Goal: Information Seeking & Learning: Compare options

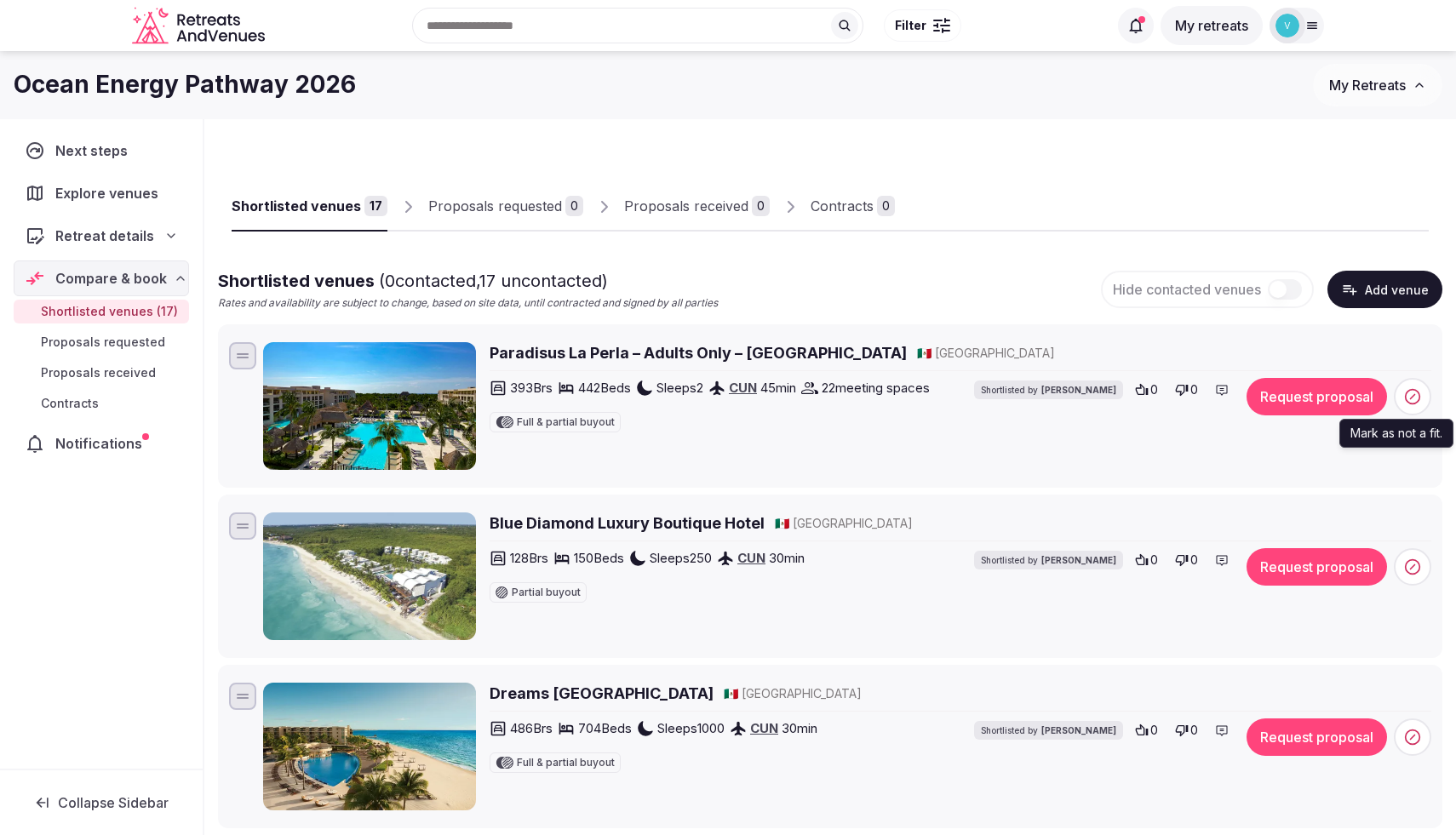
click at [1402, 404] on span at bounding box center [1413, 397] width 38 height 38
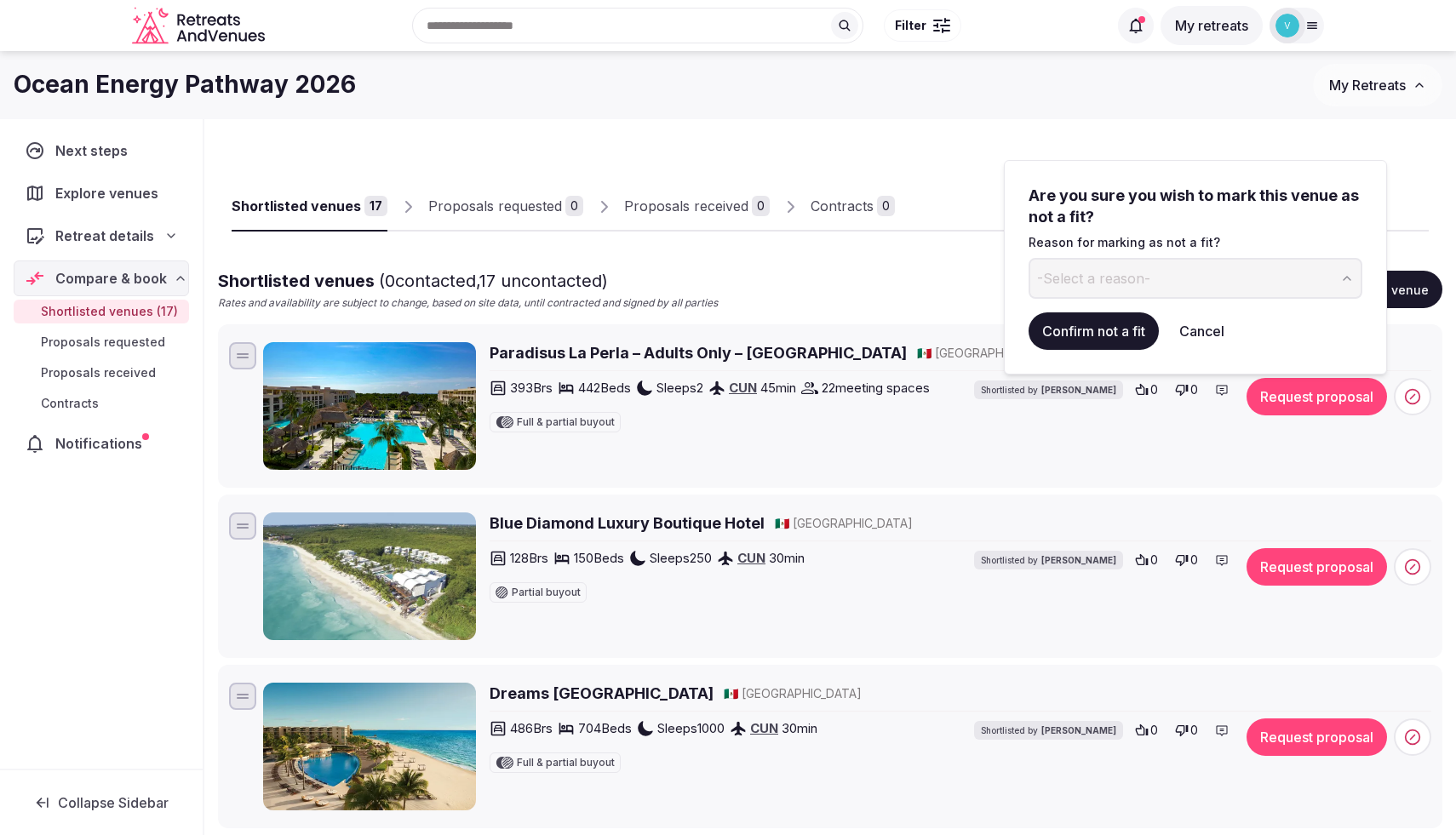
click at [1124, 285] on span "-Select a reason-" at bounding box center [1094, 278] width 114 height 19
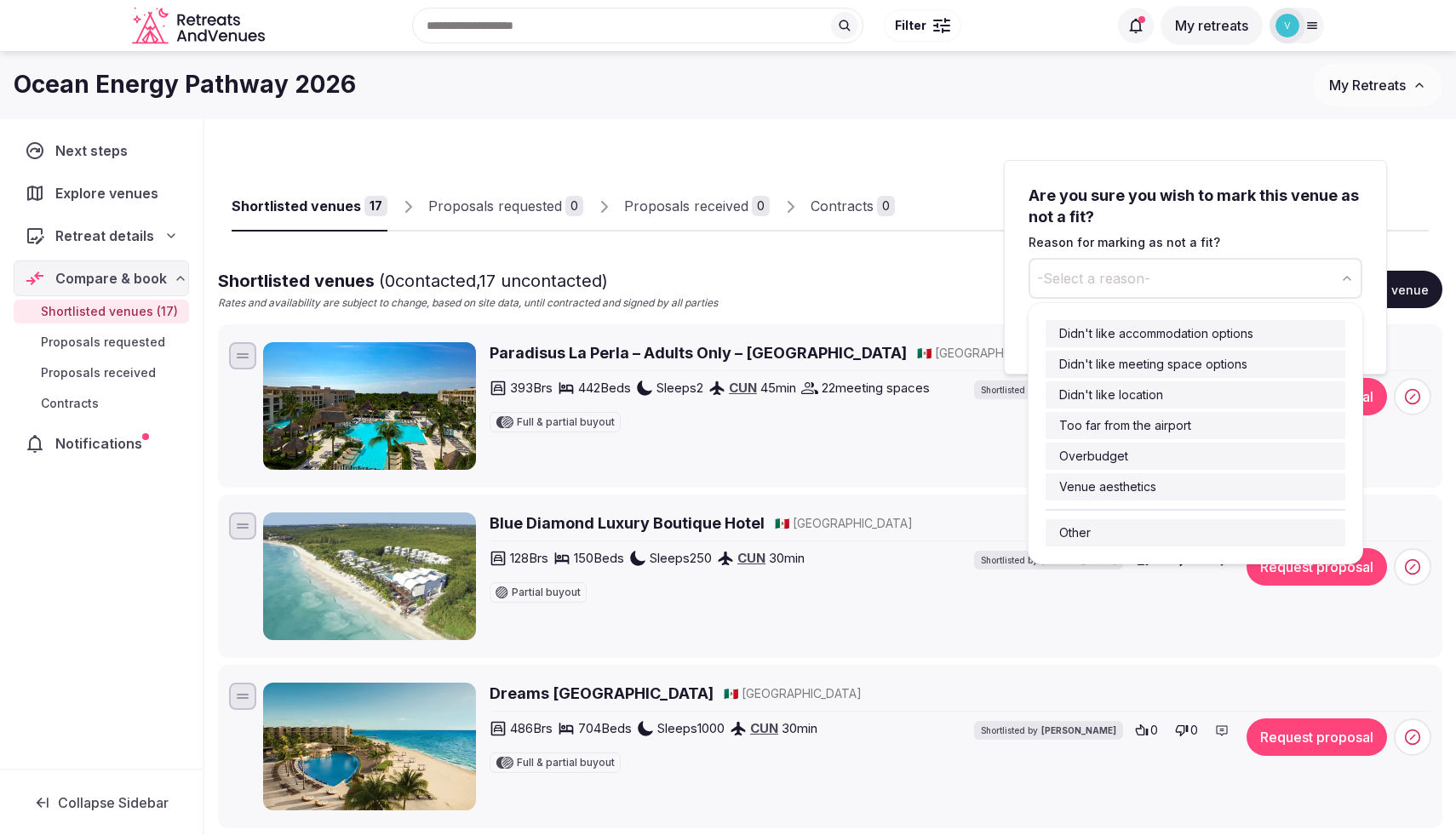
click at [1121, 278] on span "-Select a reason-" at bounding box center [1094, 278] width 114 height 19
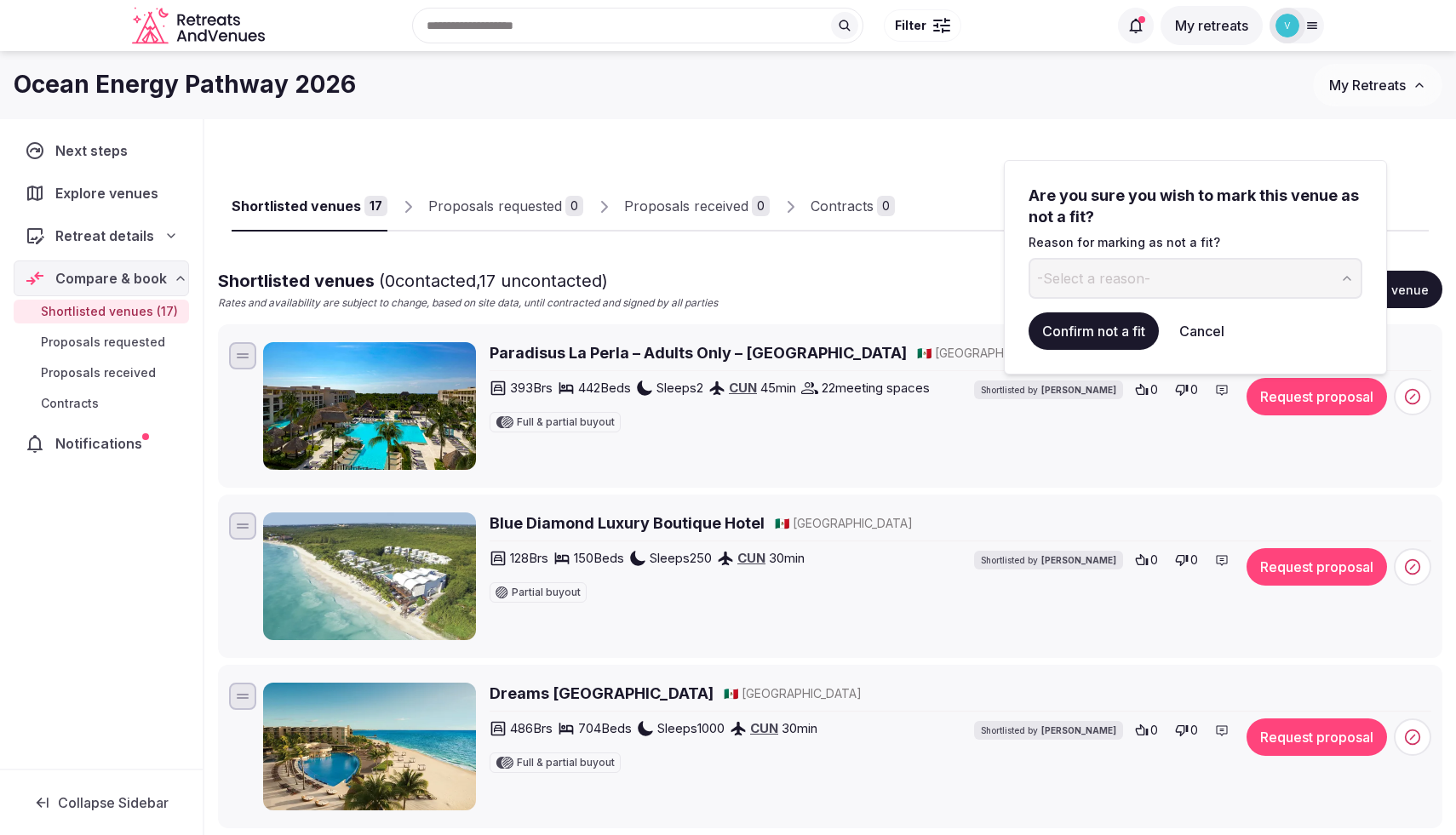
click at [1116, 342] on button "Confirm not a fit" at bounding box center [1094, 332] width 130 height 38
click at [1195, 279] on button "-Select a reason-" at bounding box center [1195, 278] width 334 height 41
click at [1093, 328] on button "Confirm not a fit" at bounding box center [1094, 332] width 130 height 38
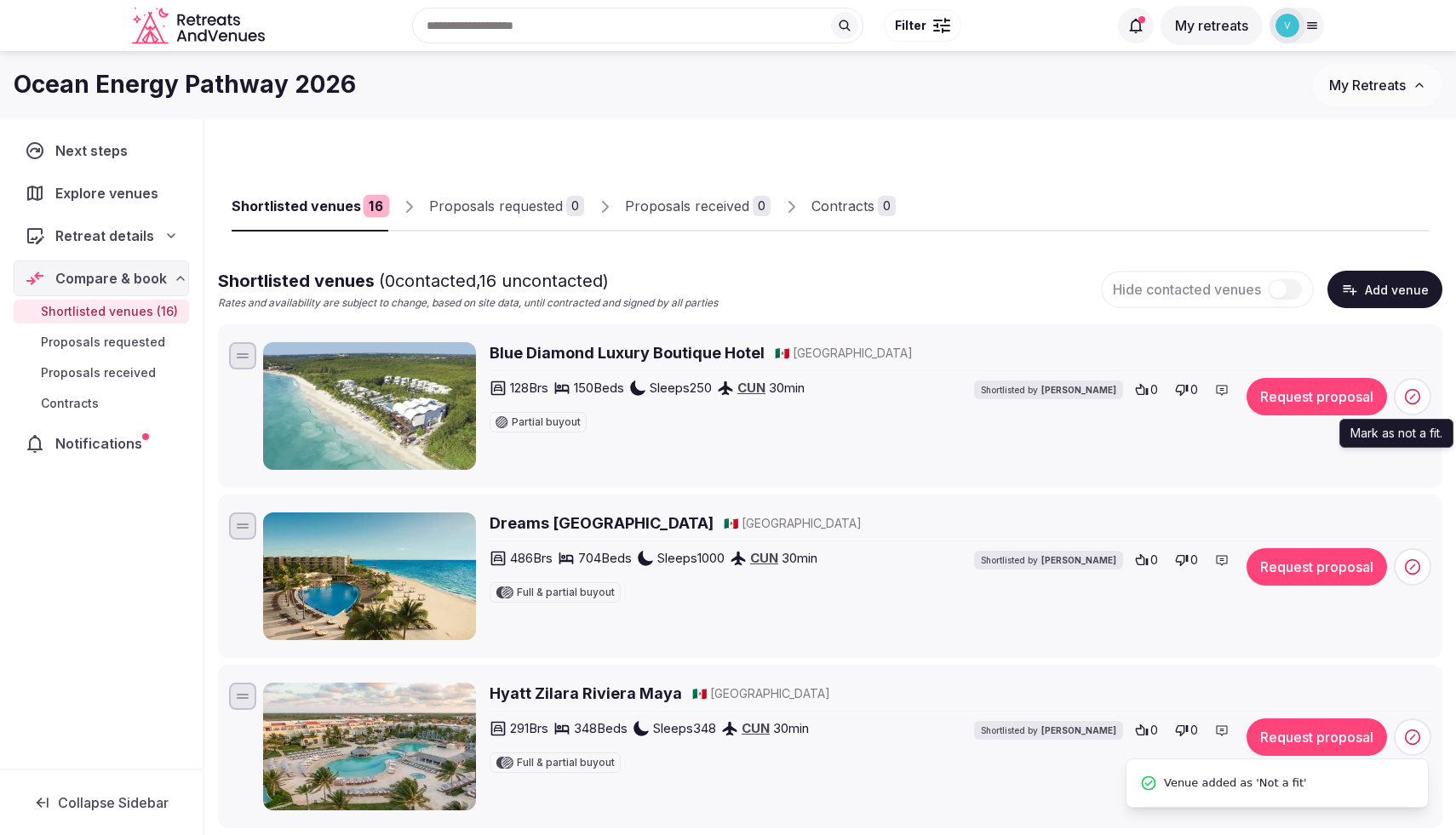
click at [1411, 400] on icon at bounding box center [1412, 397] width 17 height 17
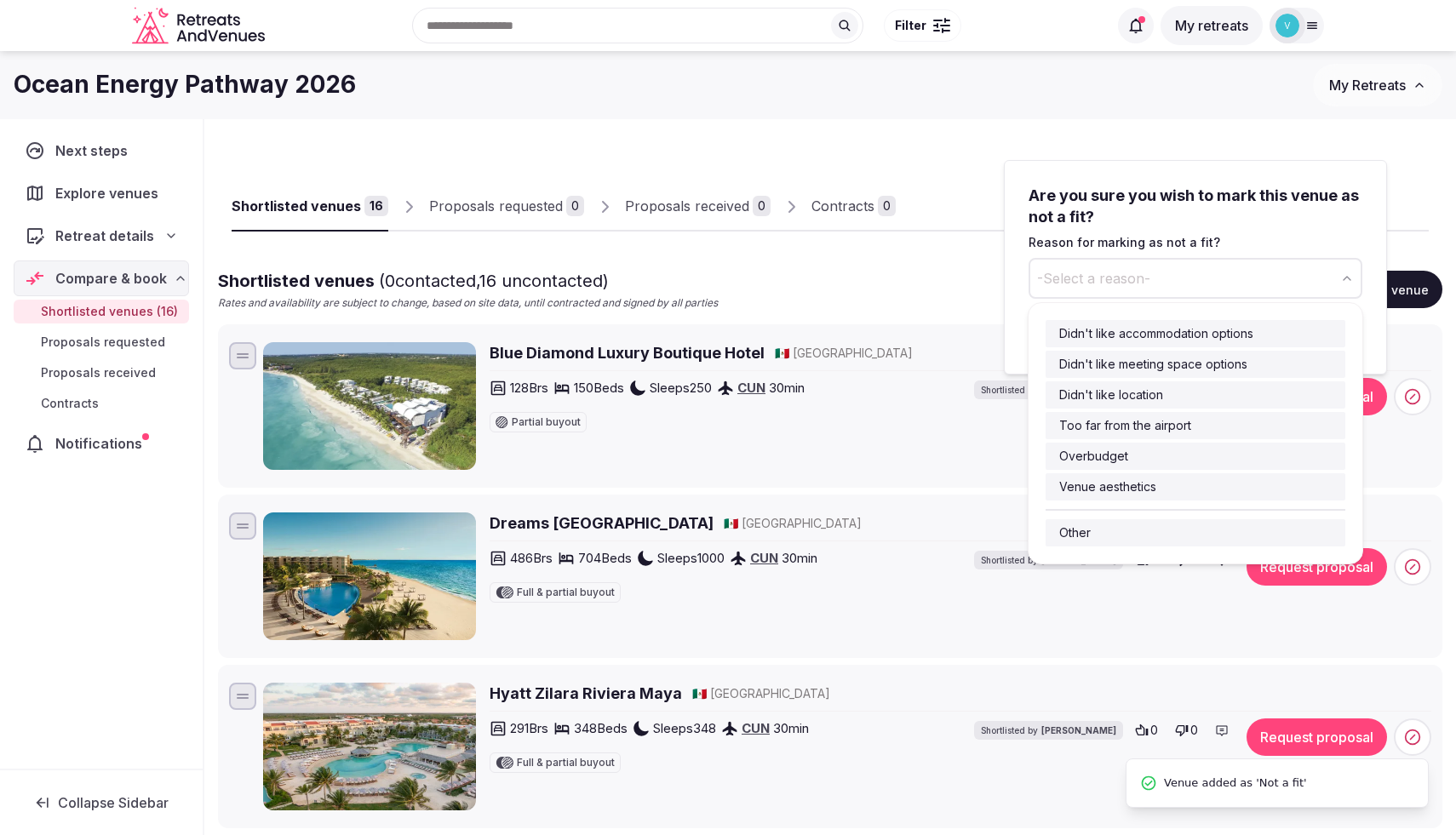
click at [1090, 277] on span "-Select a reason-" at bounding box center [1094, 278] width 114 height 19
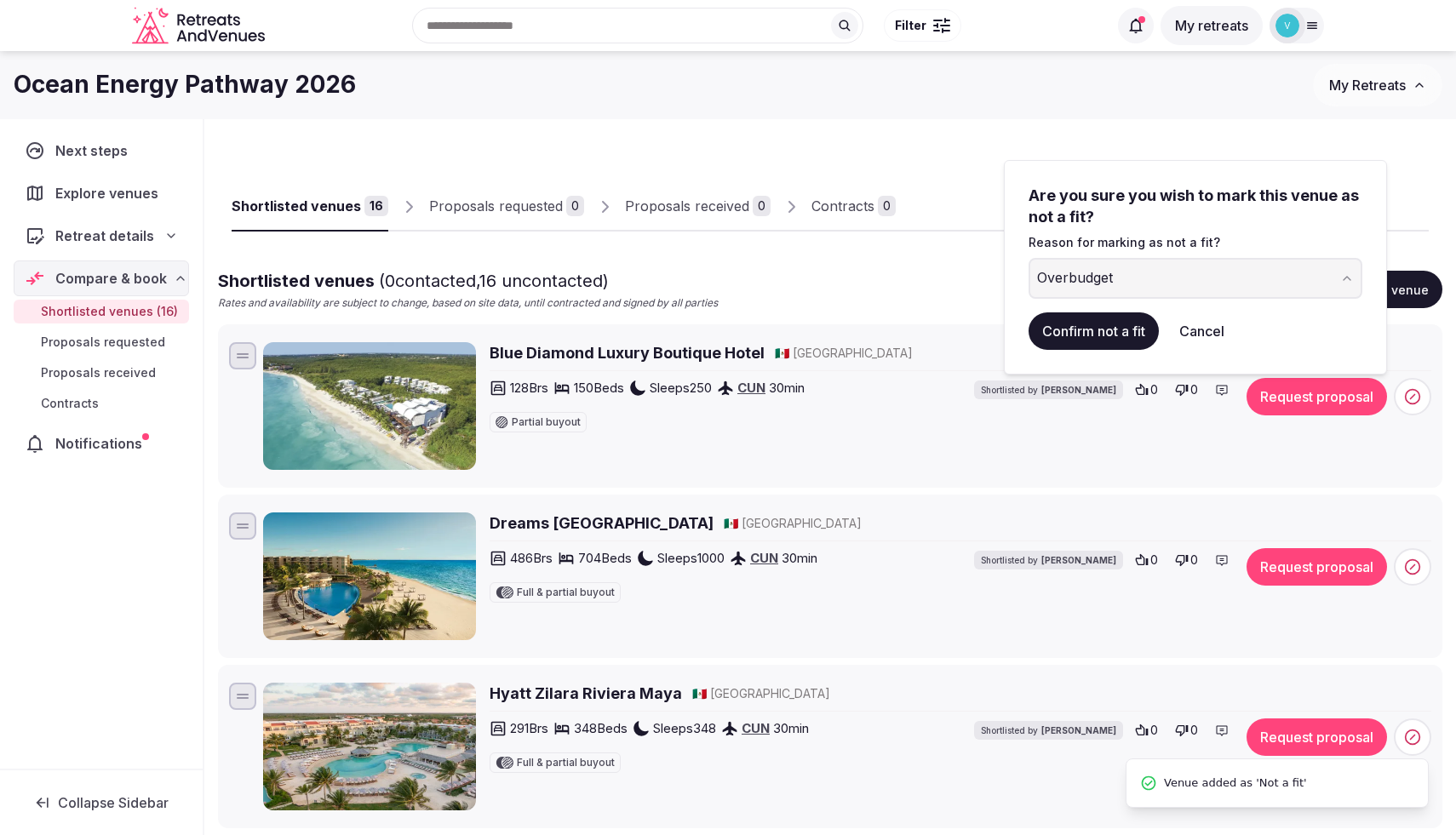
click at [1076, 333] on button "Confirm not a fit" at bounding box center [1094, 332] width 130 height 38
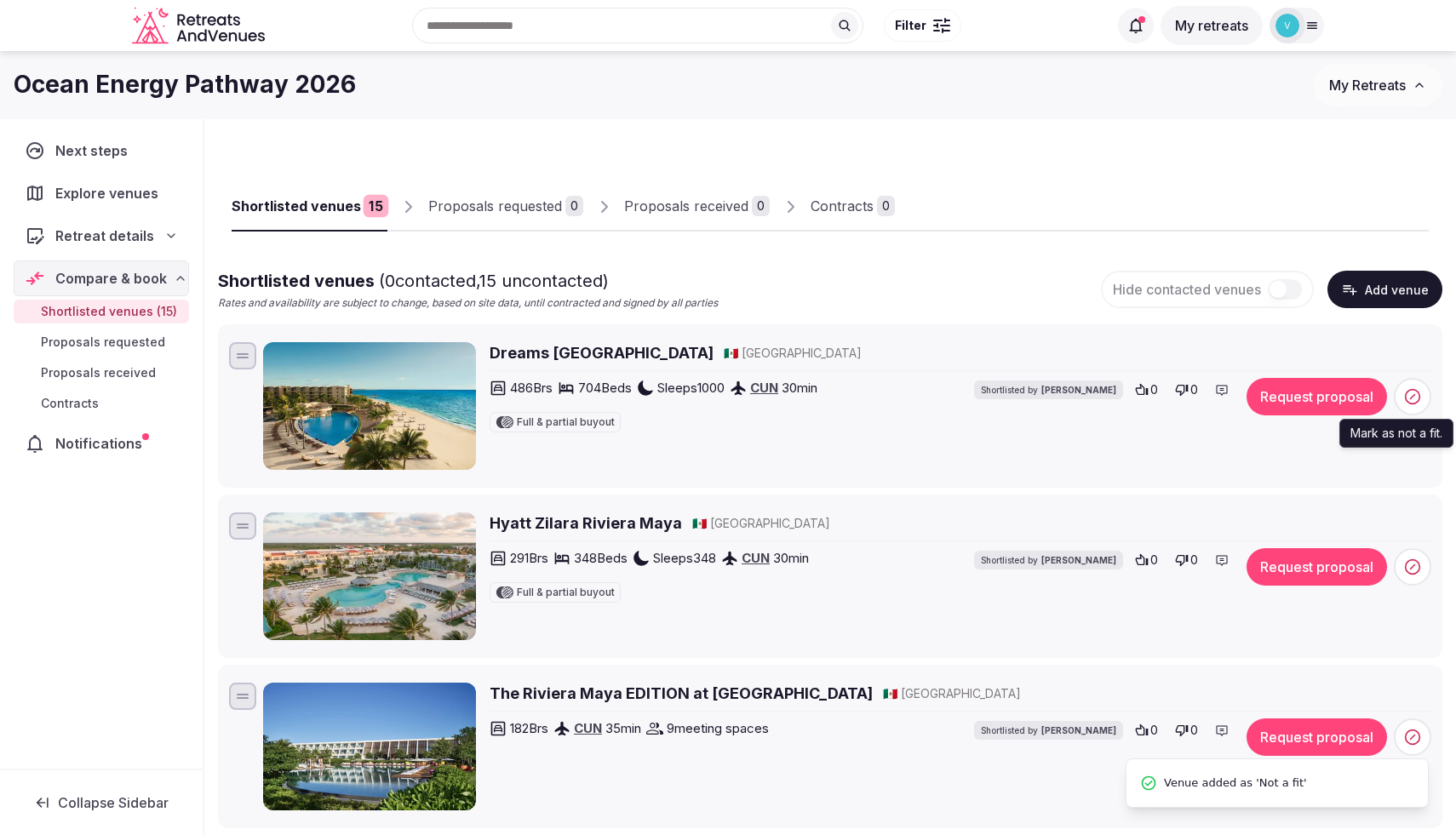
click at [1418, 402] on icon at bounding box center [1412, 397] width 17 height 17
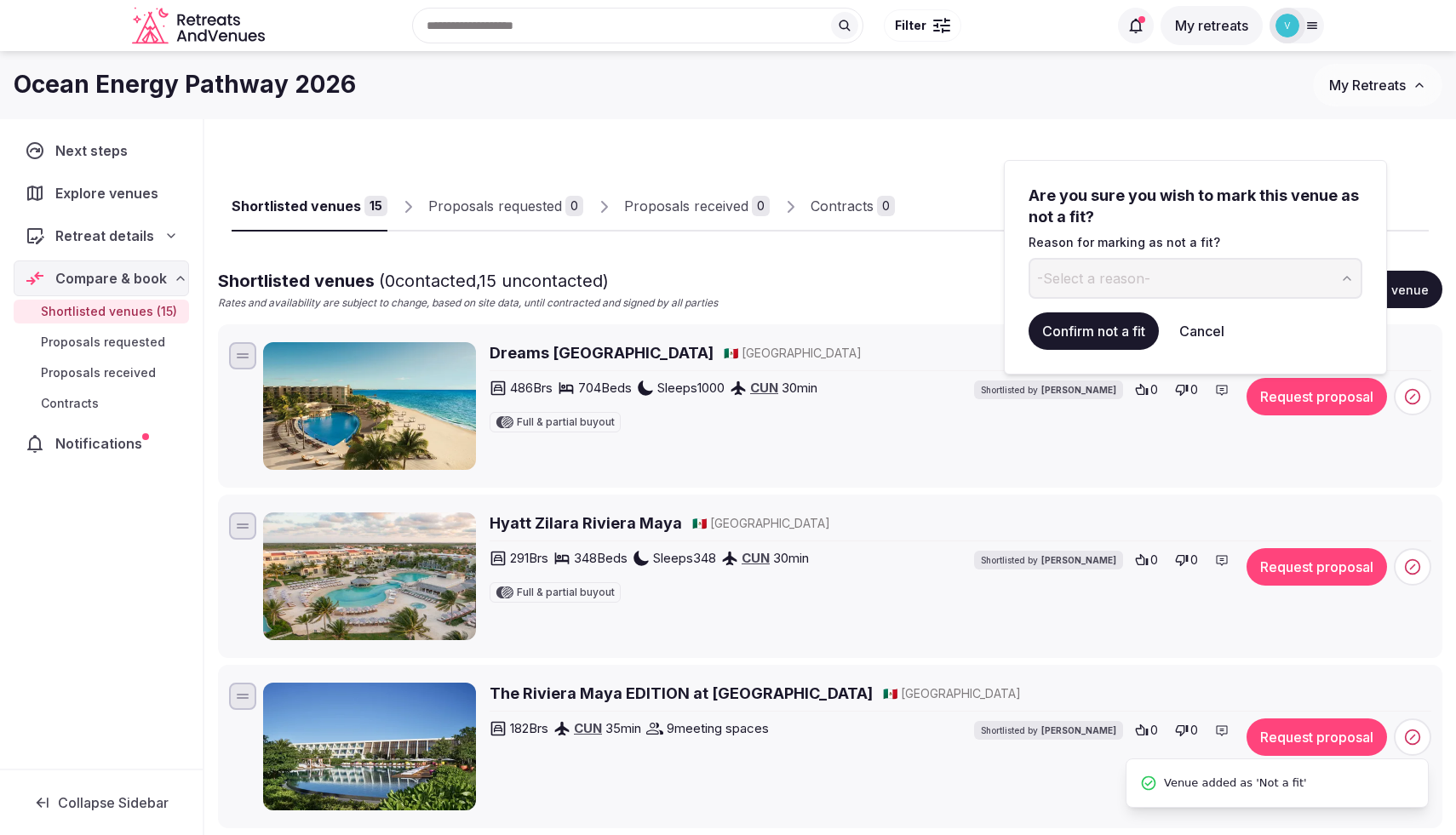
click at [1149, 274] on span "-Select a reason-" at bounding box center [1094, 278] width 114 height 19
click at [1075, 332] on button "Confirm not a fit" at bounding box center [1094, 332] width 130 height 38
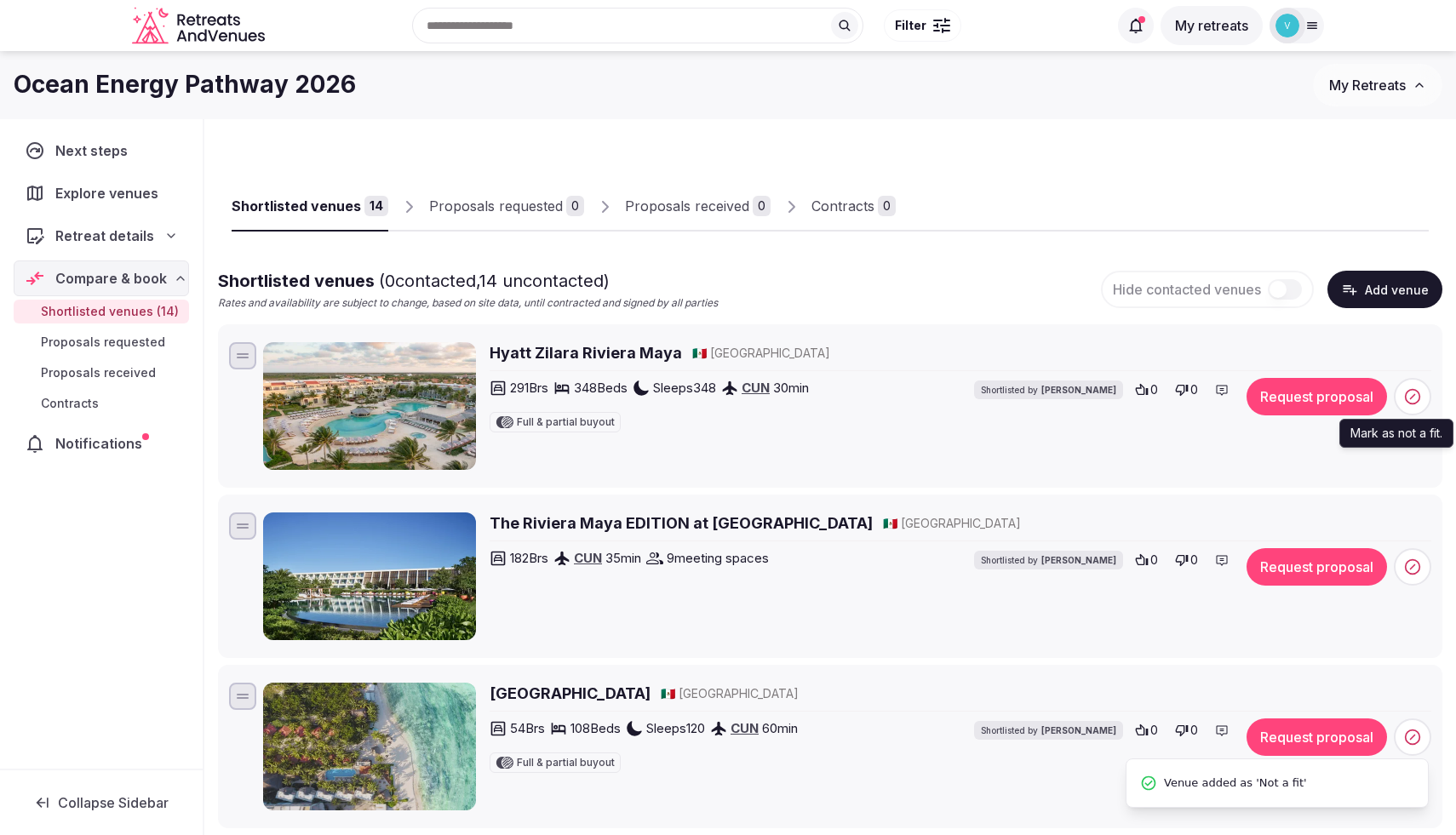
click at [1410, 411] on span at bounding box center [1413, 397] width 38 height 38
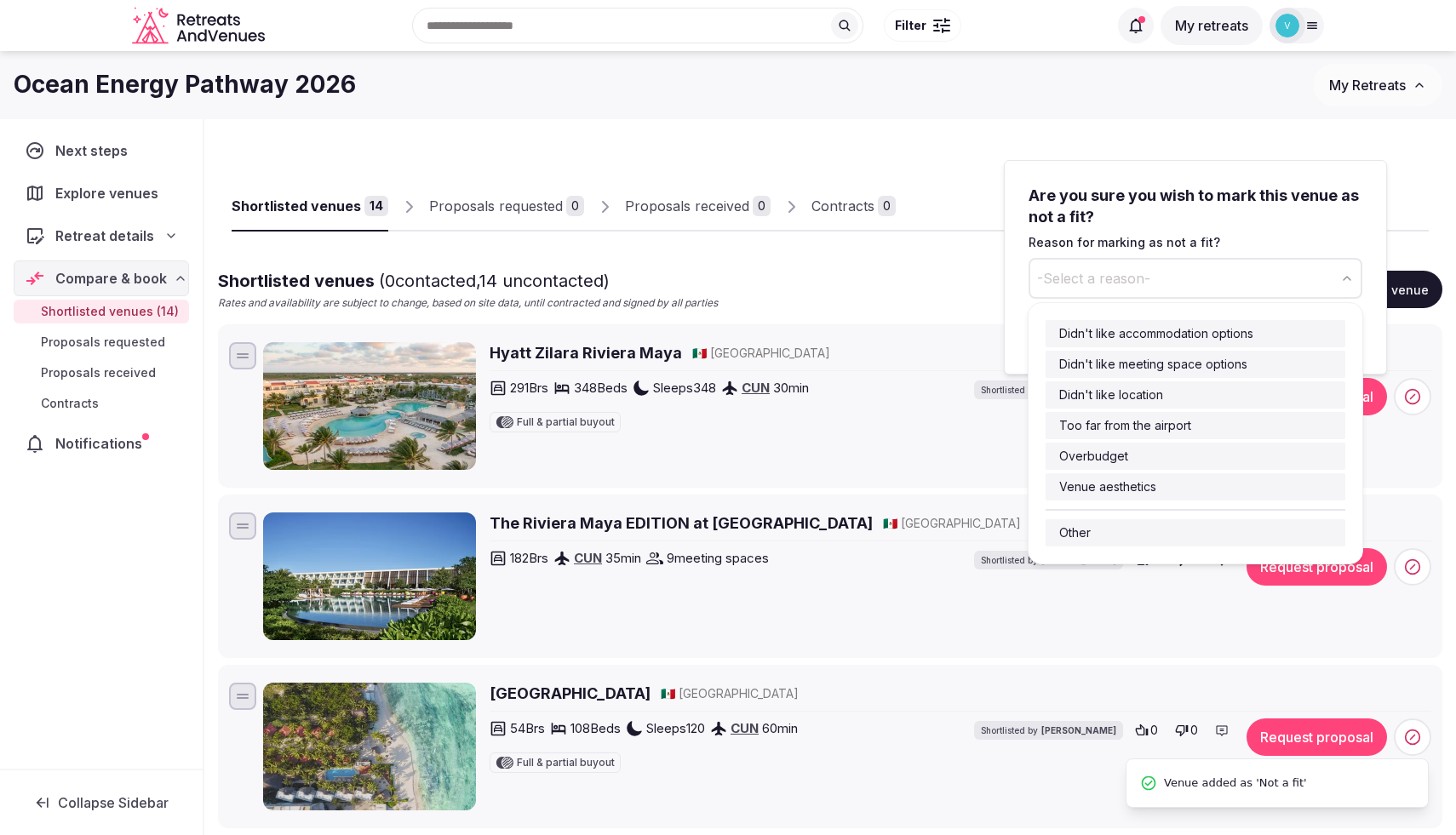
click at [1079, 267] on button "-Select a reason-" at bounding box center [1195, 278] width 334 height 41
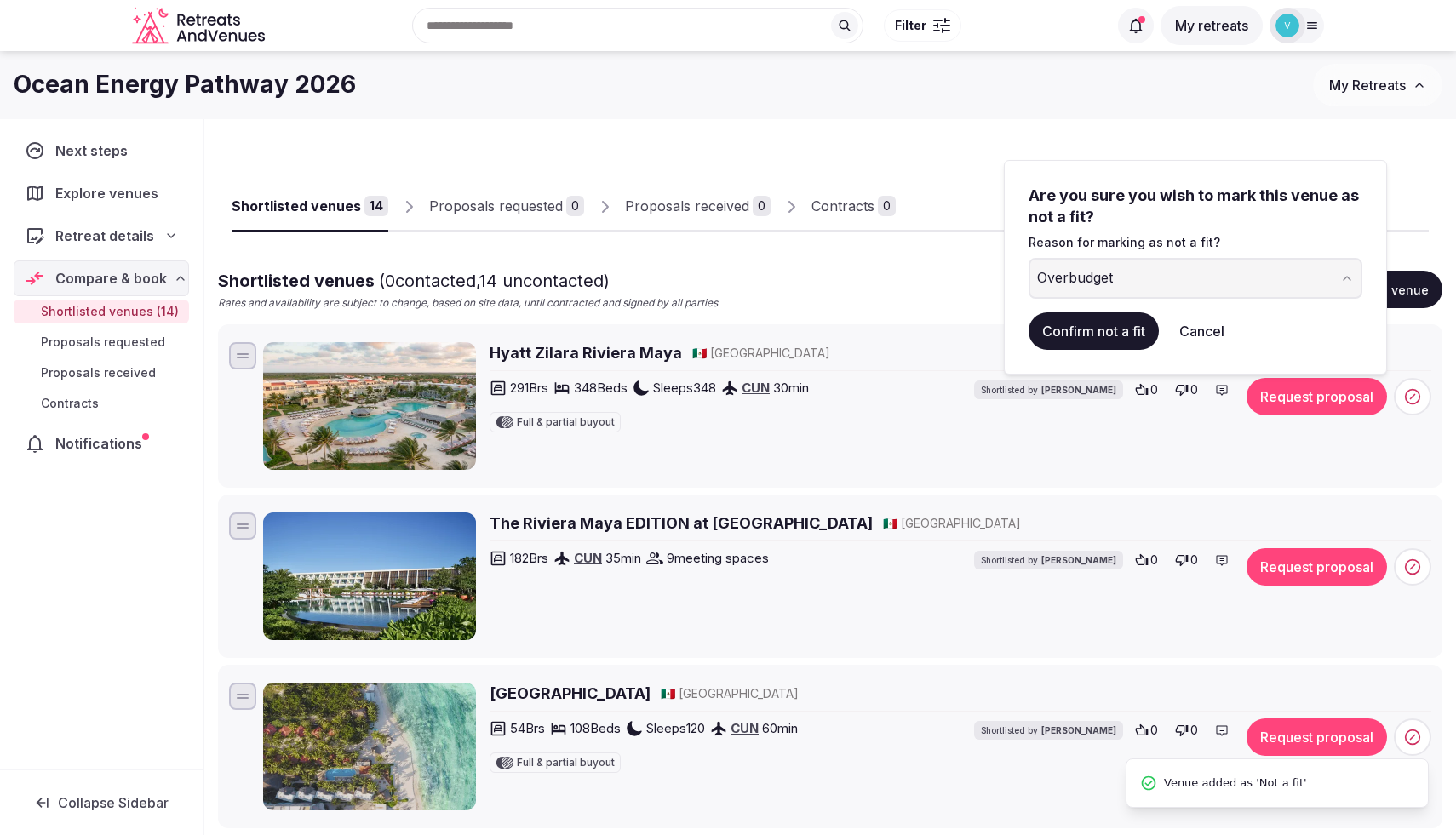
click at [1081, 358] on div "Are you sure you wish to mark this venue as not a fit? Reason for marking as no…" at bounding box center [1195, 268] width 383 height 215
click at [1069, 344] on button "Confirm not a fit" at bounding box center [1094, 332] width 130 height 38
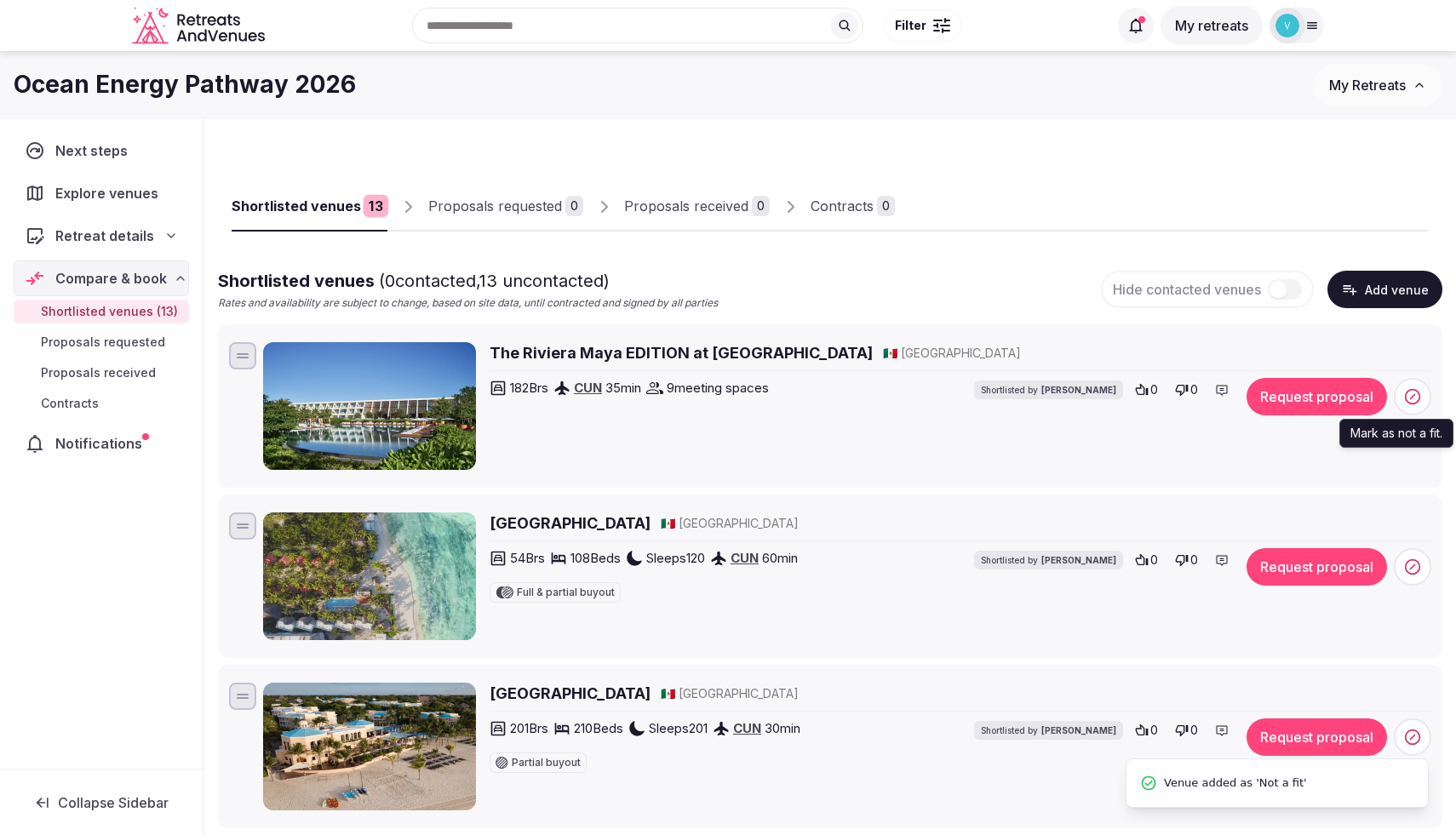
click at [1426, 391] on span at bounding box center [1413, 397] width 38 height 38
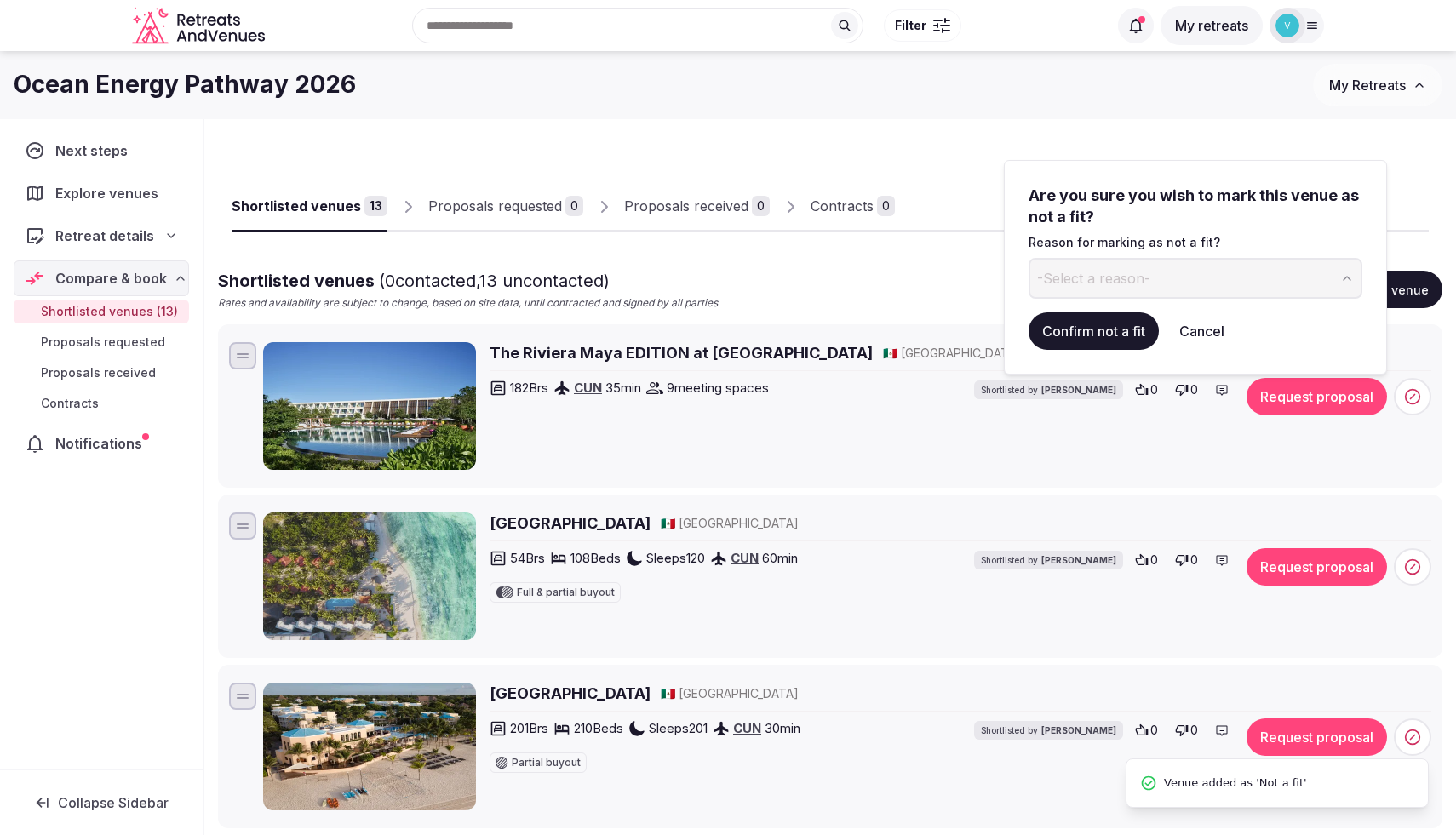
click at [1127, 288] on button "-Select a reason-" at bounding box center [1195, 278] width 334 height 41
click at [1054, 335] on button "Confirm not a fit" at bounding box center [1094, 332] width 130 height 38
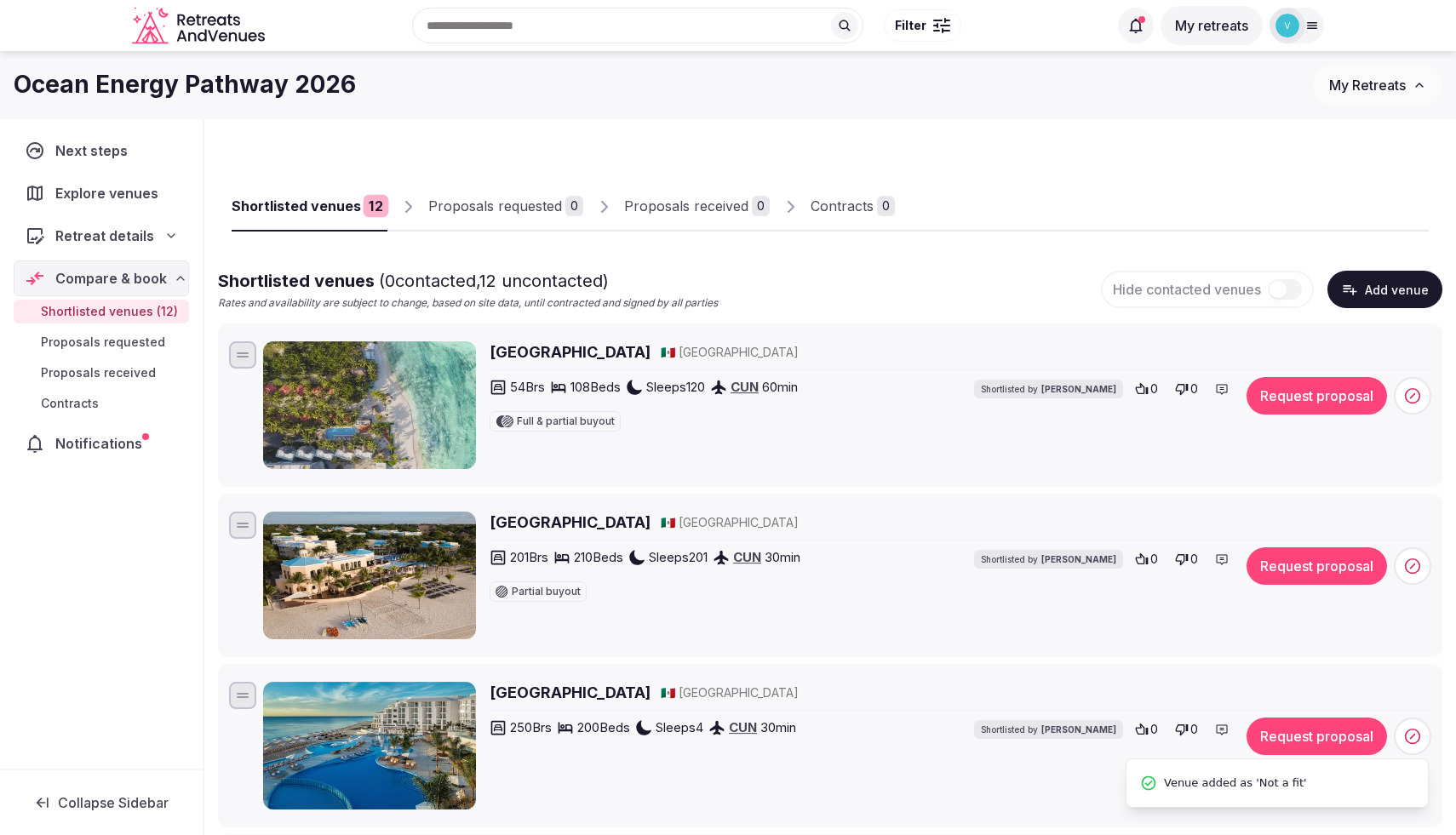
click at [1412, 385] on span at bounding box center [1413, 396] width 38 height 38
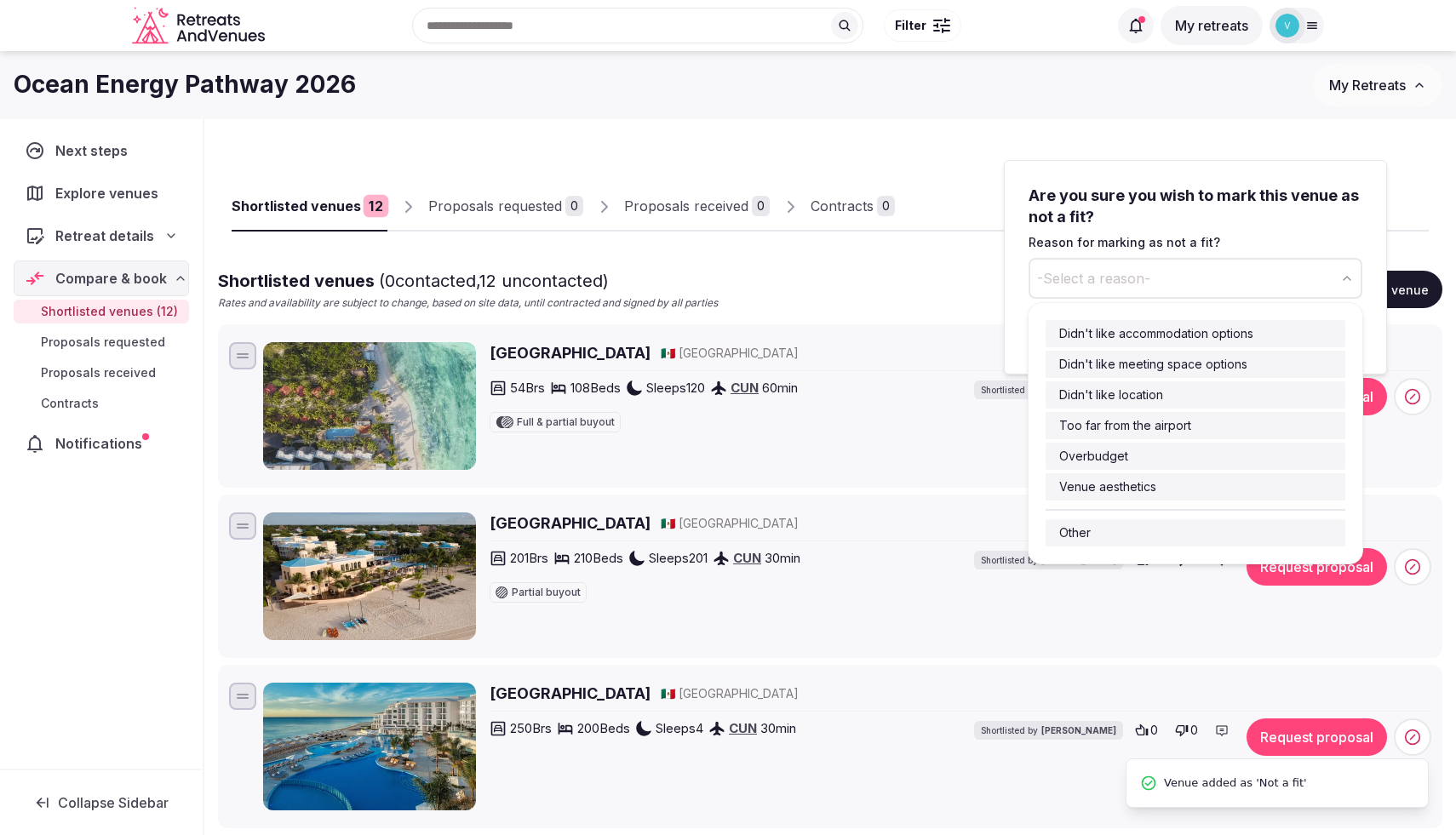
click at [1133, 280] on span "-Select a reason-" at bounding box center [1094, 278] width 114 height 19
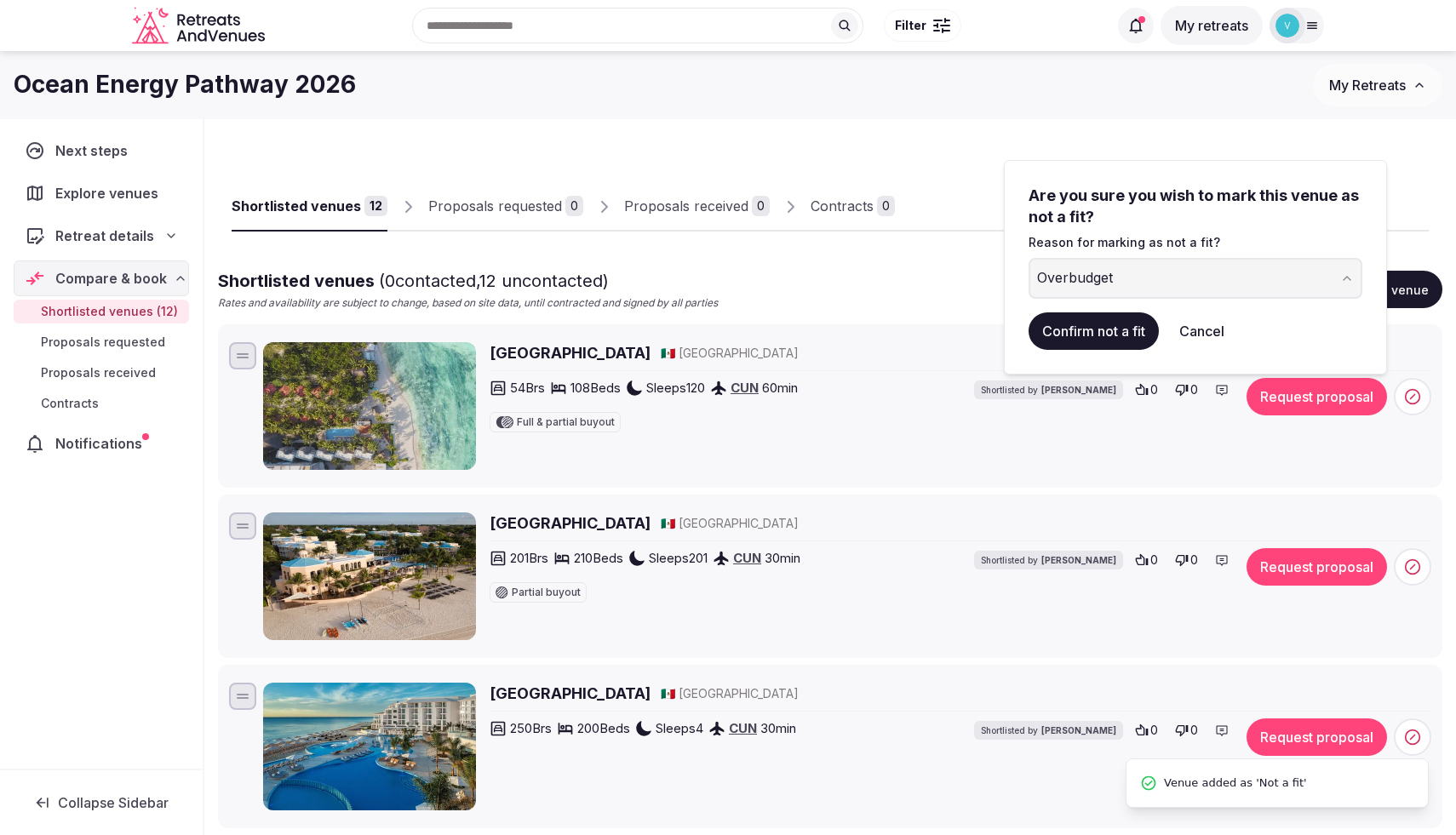
click at [1073, 325] on button "Confirm not a fit" at bounding box center [1094, 332] width 130 height 38
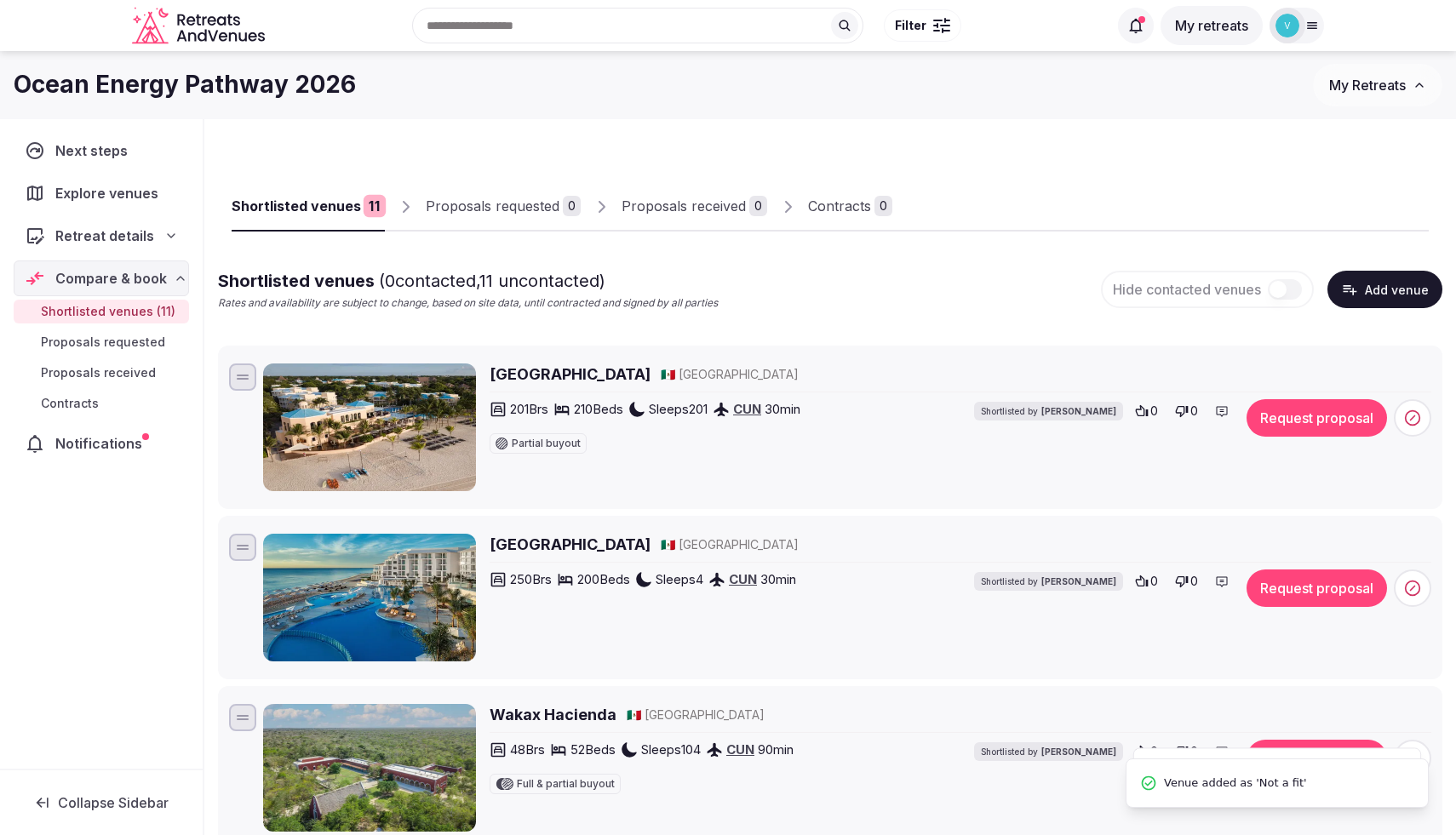
scroll to position [60, 0]
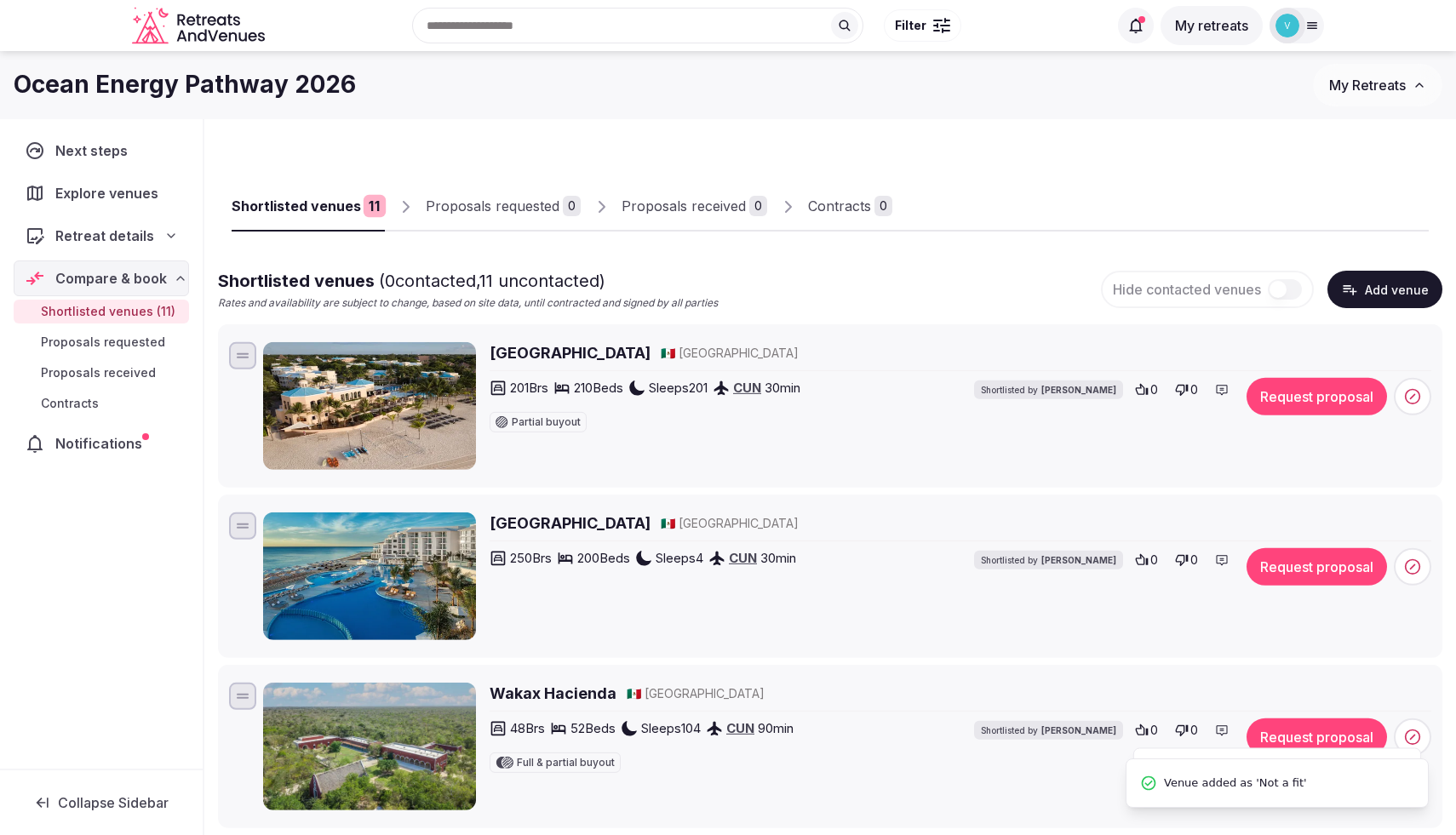
click at [1407, 397] on icon at bounding box center [1412, 397] width 17 height 17
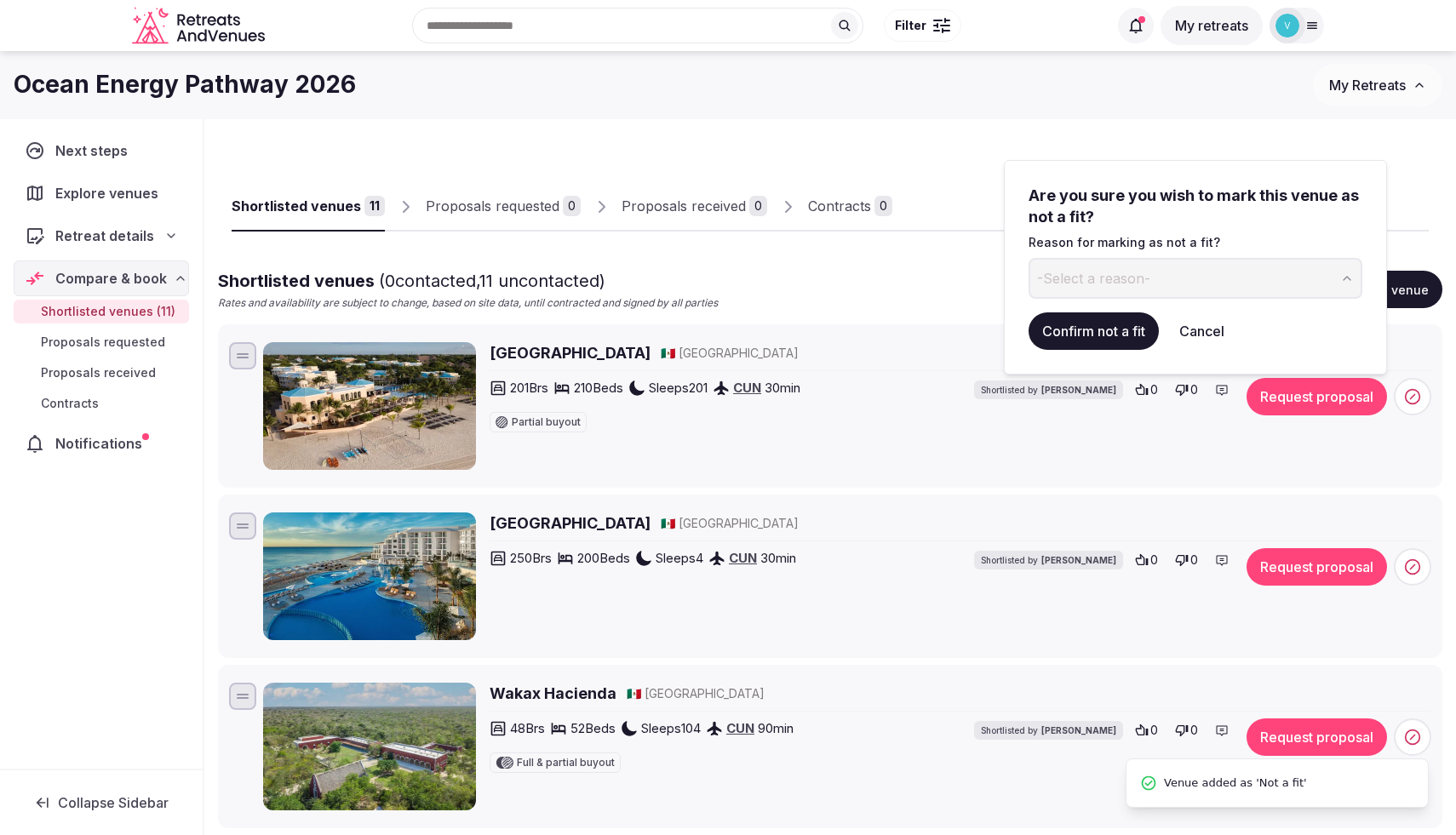
click at [1094, 287] on span "-Select a reason-" at bounding box center [1094, 278] width 114 height 19
click at [1079, 327] on button "Confirm not a fit" at bounding box center [1094, 332] width 130 height 38
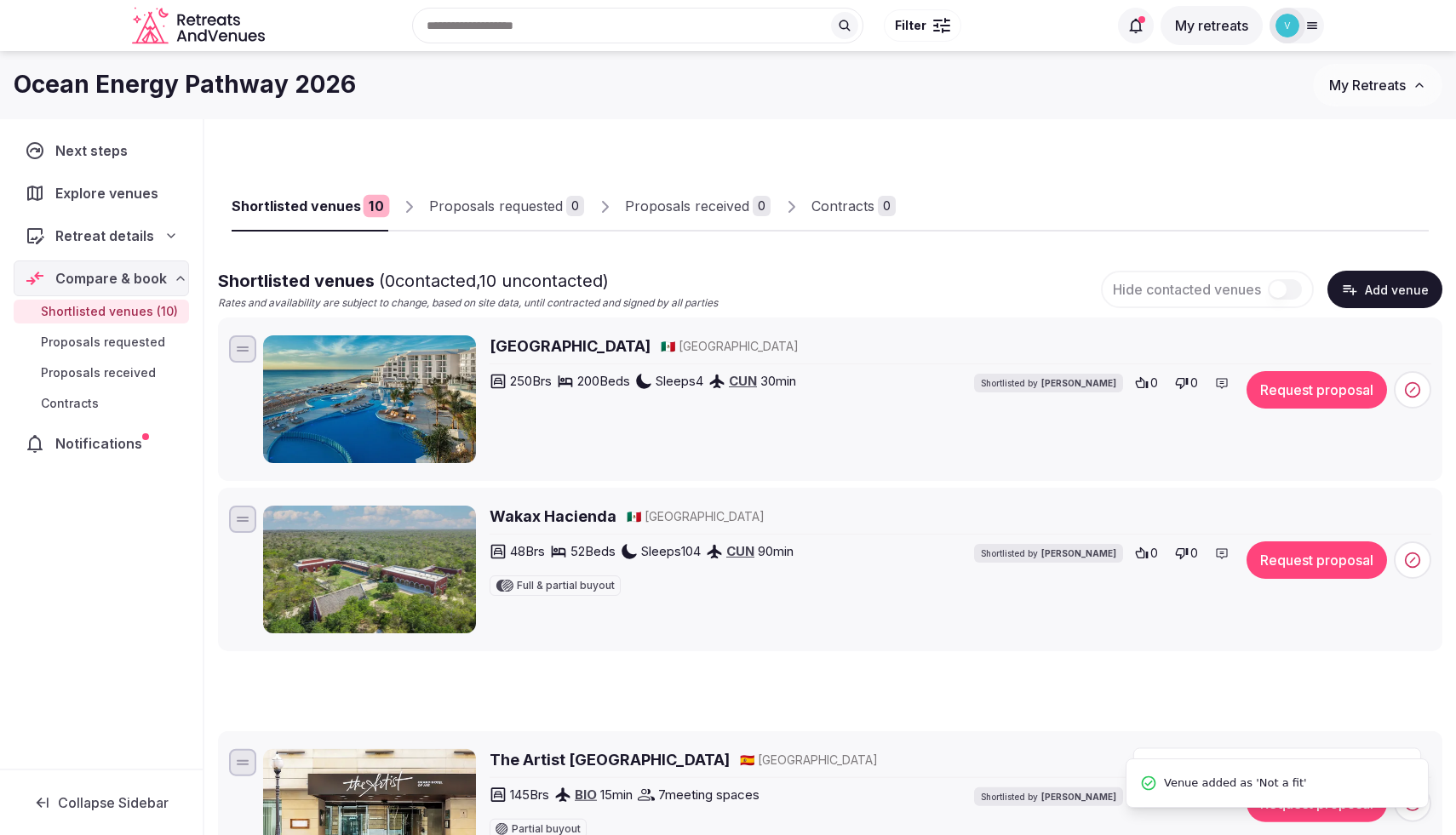
scroll to position [0, 0]
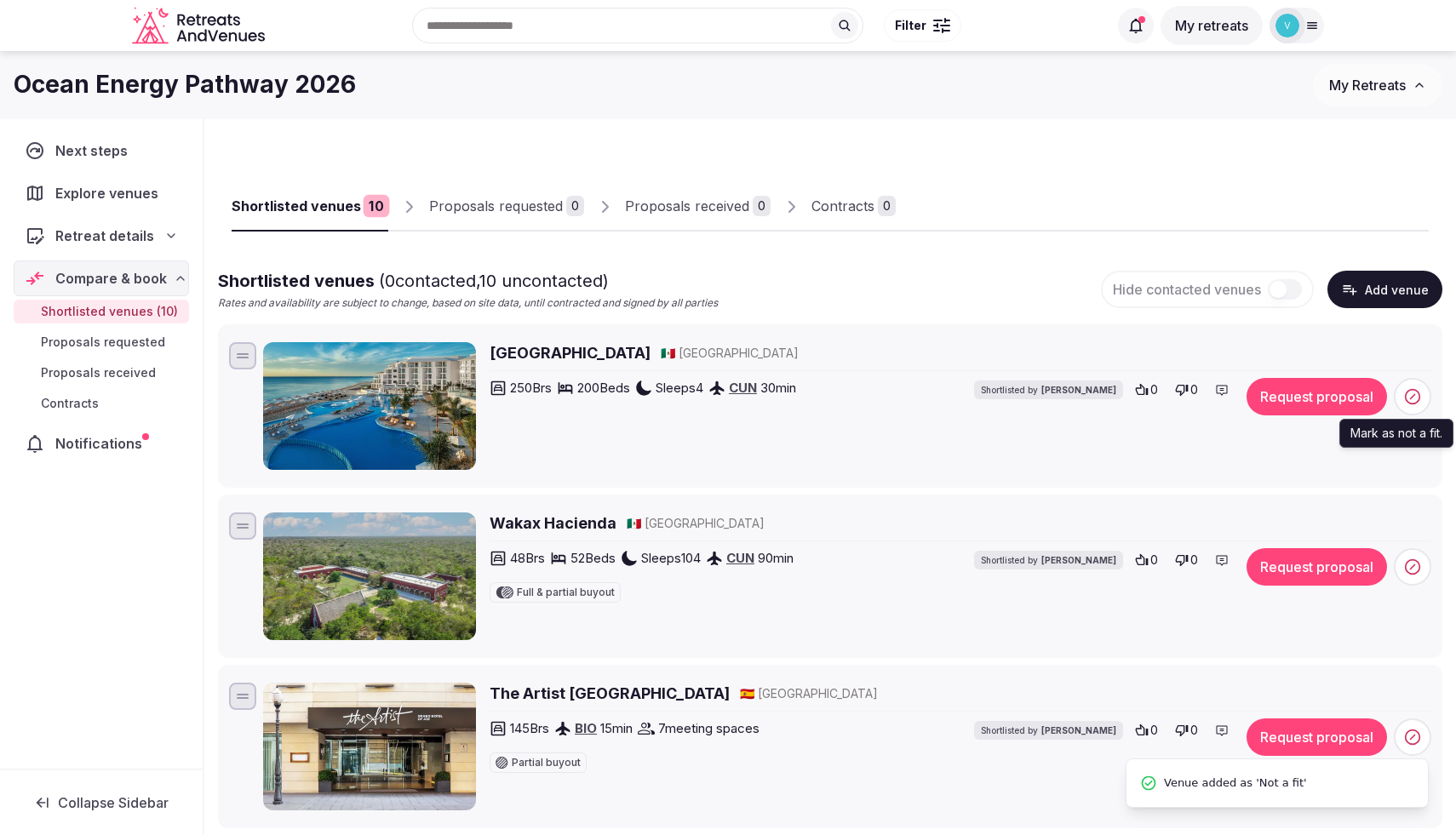
click at [1410, 404] on icon at bounding box center [1412, 397] width 17 height 17
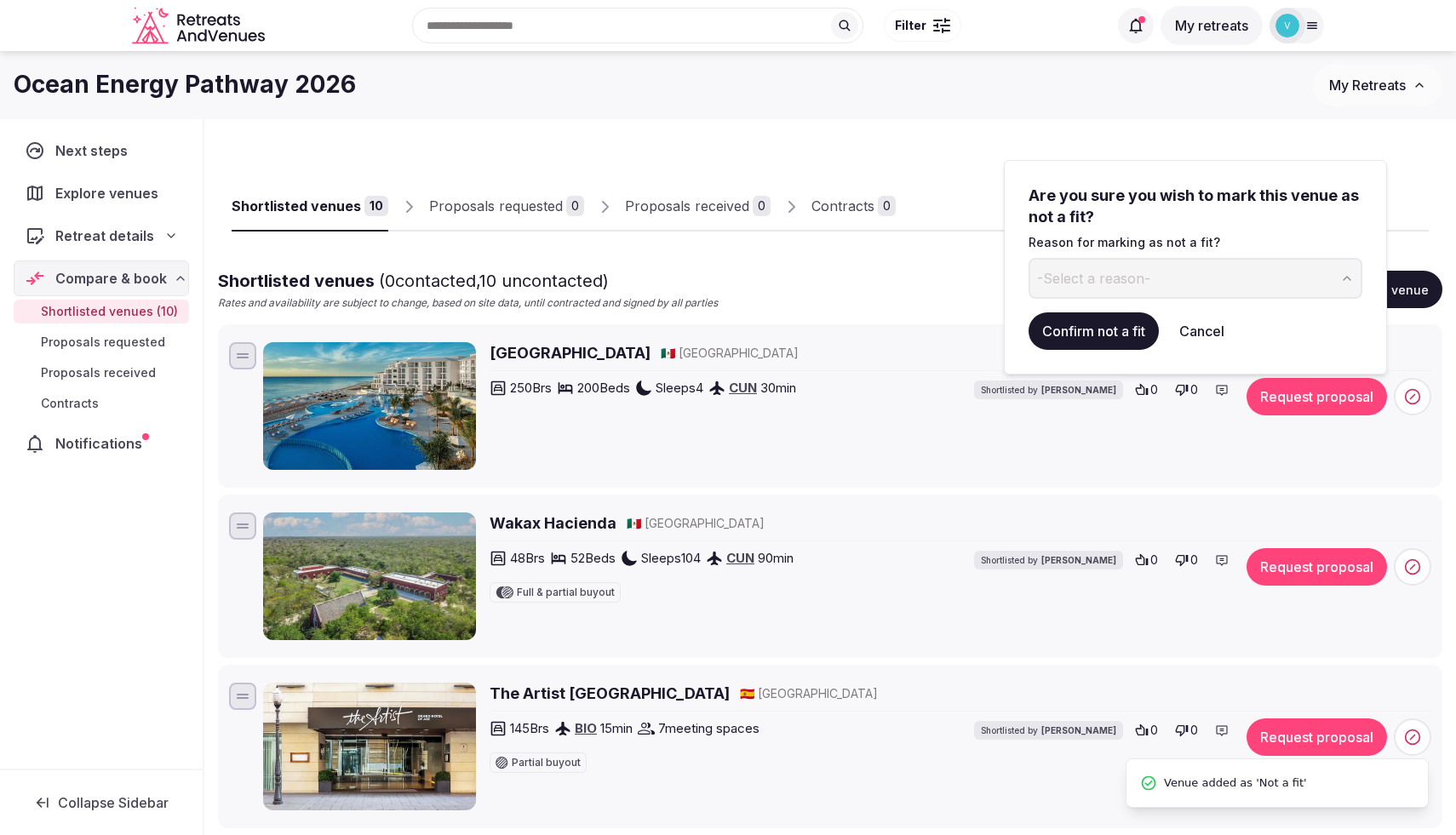
click at [1080, 287] on span "-Select a reason-" at bounding box center [1094, 278] width 114 height 19
click at [1085, 314] on button "Confirm not a fit" at bounding box center [1094, 332] width 130 height 38
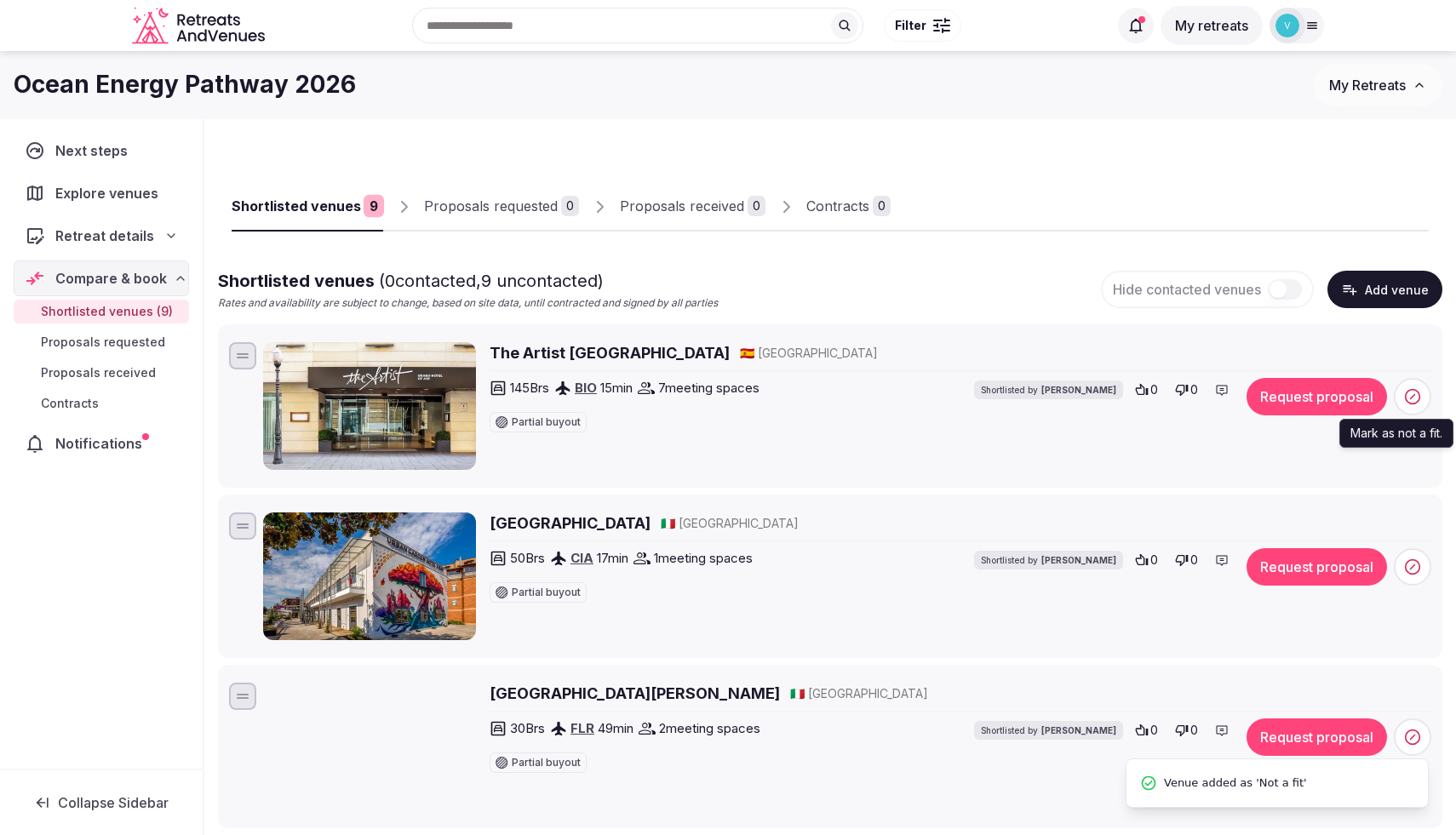
click at [1397, 392] on span at bounding box center [1413, 397] width 38 height 38
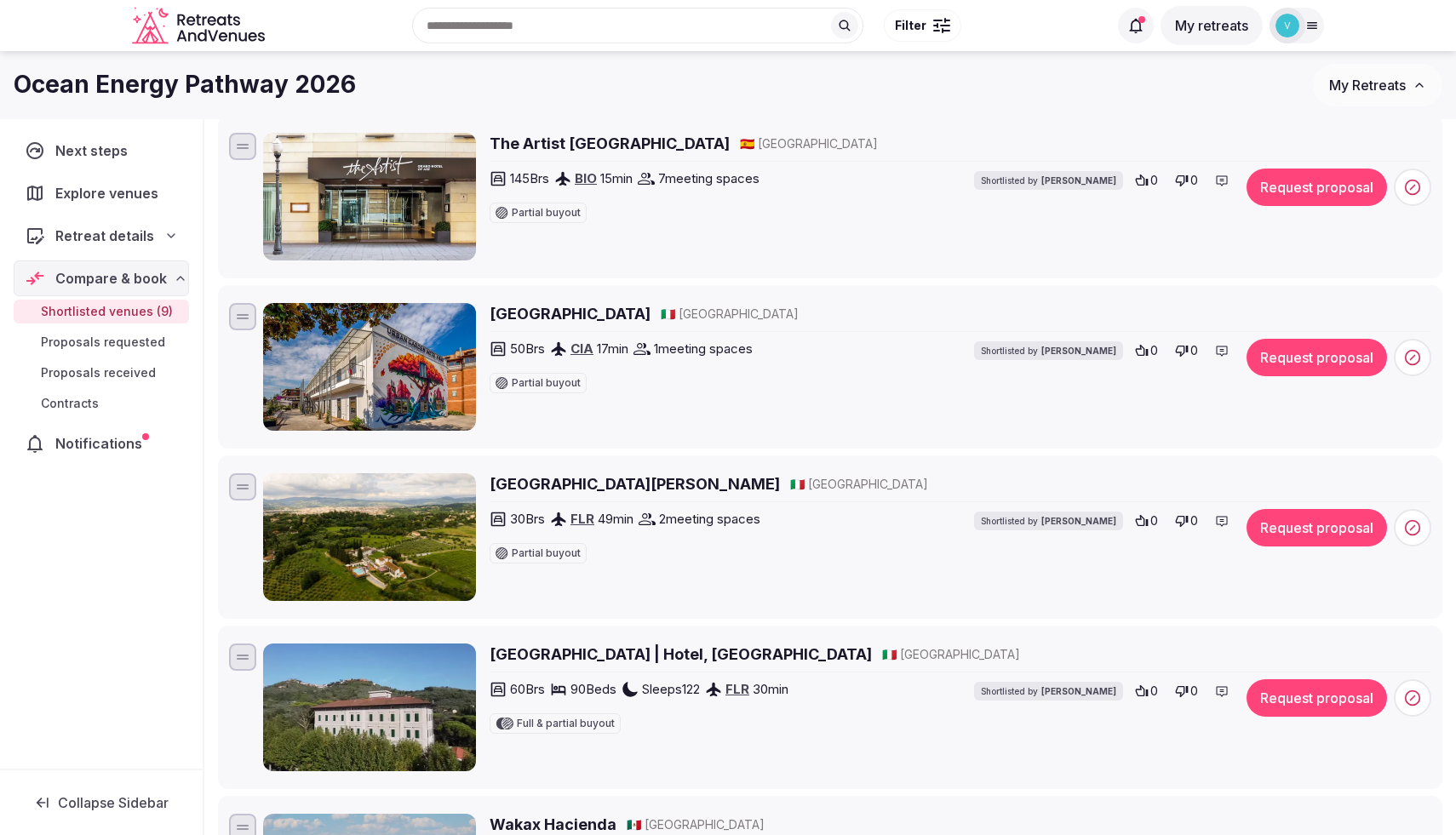
scroll to position [208, 0]
click at [642, 141] on h2 "The Artist Grand Hotel of Art" at bounding box center [609, 144] width 240 height 22
click at [592, 313] on h2 "Urban Garden Hotel" at bounding box center [570, 315] width 160 height 22
click at [1410, 367] on span at bounding box center [1413, 359] width 38 height 38
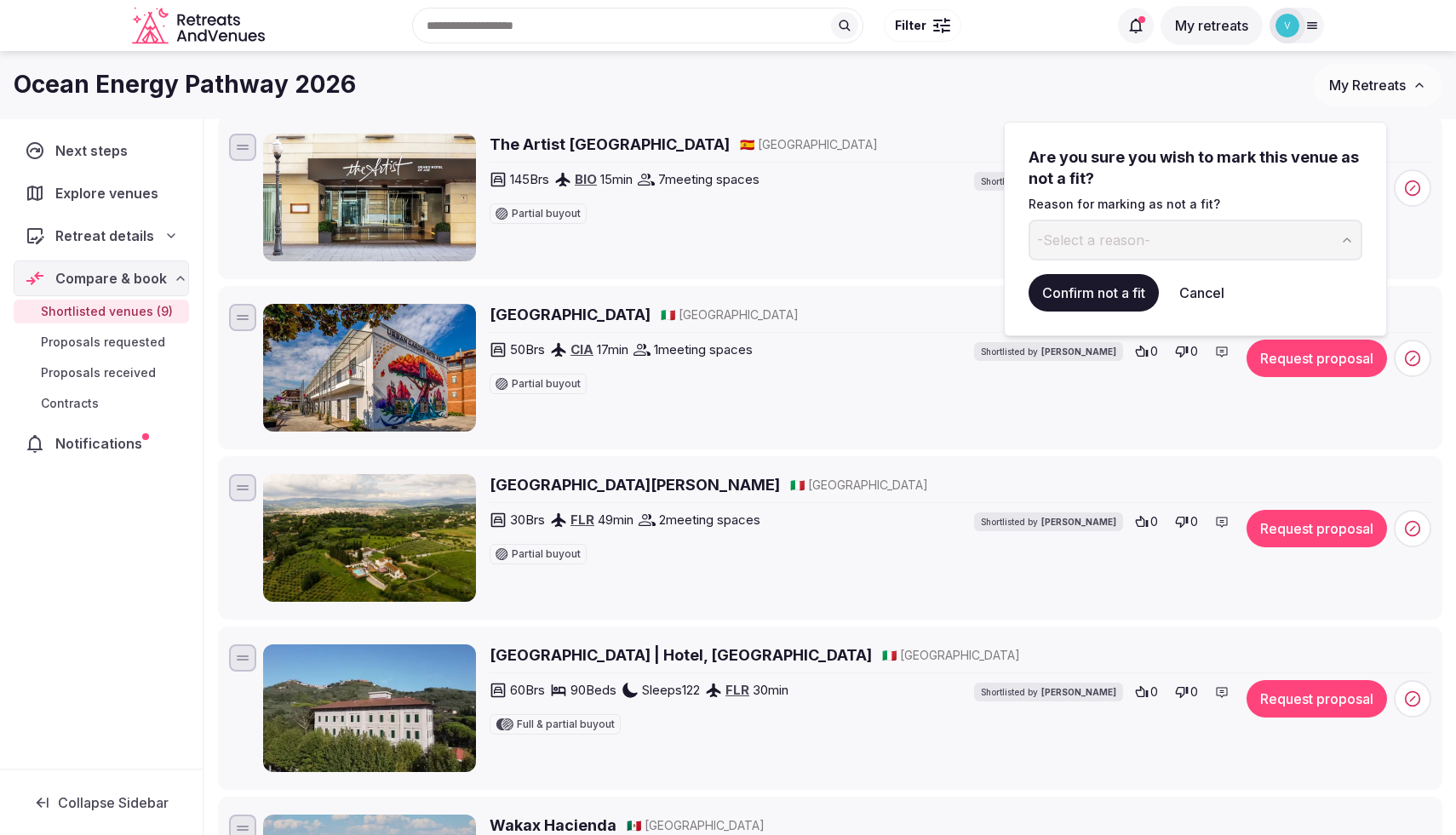
click at [1187, 244] on button "-Select a reason-" at bounding box center [1195, 240] width 334 height 41
click at [1100, 290] on button "Confirm not a fit" at bounding box center [1094, 293] width 130 height 38
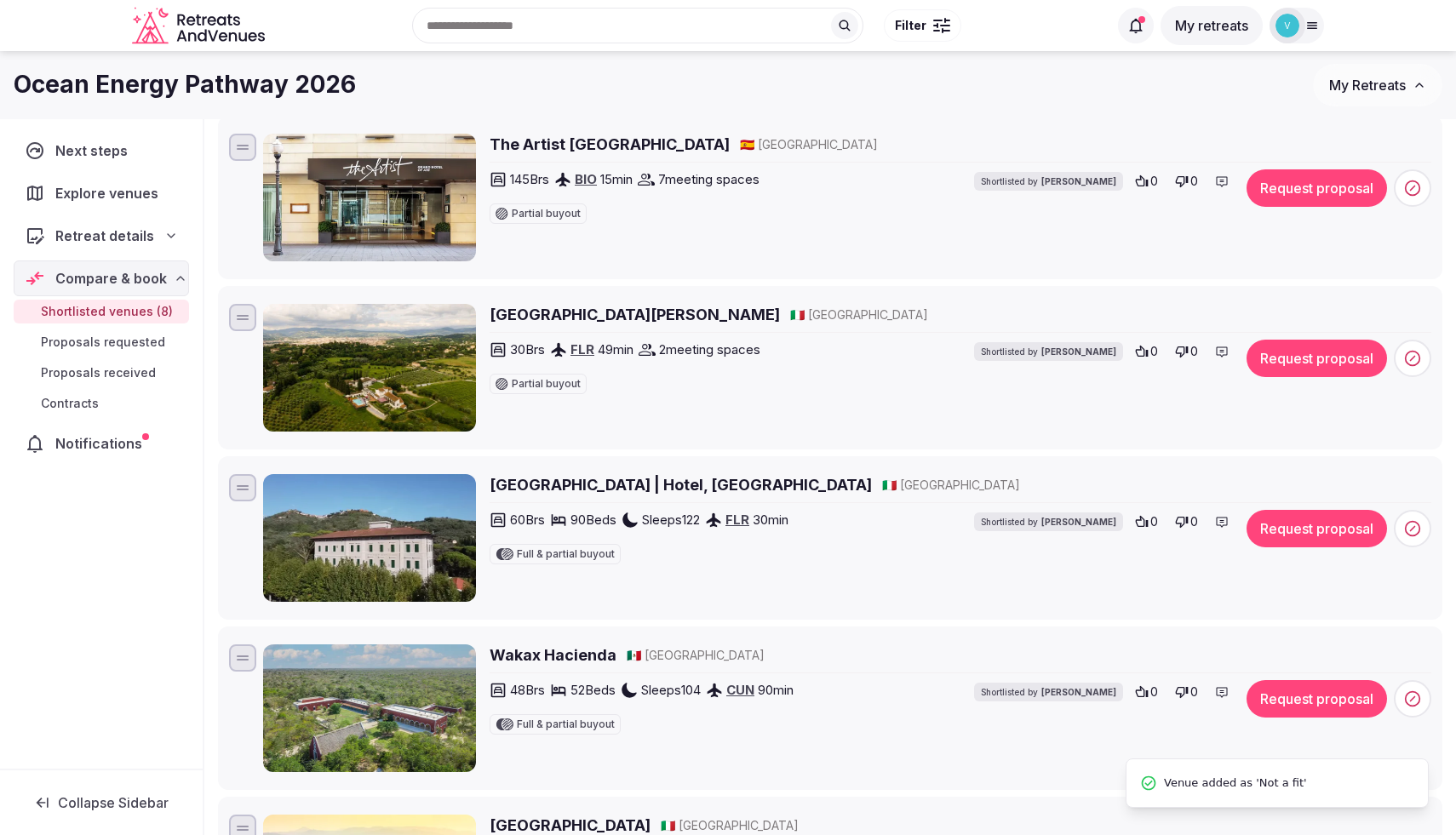
click at [609, 315] on h2 "Villa Tolomei Hotel & Resort" at bounding box center [635, 315] width 290 height 22
click at [1152, 184] on span "0" at bounding box center [1154, 181] width 7 height 17
click at [1146, 357] on icon at bounding box center [1141, 351] width 14 height 14
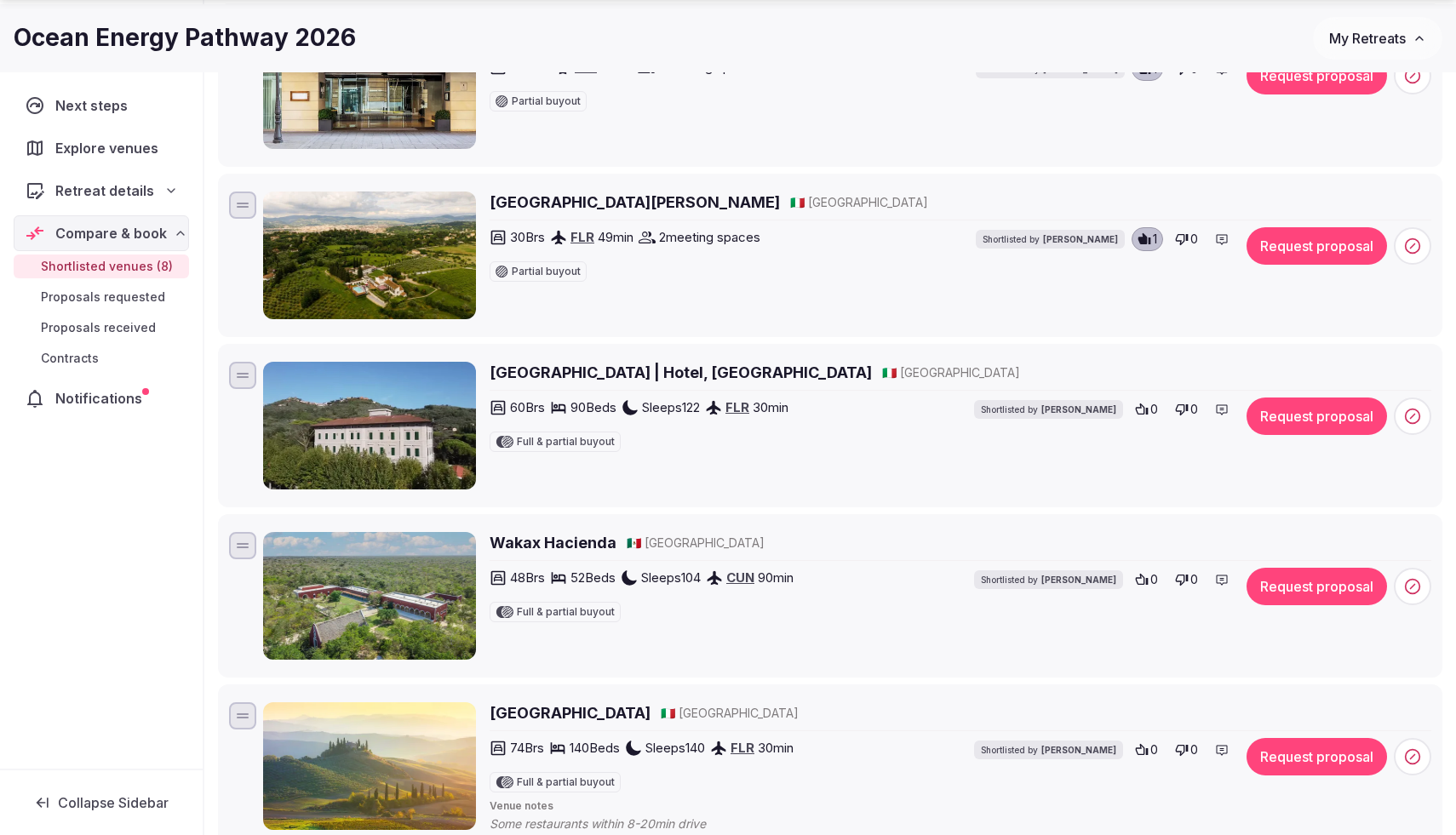
scroll to position [323, 0]
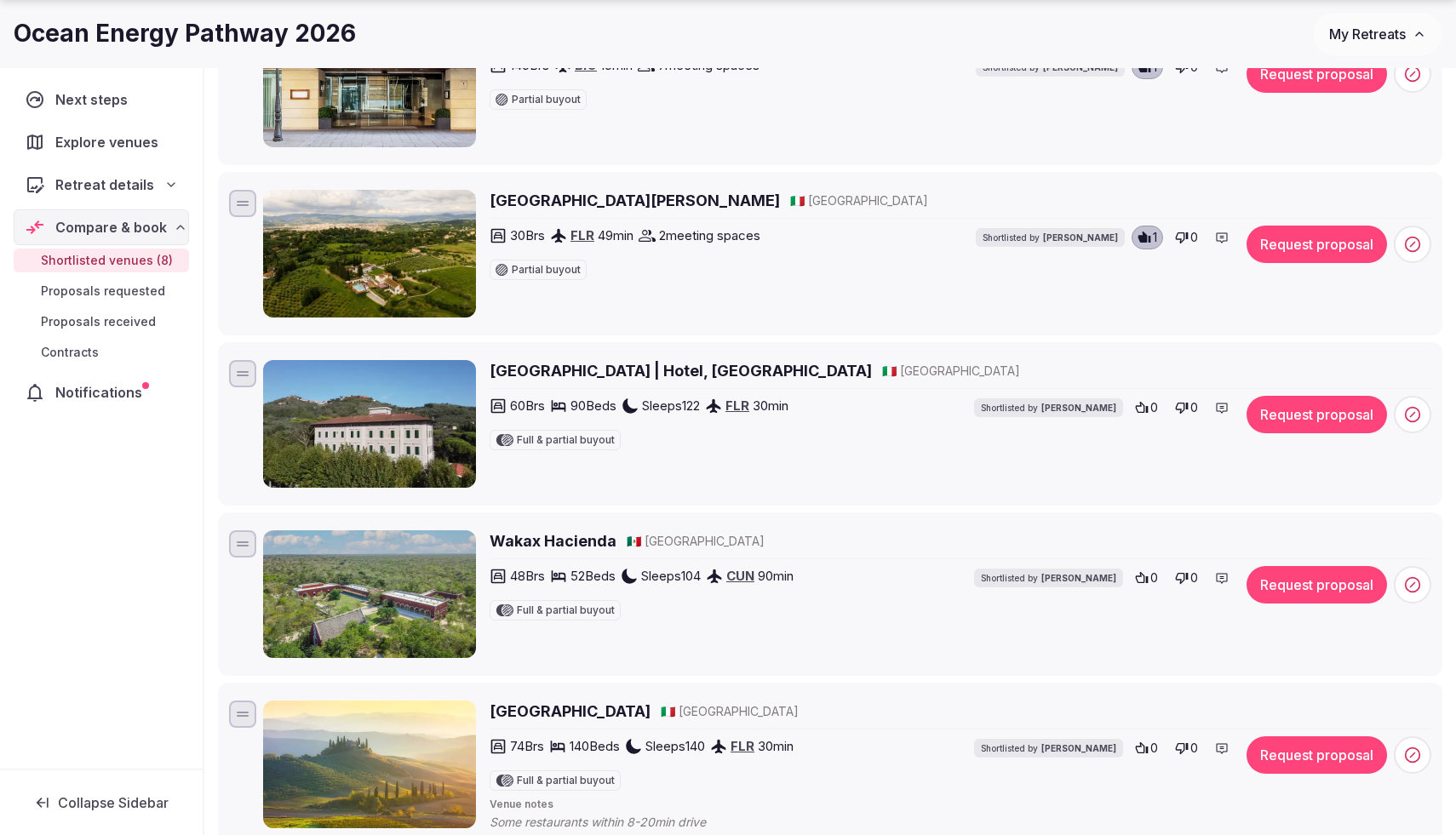
click at [720, 370] on h2 "Palazzo BelVedere | Hotel, Spa & City Retreat" at bounding box center [681, 371] width 382 height 22
click at [1149, 408] on div "0" at bounding box center [1146, 408] width 33 height 23
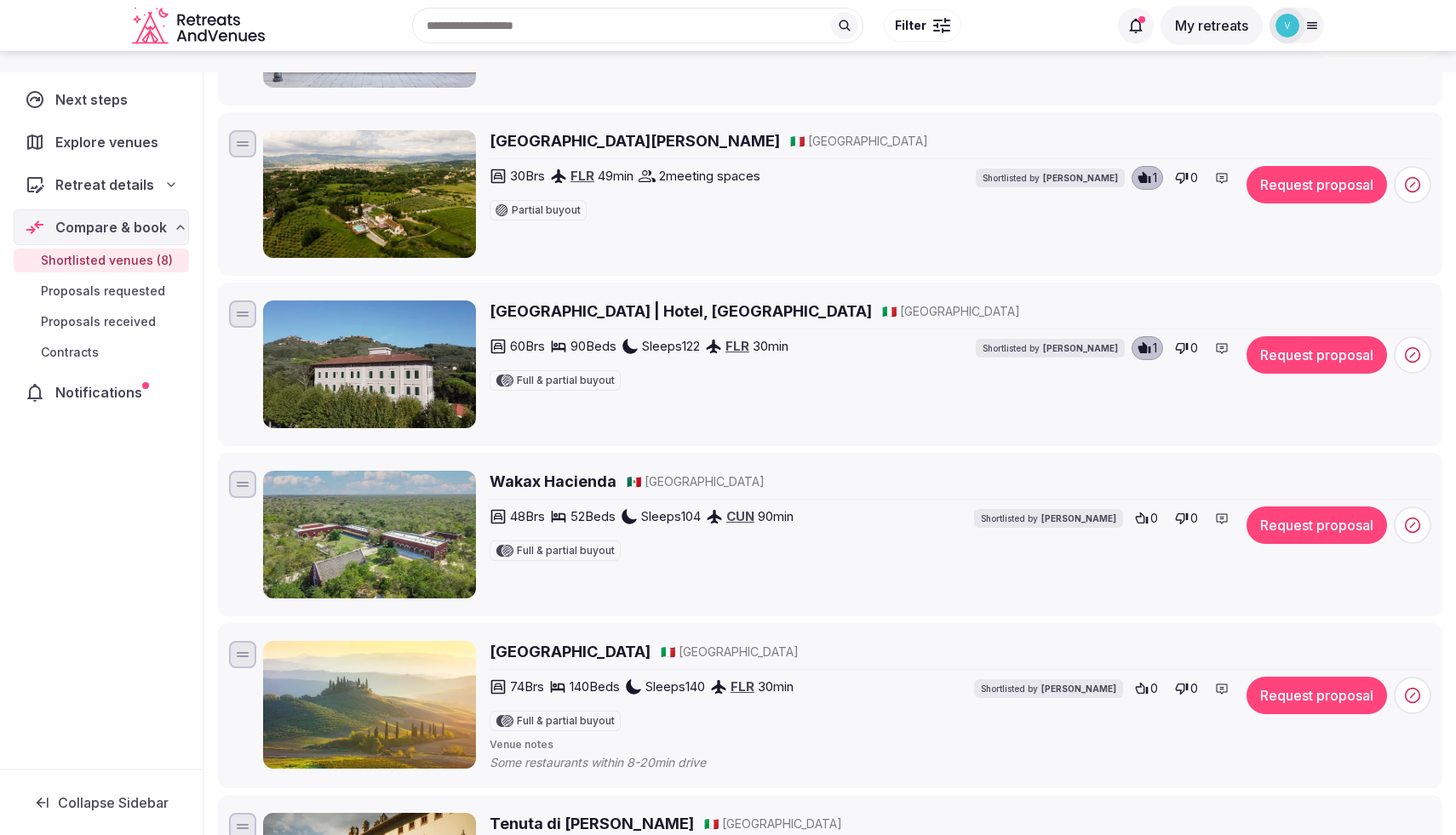
scroll to position [381, 0]
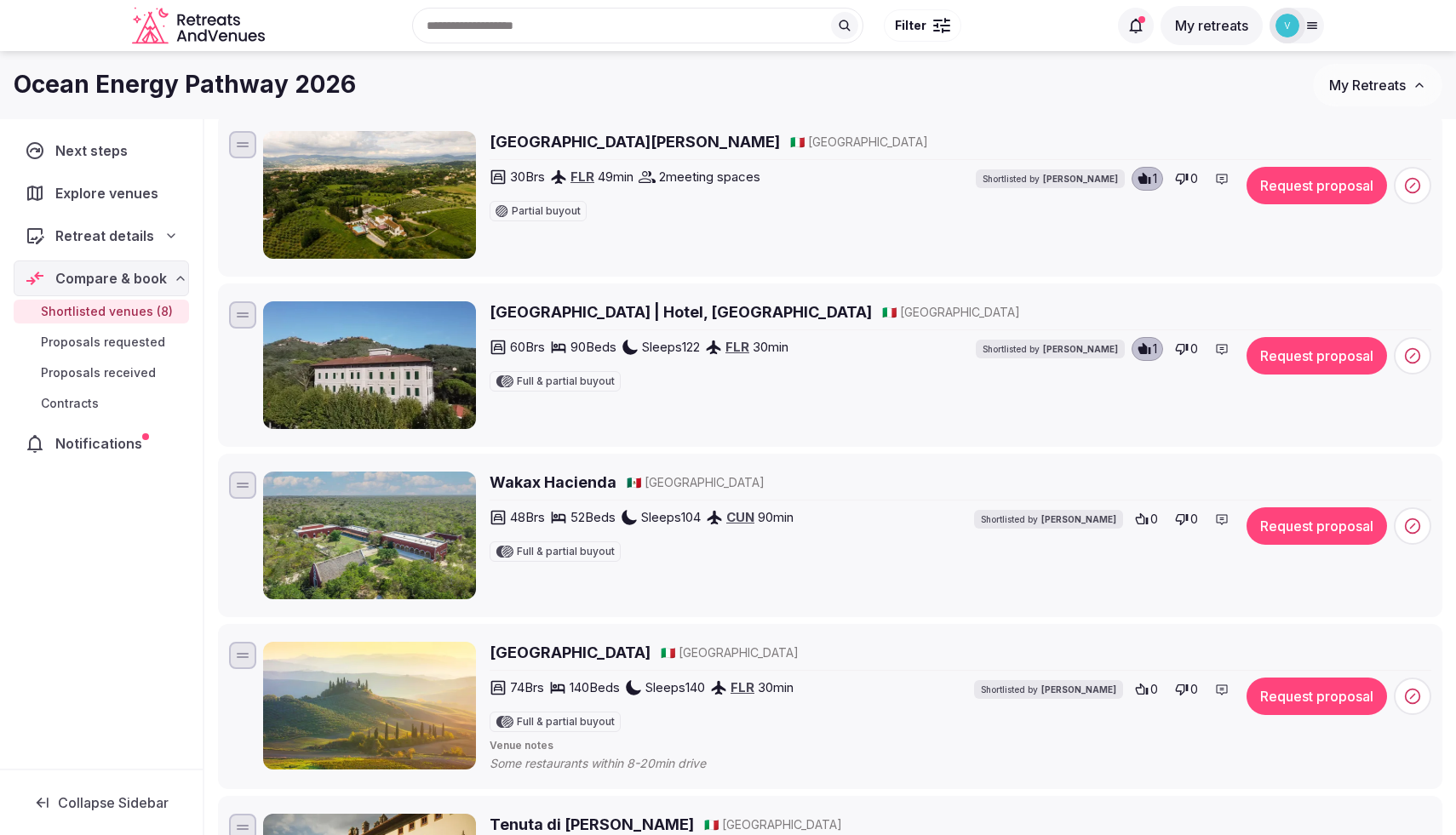
click at [560, 482] on h2 "Wakax Hacienda" at bounding box center [553, 482] width 127 height 22
click at [1408, 526] on icon at bounding box center [1412, 526] width 17 height 17
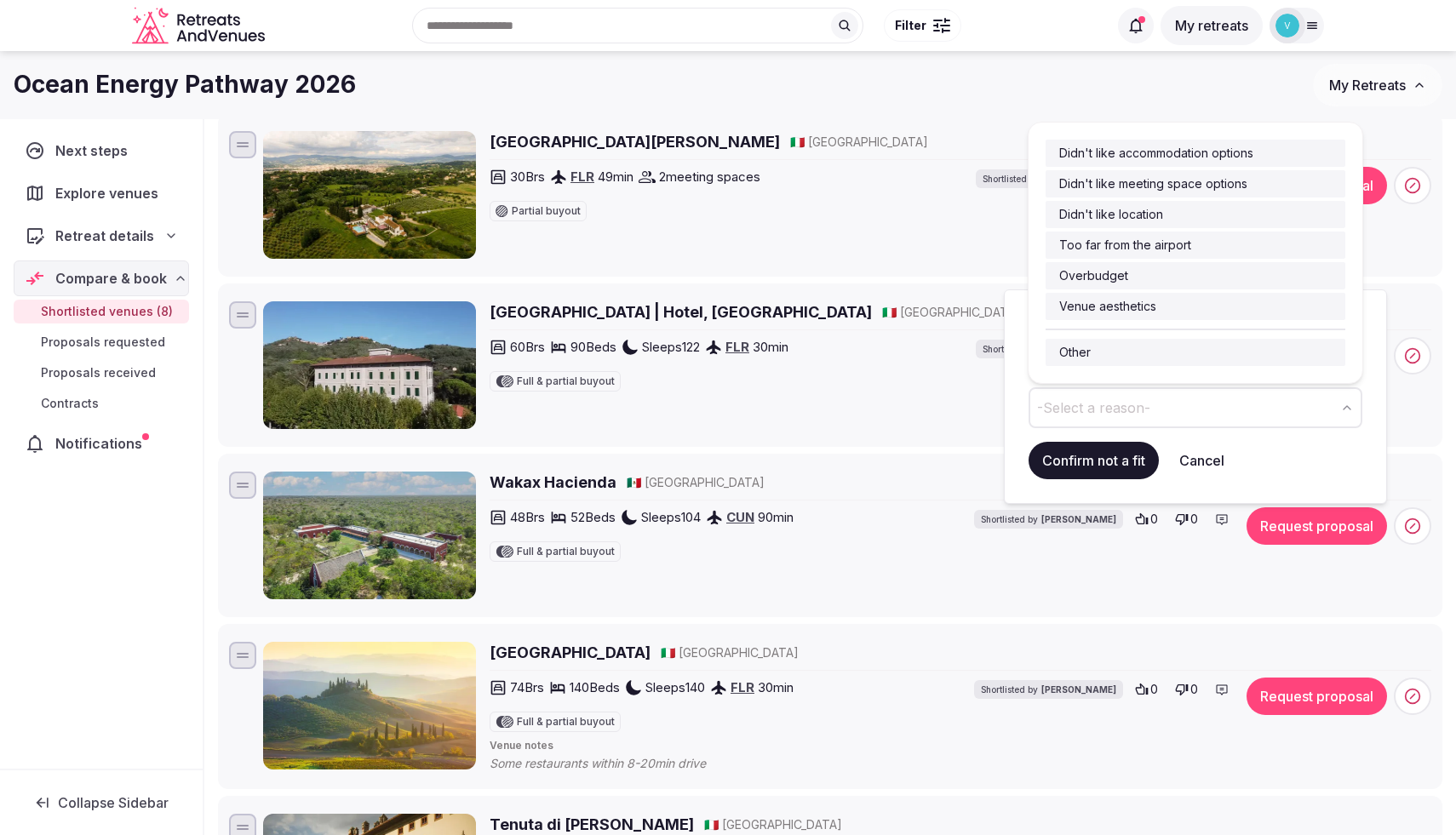
click at [1214, 424] on button "-Select a reason-" at bounding box center [1195, 408] width 334 height 41
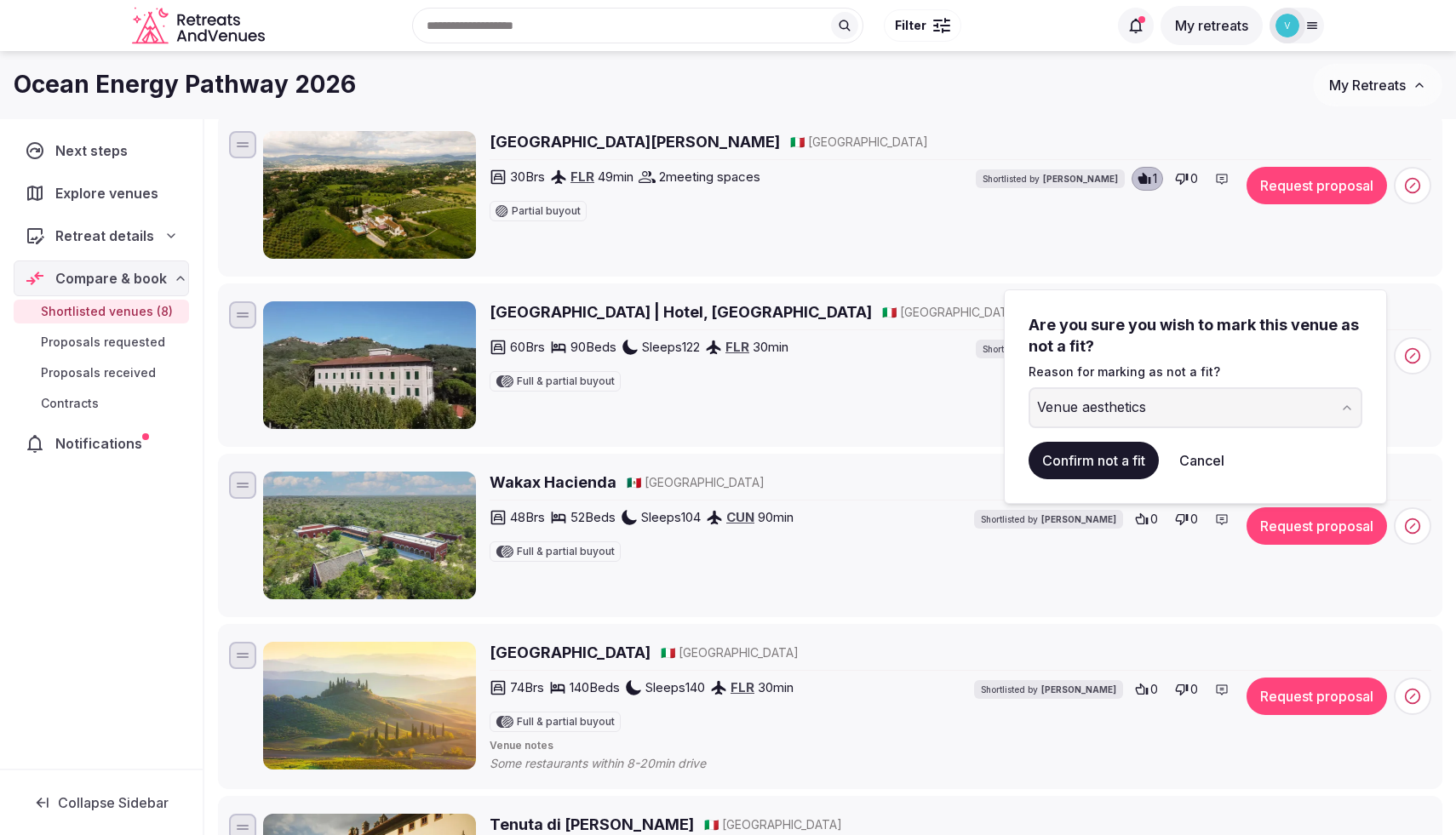
click at [1156, 415] on button "Venue aesthetics" at bounding box center [1195, 408] width 334 height 41
click at [1121, 463] on button "Confirm not a fit" at bounding box center [1094, 461] width 130 height 38
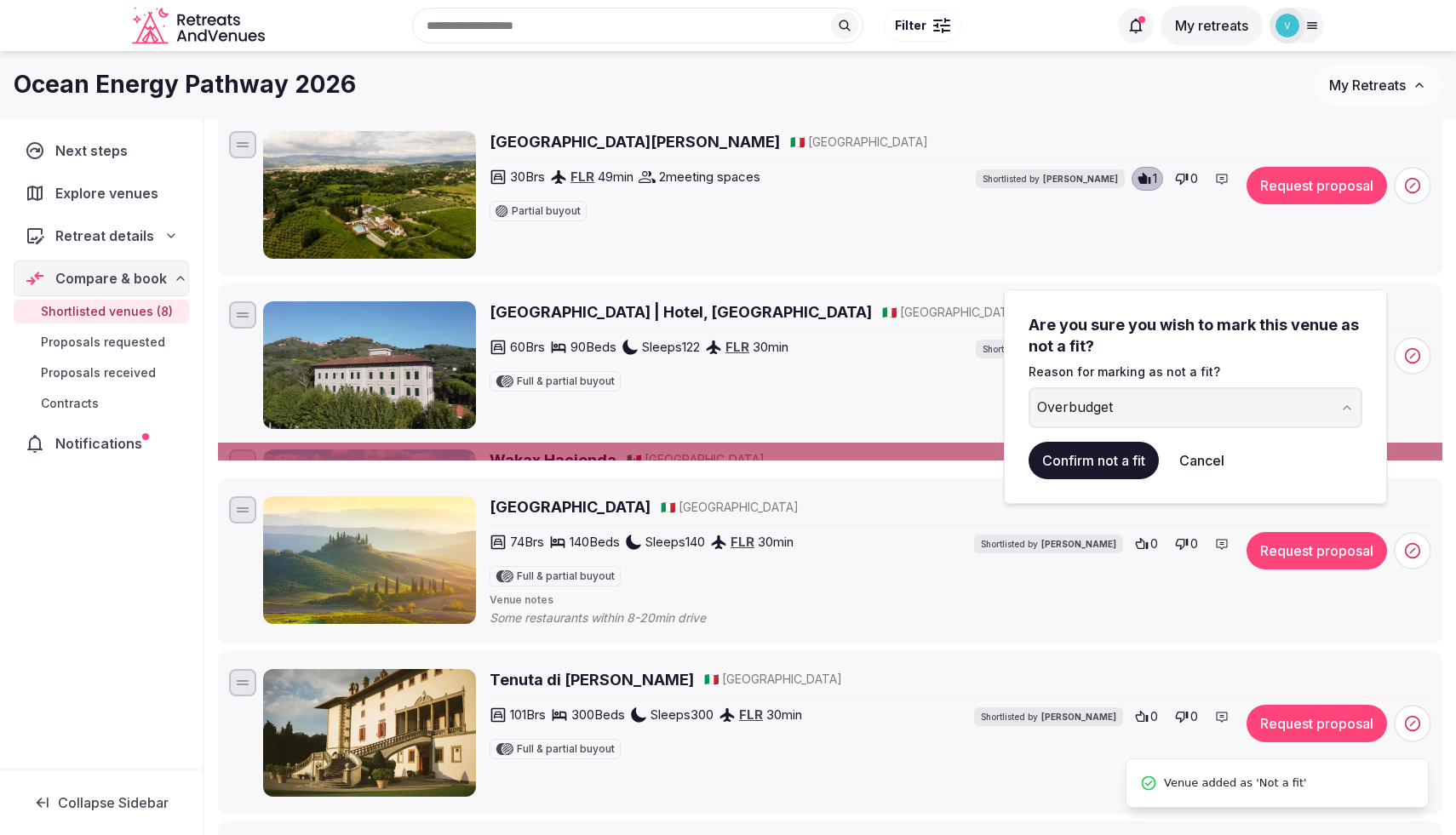
scroll to position [0, 0]
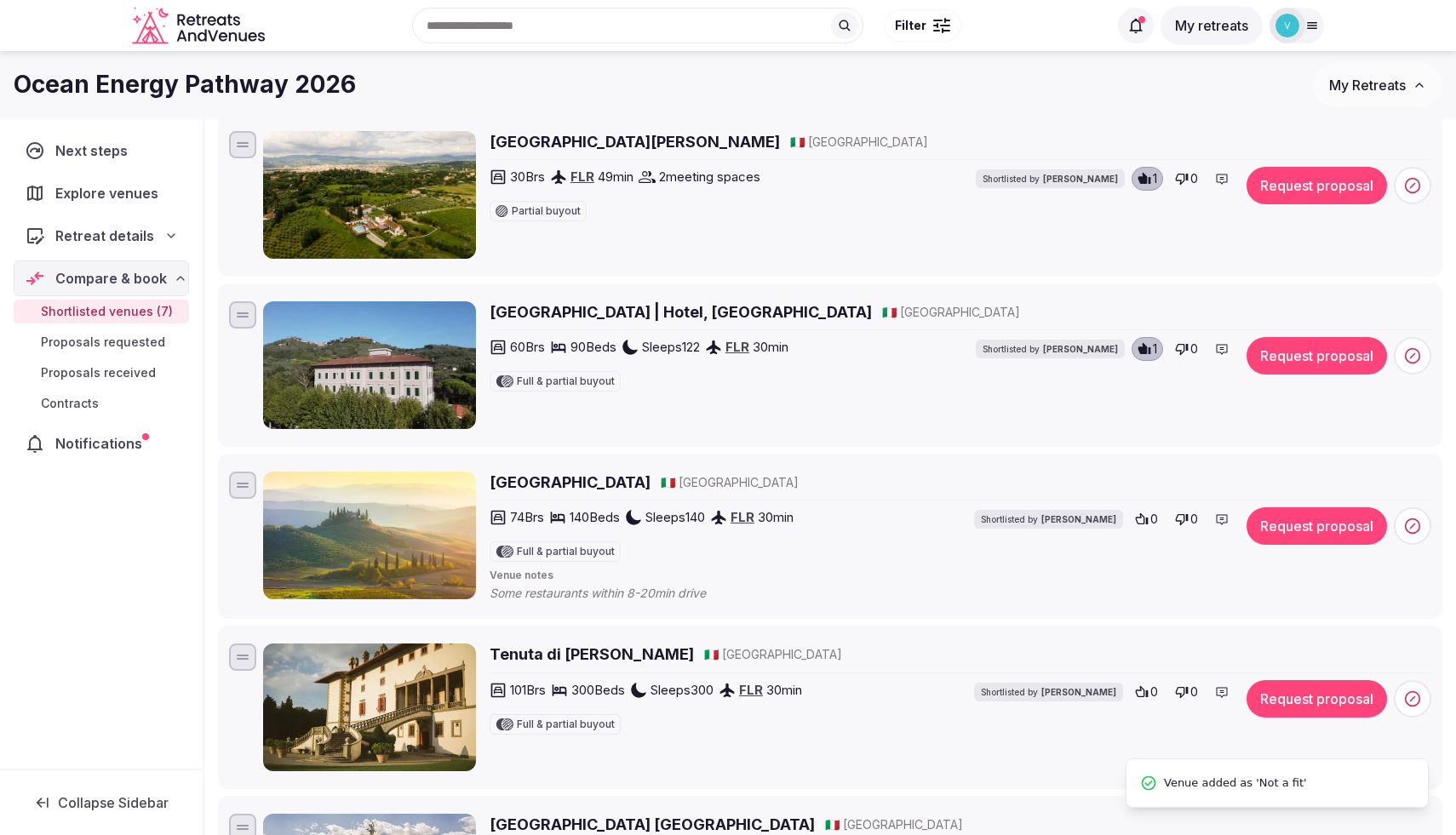
click at [539, 488] on h2 "Borgo San Luigi" at bounding box center [570, 482] width 160 height 22
click at [1142, 516] on icon at bounding box center [1142, 518] width 13 height 11
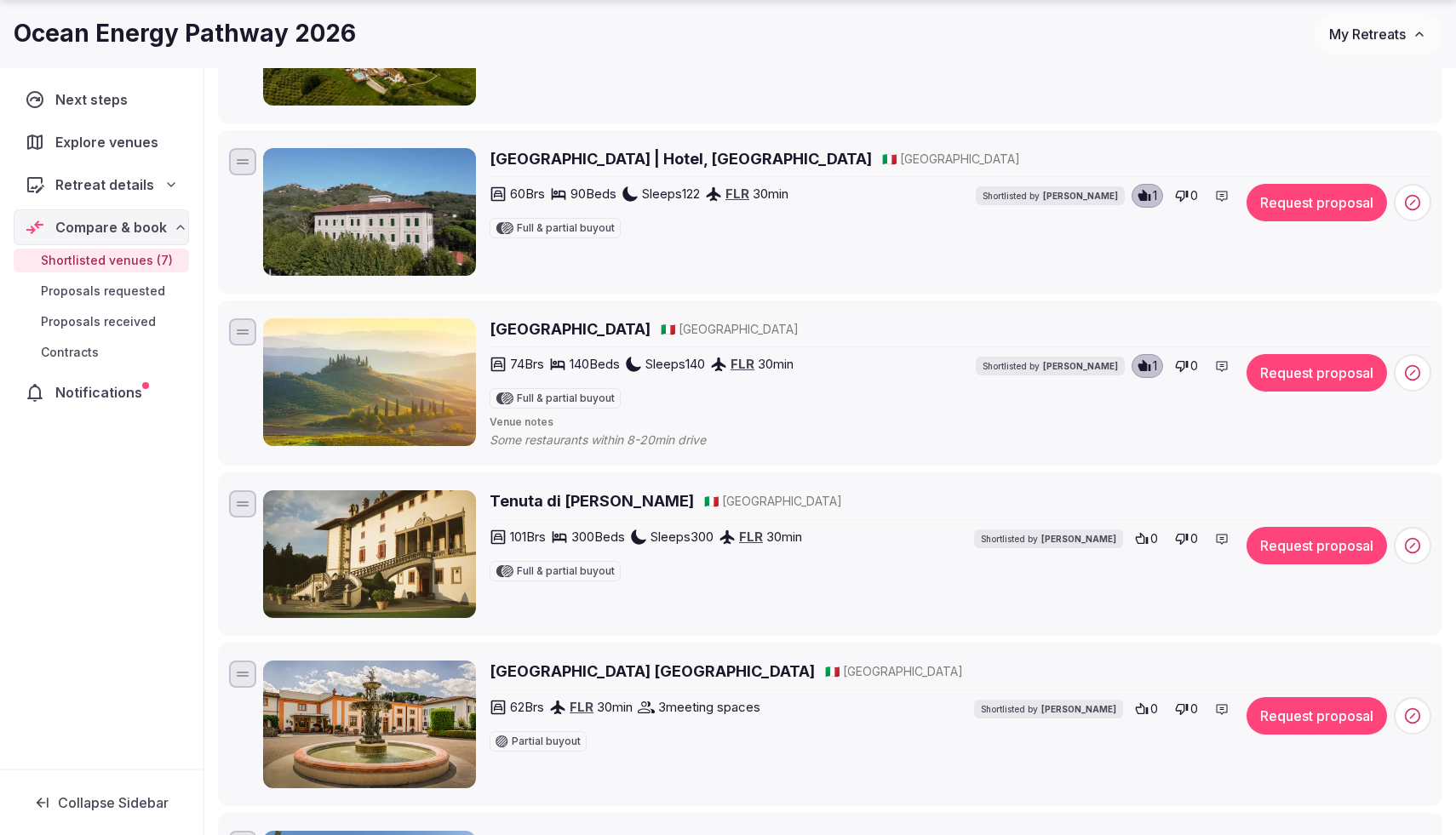
scroll to position [556, 0]
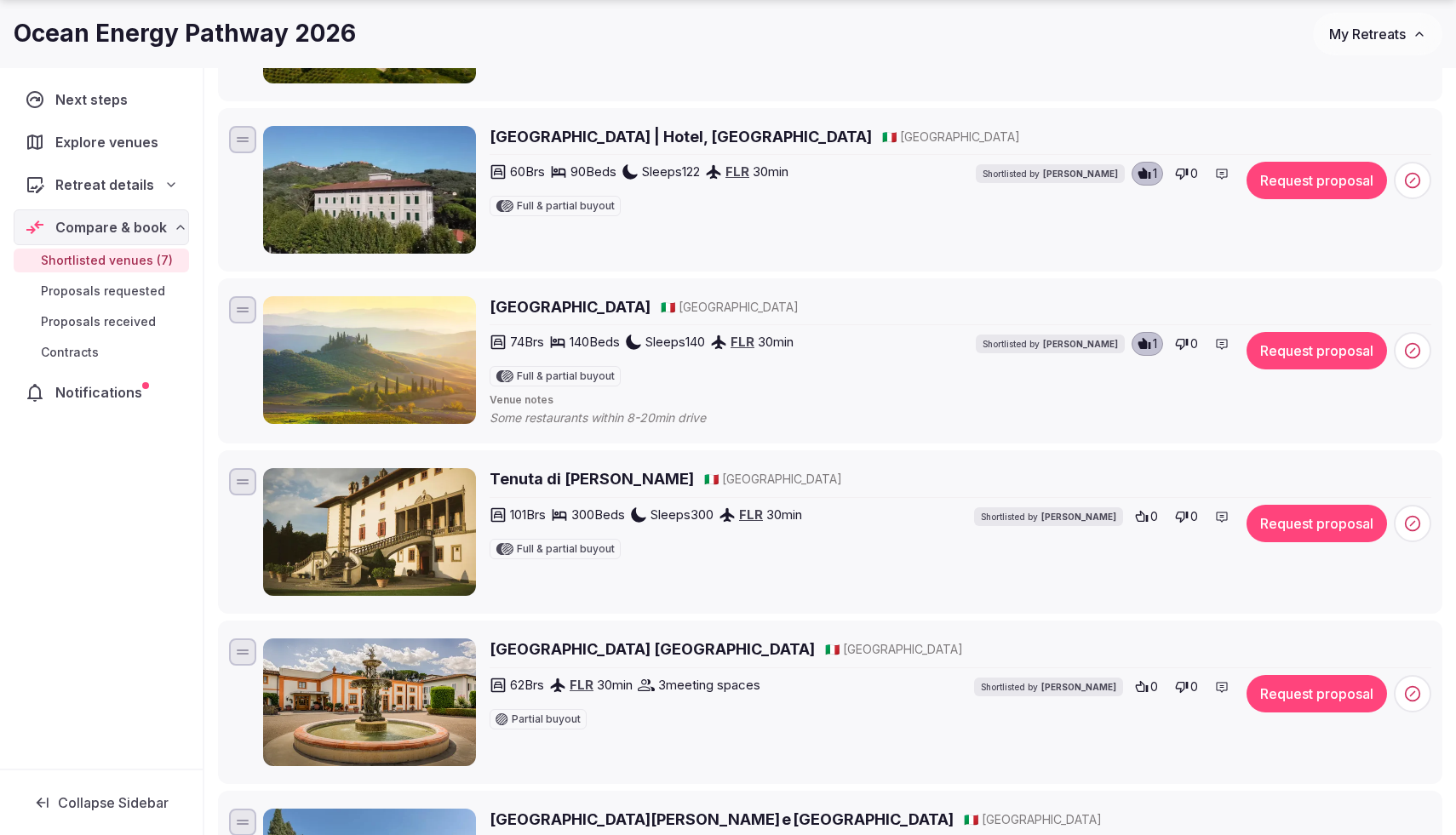
click at [560, 473] on h2 "Tenuta di Artimino" at bounding box center [591, 479] width 205 height 22
click at [1148, 509] on div "0" at bounding box center [1146, 517] width 33 height 23
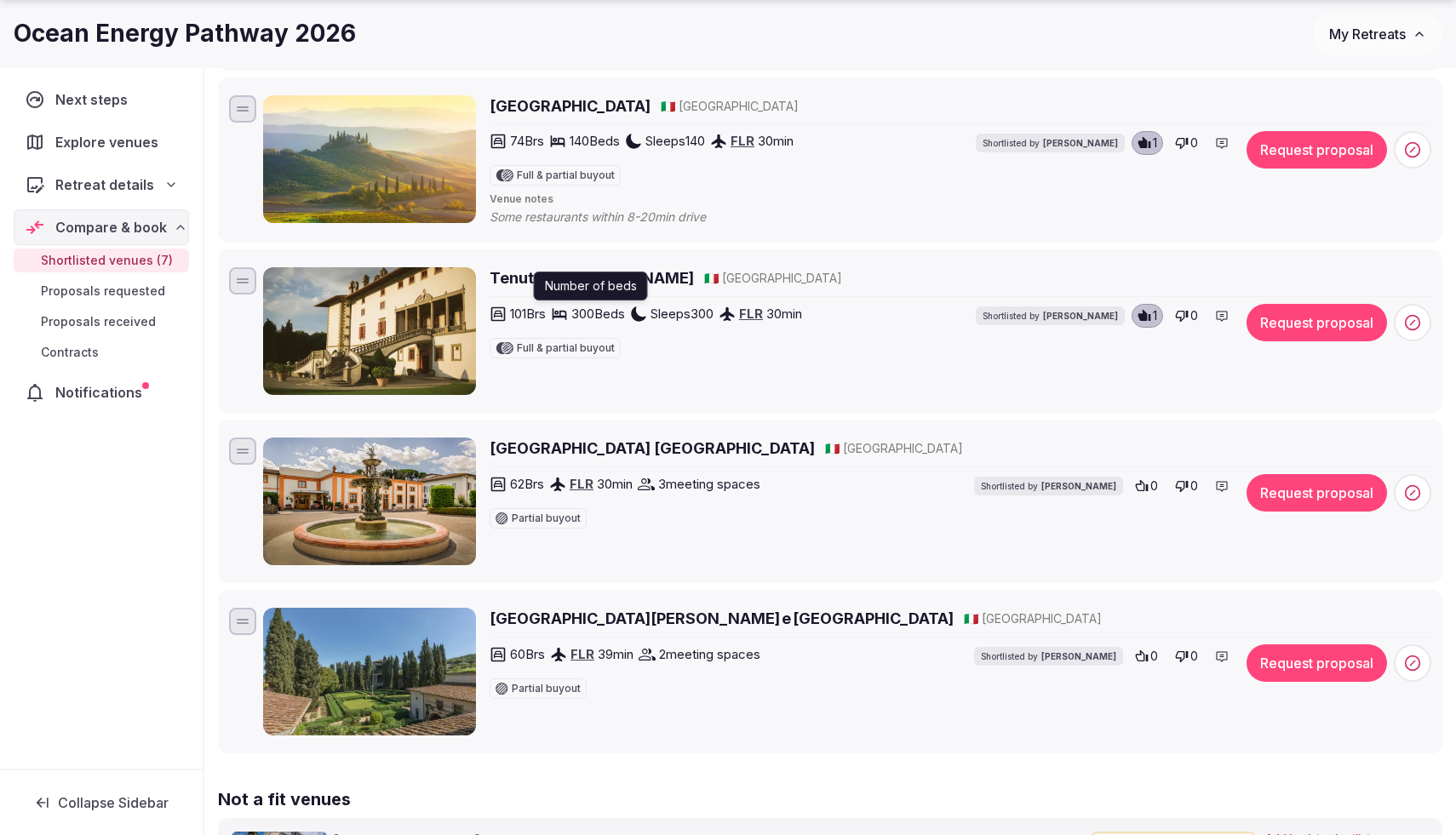
scroll to position [770, 0]
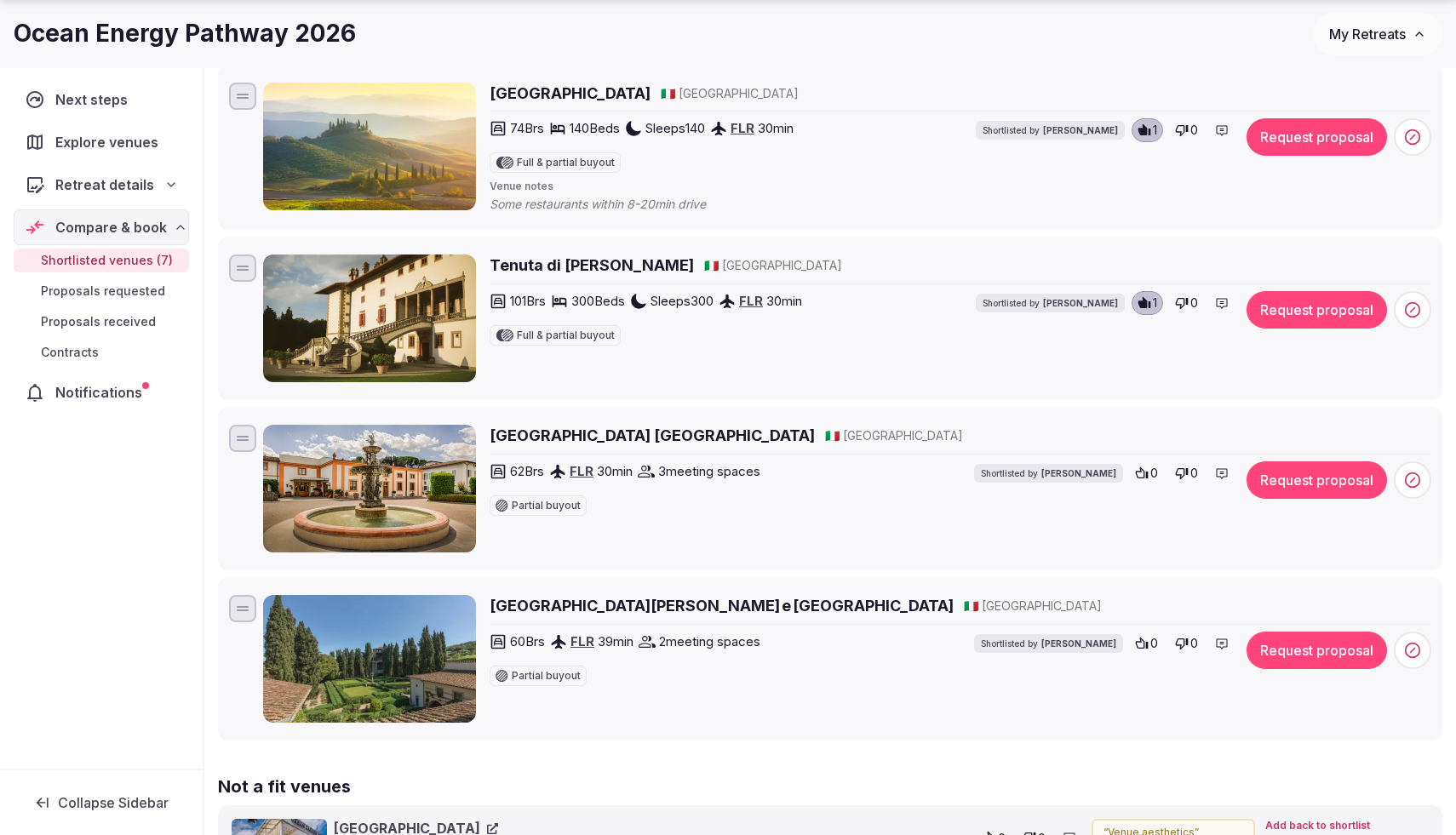
click at [567, 443] on h2 "Villa Olmi Firenze" at bounding box center [652, 436] width 325 height 22
click at [1147, 474] on icon at bounding box center [1142, 472] width 13 height 11
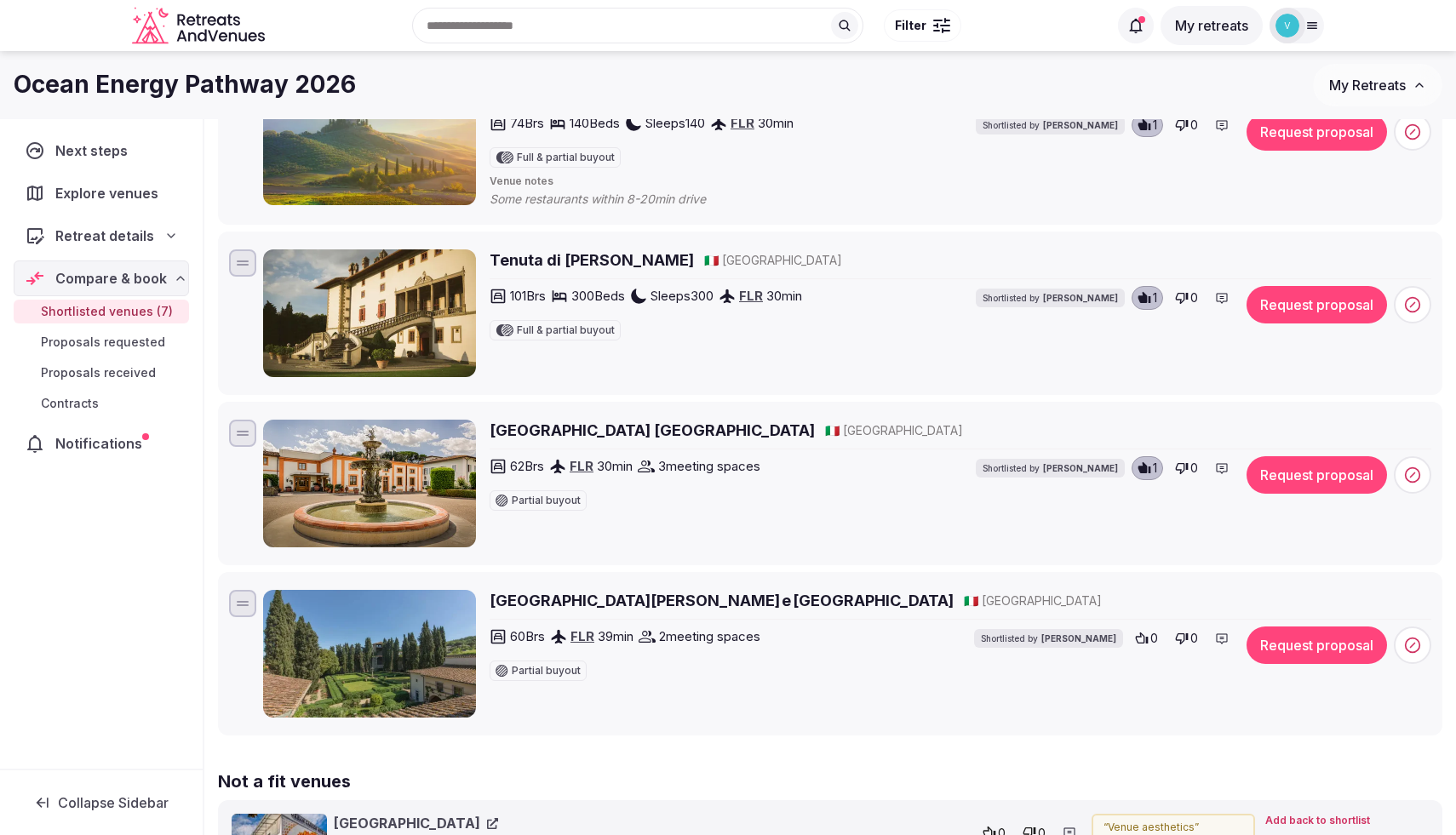
scroll to position [760, 0]
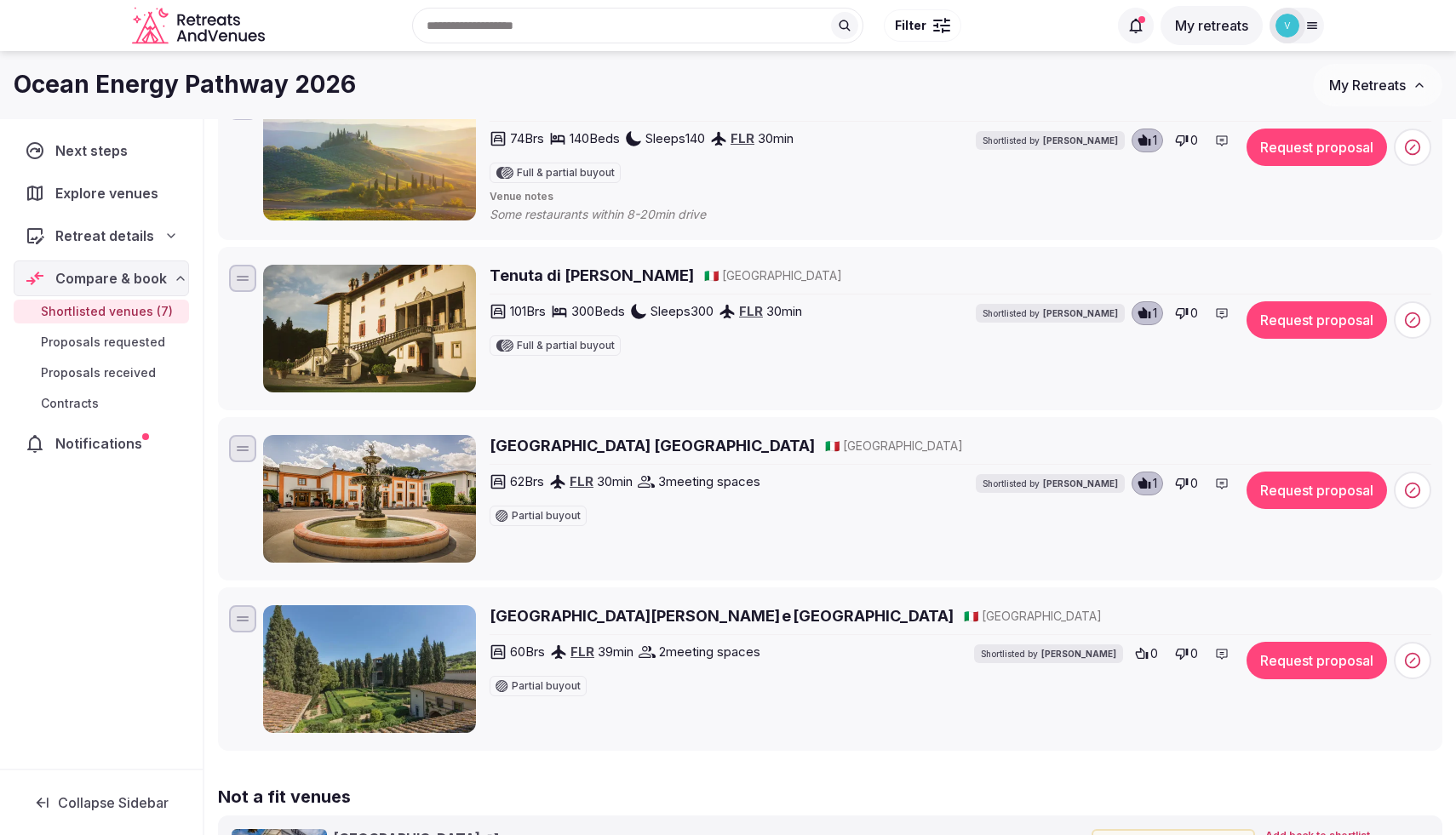
click at [600, 622] on h2 "[GEOGRAPHIC_DATA][PERSON_NAME] e [GEOGRAPHIC_DATA]" at bounding box center [721, 616] width 464 height 22
click at [1151, 648] on span "0" at bounding box center [1154, 654] width 7 height 17
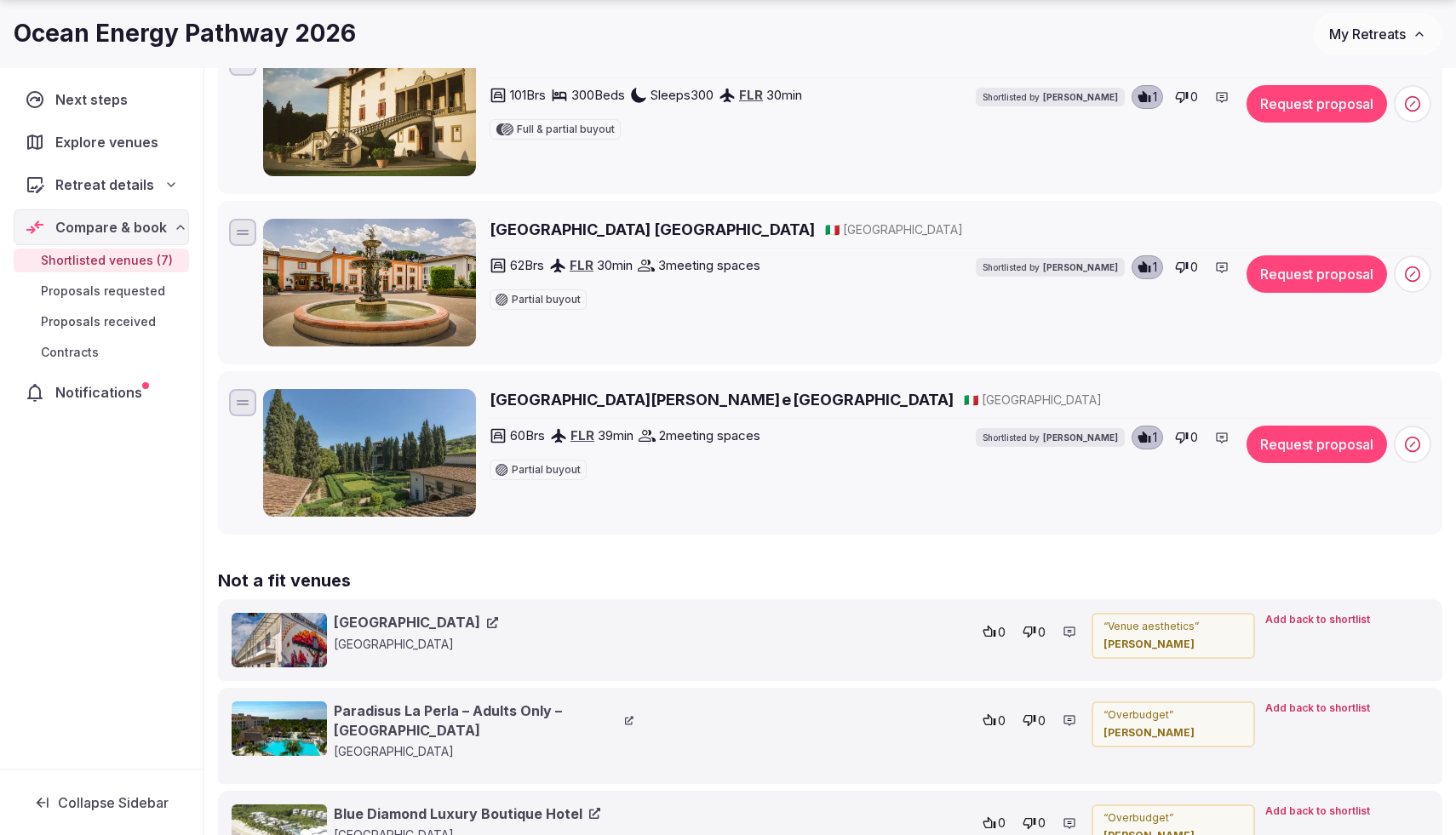
scroll to position [0, 0]
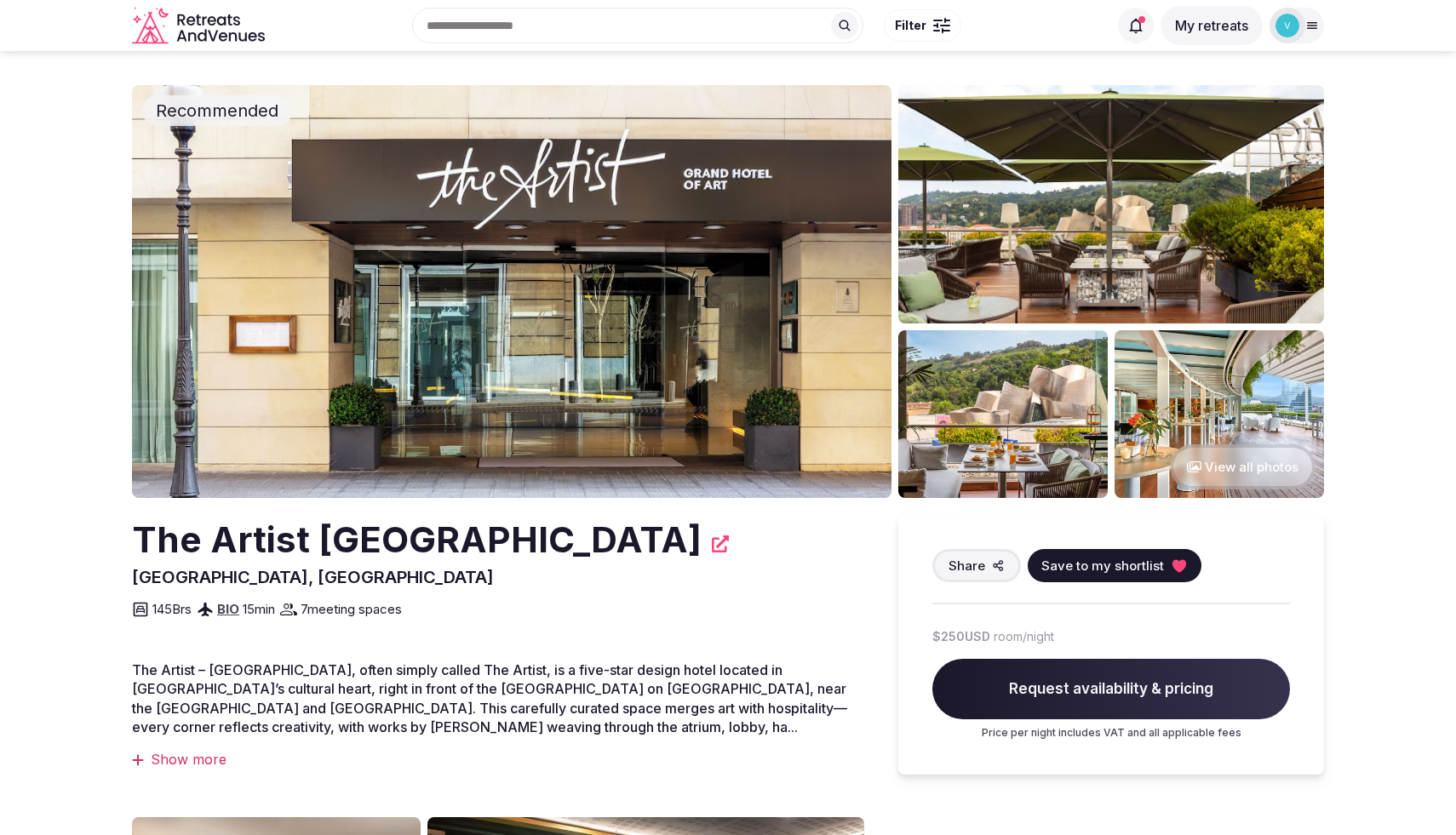
click at [1264, 465] on button "View all photos" at bounding box center [1241, 467] width 145 height 45
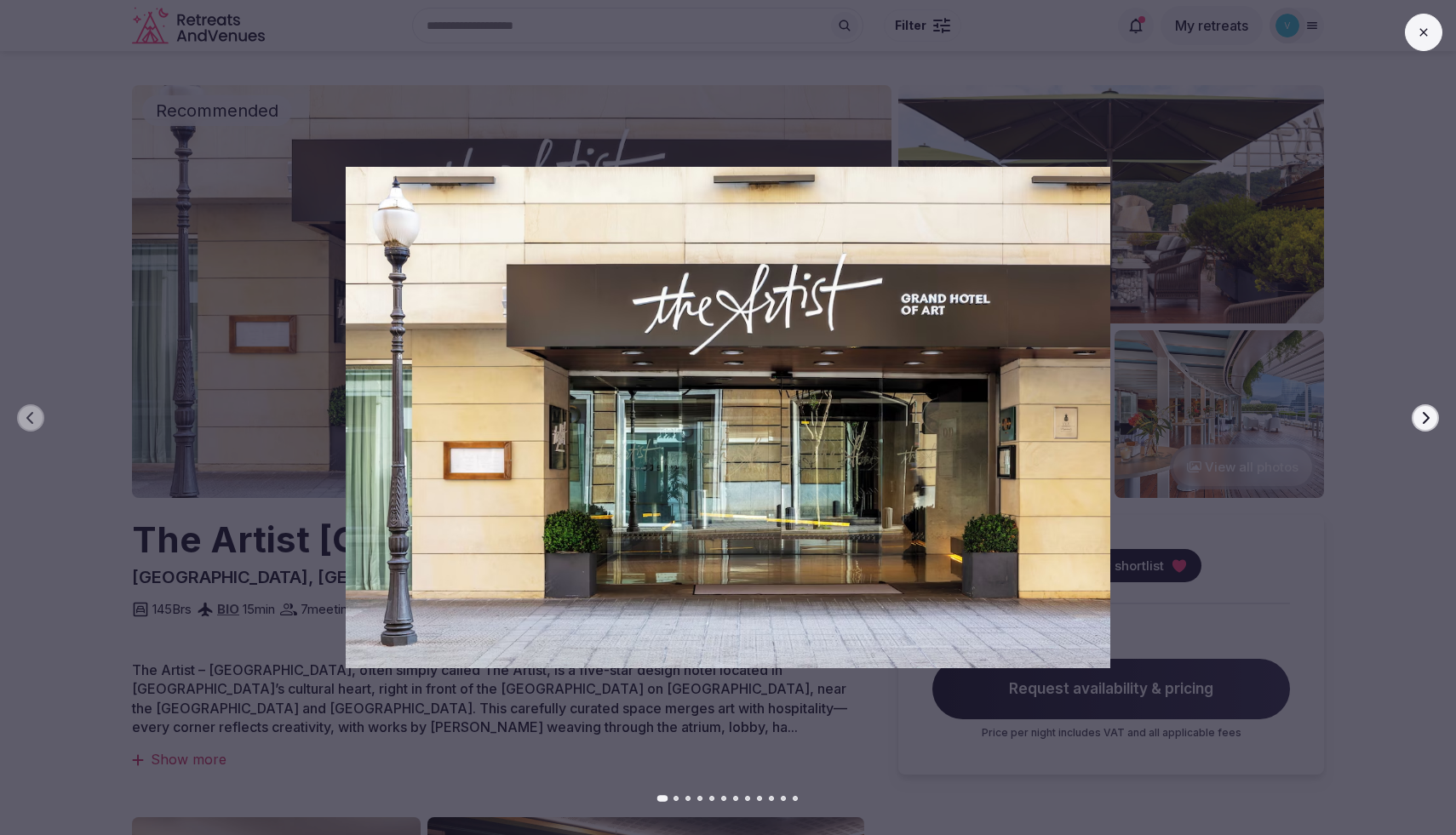
click at [1423, 422] on icon "button" at bounding box center [1426, 417] width 7 height 12
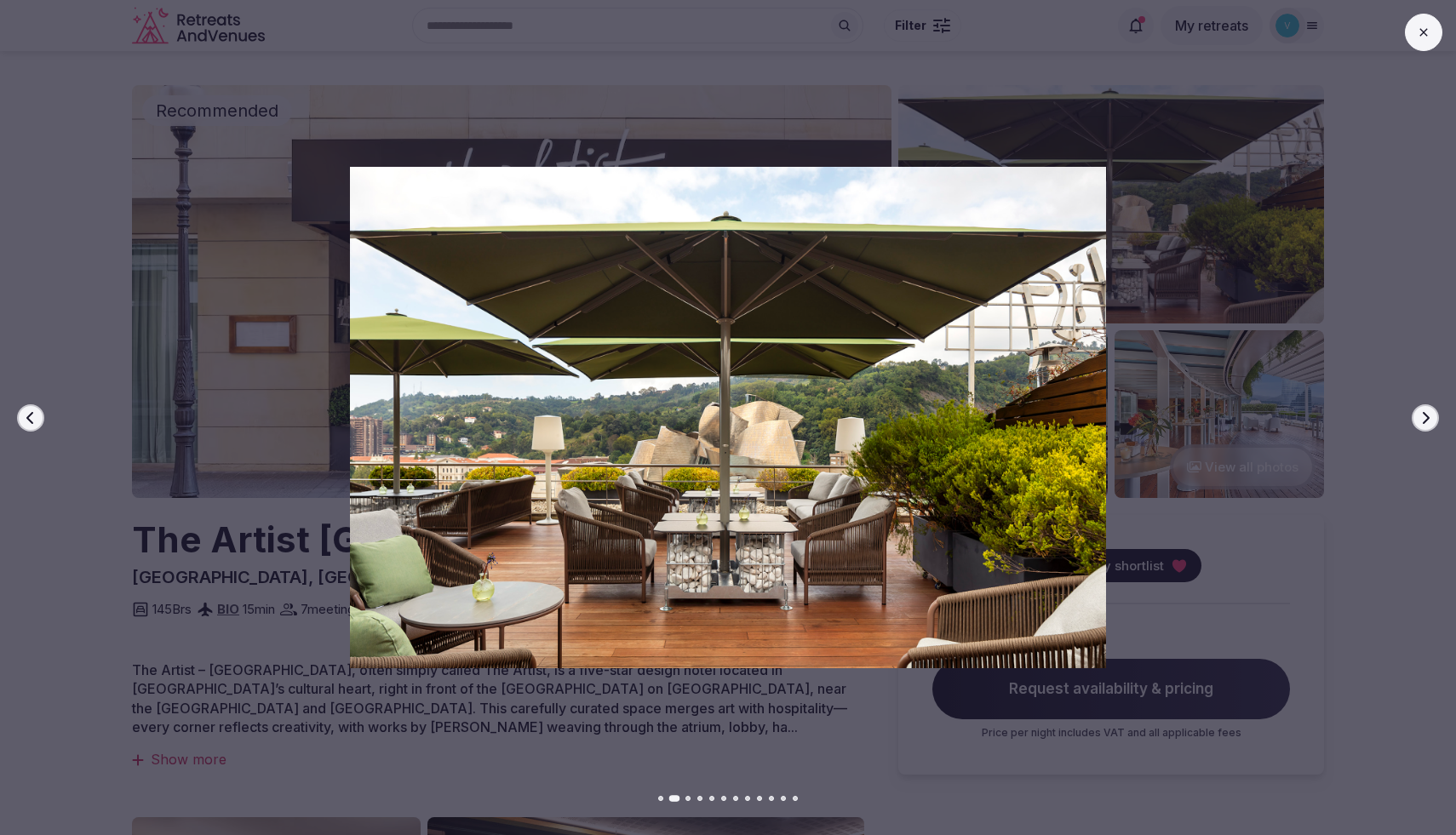
click at [1423, 422] on icon "button" at bounding box center [1426, 417] width 7 height 12
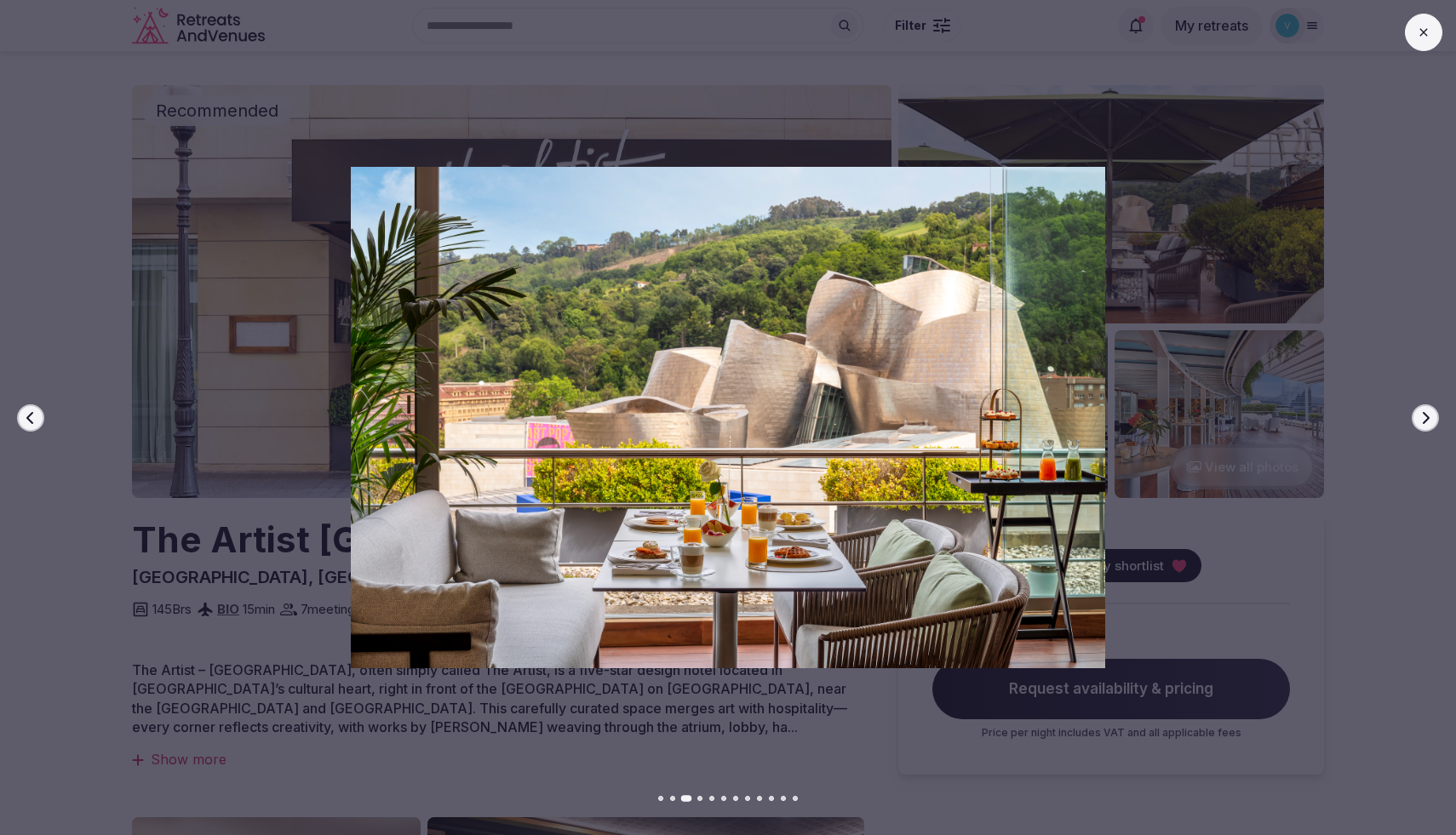
click at [1423, 422] on icon "button" at bounding box center [1426, 417] width 7 height 12
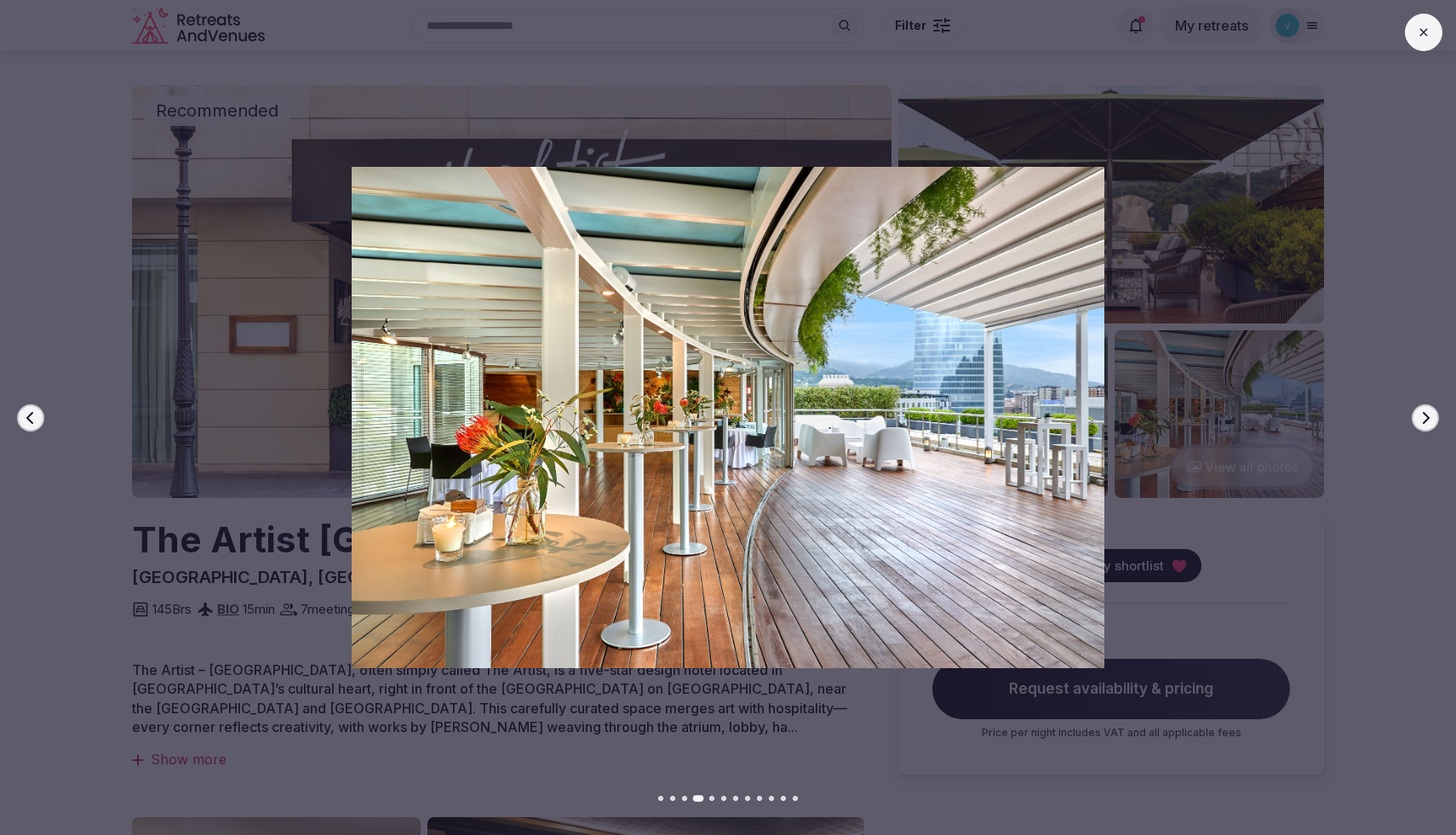
click at [1423, 422] on icon "button" at bounding box center [1426, 417] width 7 height 12
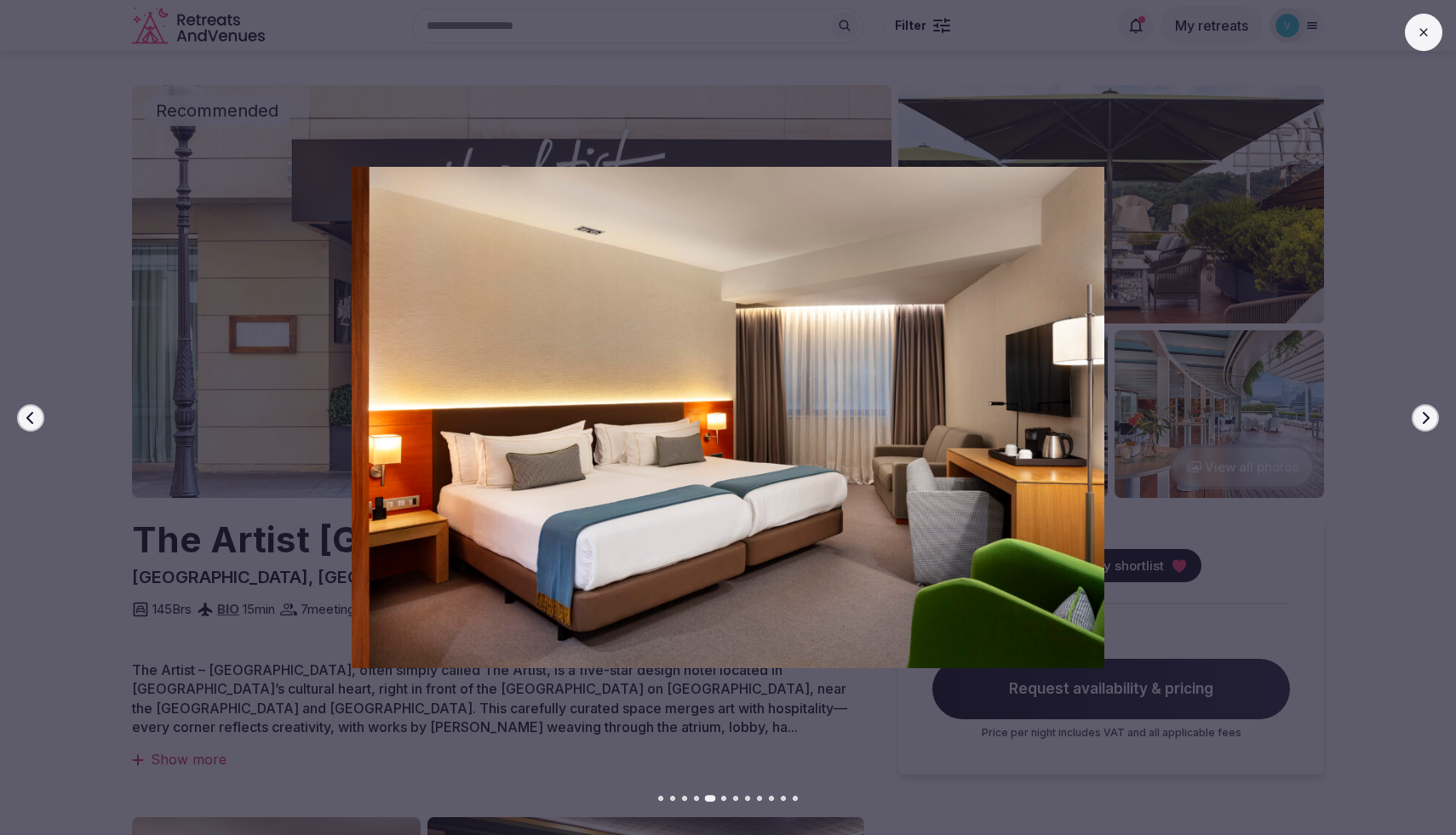
click at [1420, 420] on icon "button" at bounding box center [1424, 418] width 14 height 14
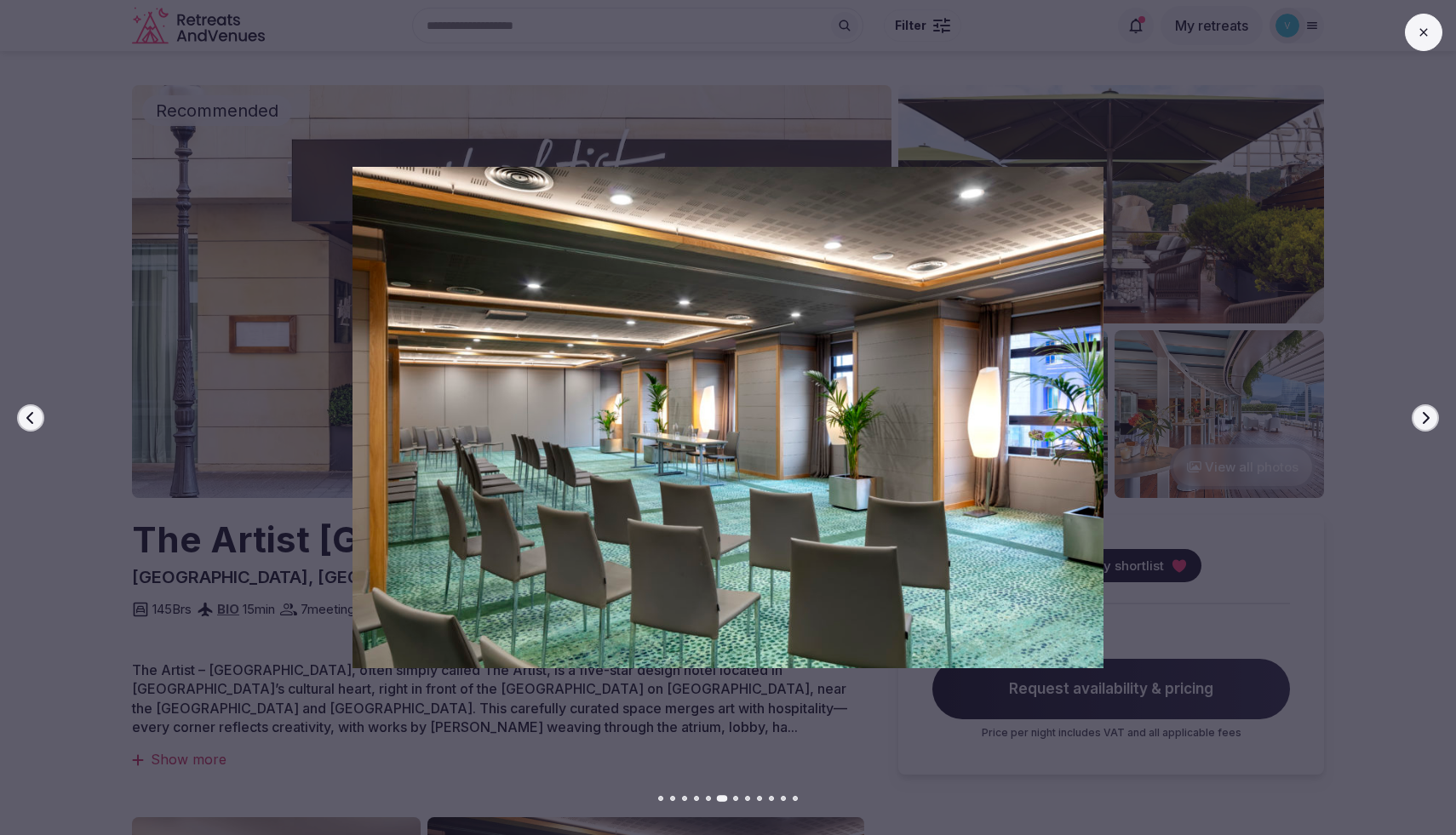
click at [1420, 420] on icon "button" at bounding box center [1424, 418] width 14 height 14
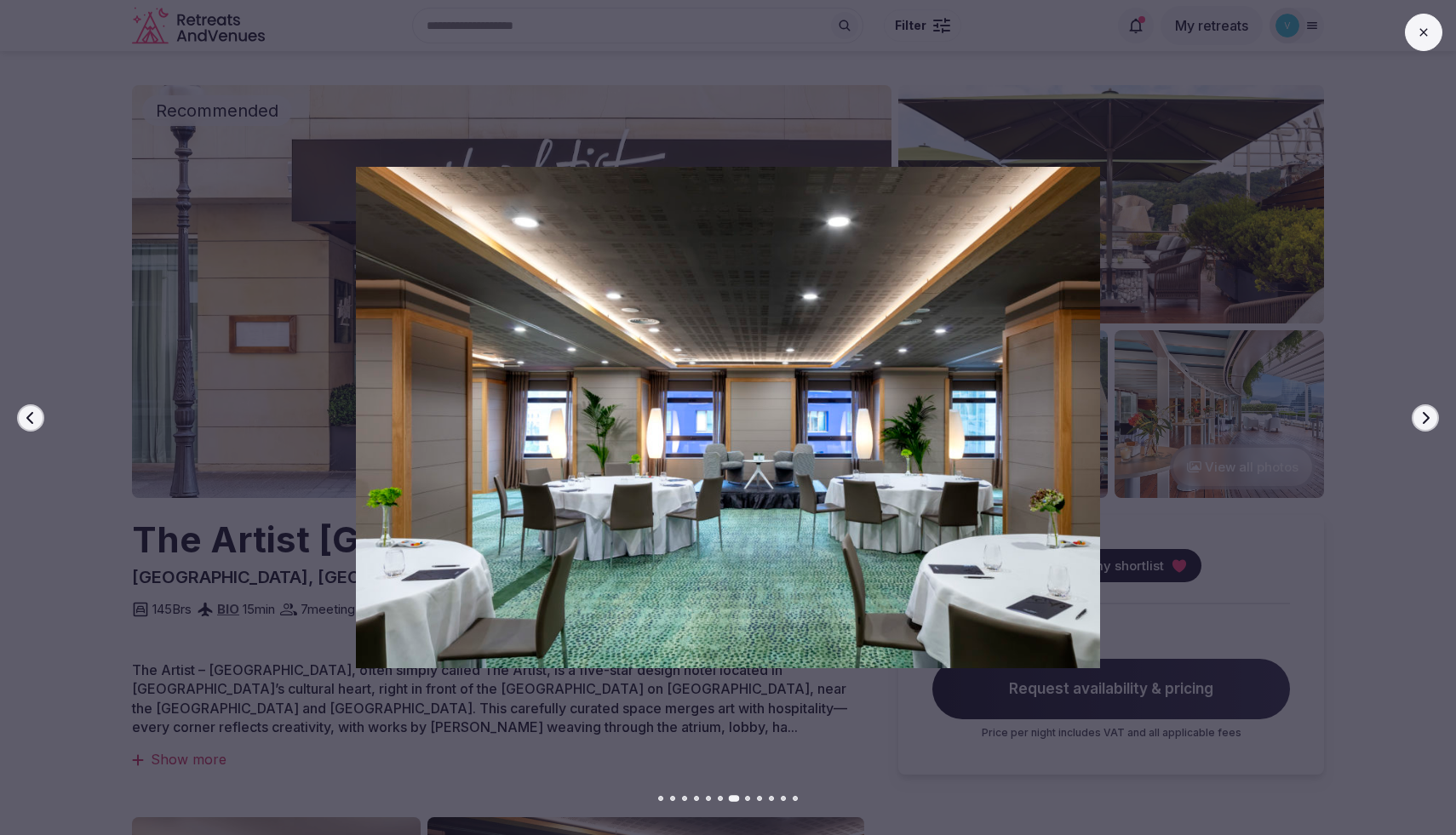
click at [1420, 420] on icon "button" at bounding box center [1424, 418] width 14 height 14
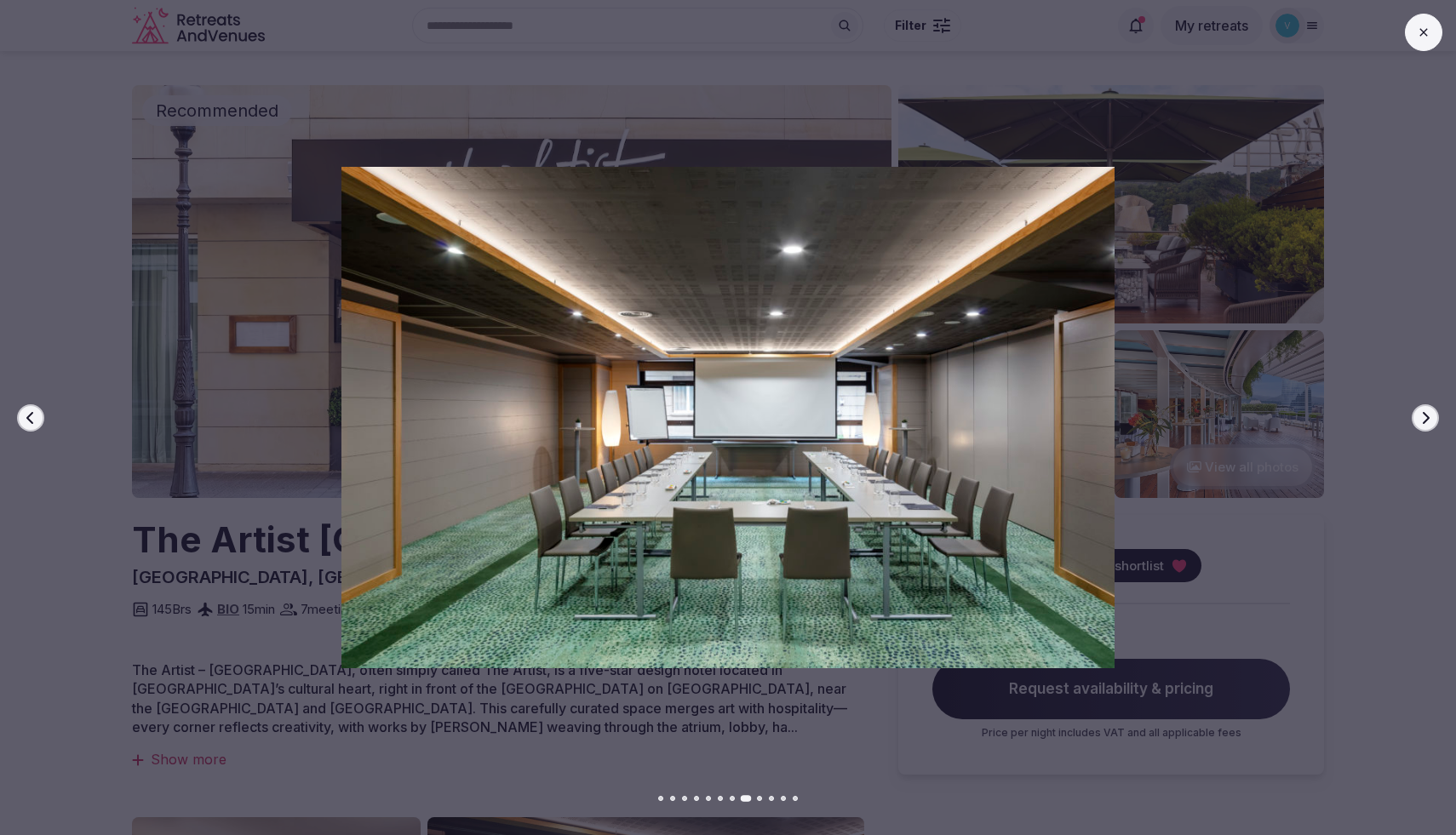
click at [1420, 420] on icon "button" at bounding box center [1424, 418] width 14 height 14
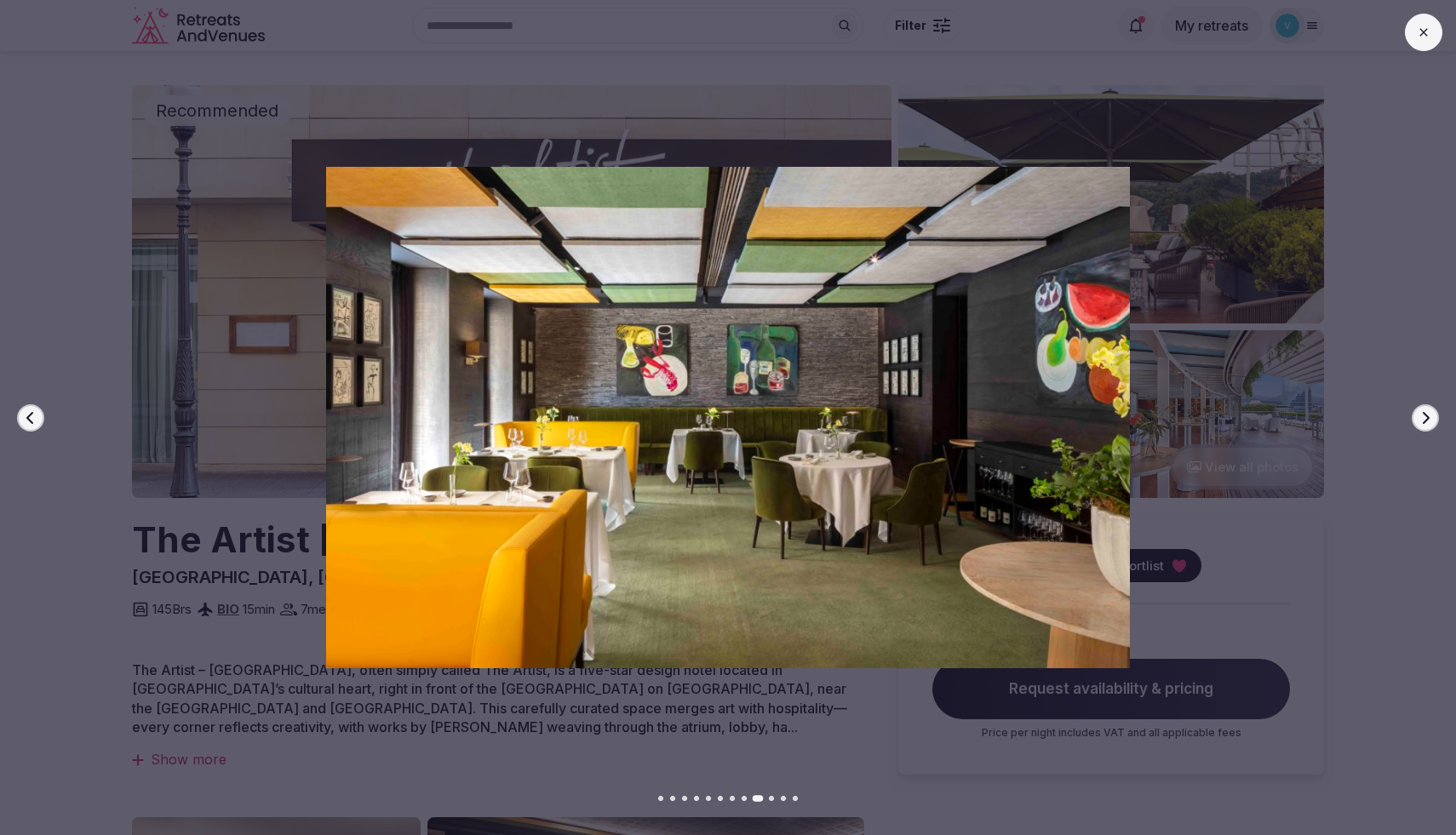
click at [1420, 420] on icon "button" at bounding box center [1424, 418] width 14 height 14
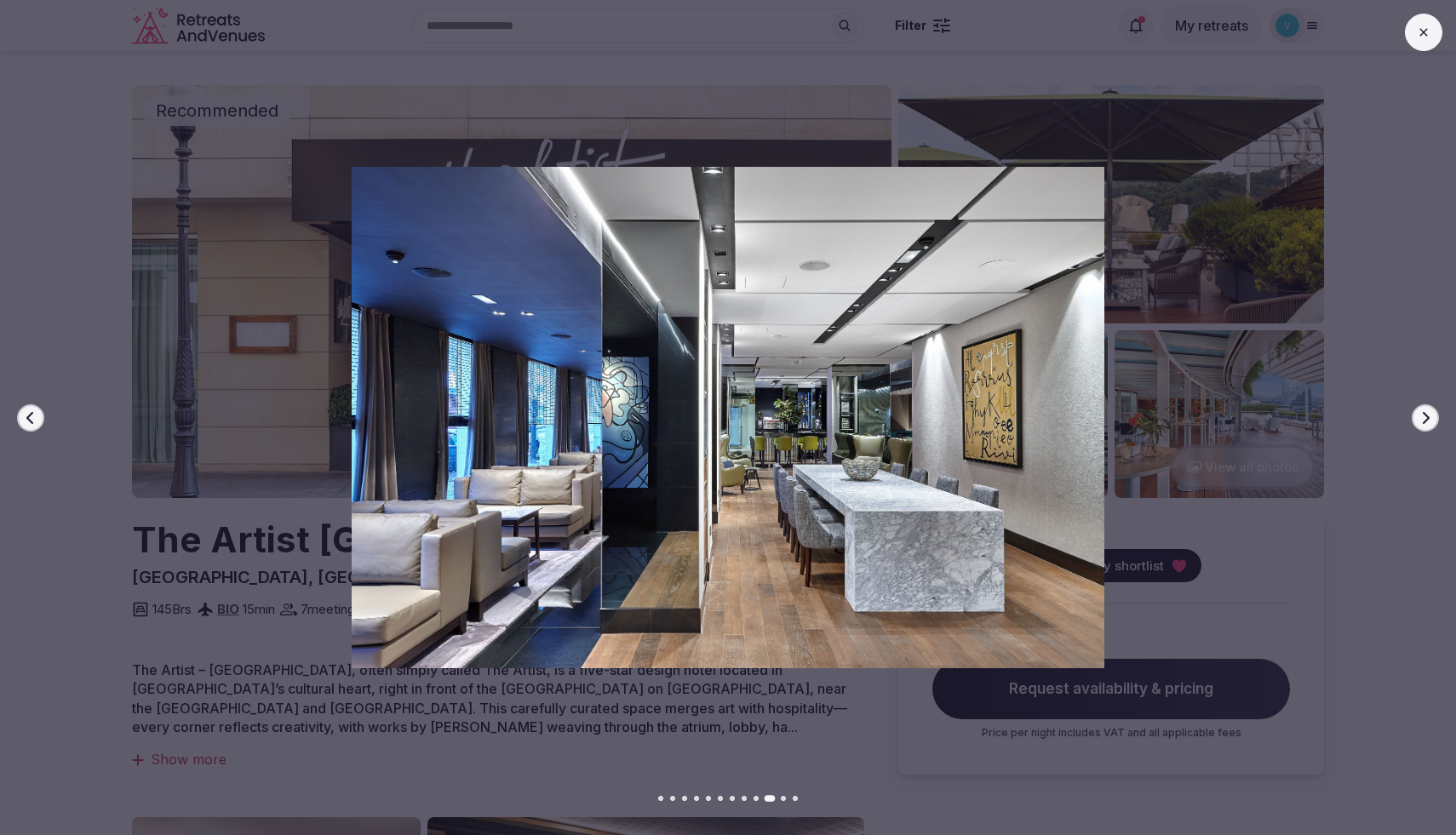
click at [1415, 40] on button at bounding box center [1424, 32] width 38 height 38
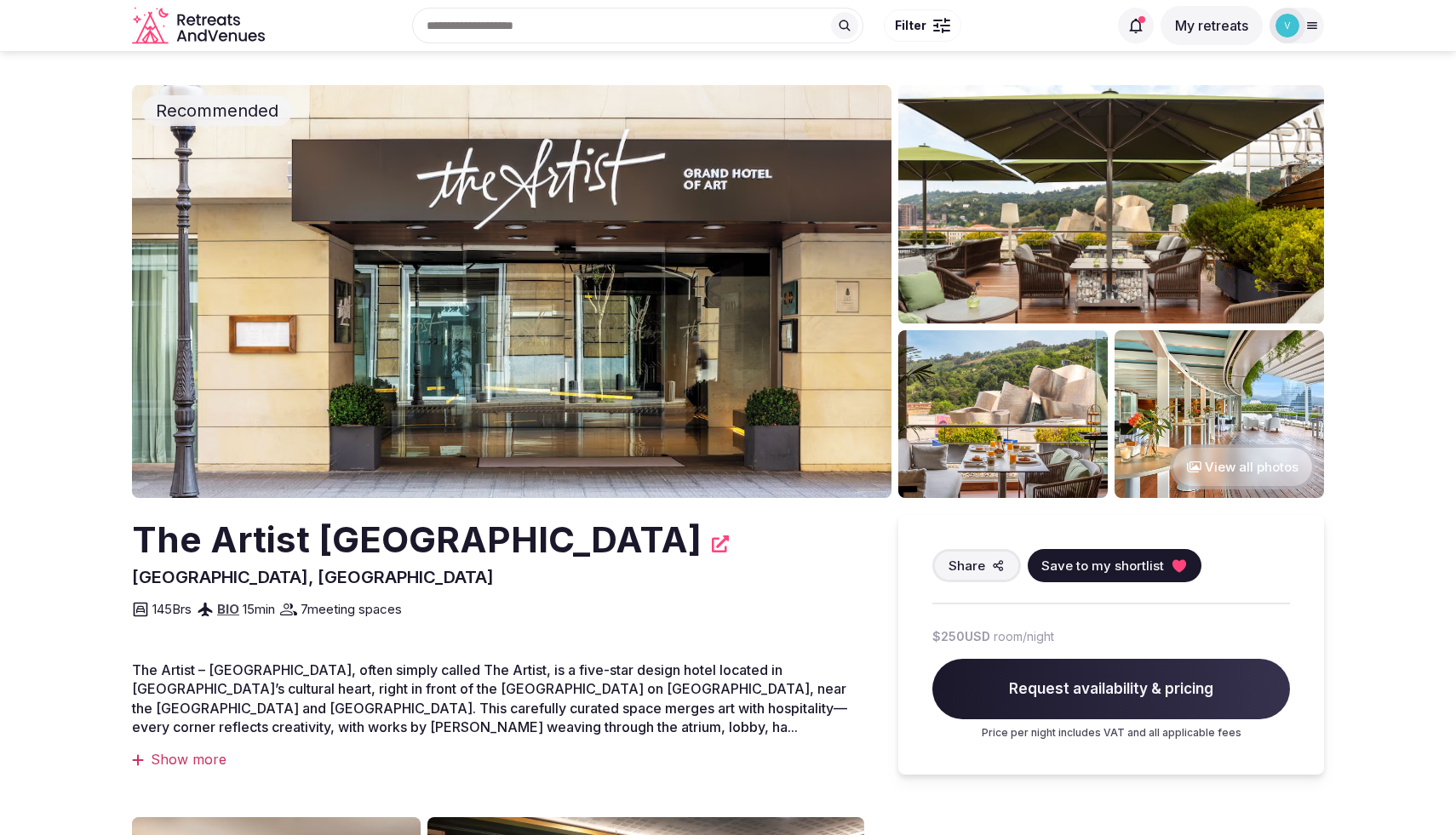
click at [1046, 248] on img at bounding box center [1111, 204] width 426 height 238
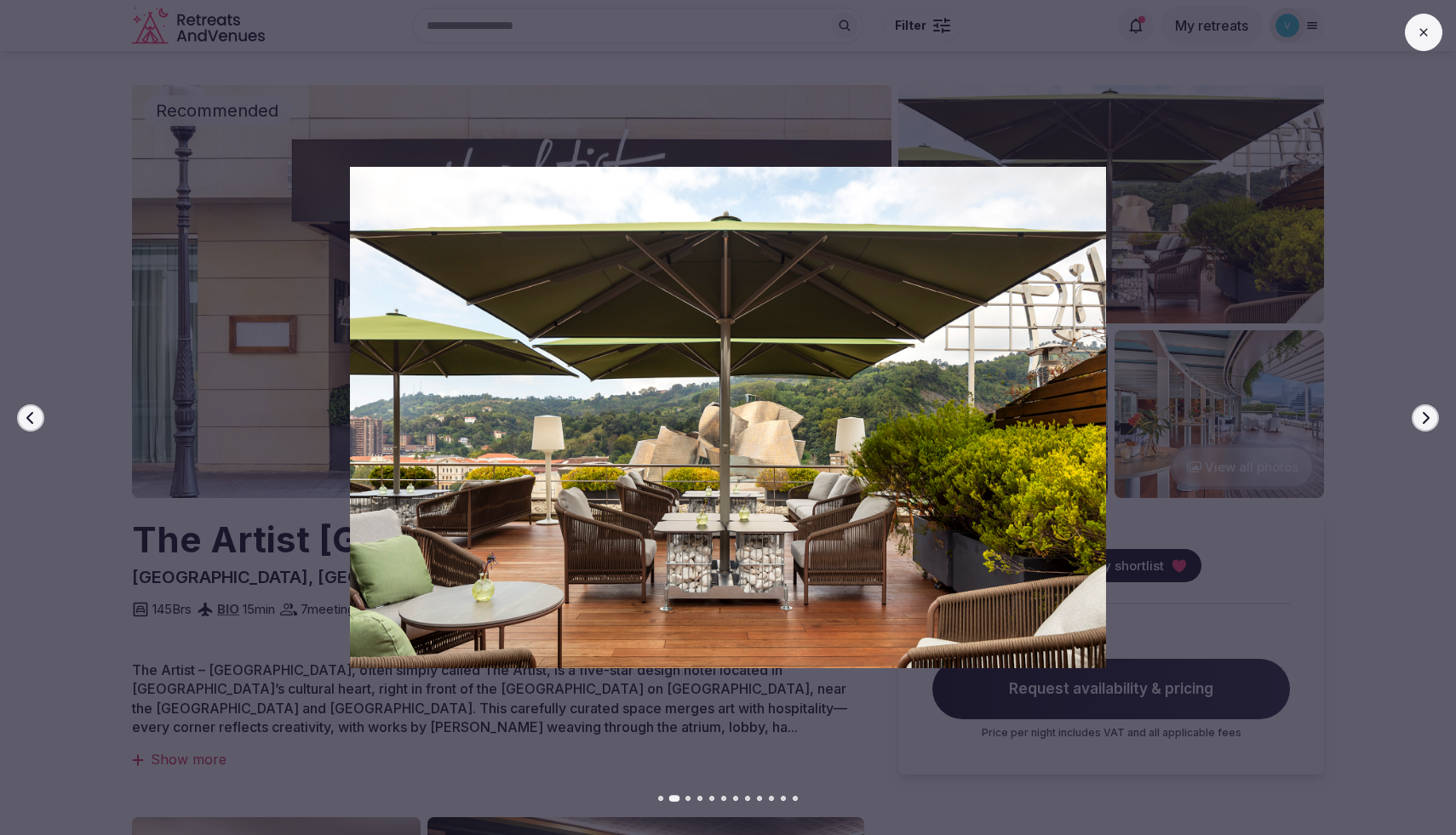
click at [1425, 423] on icon "button" at bounding box center [1424, 418] width 14 height 14
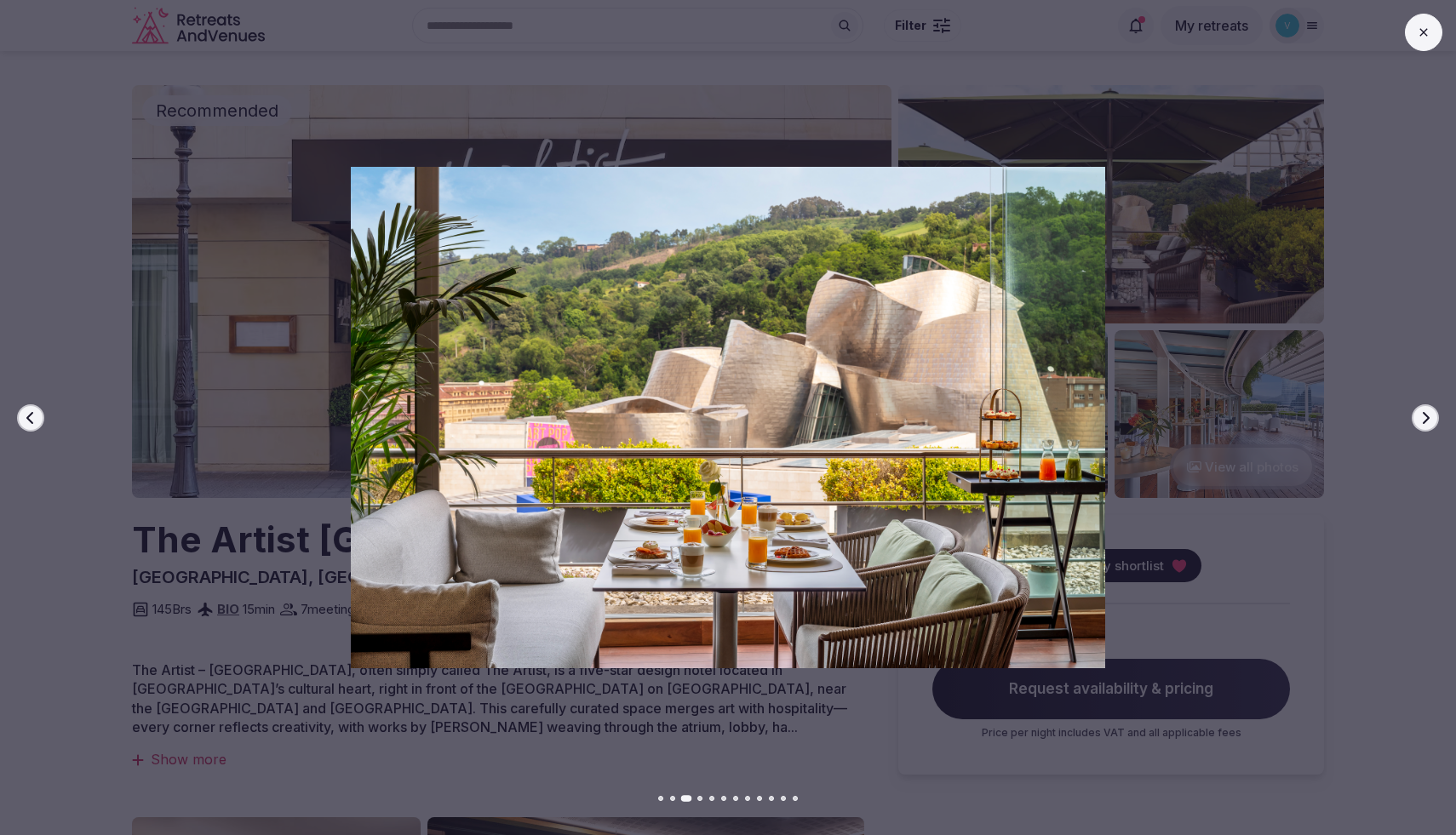
click at [1425, 423] on icon "button" at bounding box center [1424, 418] width 14 height 14
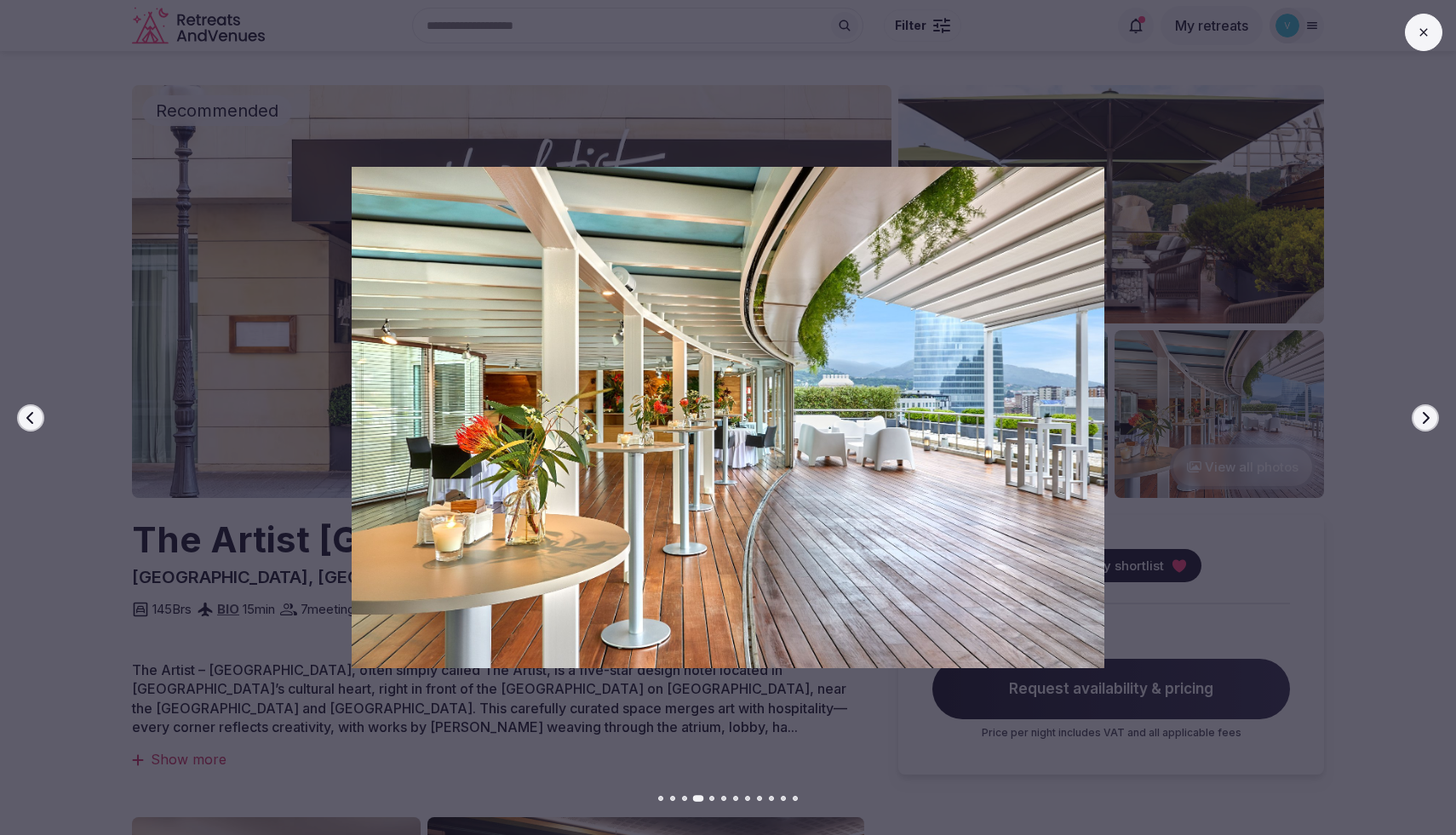
click at [1425, 423] on icon "button" at bounding box center [1424, 418] width 14 height 14
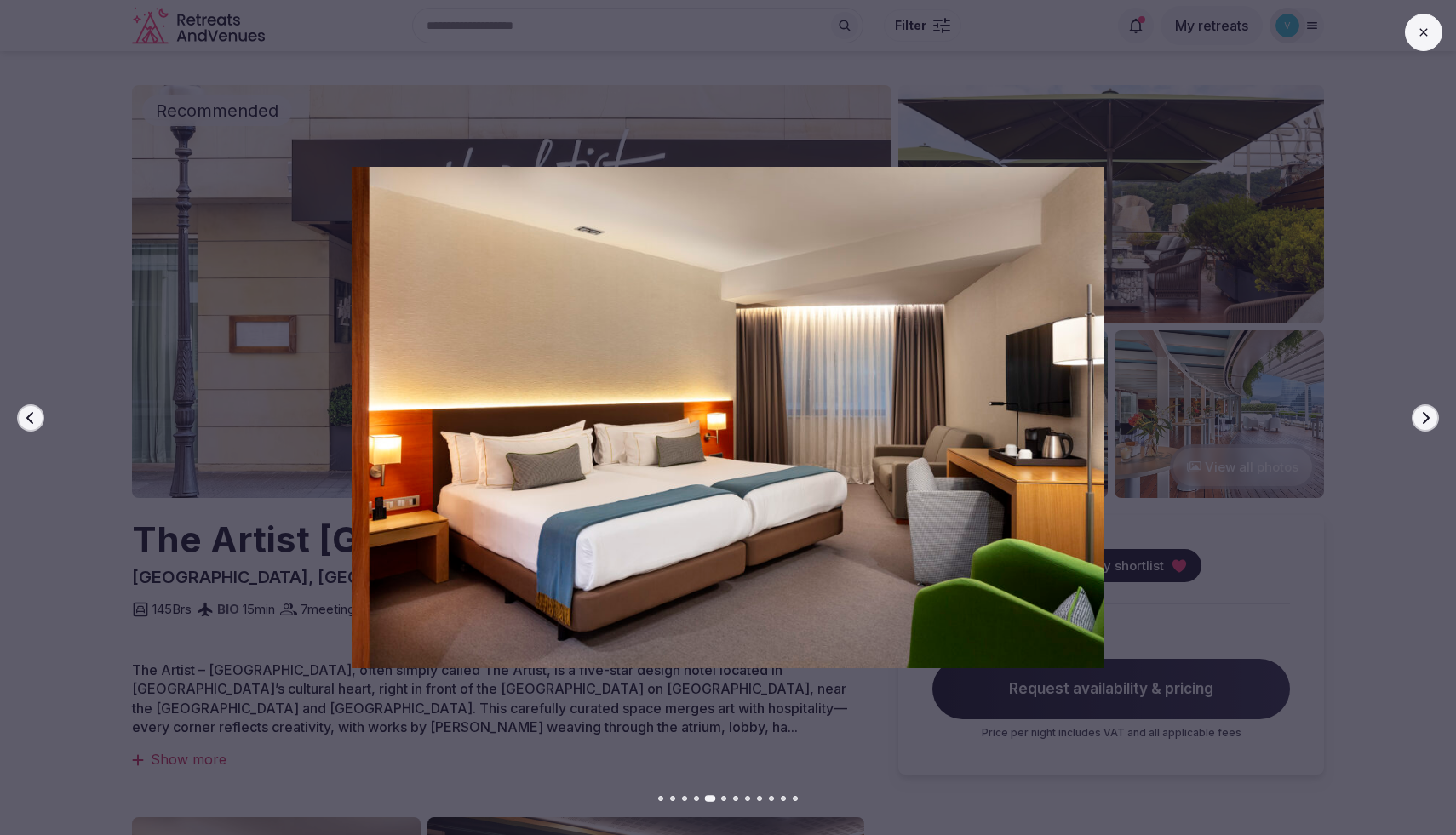
click at [1425, 423] on icon "button" at bounding box center [1424, 418] width 14 height 14
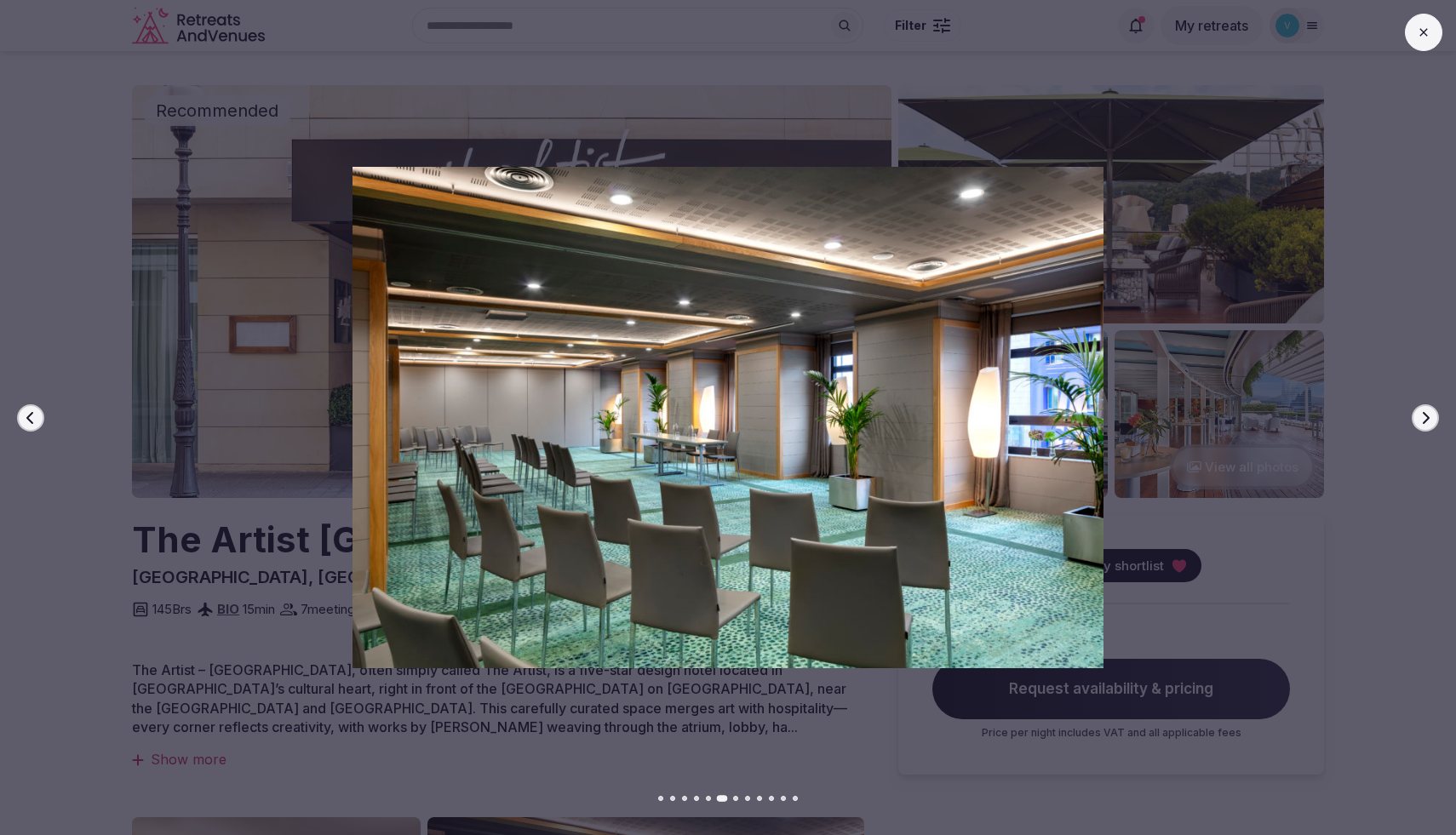
click at [1425, 423] on icon "button" at bounding box center [1424, 418] width 14 height 14
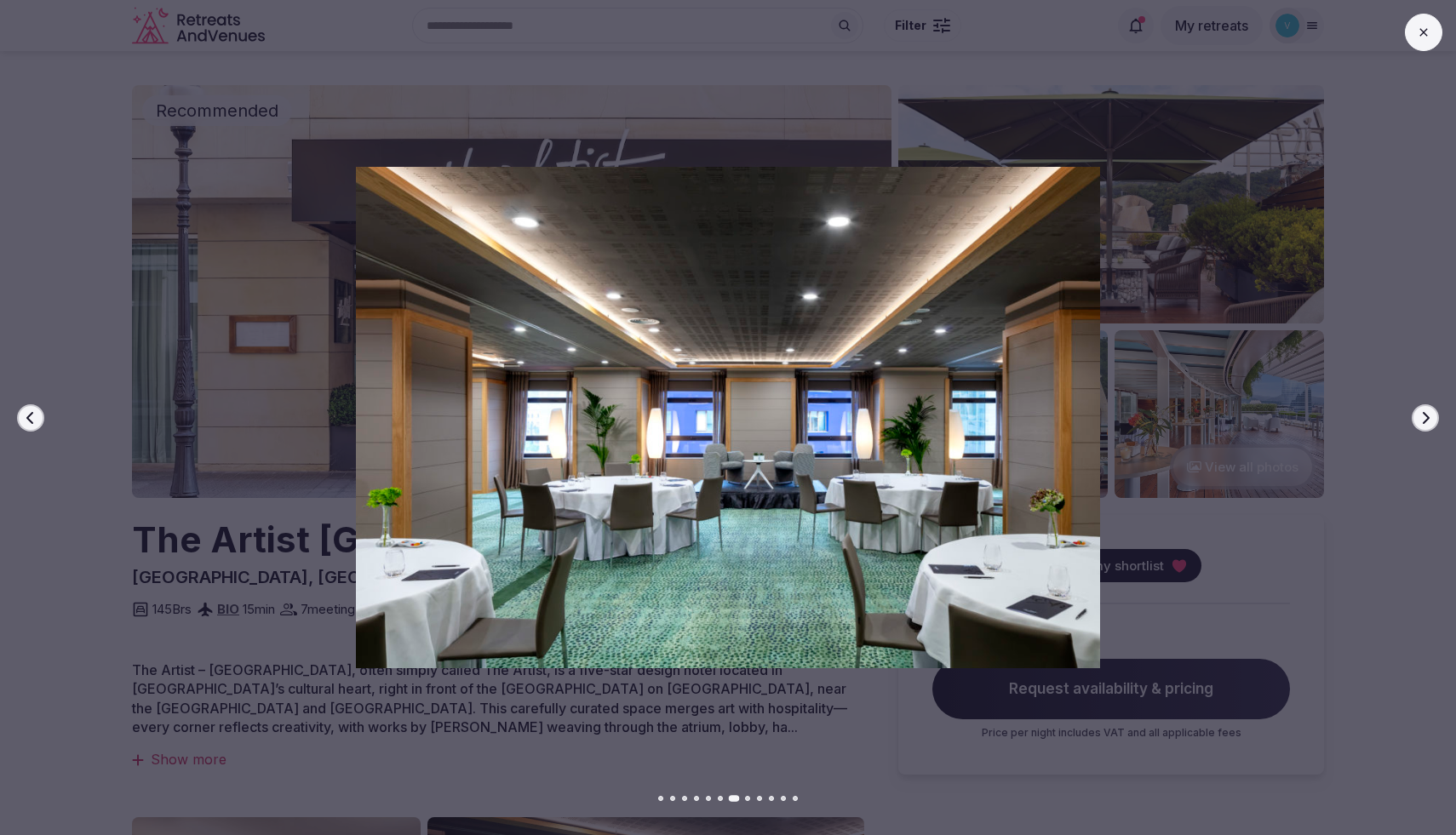
click at [1425, 423] on icon "button" at bounding box center [1424, 418] width 14 height 14
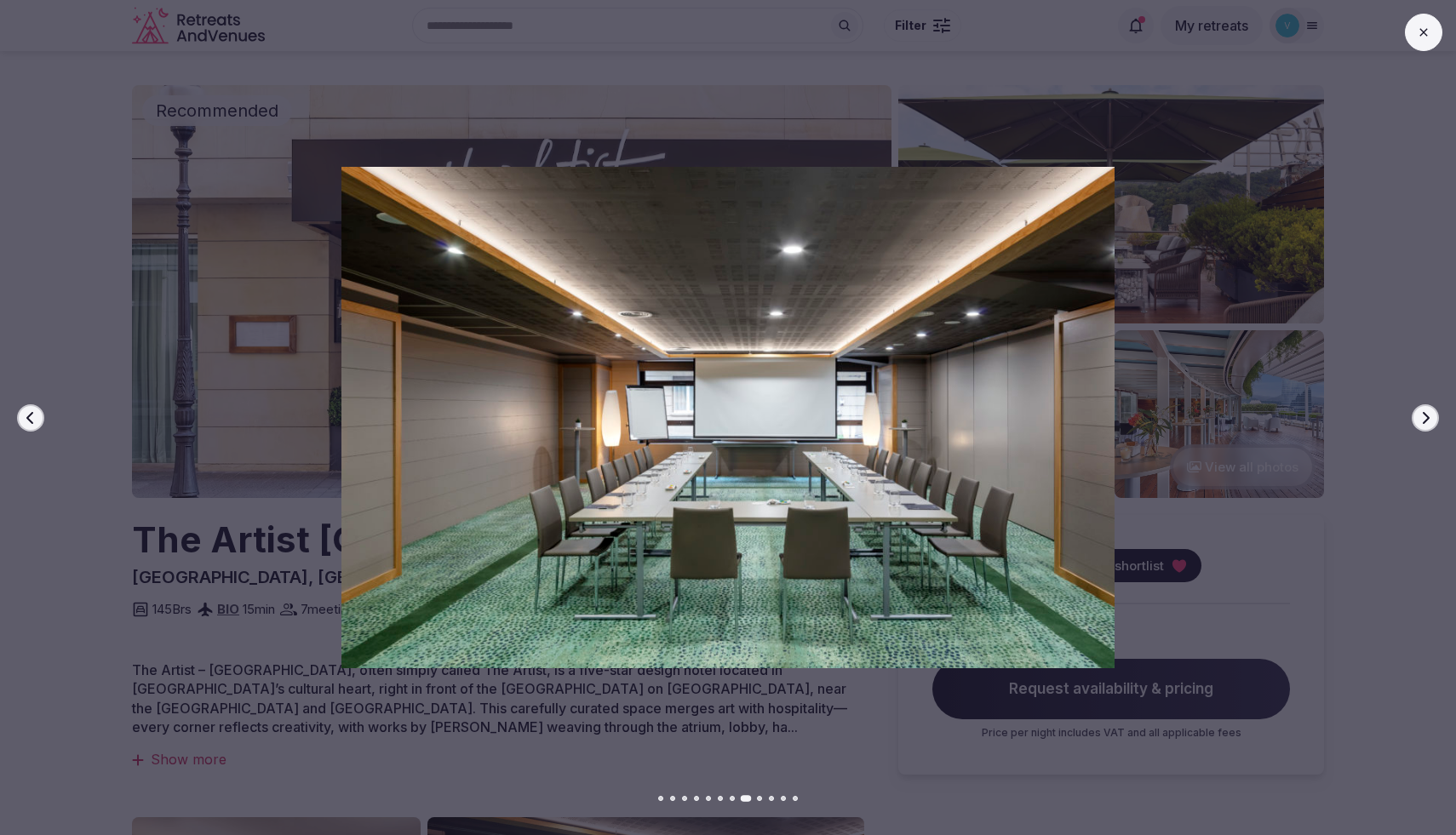
click at [1425, 423] on icon "button" at bounding box center [1424, 418] width 14 height 14
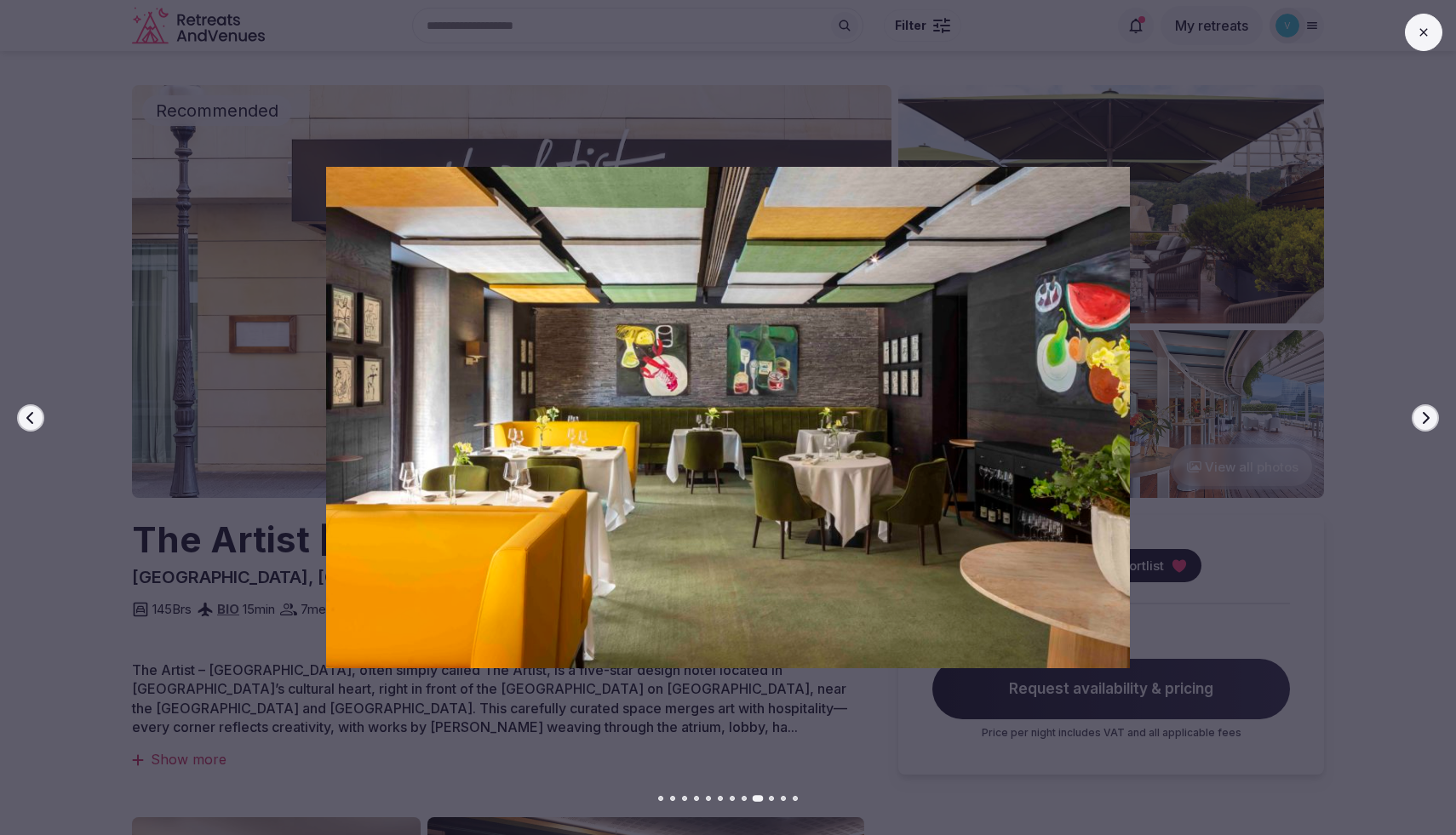
click at [1425, 423] on icon "button" at bounding box center [1424, 418] width 14 height 14
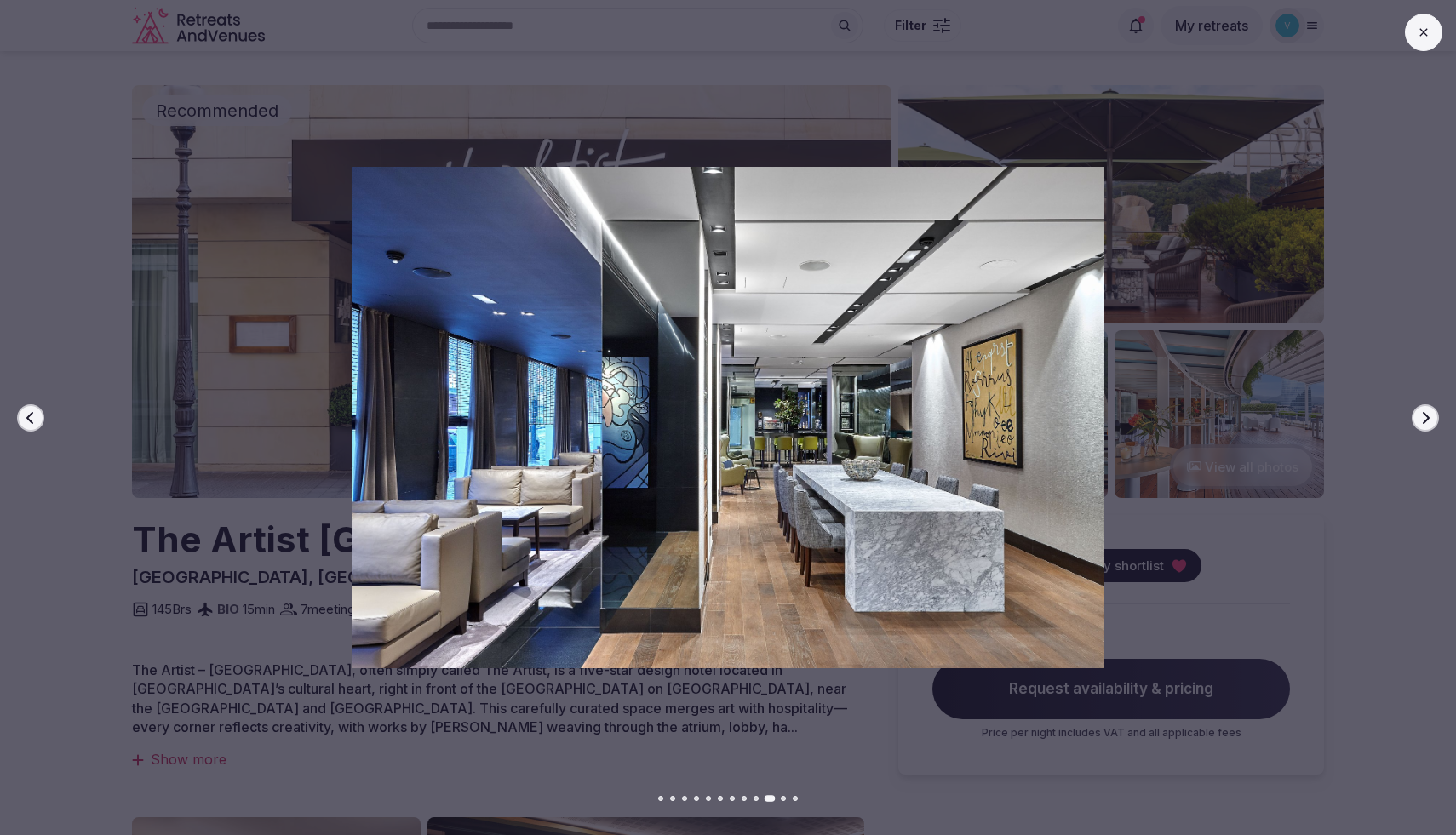
click at [1425, 423] on icon "button" at bounding box center [1424, 418] width 14 height 14
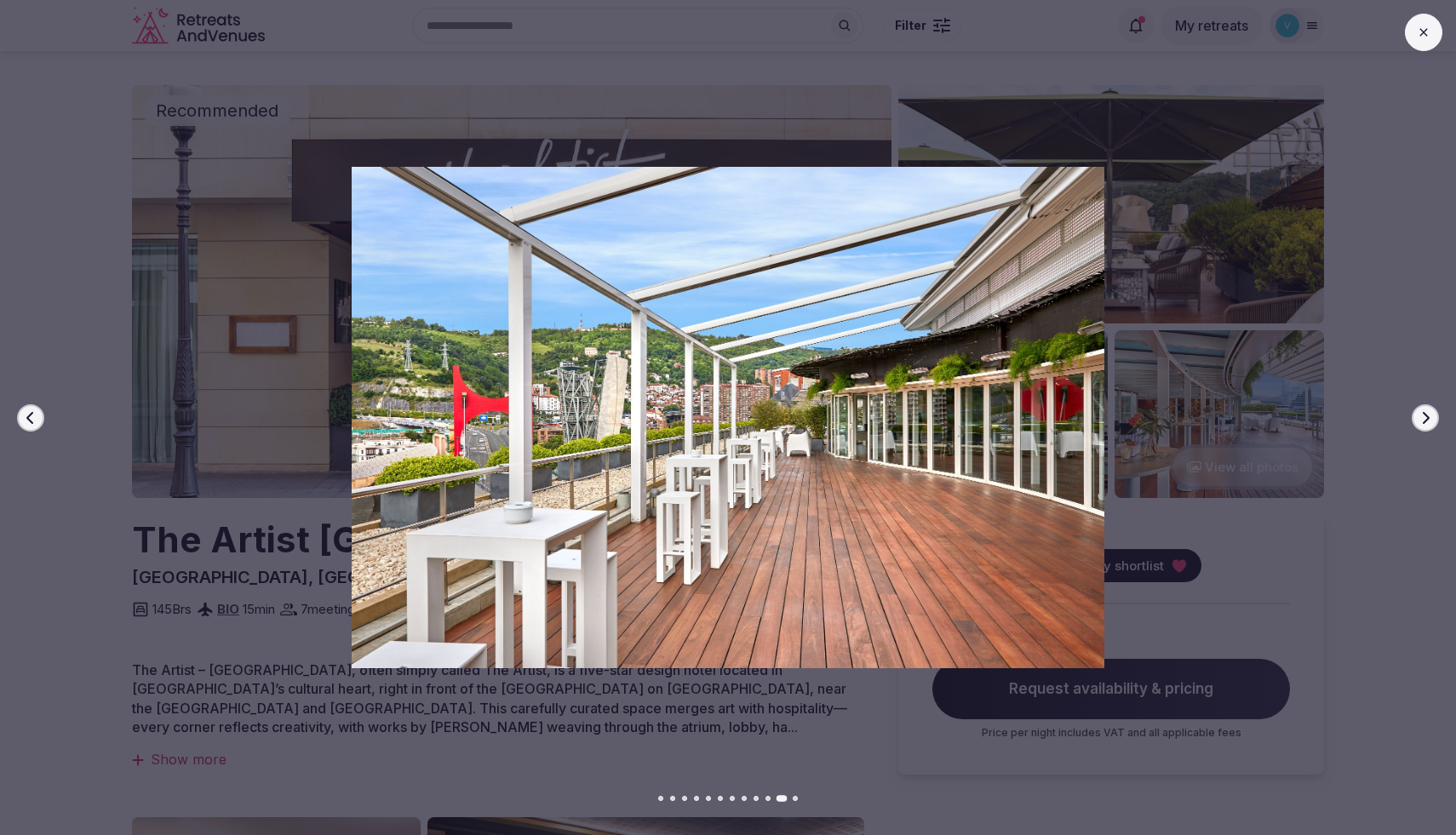
click at [1425, 423] on icon "button" at bounding box center [1424, 418] width 14 height 14
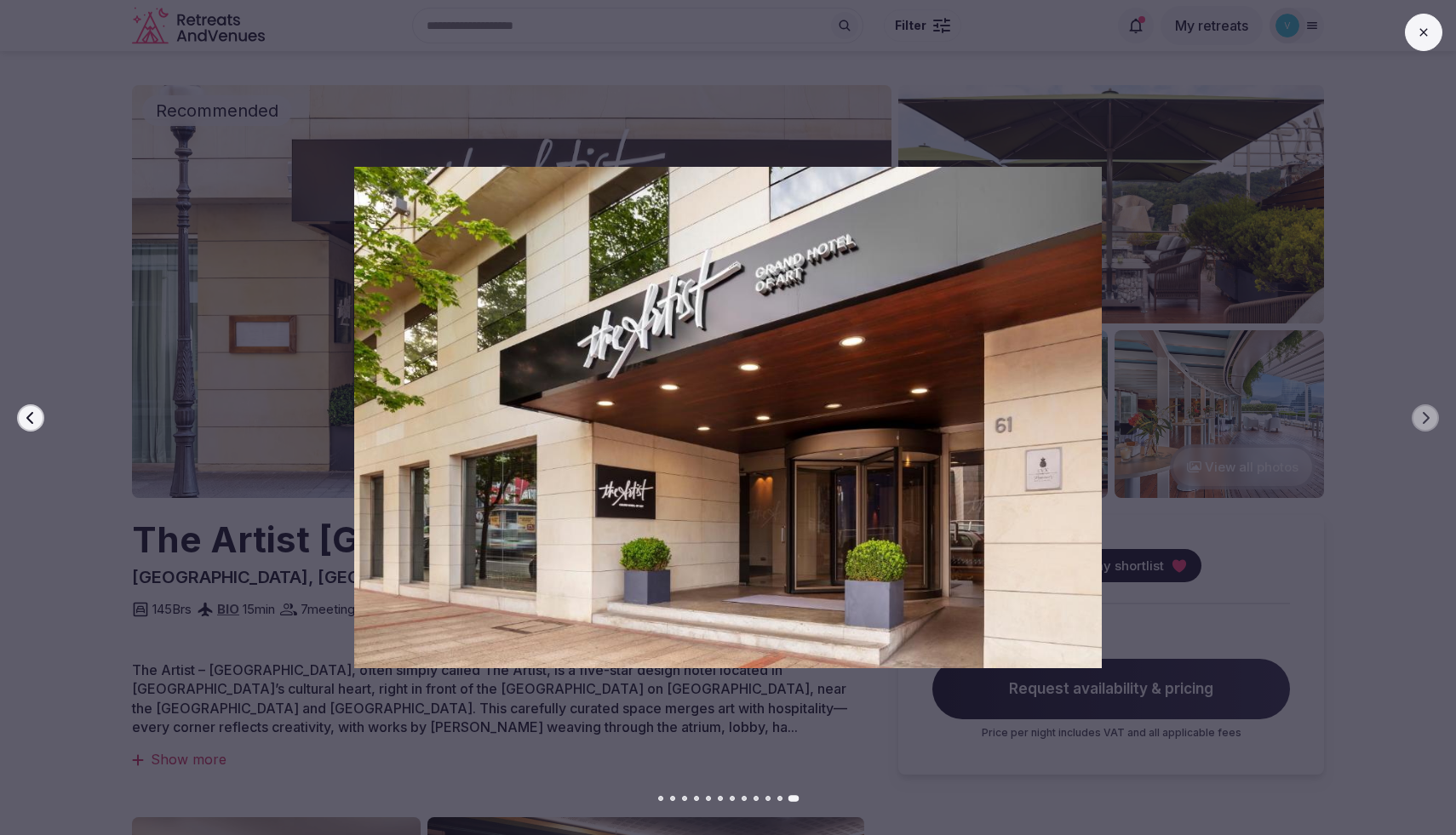
click at [1421, 40] on button at bounding box center [1424, 32] width 38 height 38
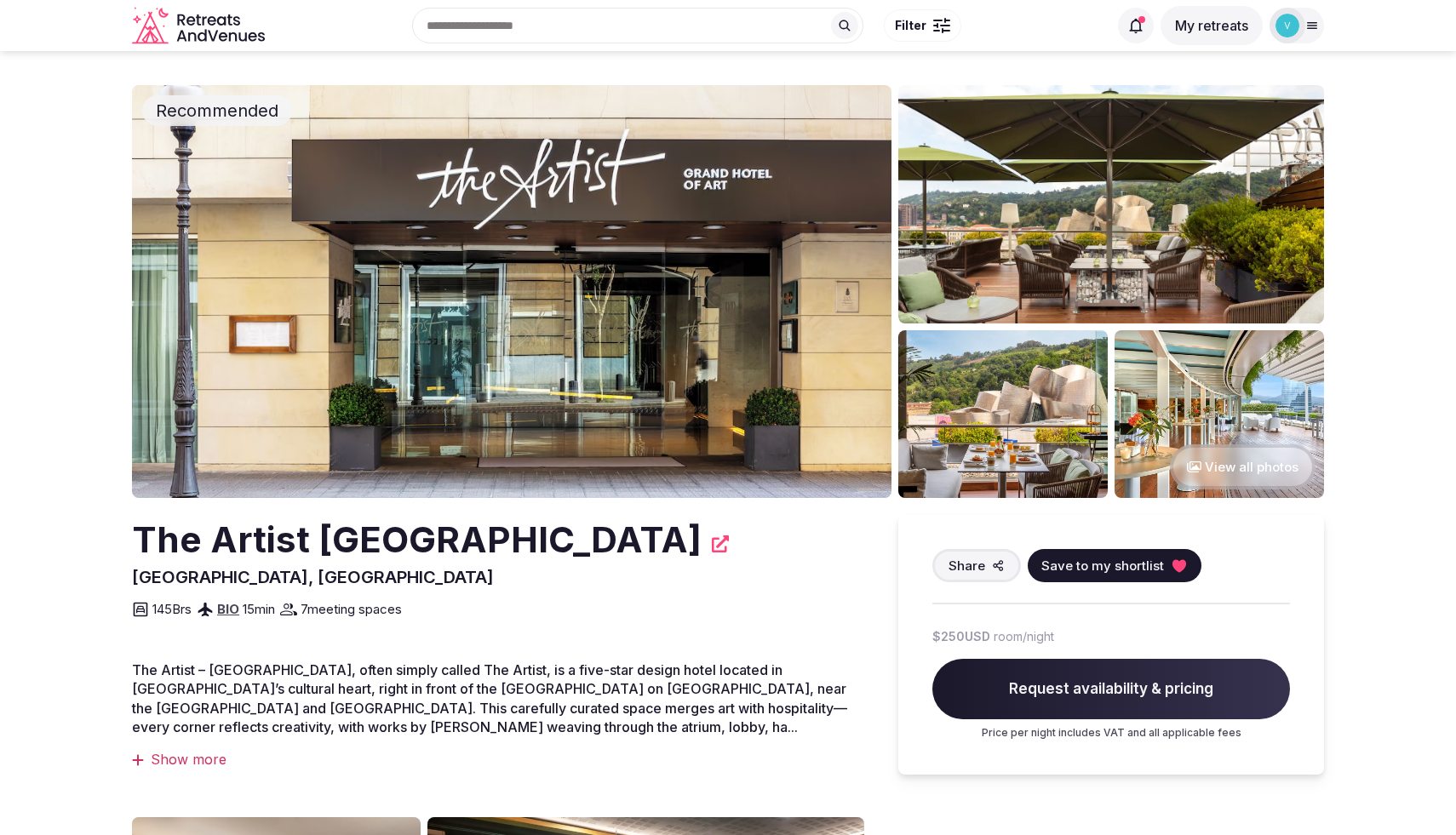
click at [1074, 569] on span "Save to my shortlist" at bounding box center [1103, 565] width 123 height 18
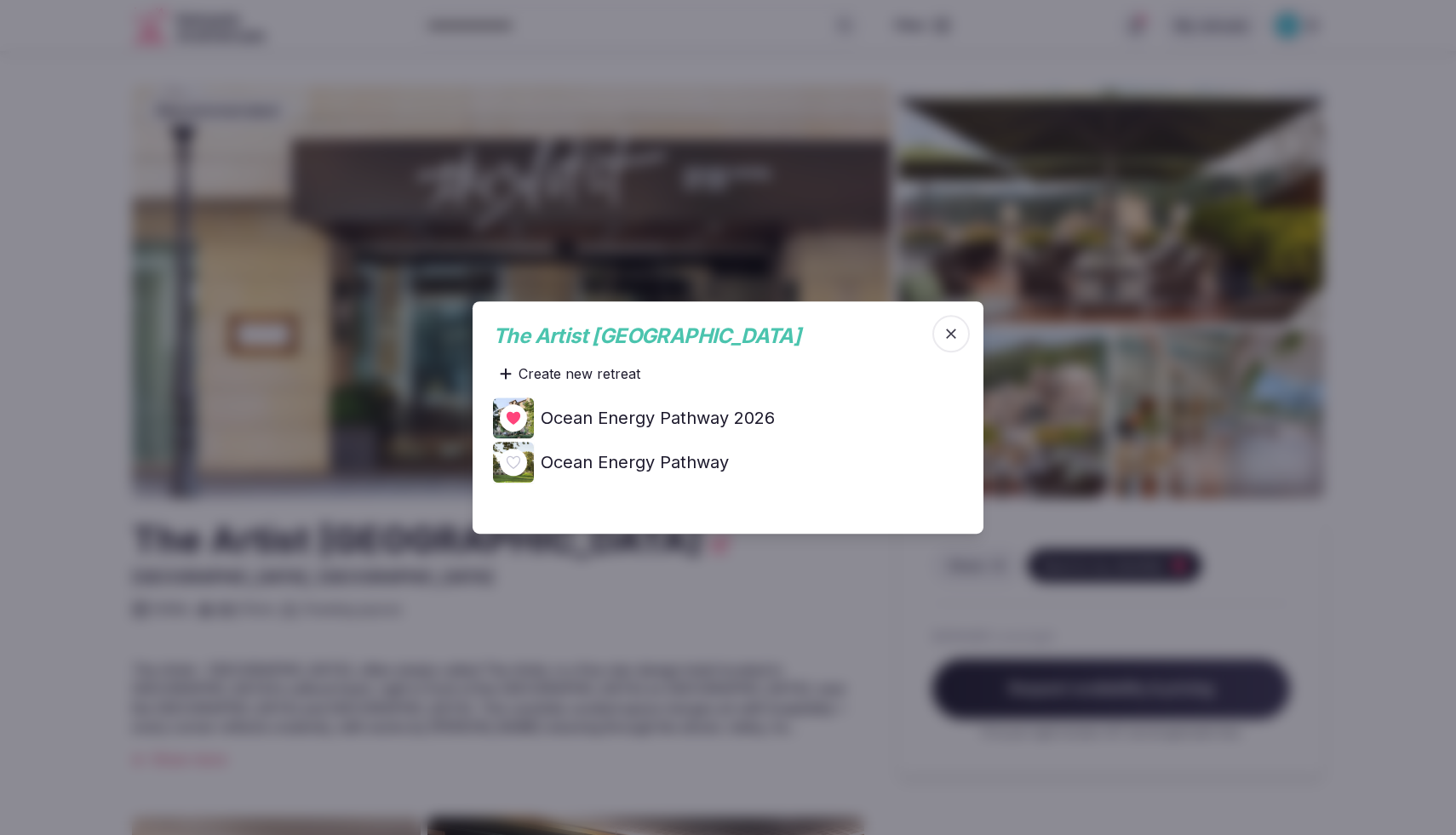
click at [716, 419] on h4 "Ocean Energy Pathway 2026" at bounding box center [658, 418] width 234 height 23
click at [948, 336] on icon "button" at bounding box center [950, 333] width 10 height 10
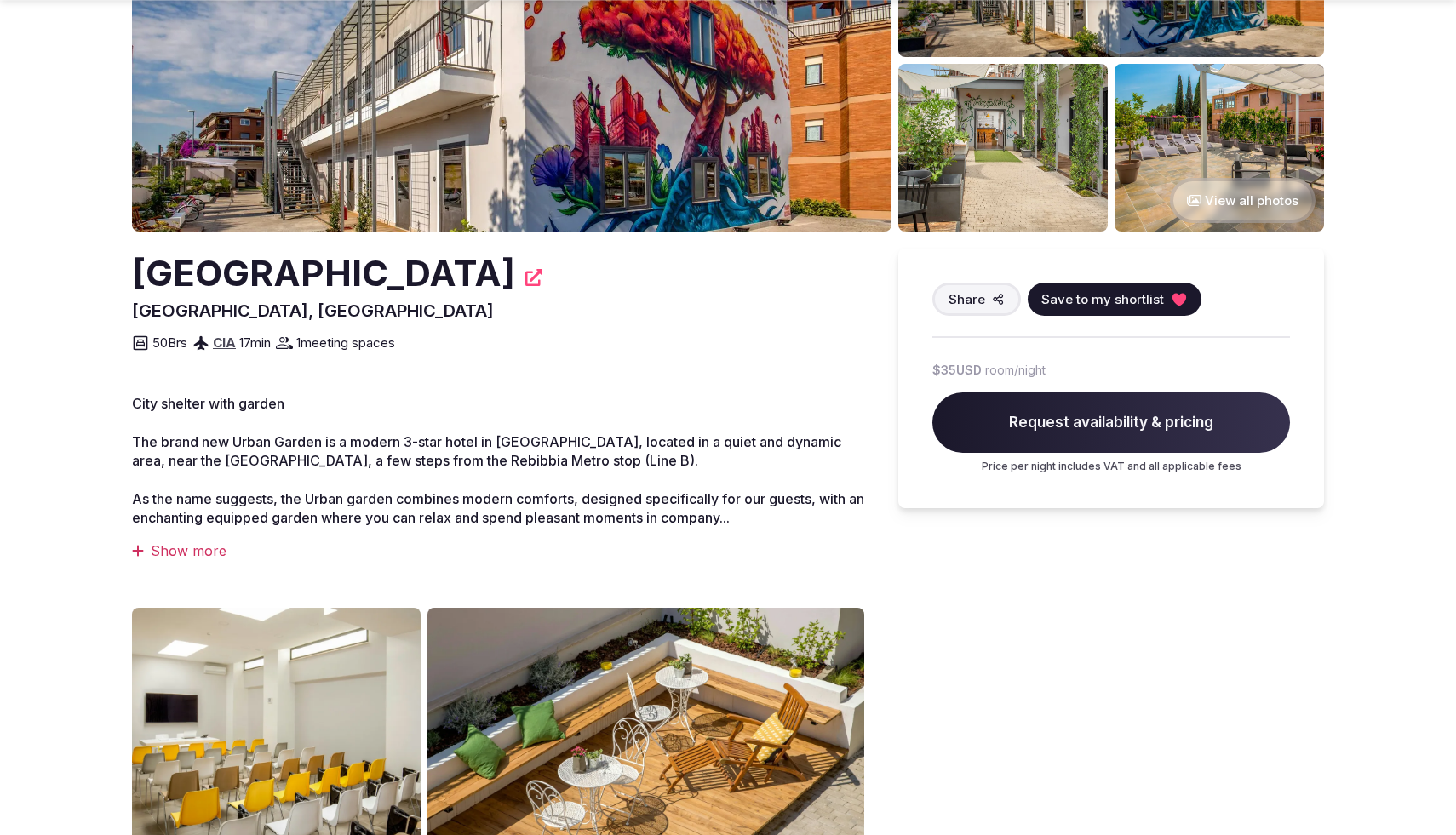
scroll to position [280, 0]
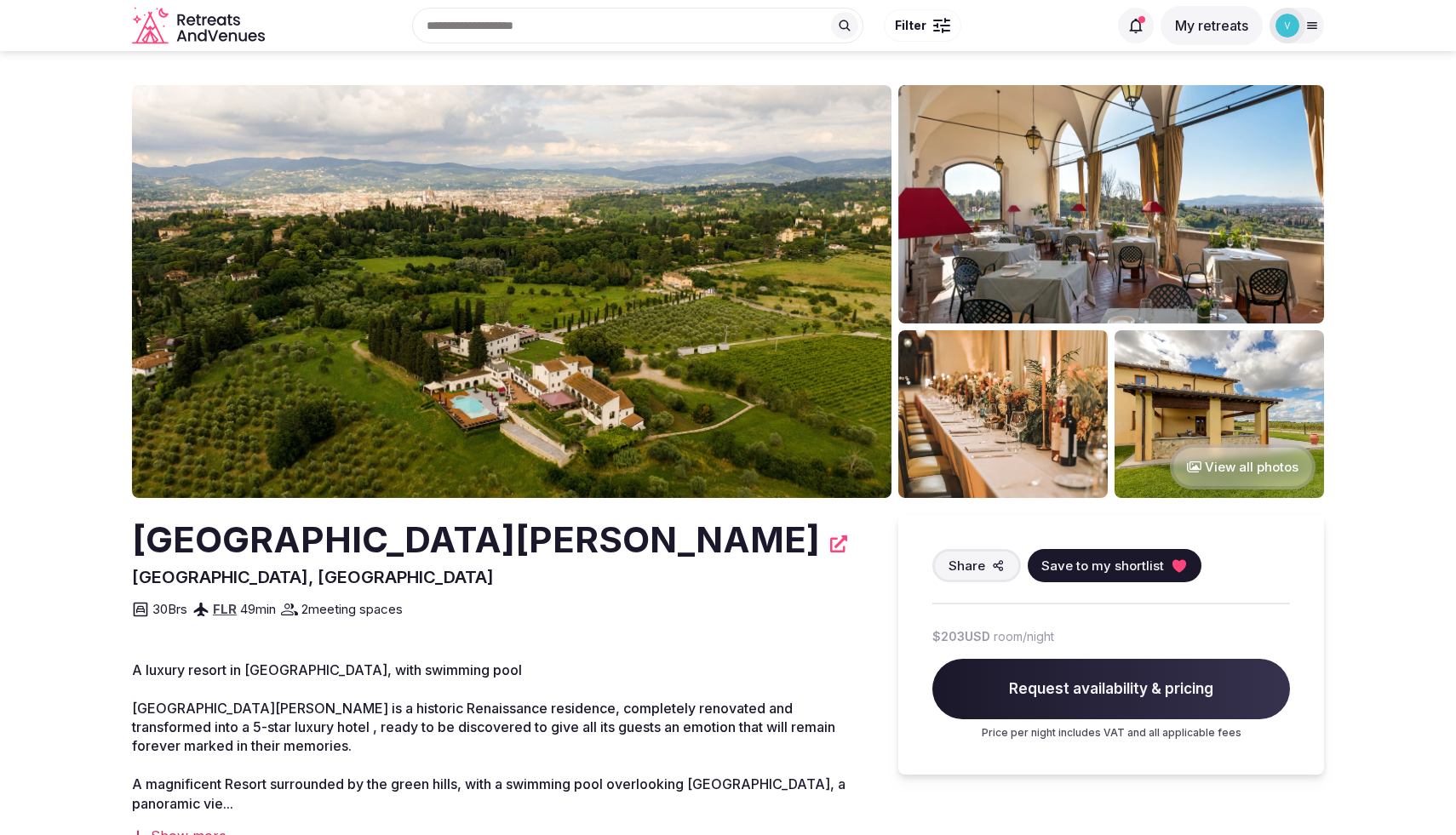
click at [632, 427] on img at bounding box center [511, 291] width 759 height 413
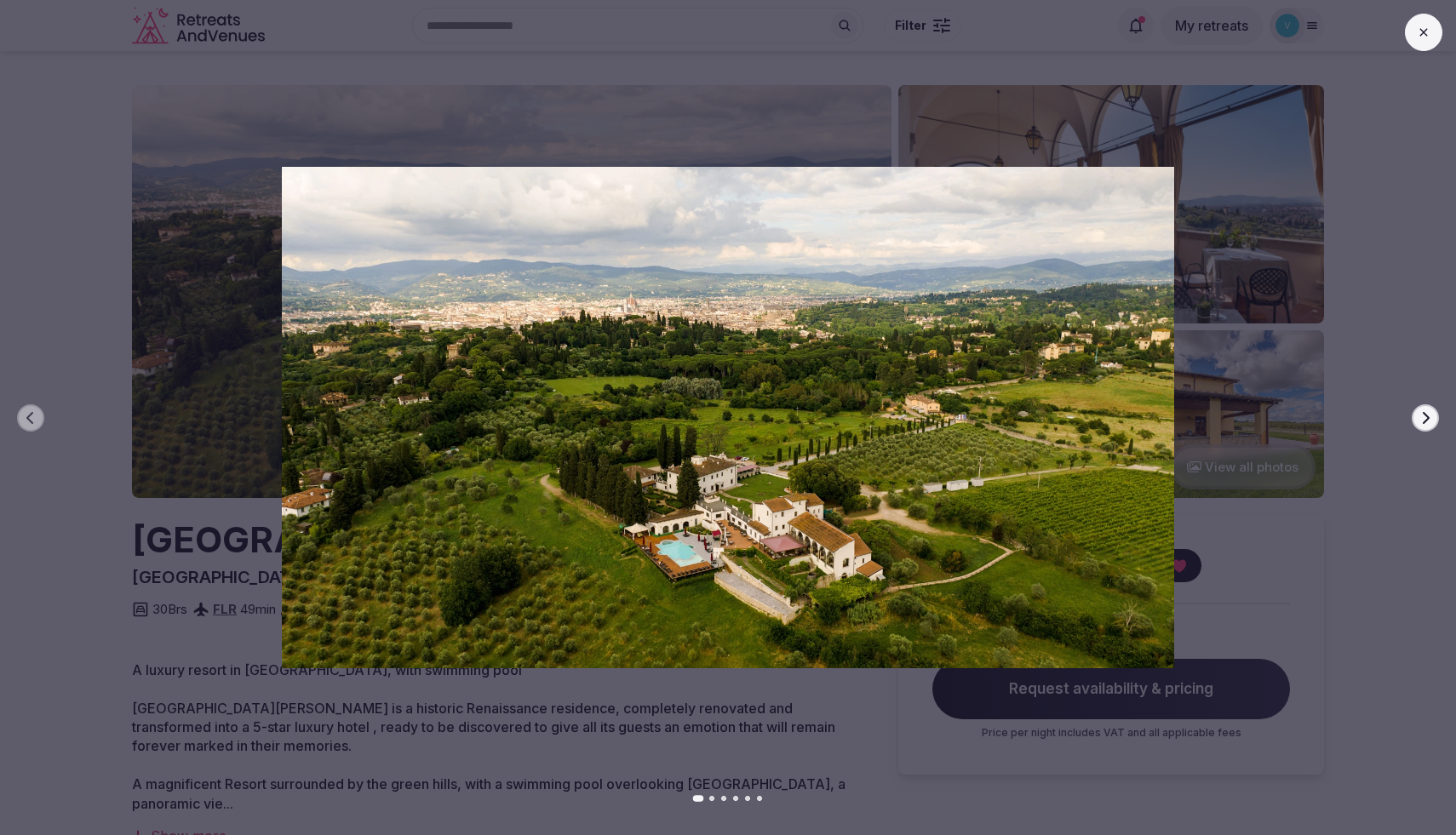
click at [1433, 415] on button "Next slide" at bounding box center [1424, 418] width 27 height 27
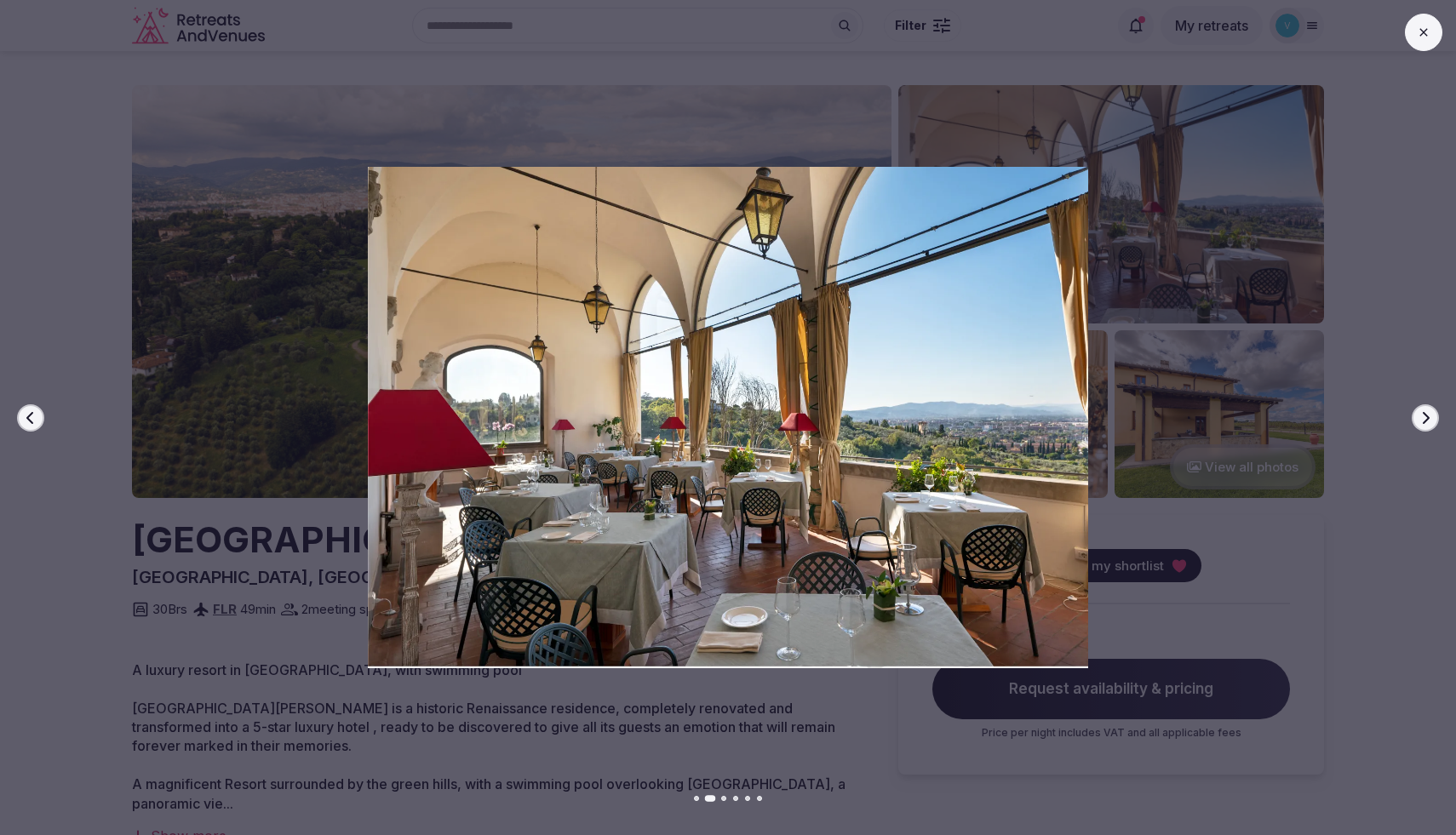
click at [1433, 415] on button "Next slide" at bounding box center [1424, 418] width 27 height 27
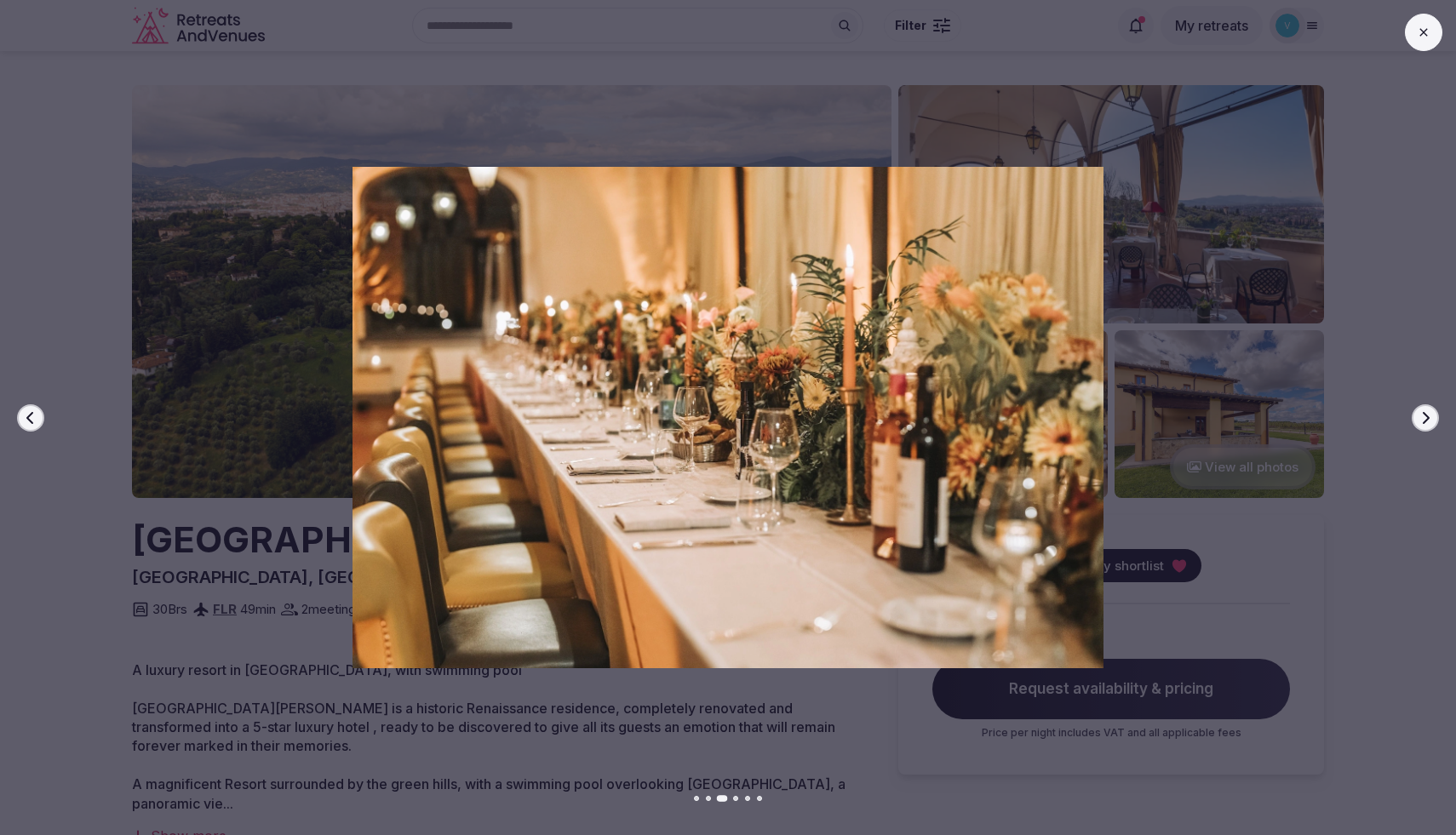
click at [1433, 415] on button "Next slide" at bounding box center [1424, 418] width 27 height 27
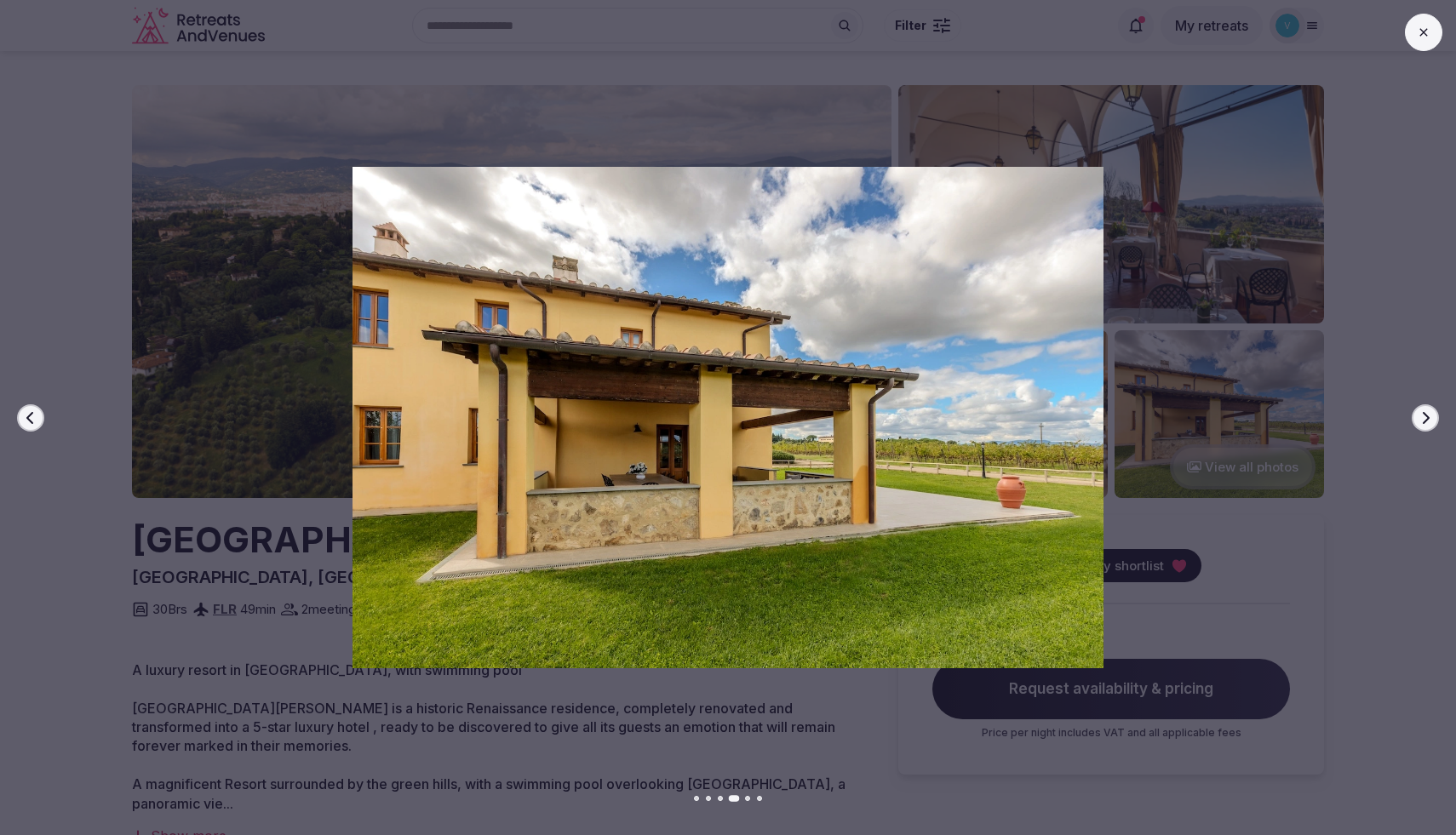
click at [1433, 415] on button "Next slide" at bounding box center [1424, 418] width 27 height 27
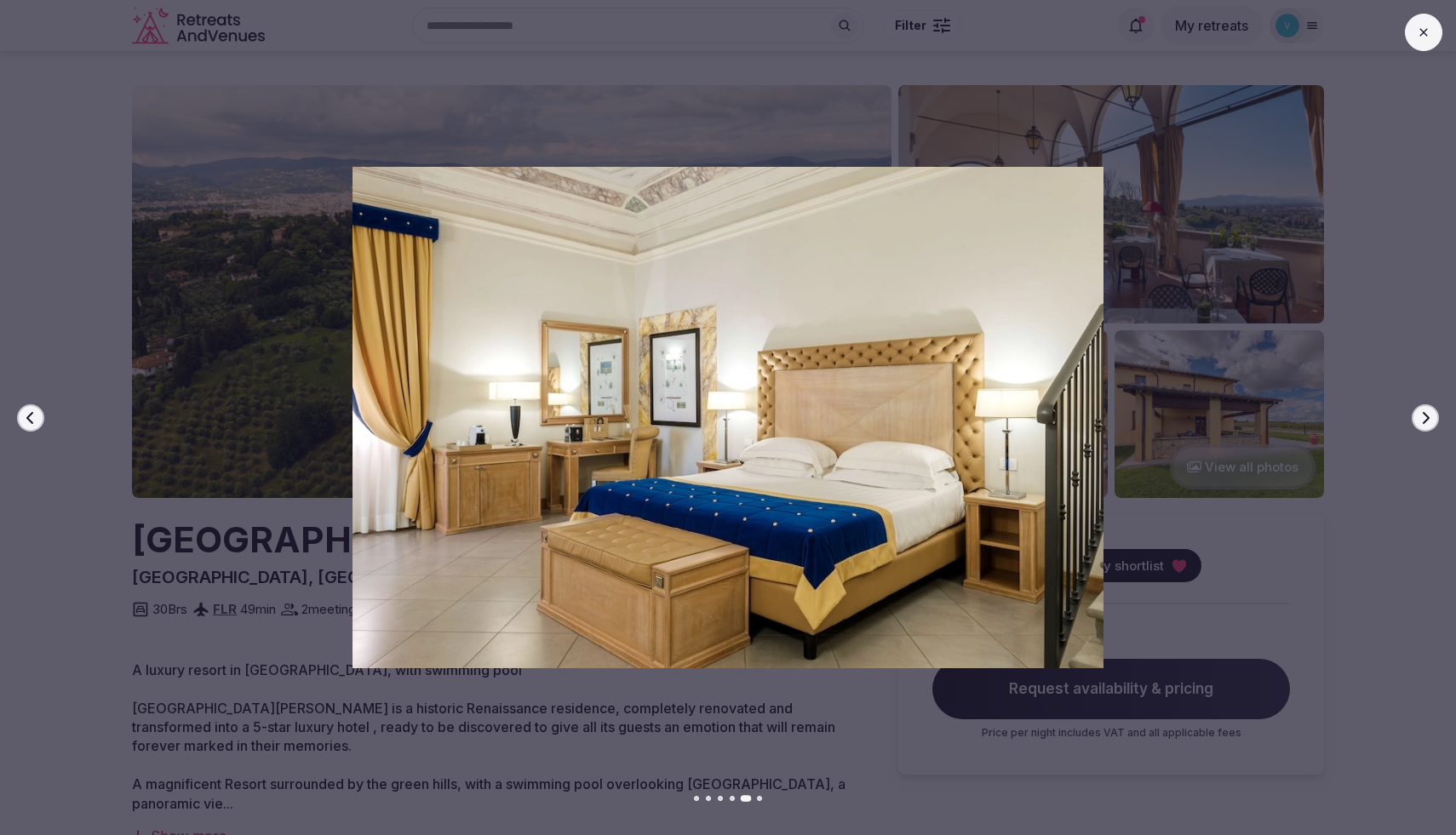
click at [1433, 415] on button "Next slide" at bounding box center [1424, 418] width 27 height 27
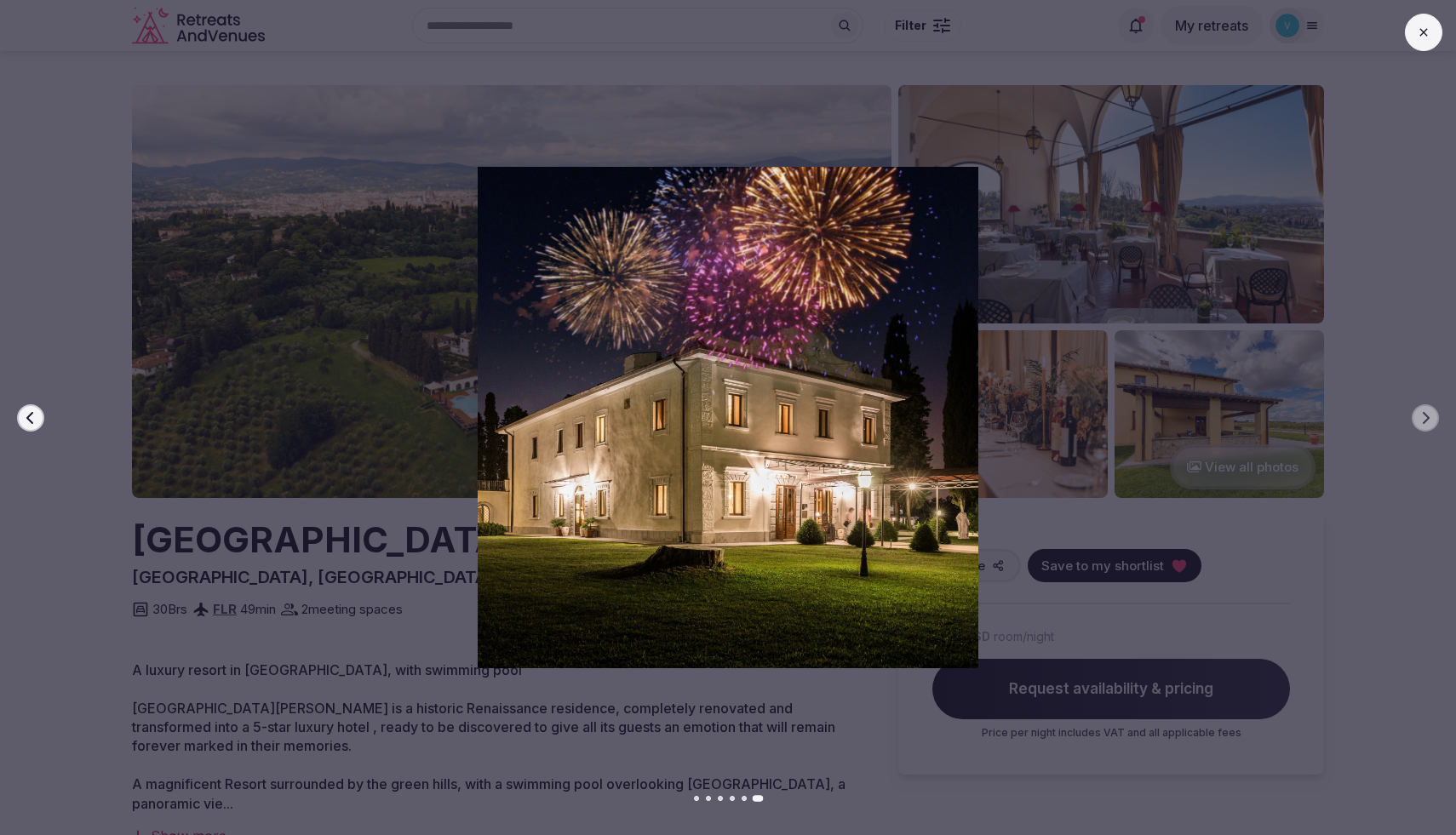
click at [1385, 390] on div at bounding box center [721, 418] width 1470 height 501
click at [770, 434] on img at bounding box center [728, 418] width 1019 height 501
click at [36, 419] on icon "button" at bounding box center [30, 418] width 14 height 14
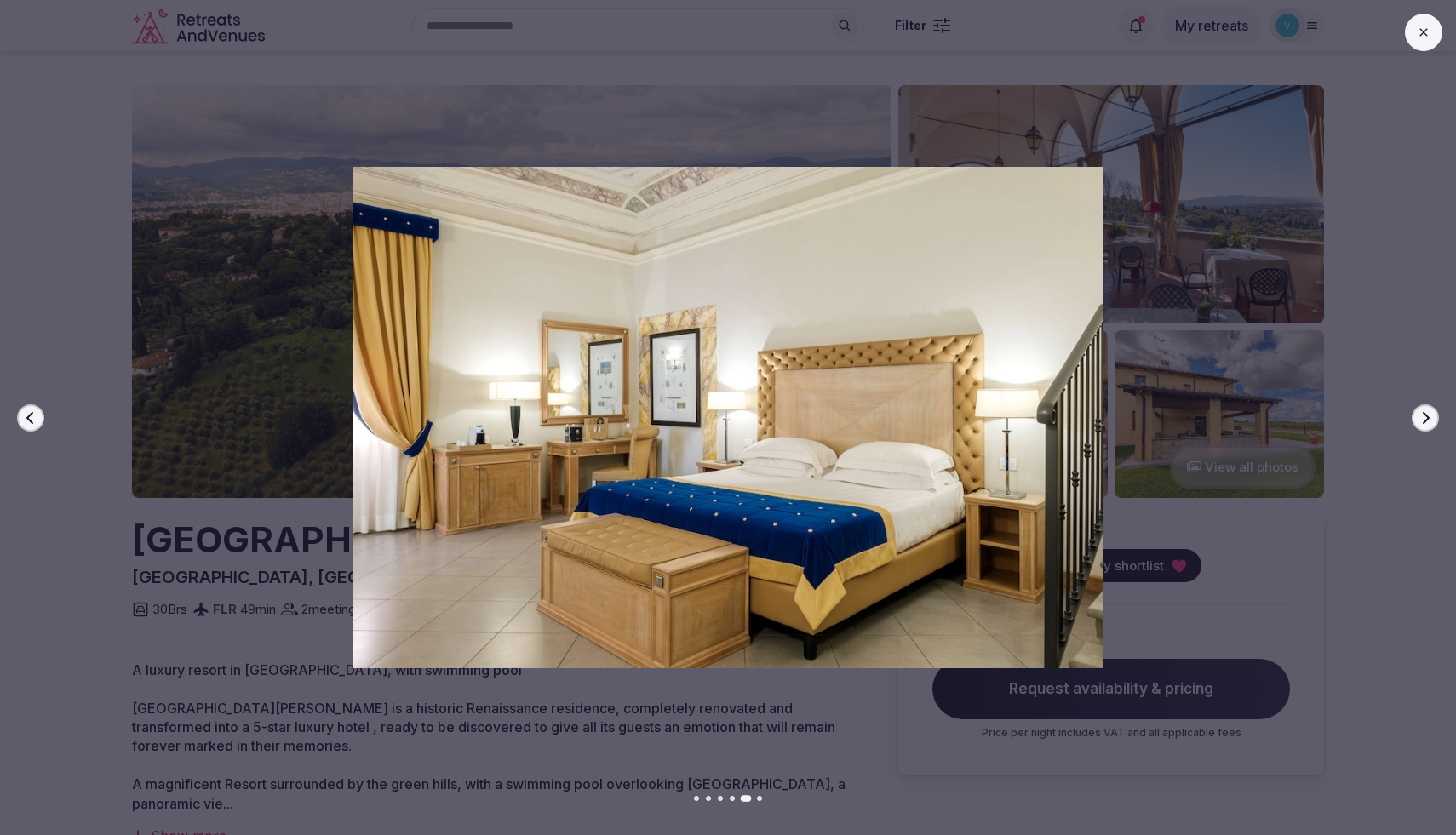
click at [36, 419] on icon "button" at bounding box center [30, 418] width 14 height 14
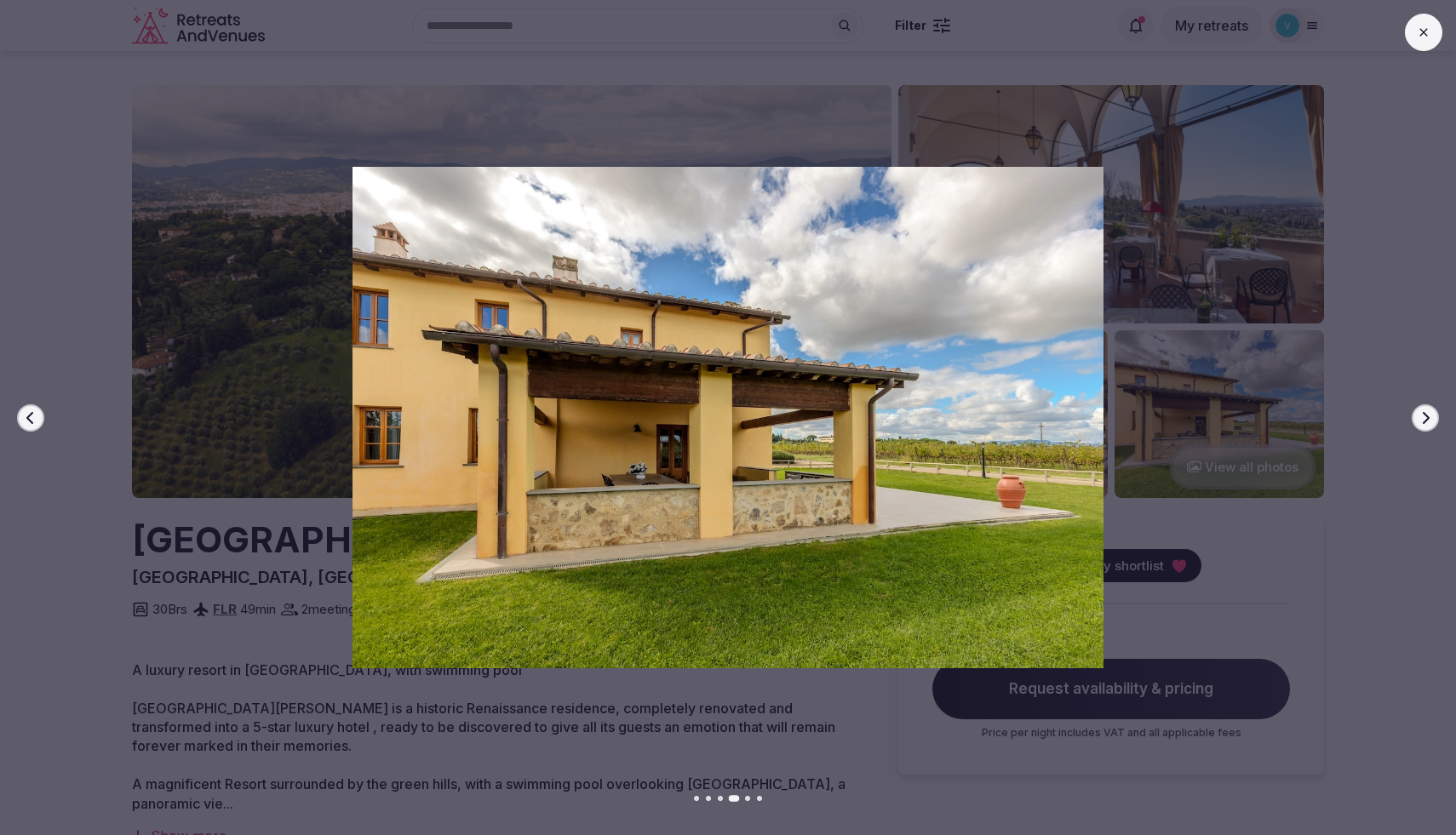
click at [36, 419] on icon "button" at bounding box center [30, 418] width 14 height 14
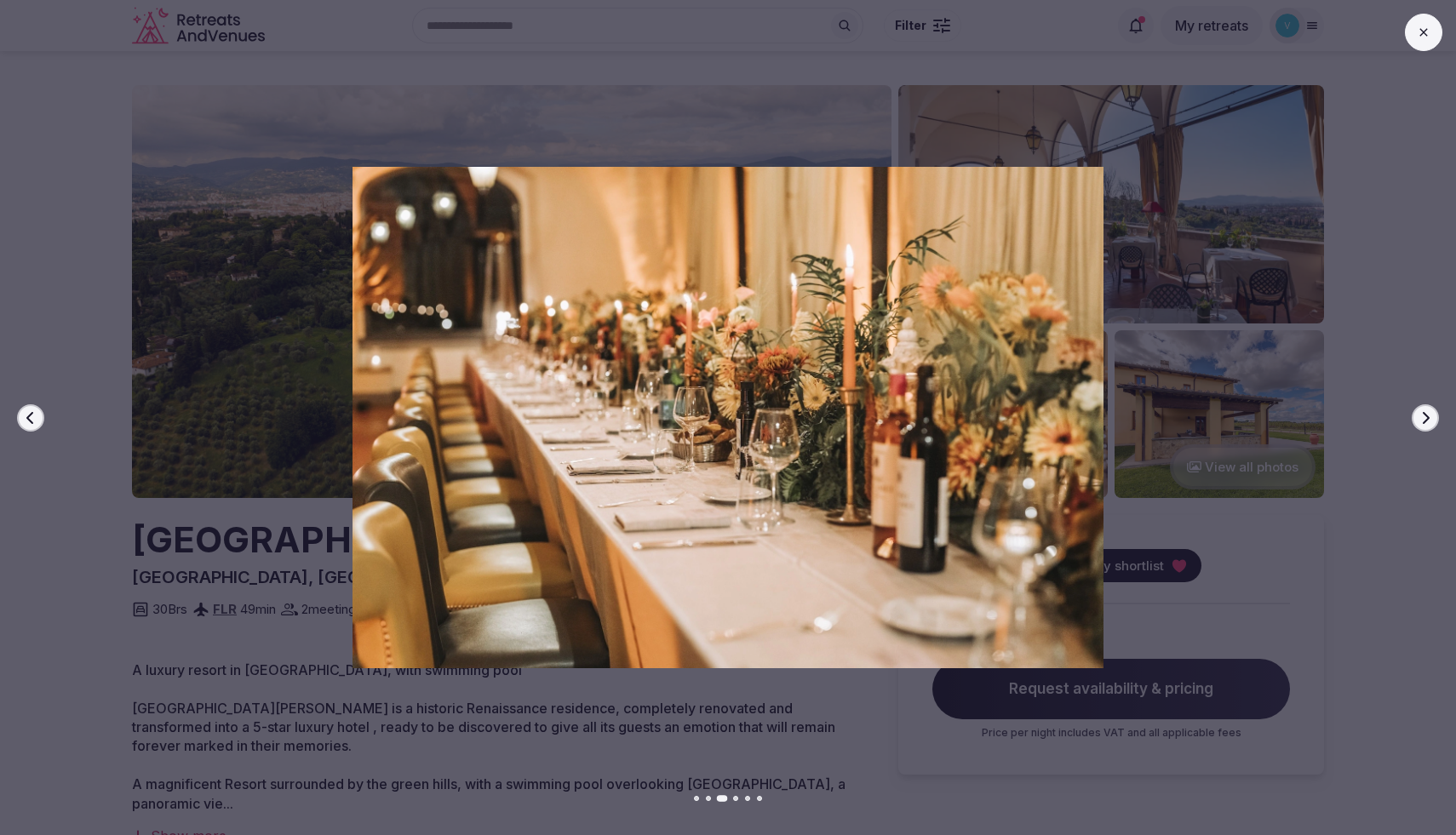
click at [36, 419] on icon "button" at bounding box center [30, 418] width 14 height 14
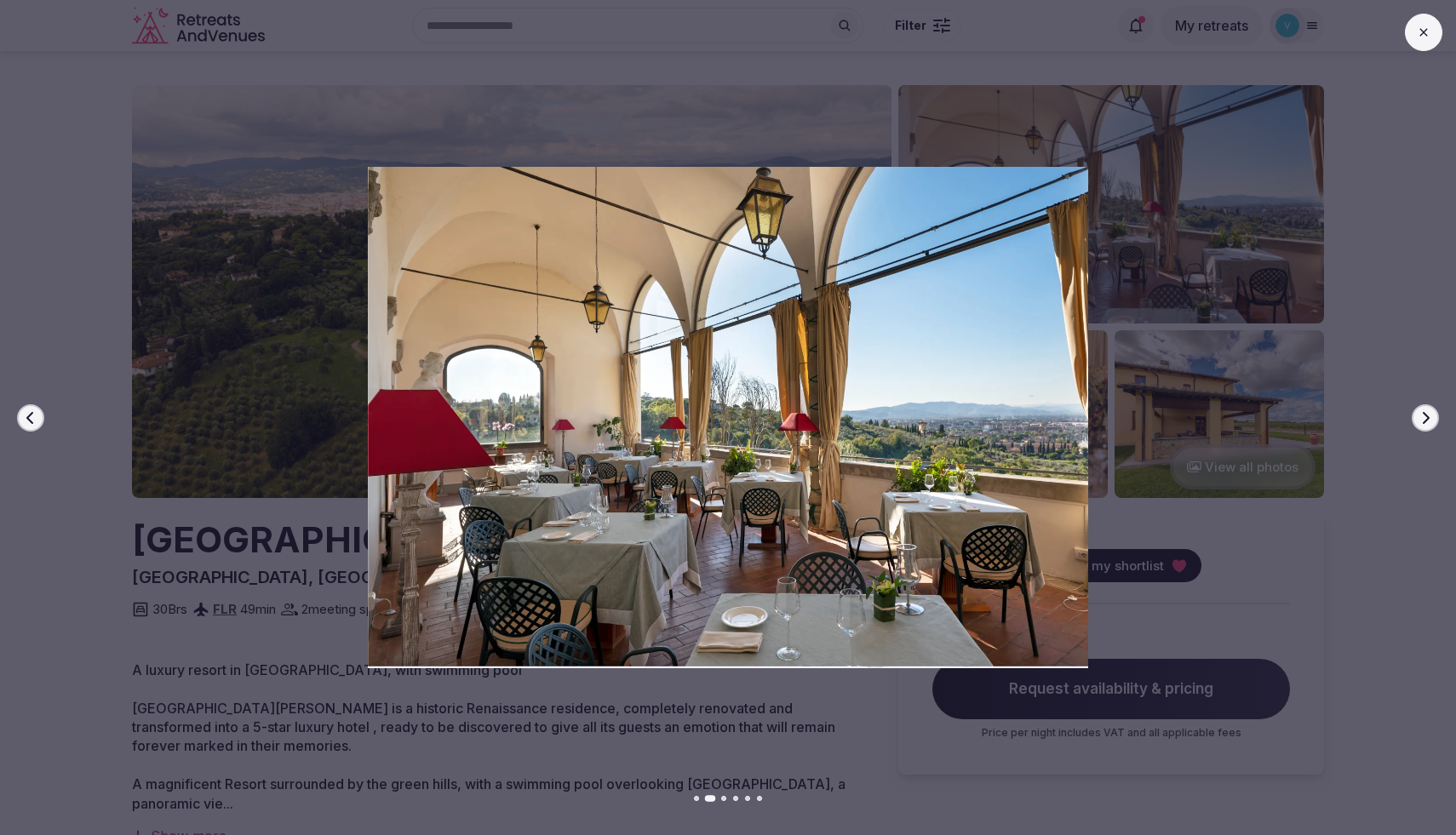
click at [36, 180] on div at bounding box center [721, 418] width 1470 height 501
click at [1426, 33] on icon at bounding box center [1423, 32] width 14 height 14
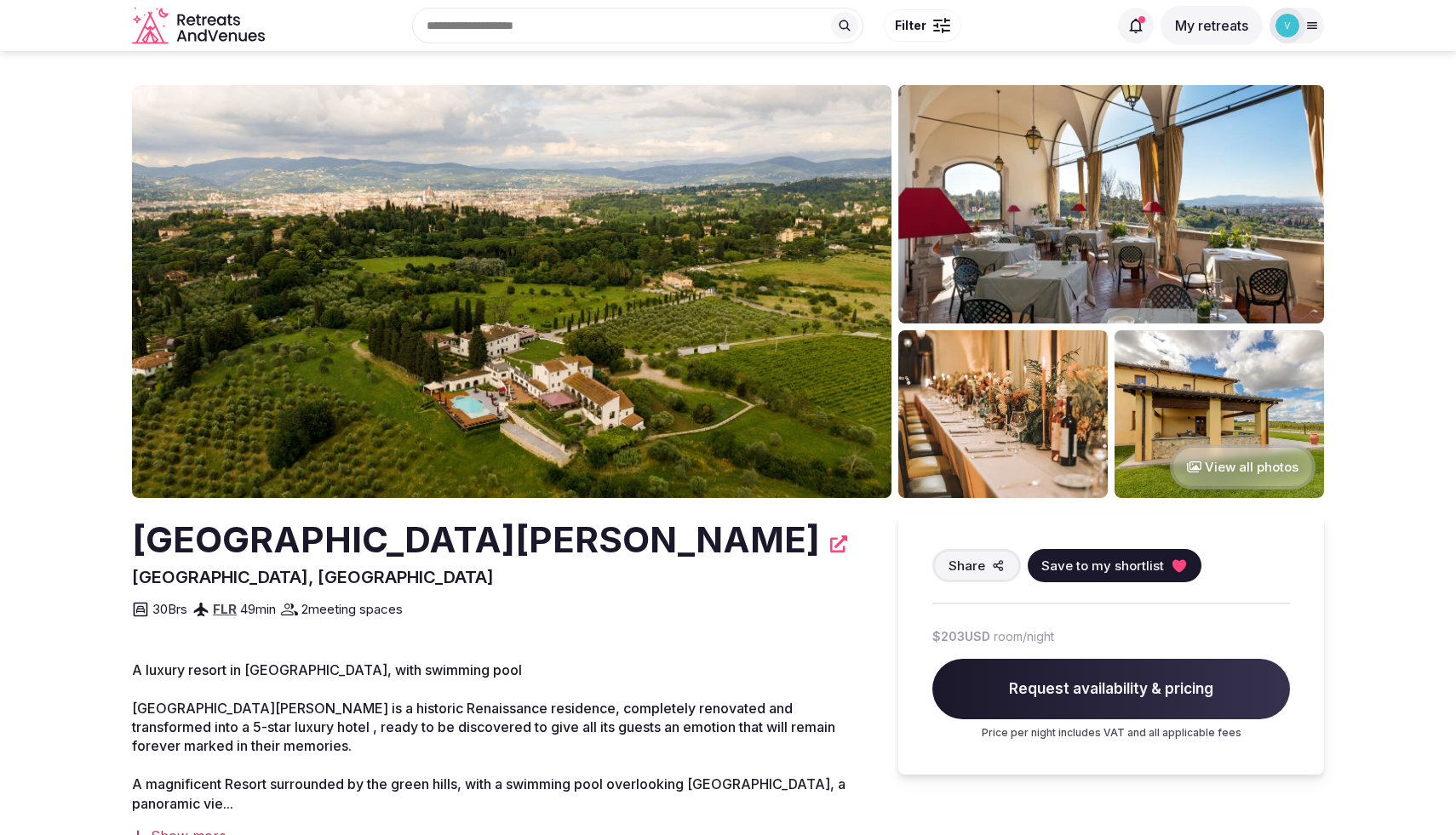
click at [1223, 467] on button "View all photos" at bounding box center [1241, 467] width 145 height 45
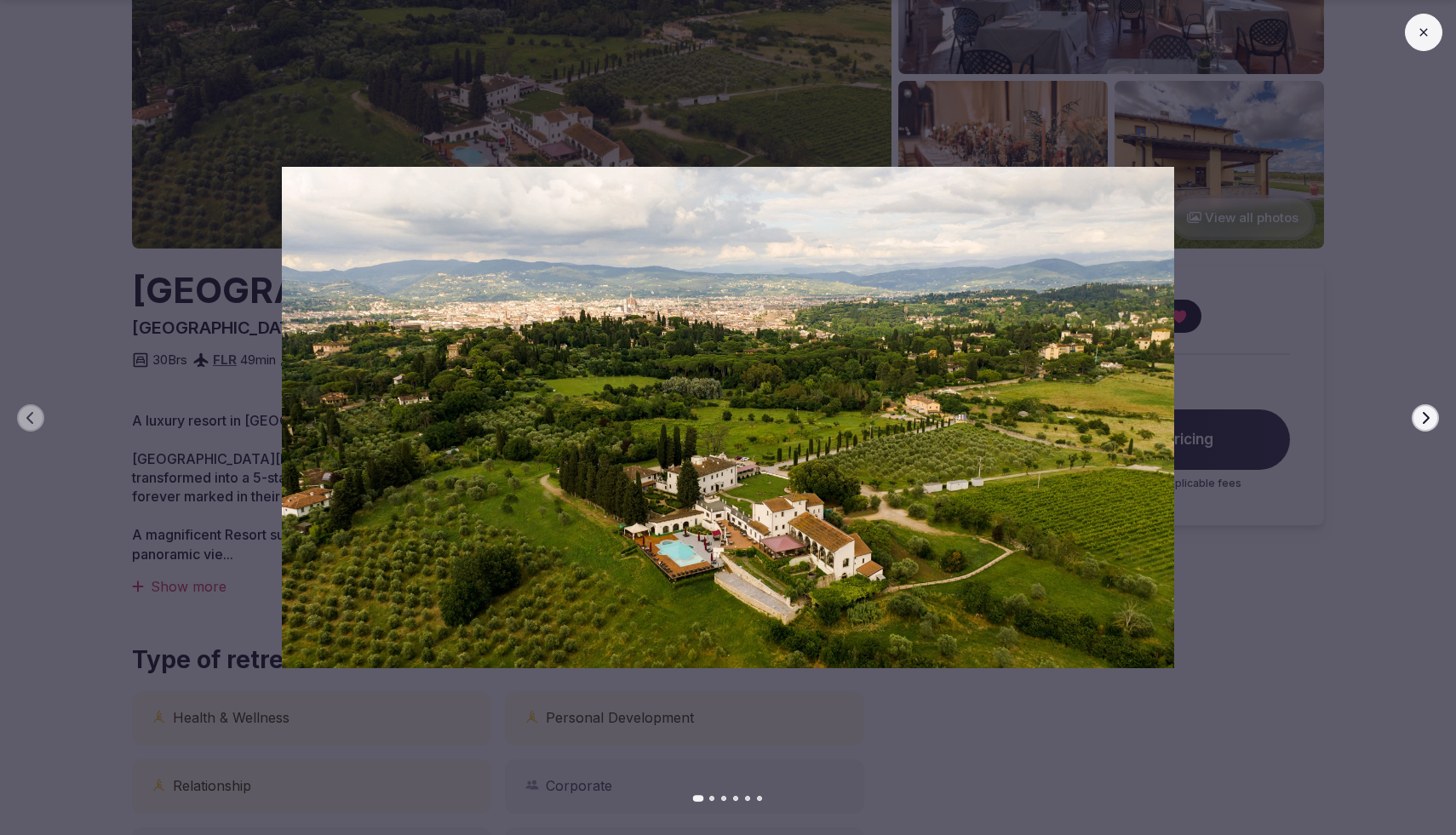
scroll to position [262, 0]
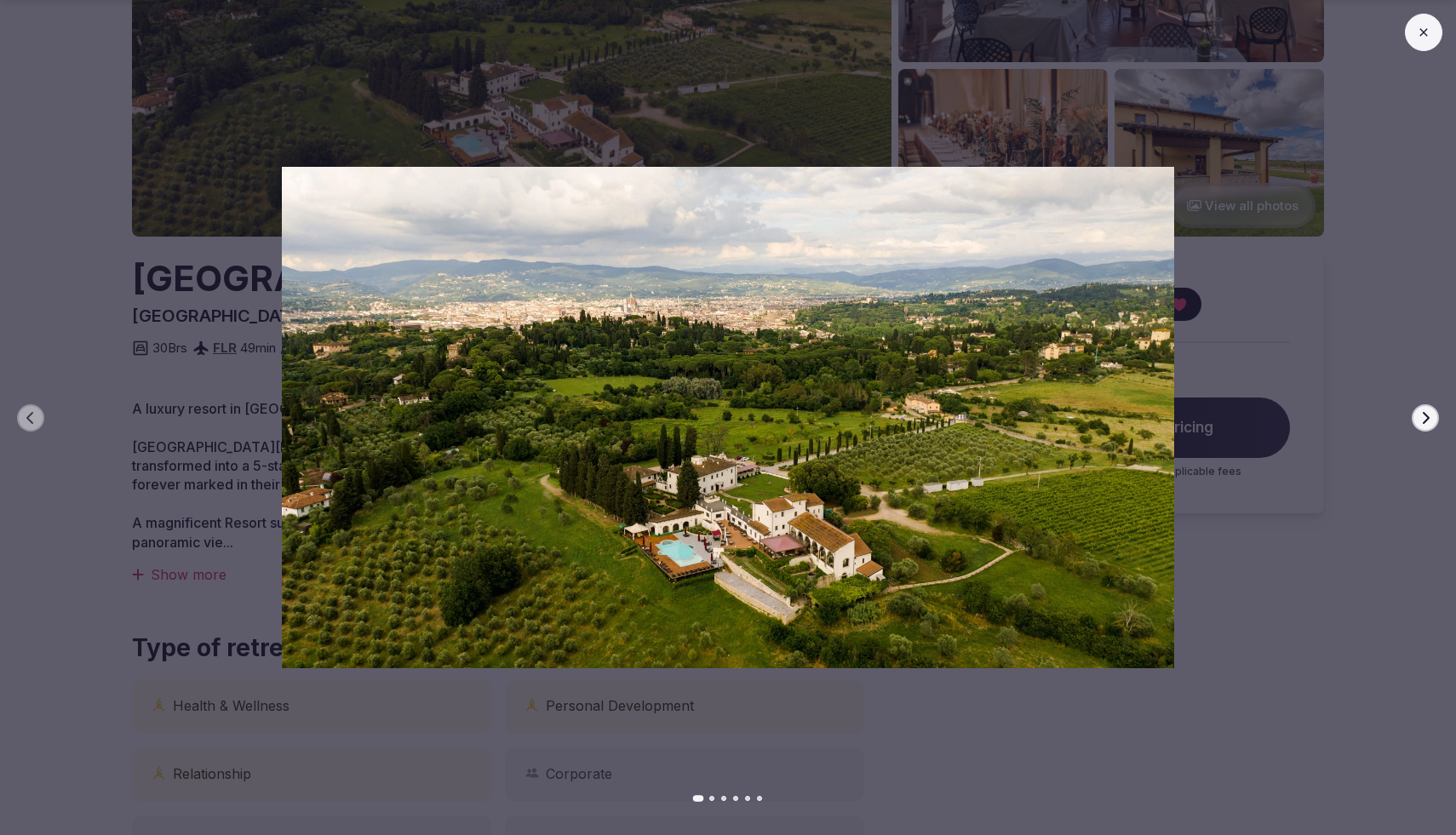
click at [1422, 414] on icon "button" at bounding box center [1424, 418] width 14 height 14
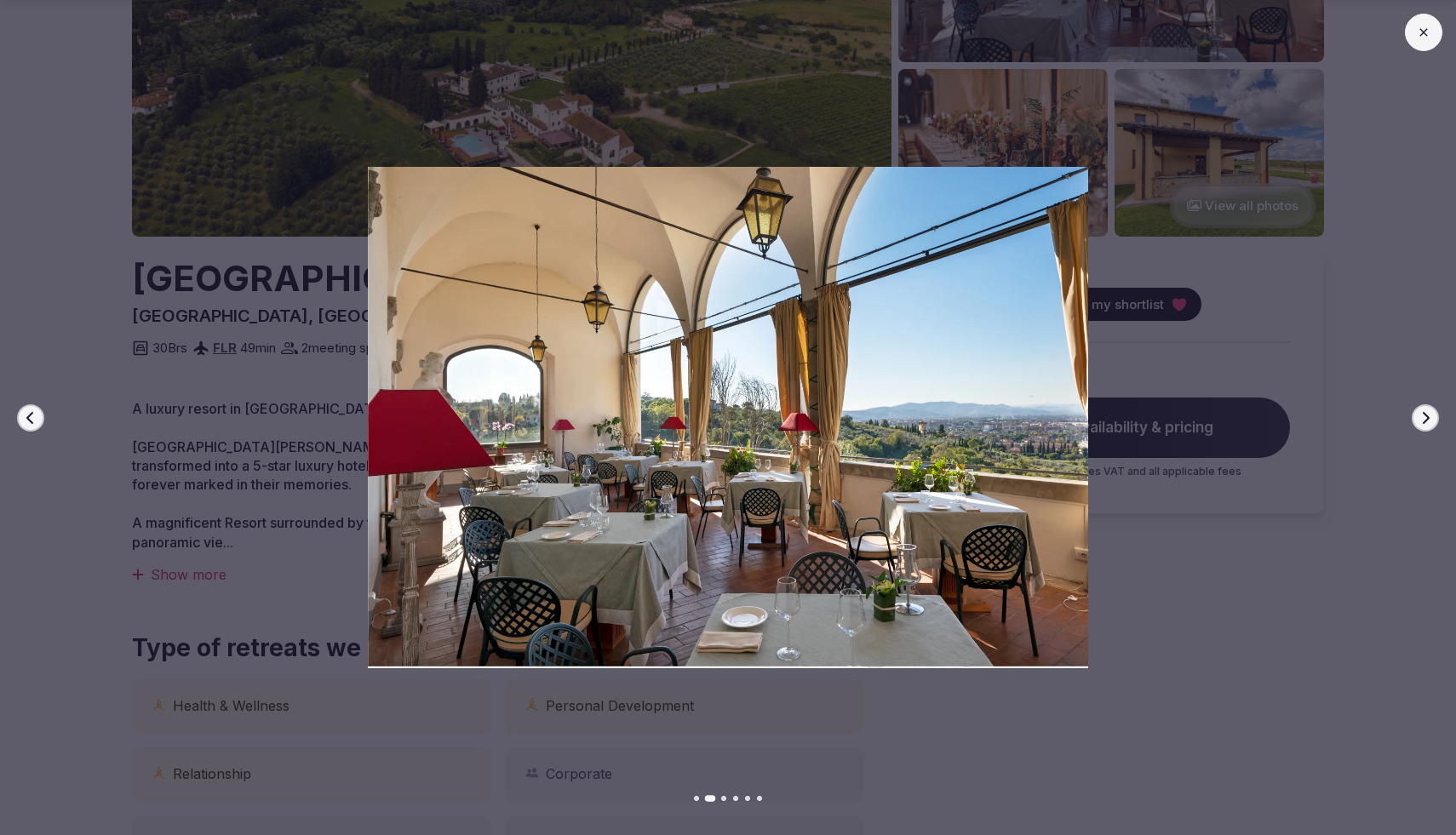
click at [1422, 414] on icon "button" at bounding box center [1424, 418] width 14 height 14
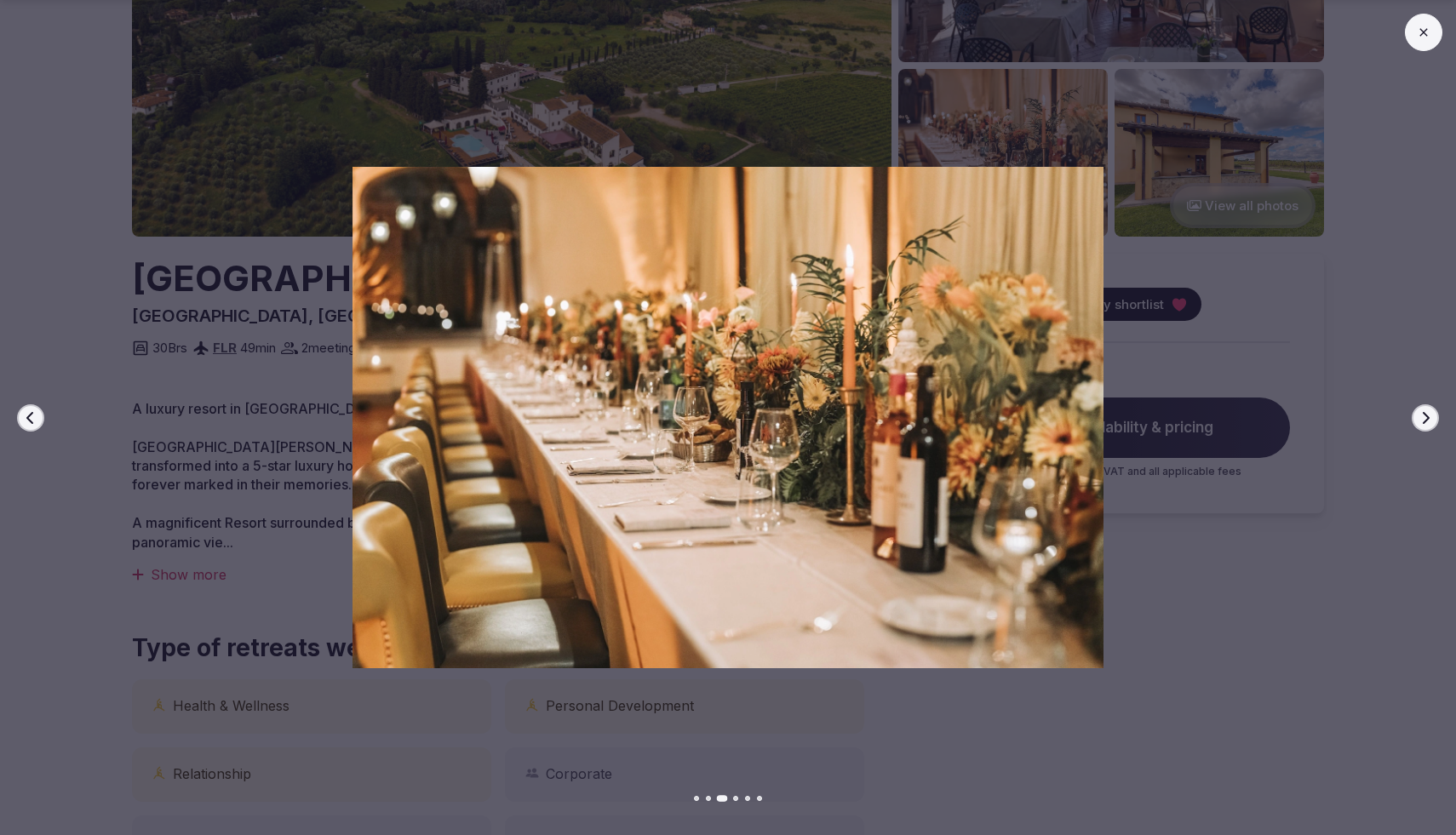
click at [1422, 414] on icon "button" at bounding box center [1424, 418] width 14 height 14
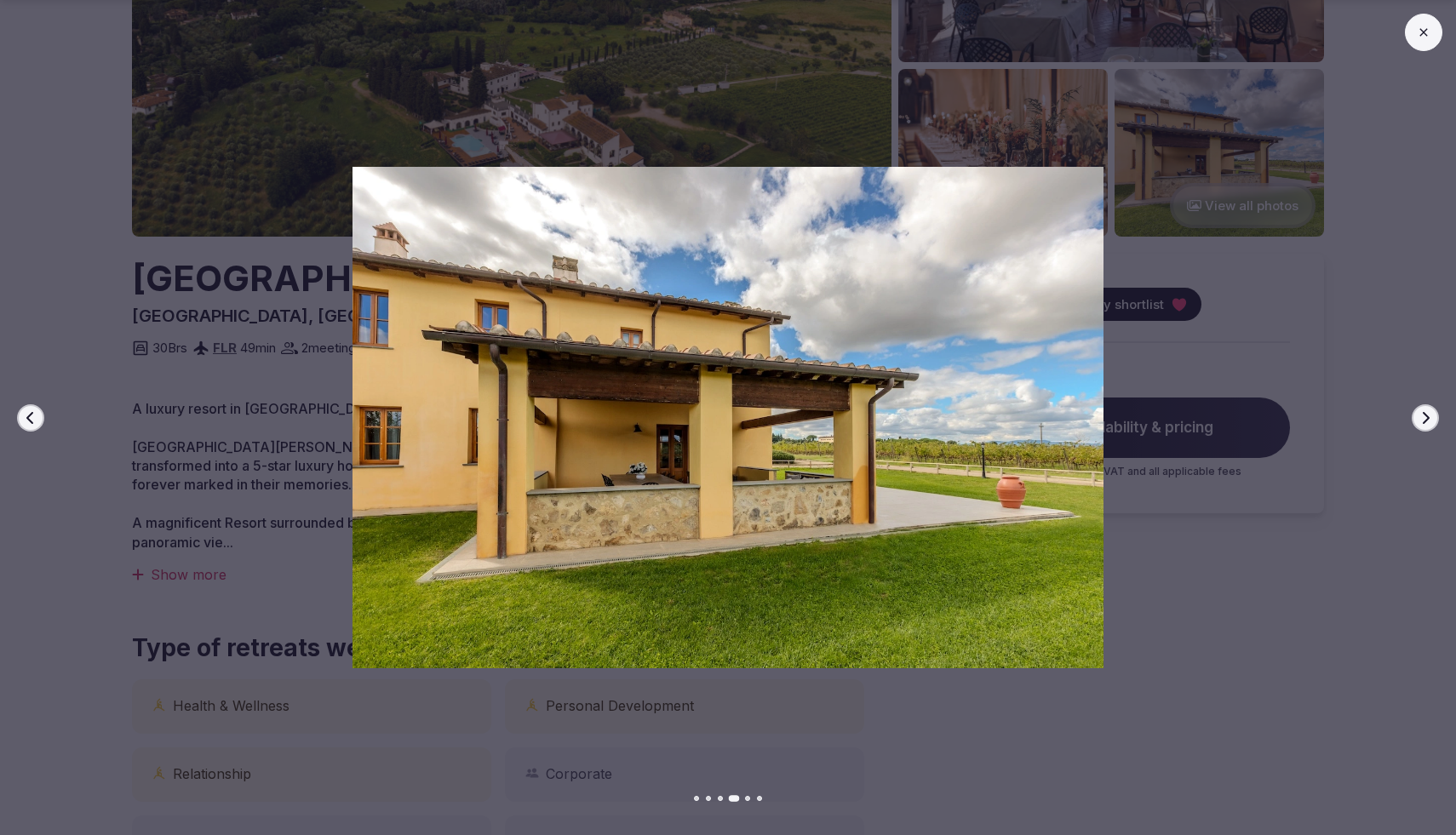
click at [1422, 414] on icon "button" at bounding box center [1424, 418] width 14 height 14
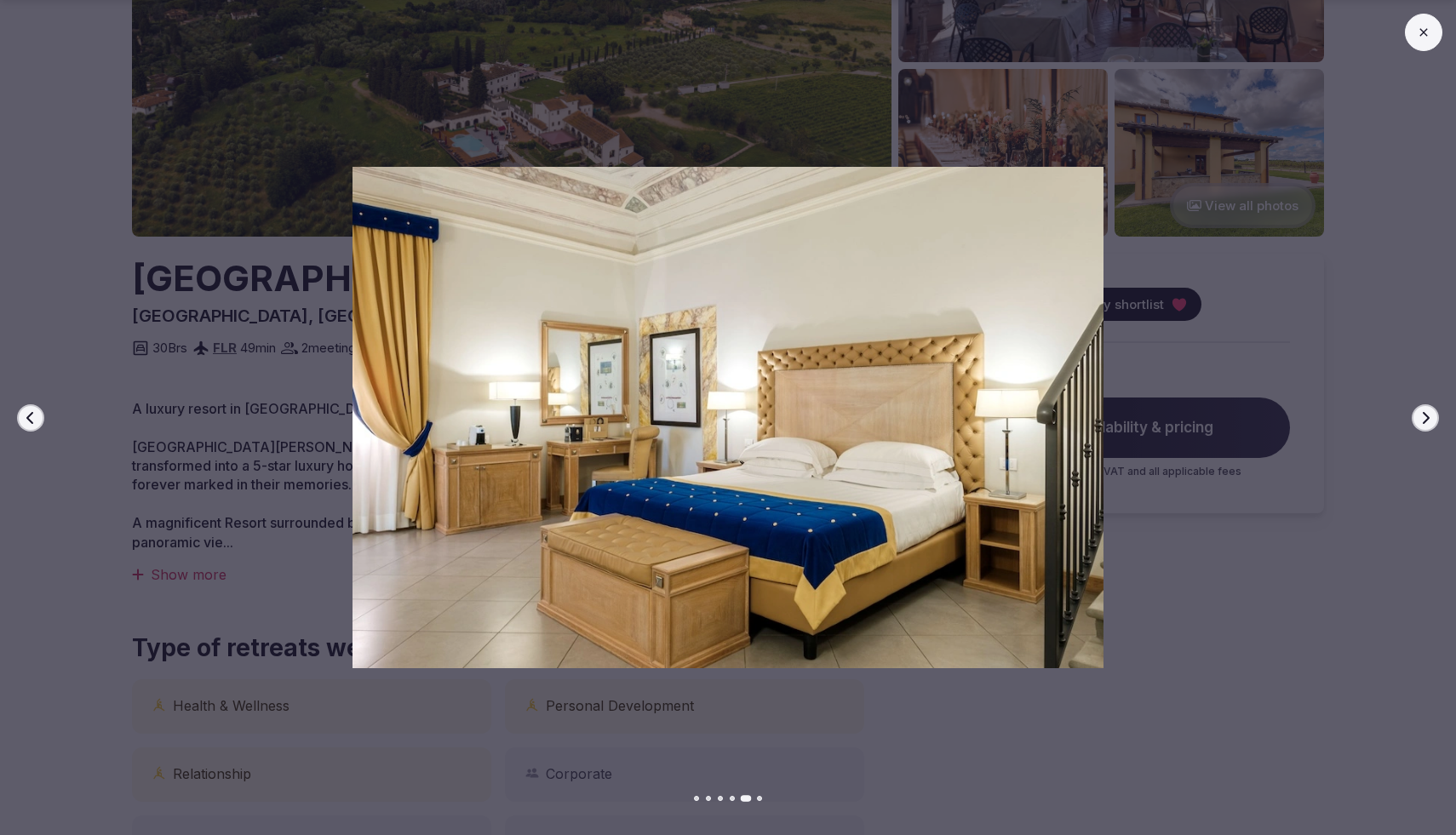
click at [1422, 414] on icon "button" at bounding box center [1424, 418] width 14 height 14
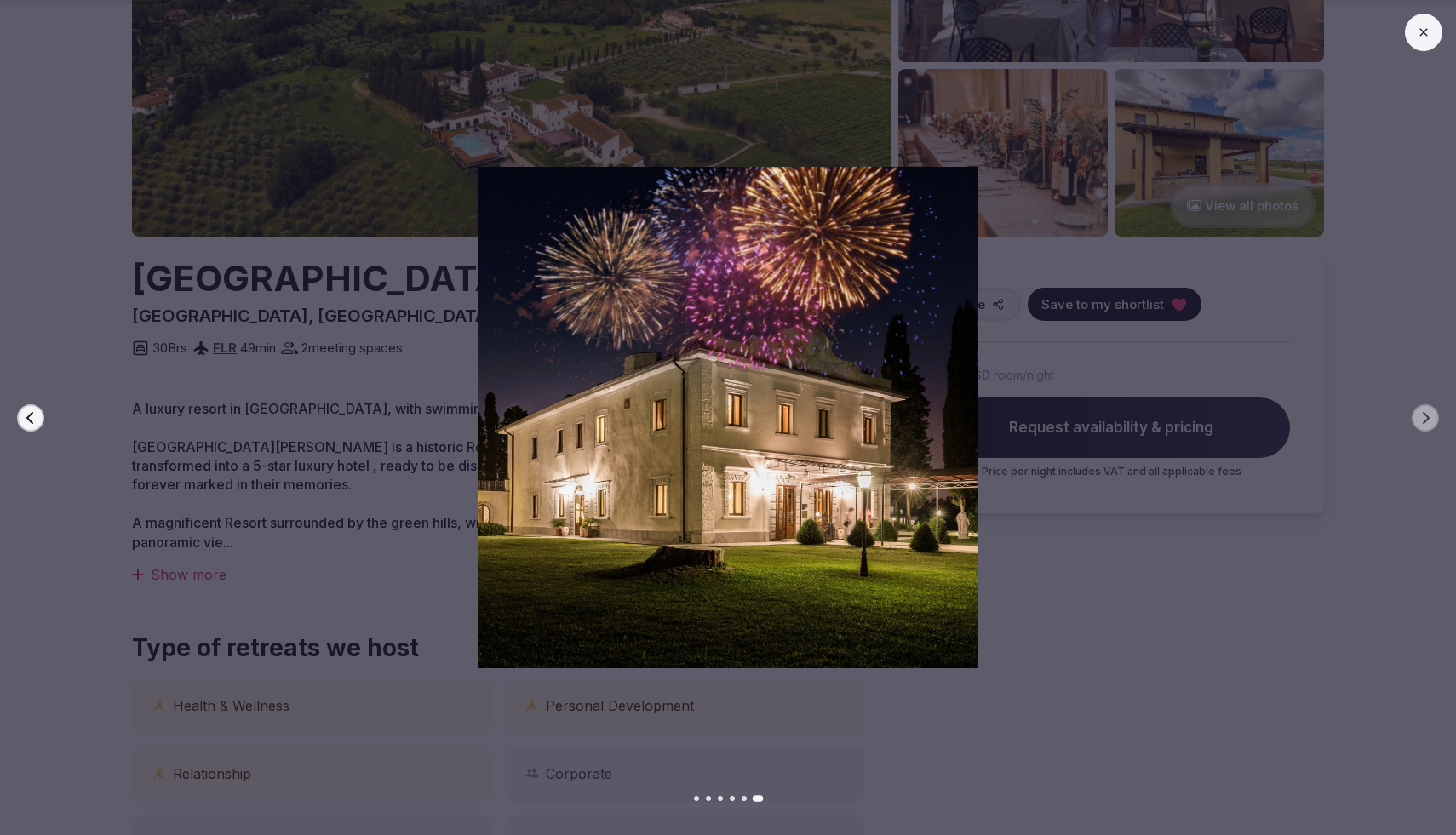
click at [1424, 50] on button at bounding box center [1424, 32] width 38 height 38
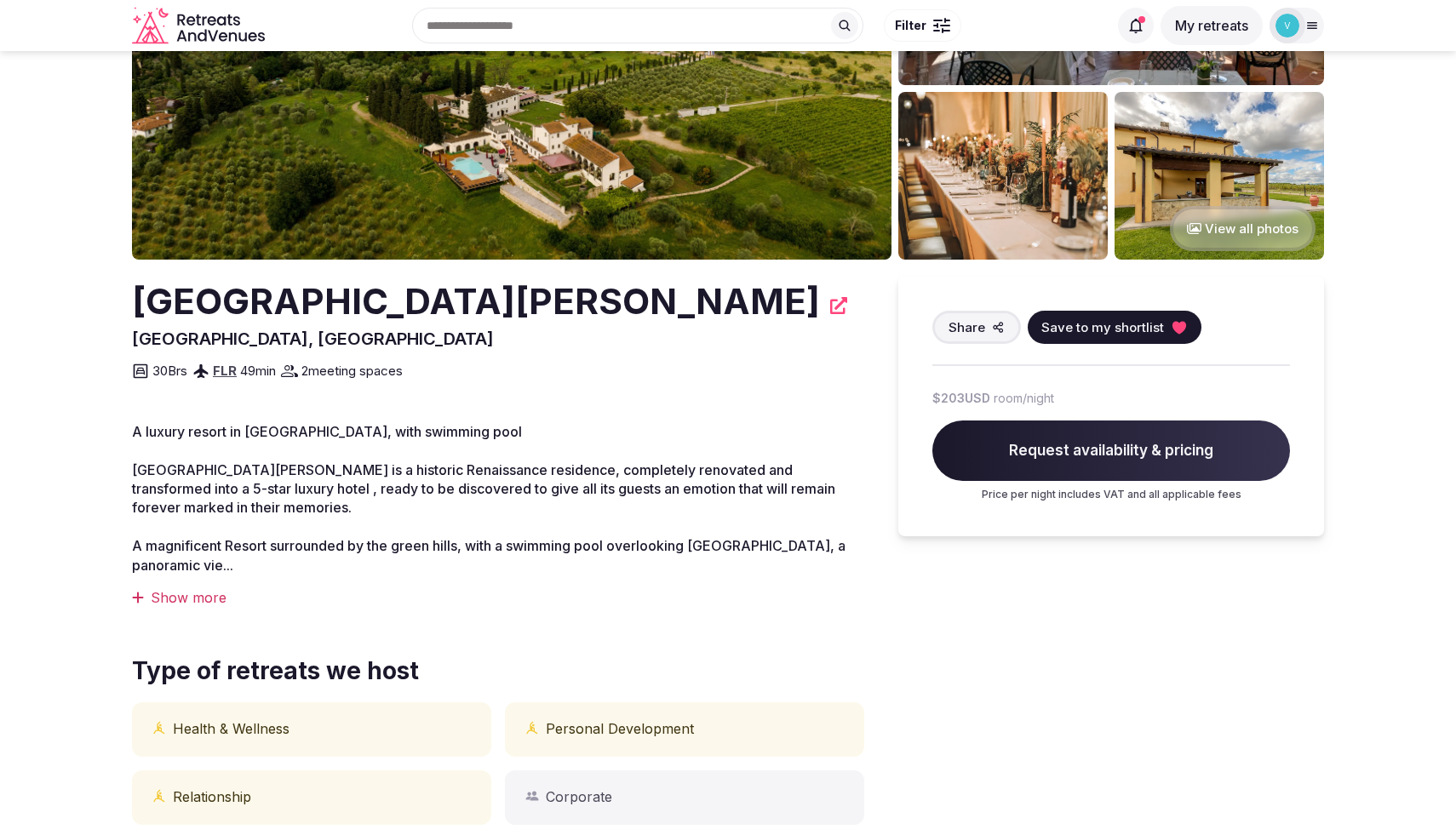
scroll to position [0, 0]
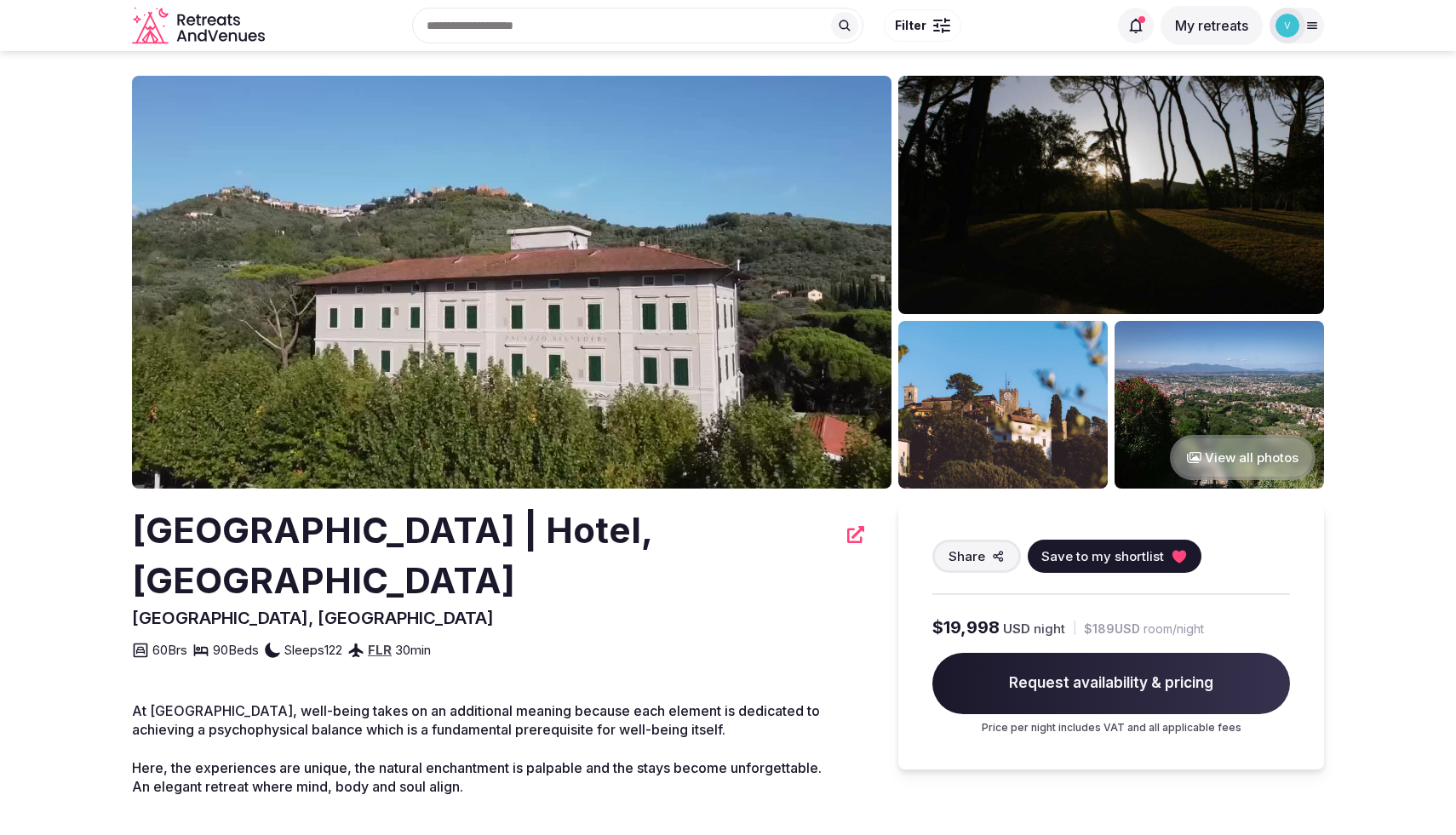
scroll to position [23, 0]
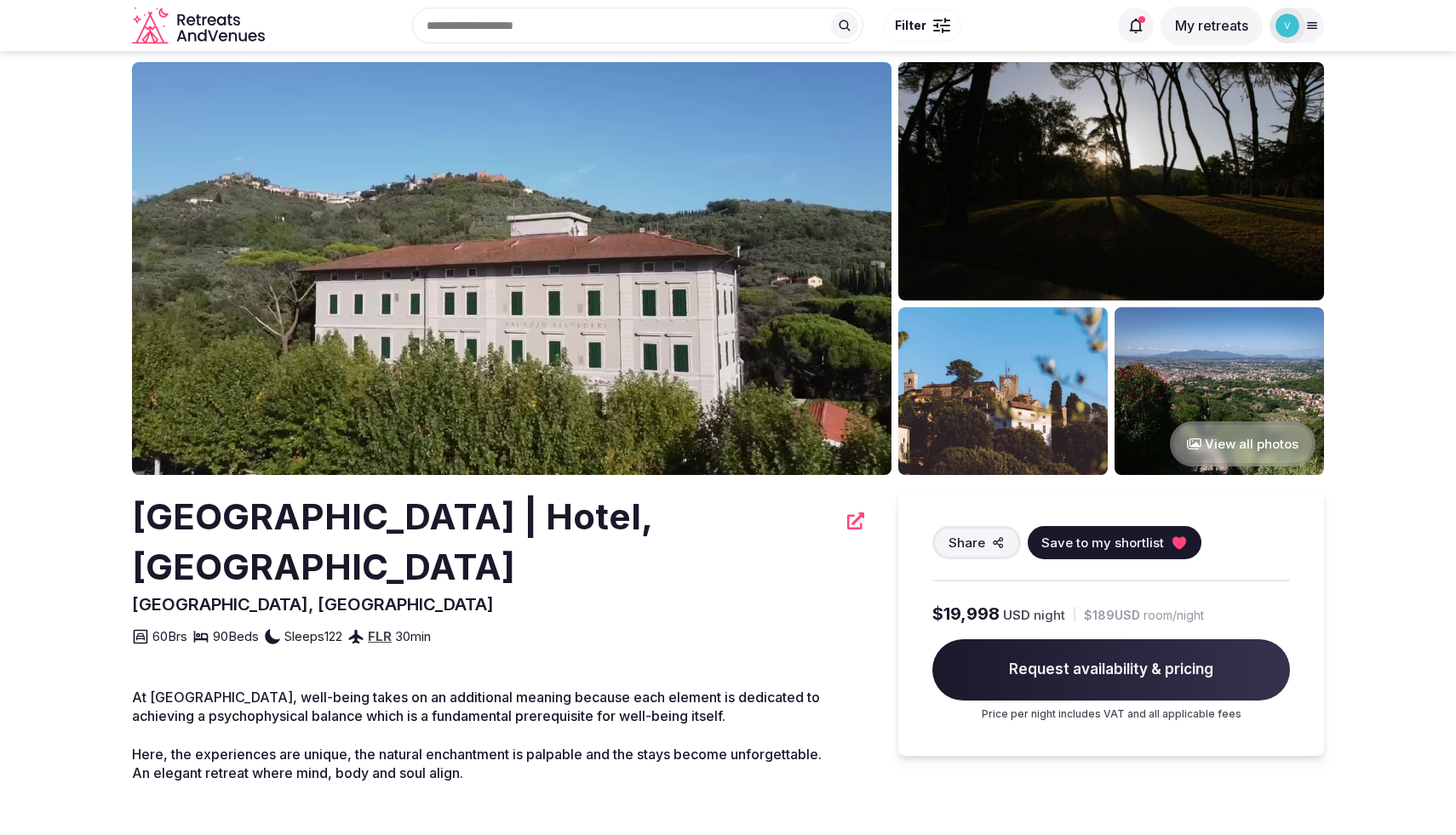
click at [1231, 434] on button "View all photos" at bounding box center [1241, 444] width 145 height 45
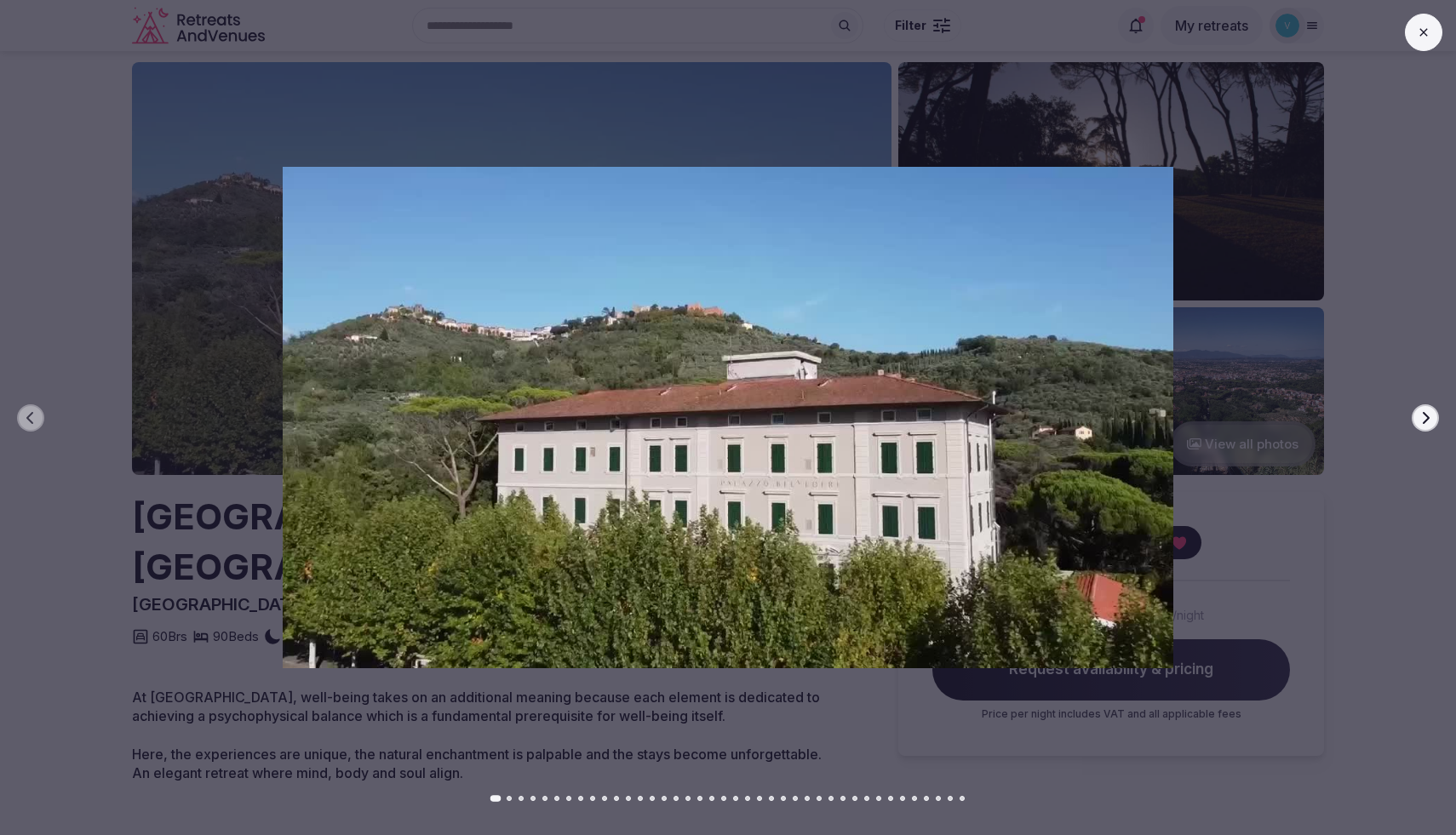
click at [1425, 422] on icon "button" at bounding box center [1424, 418] width 14 height 14
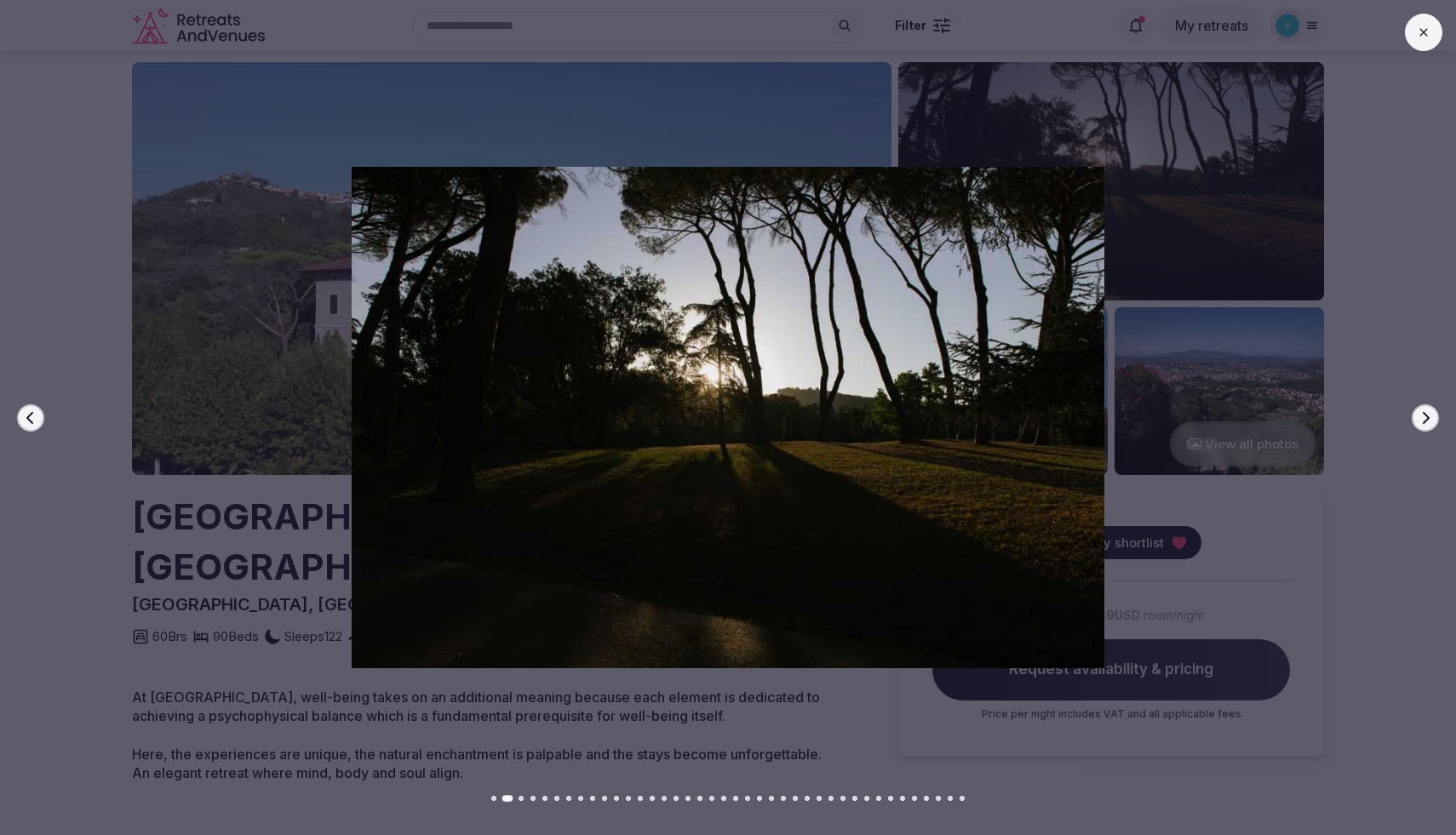
click at [1425, 422] on icon "button" at bounding box center [1424, 418] width 14 height 14
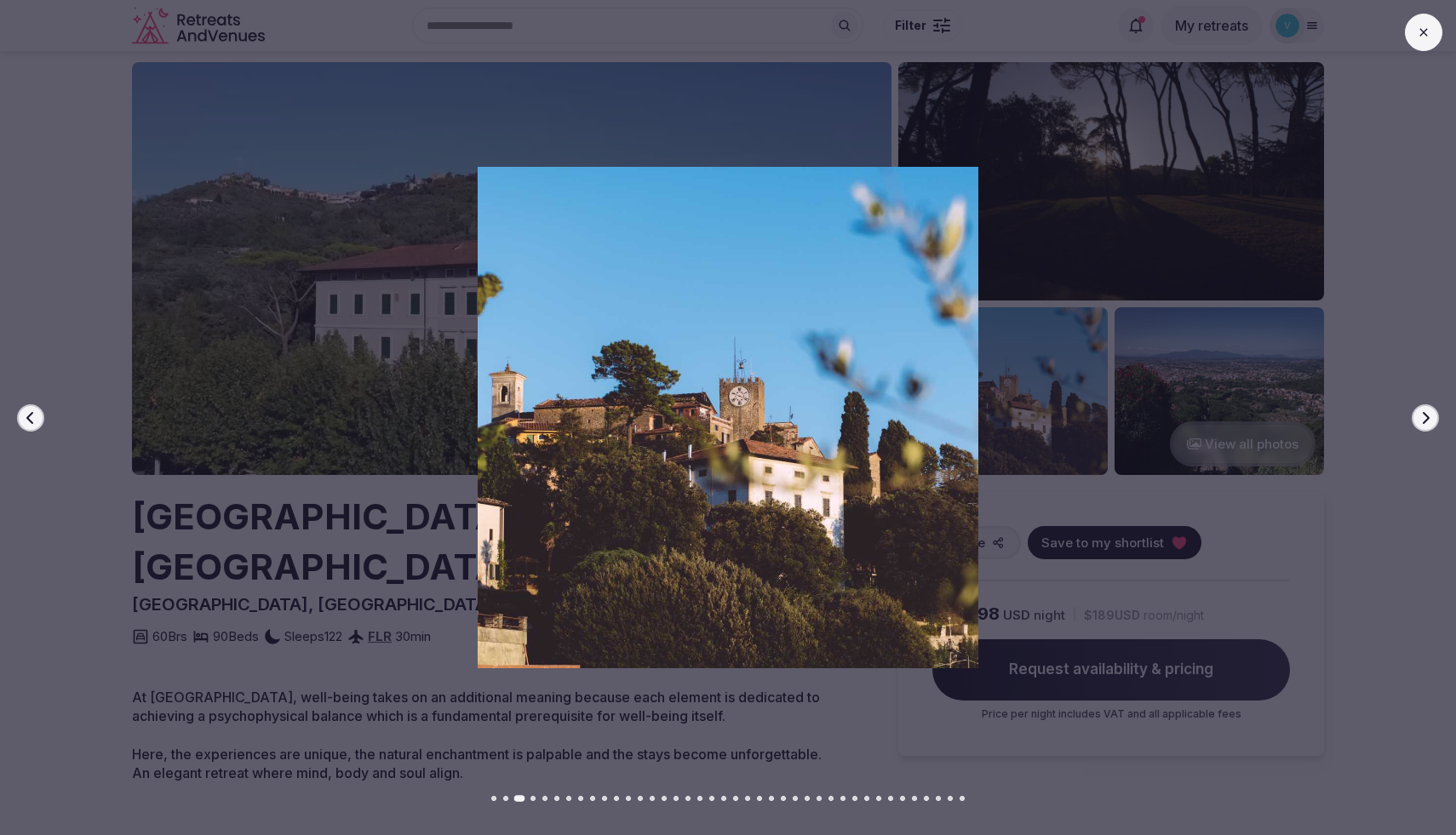
click at [1425, 422] on icon "button" at bounding box center [1424, 418] width 14 height 14
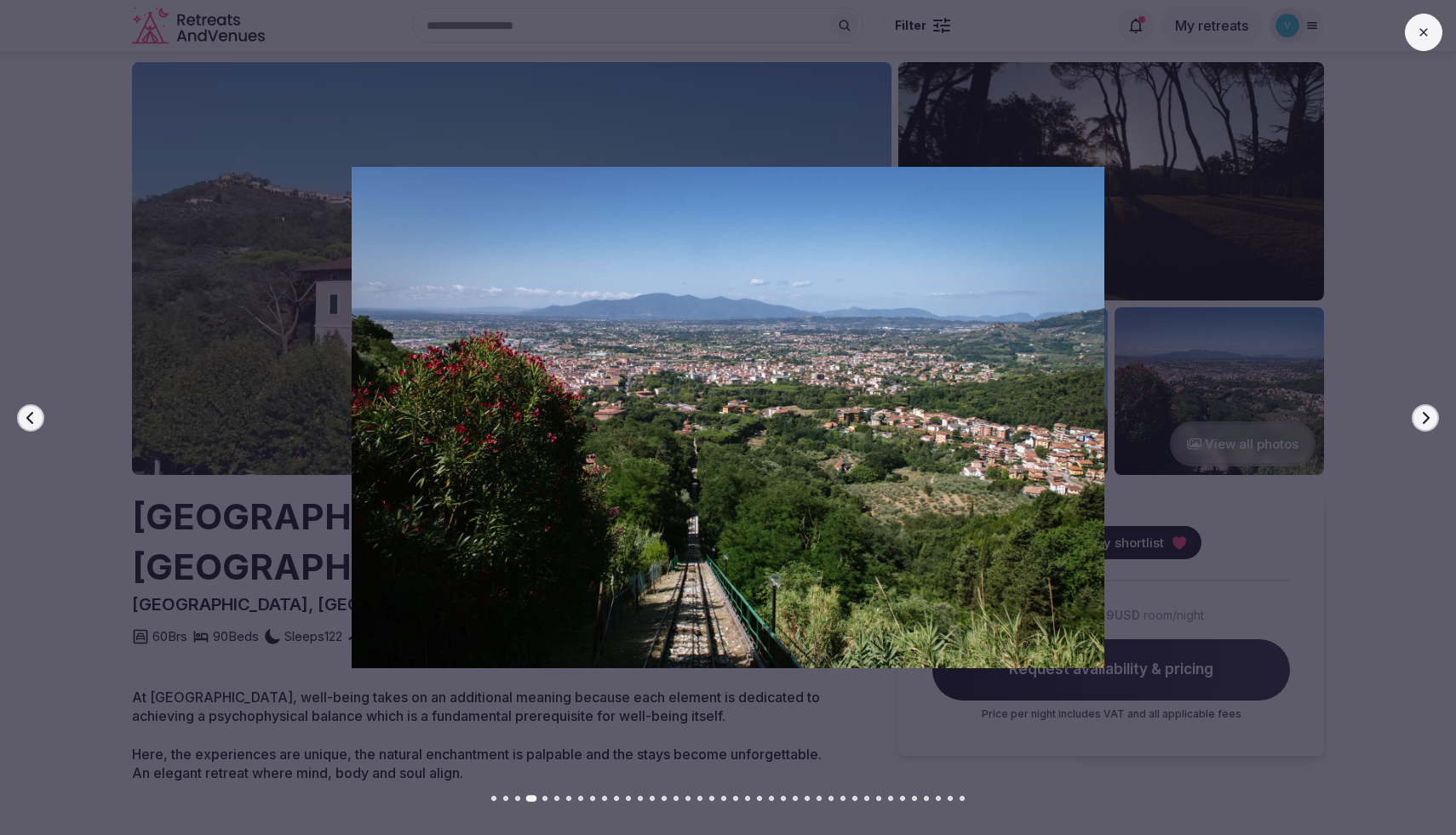
click at [1425, 422] on icon "button" at bounding box center [1424, 418] width 14 height 14
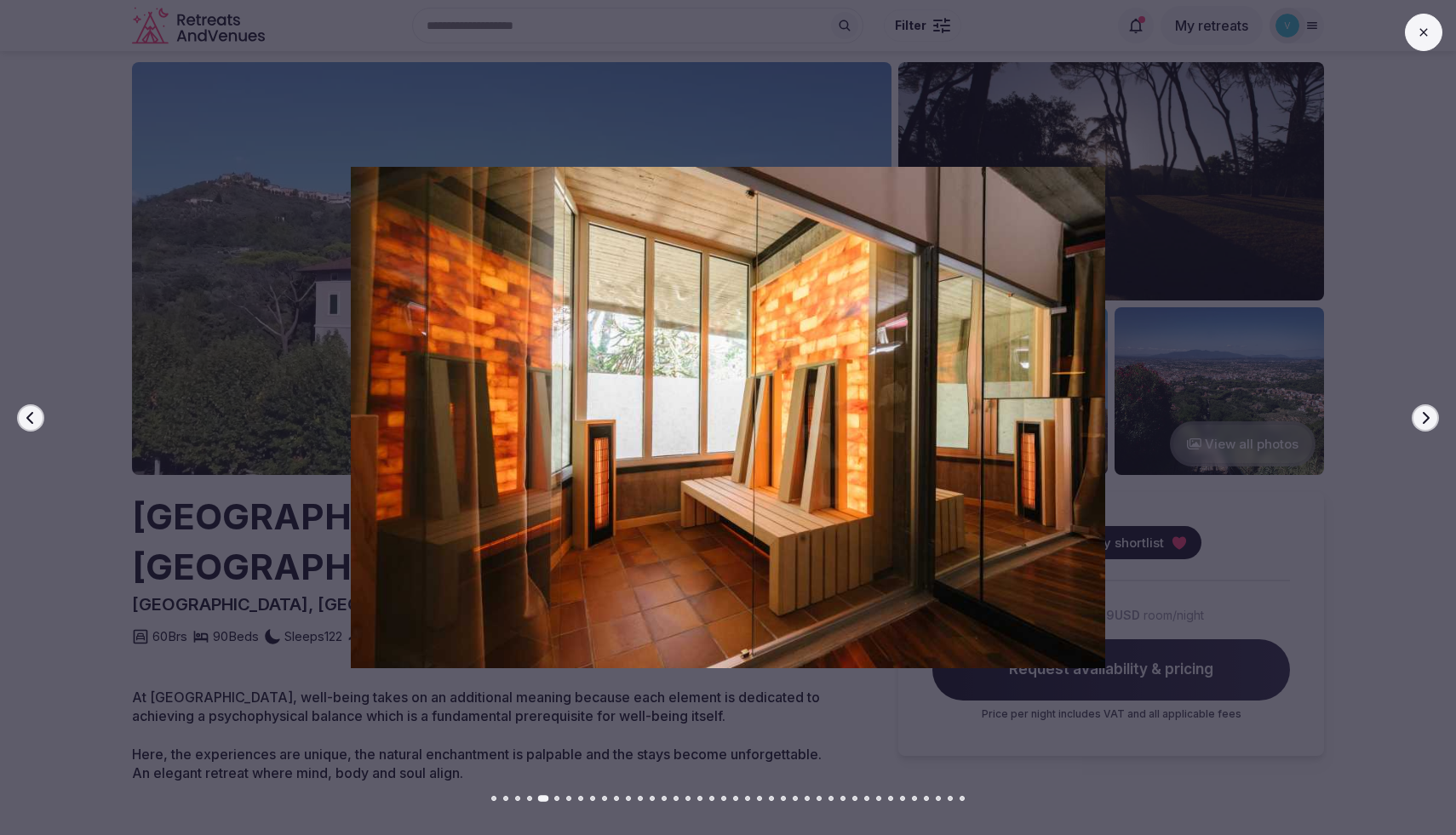
click at [1425, 422] on icon "button" at bounding box center [1424, 418] width 14 height 14
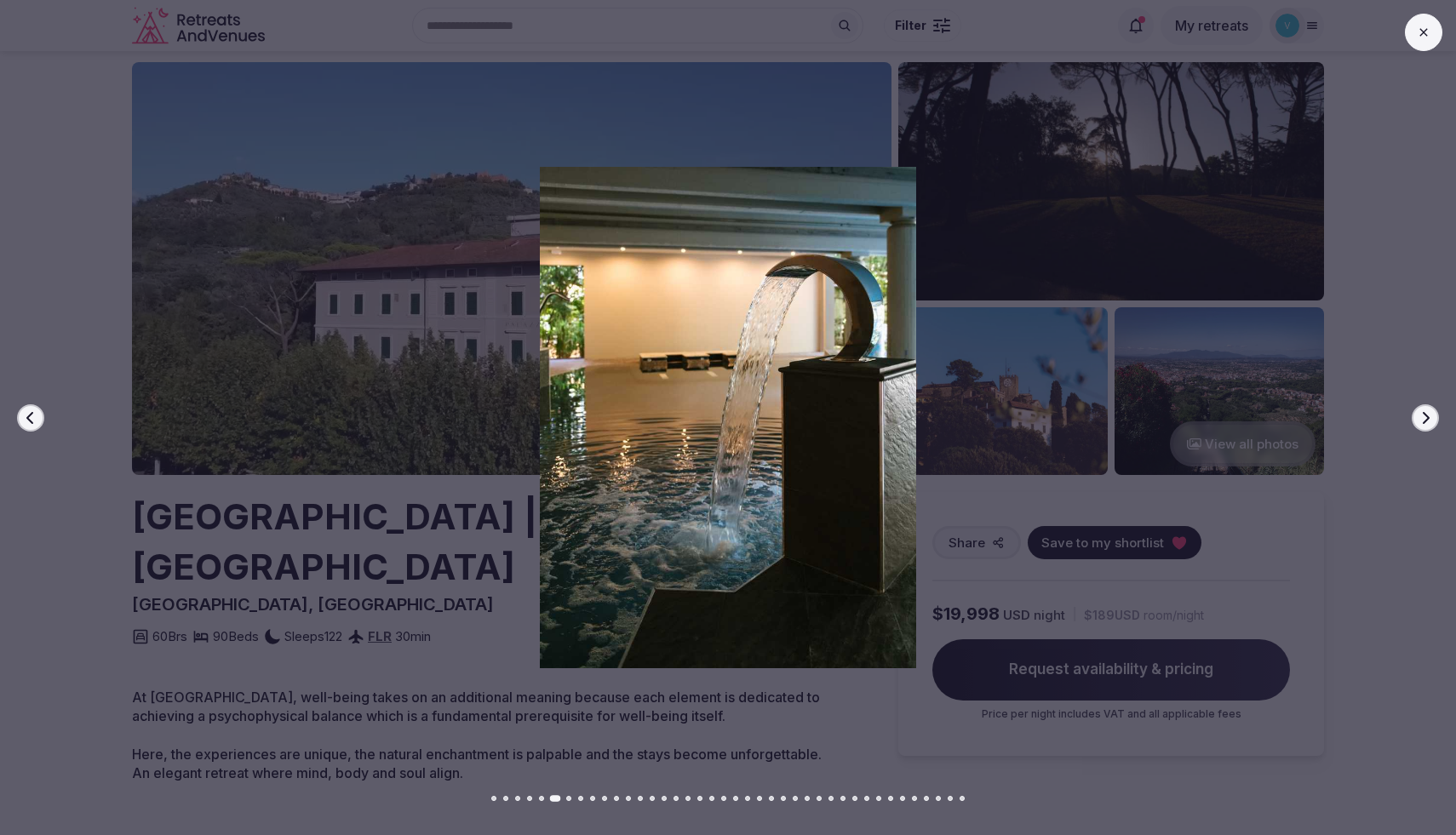
click at [1425, 422] on icon "button" at bounding box center [1424, 418] width 14 height 14
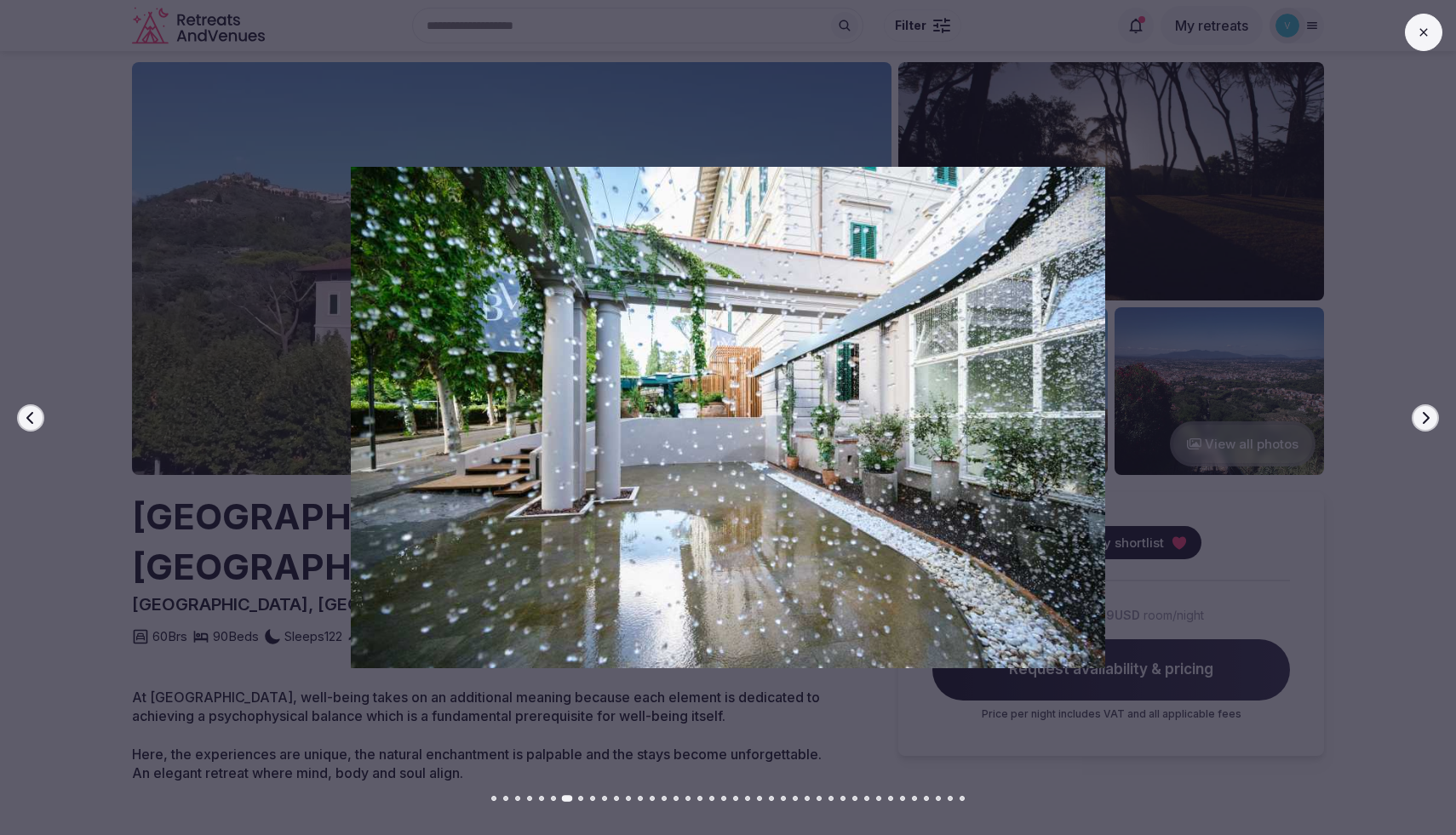
click at [1425, 422] on icon "button" at bounding box center [1424, 418] width 14 height 14
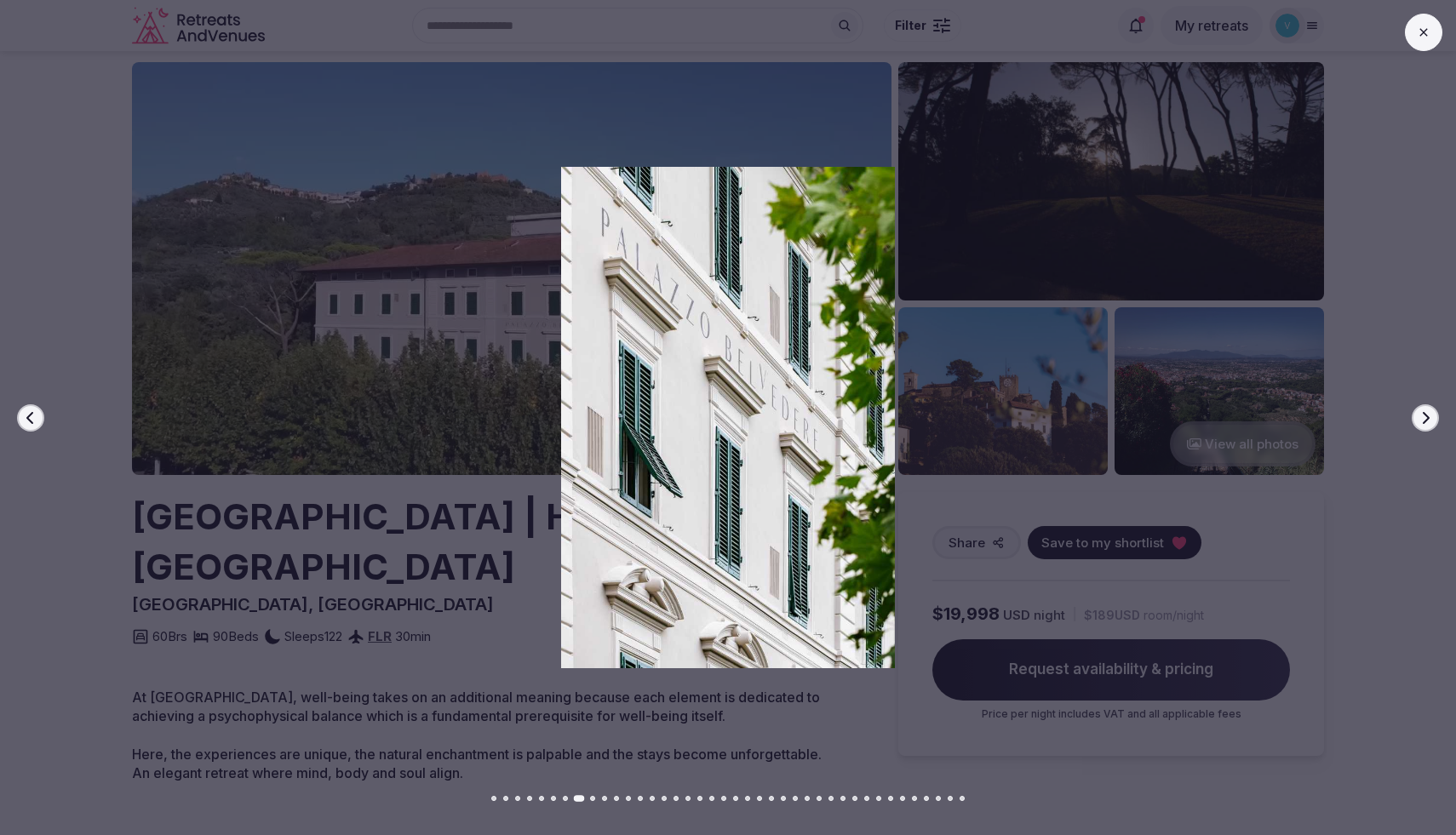
click at [1425, 422] on icon "button" at bounding box center [1424, 418] width 14 height 14
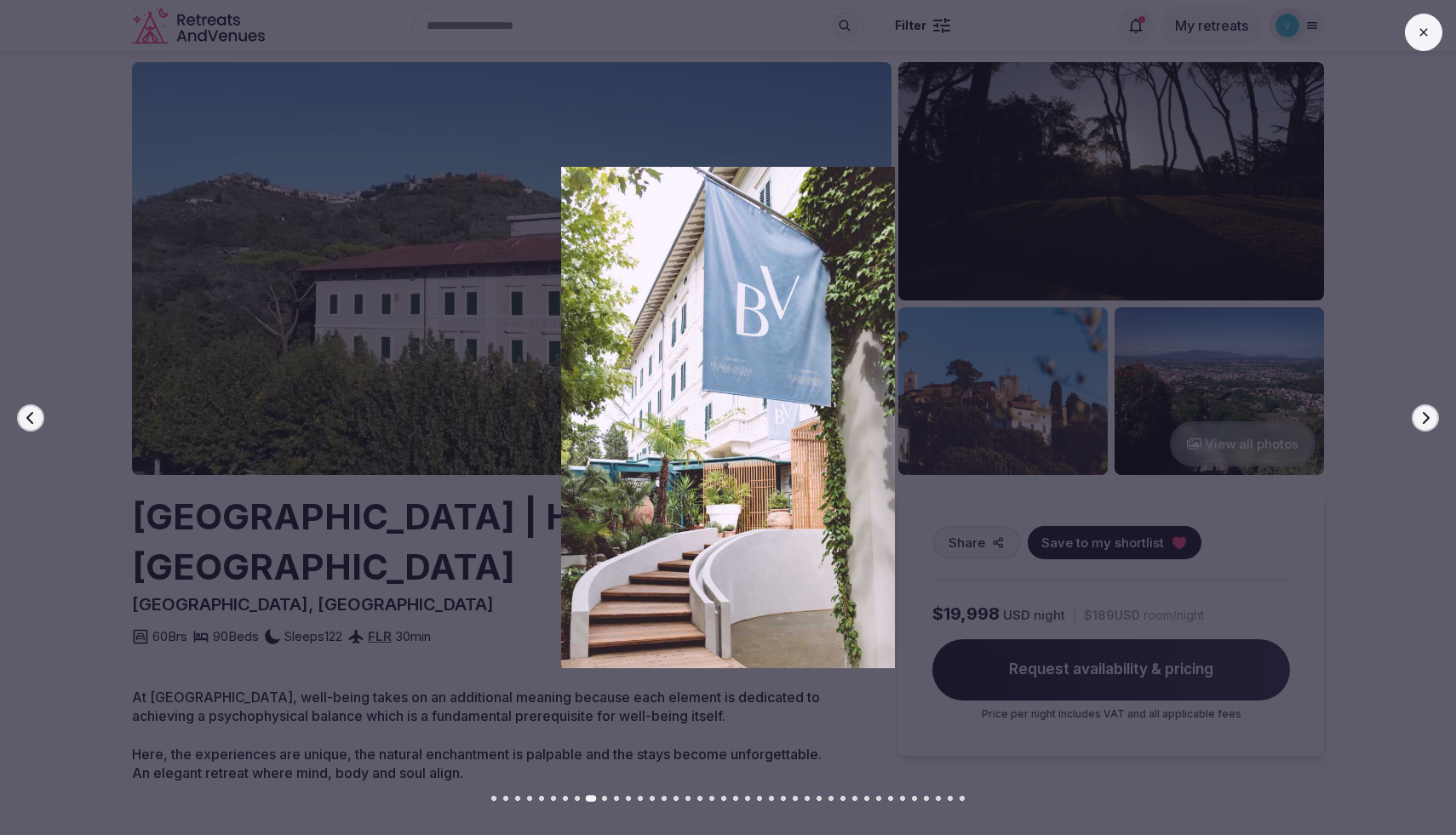
click at [1425, 422] on icon "button" at bounding box center [1424, 418] width 14 height 14
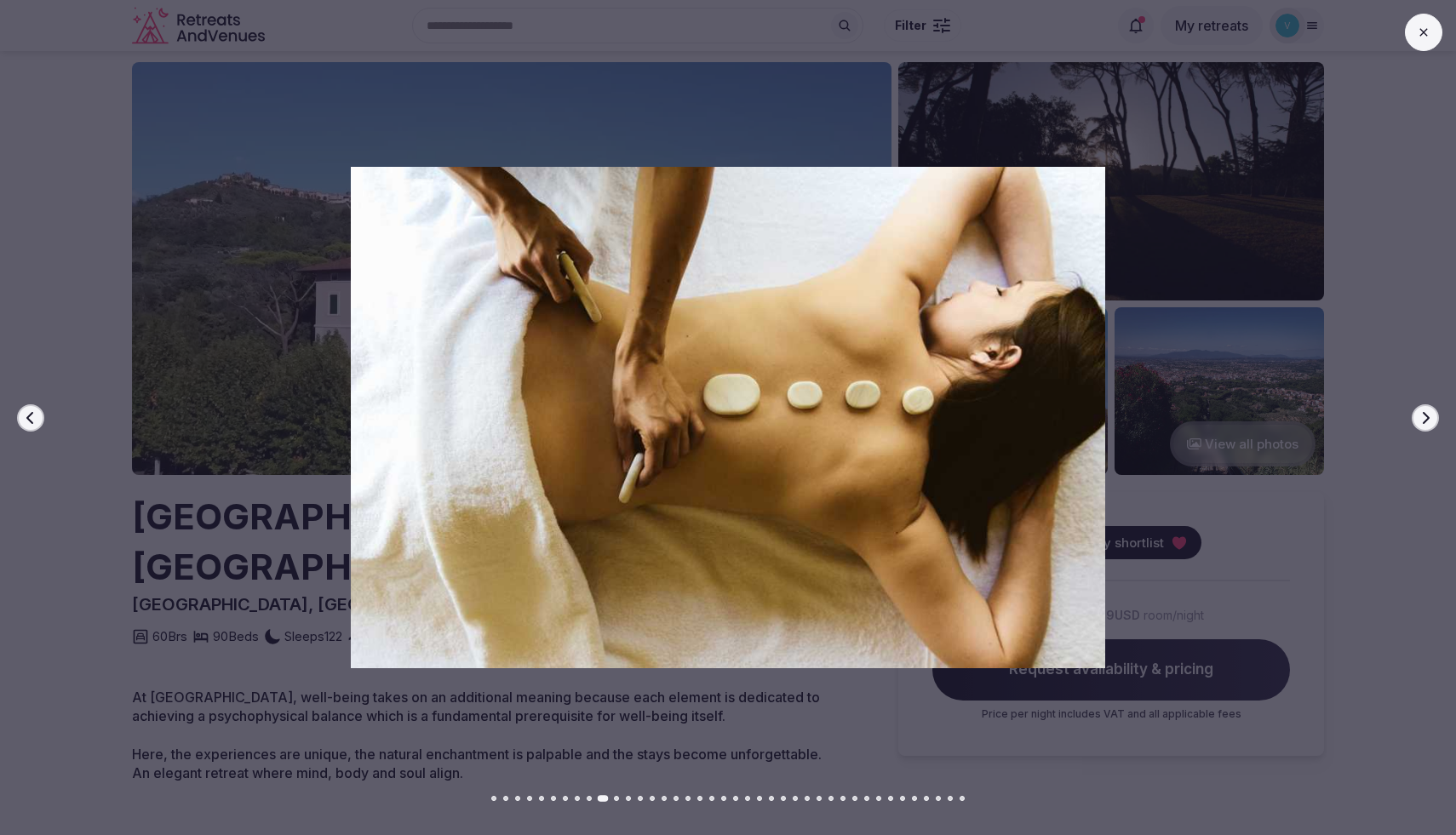
click at [1425, 422] on icon "button" at bounding box center [1424, 418] width 14 height 14
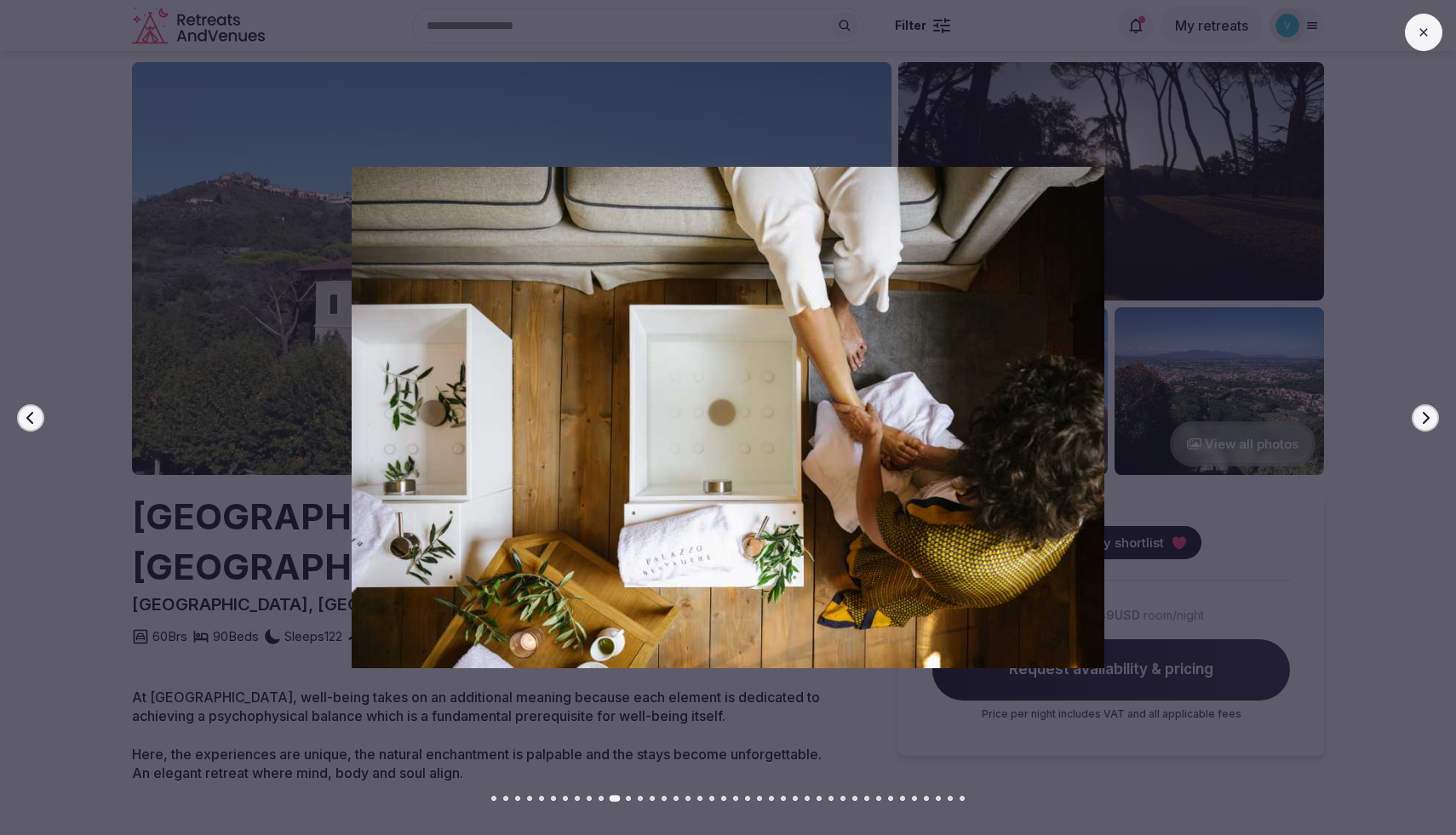
click at [1425, 422] on icon "button" at bounding box center [1424, 418] width 14 height 14
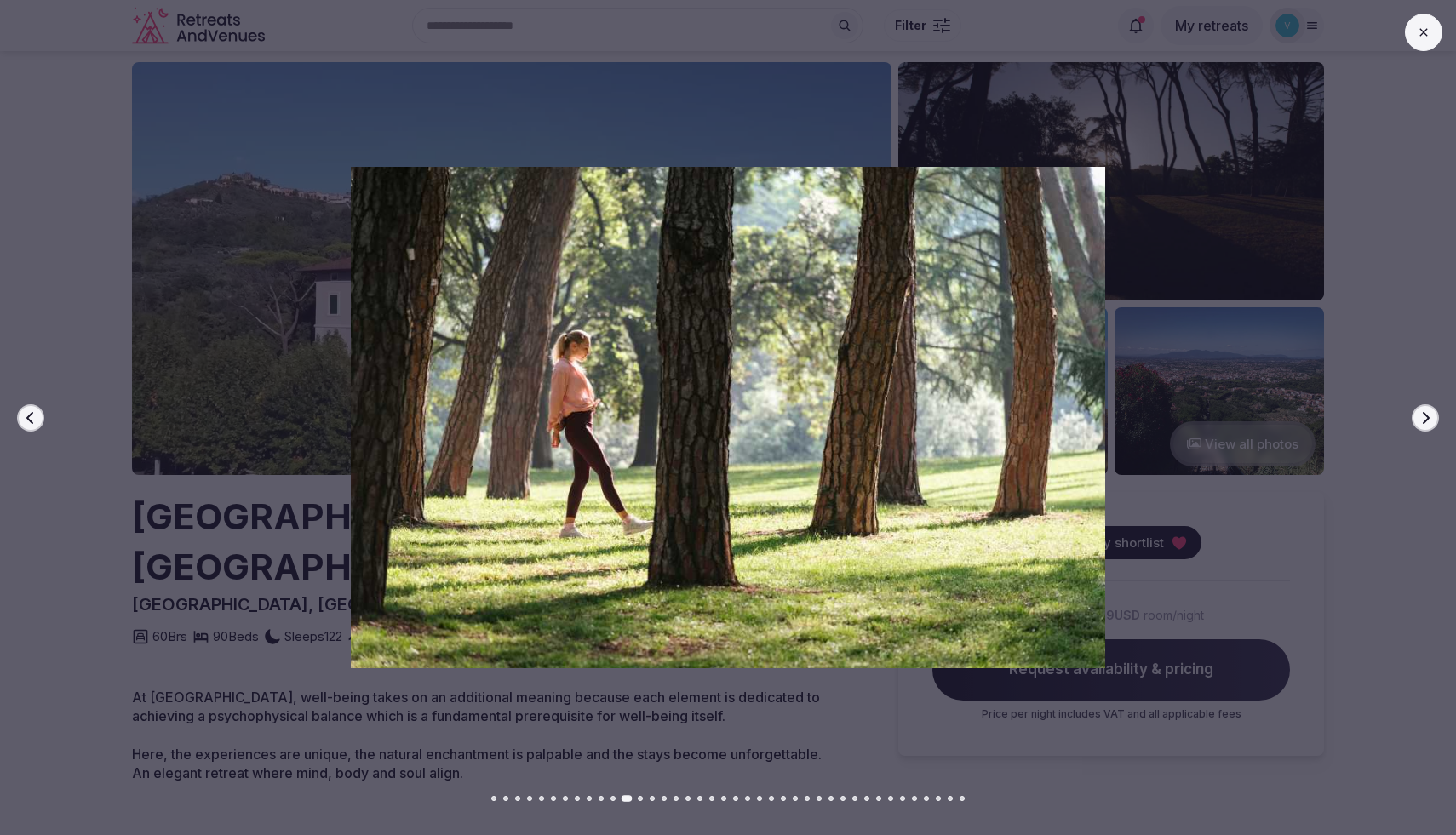
click at [1425, 422] on icon "button" at bounding box center [1424, 418] width 14 height 14
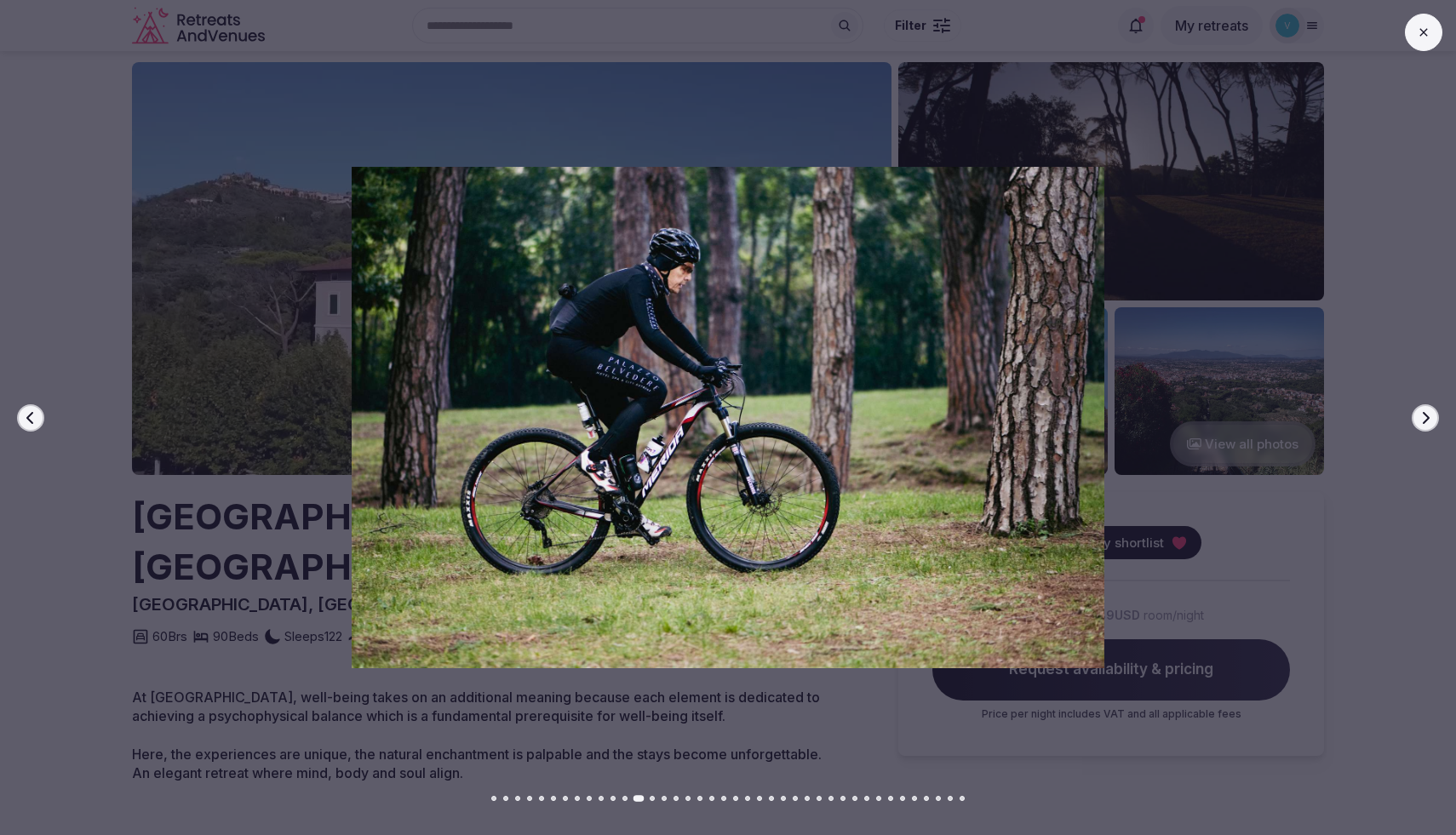
click at [1425, 422] on icon "button" at bounding box center [1424, 418] width 14 height 14
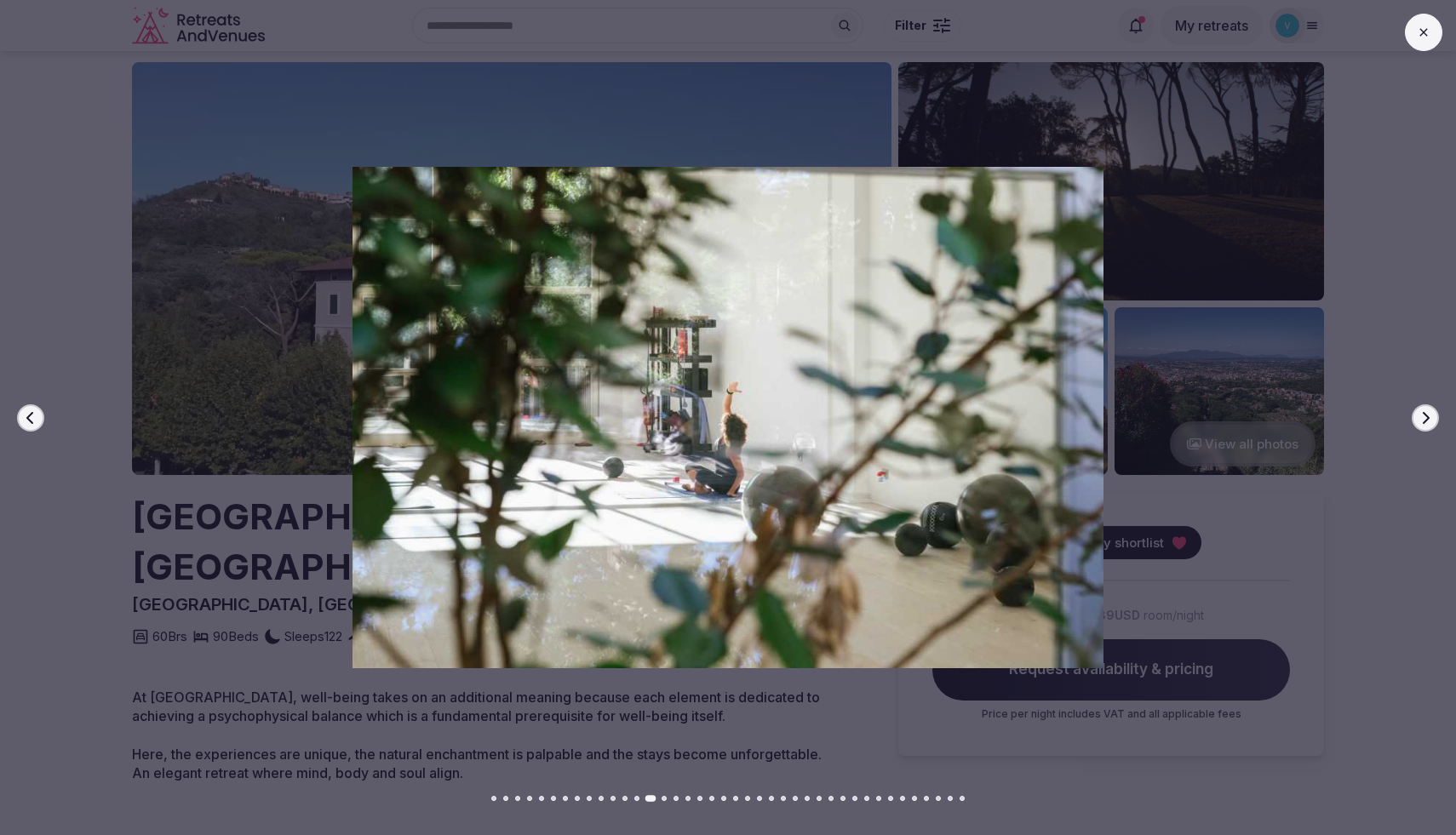
click at [1425, 422] on icon "button" at bounding box center [1424, 418] width 14 height 14
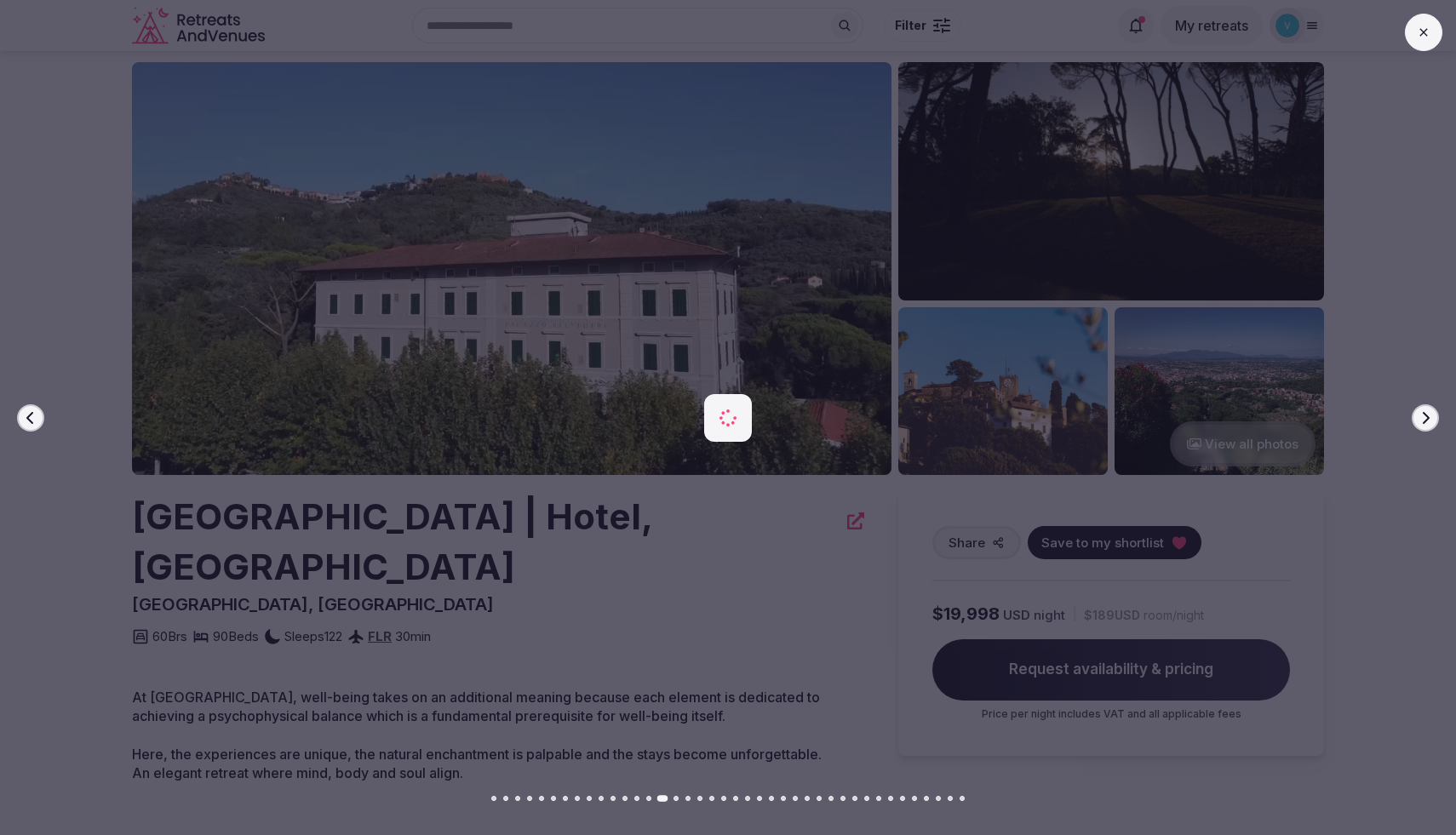
click at [1425, 422] on icon "button" at bounding box center [1424, 418] width 14 height 14
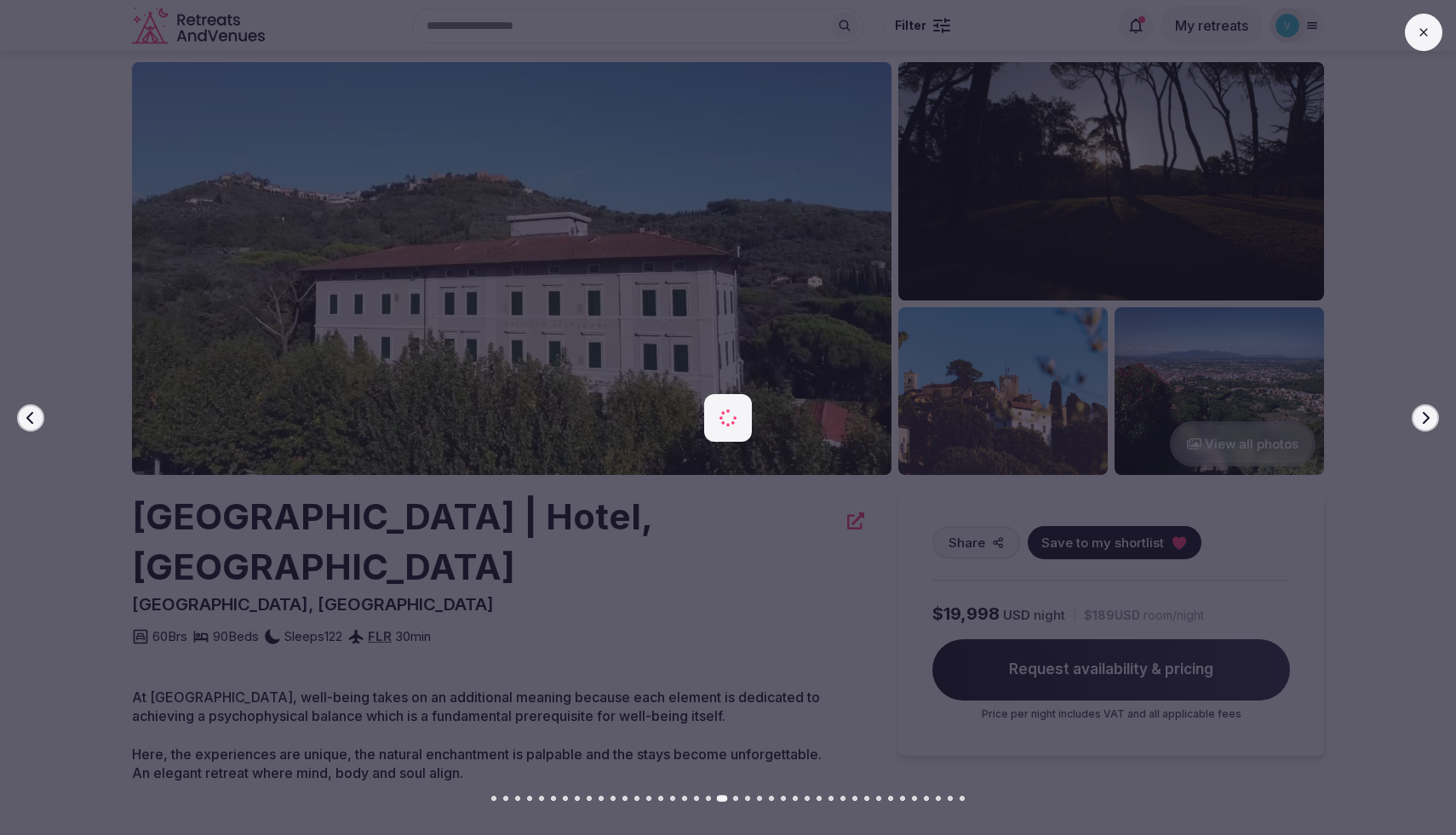
click at [1425, 422] on icon "button" at bounding box center [1424, 418] width 14 height 14
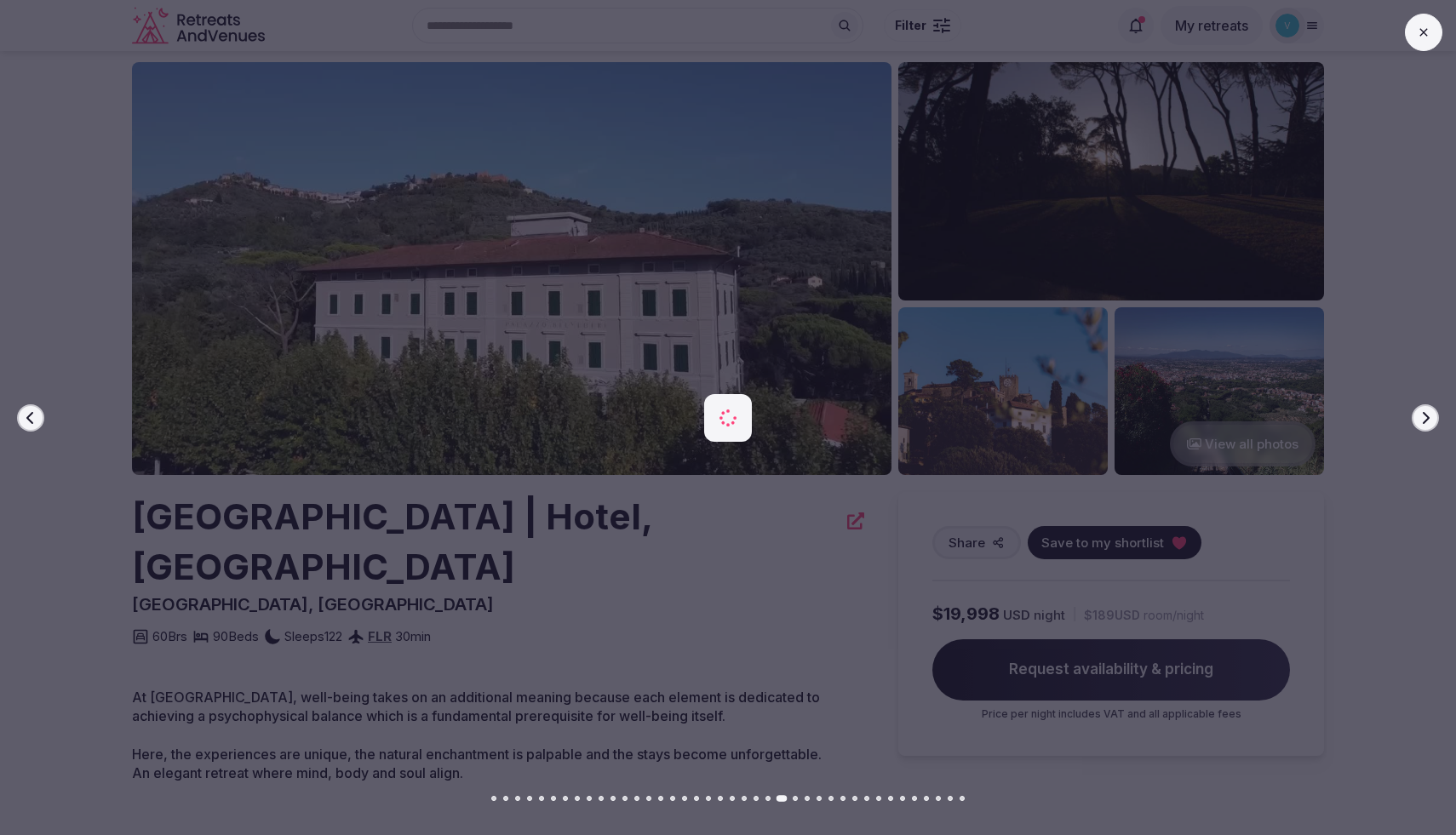
click at [1425, 422] on icon "button" at bounding box center [1424, 418] width 14 height 14
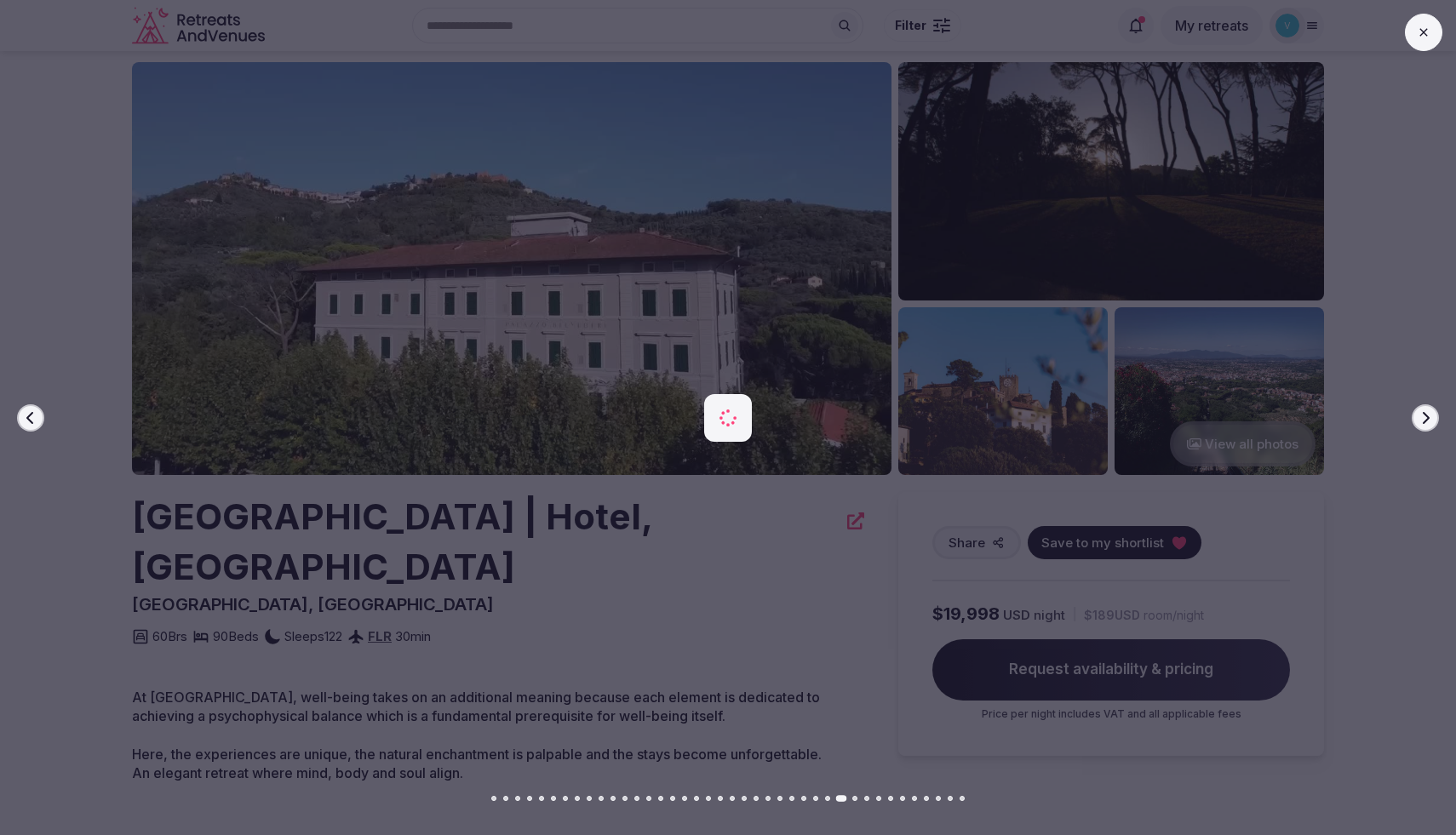
click at [1425, 422] on icon "button" at bounding box center [1424, 418] width 14 height 14
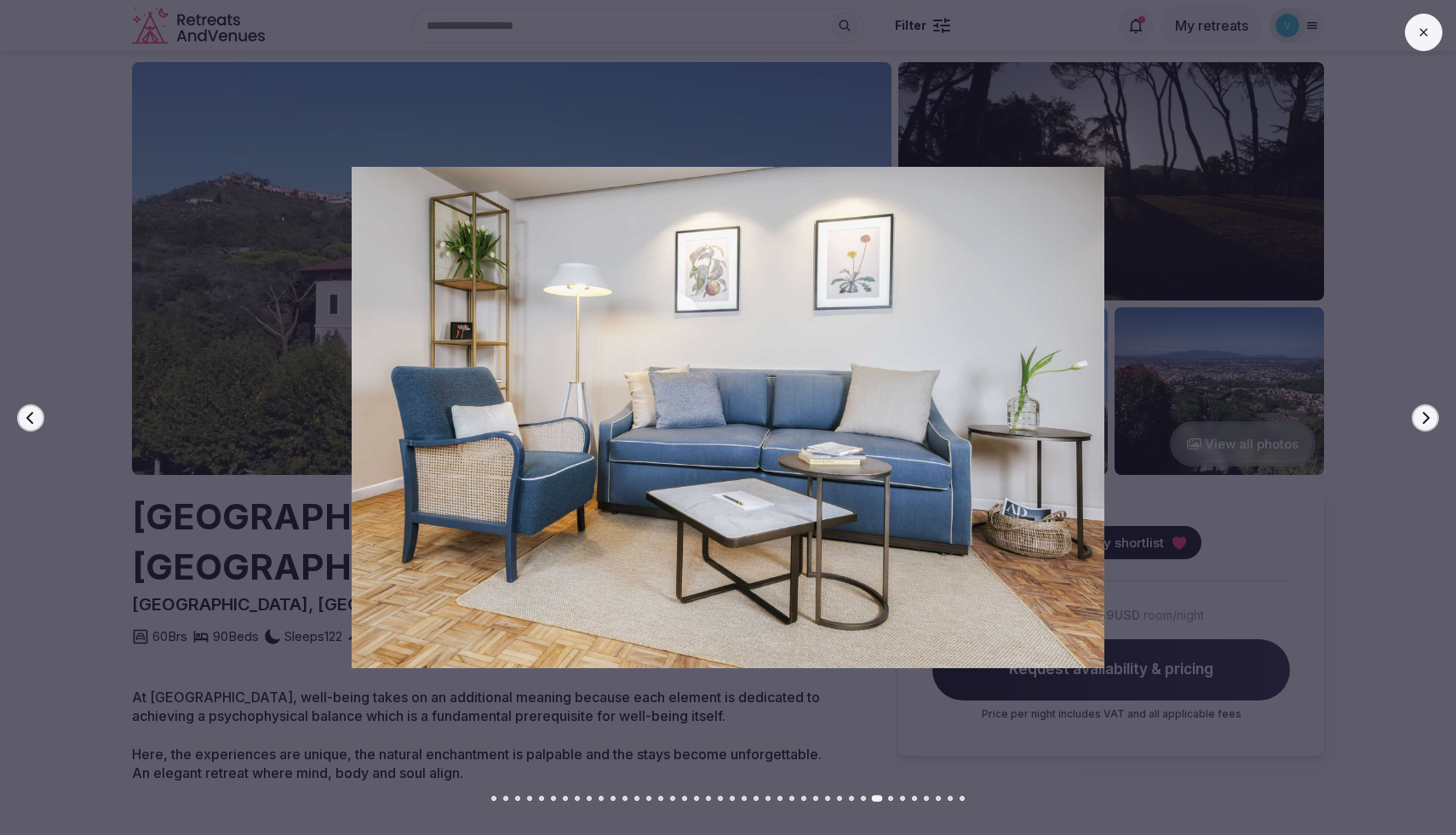
click at [1427, 38] on icon at bounding box center [1423, 32] width 14 height 14
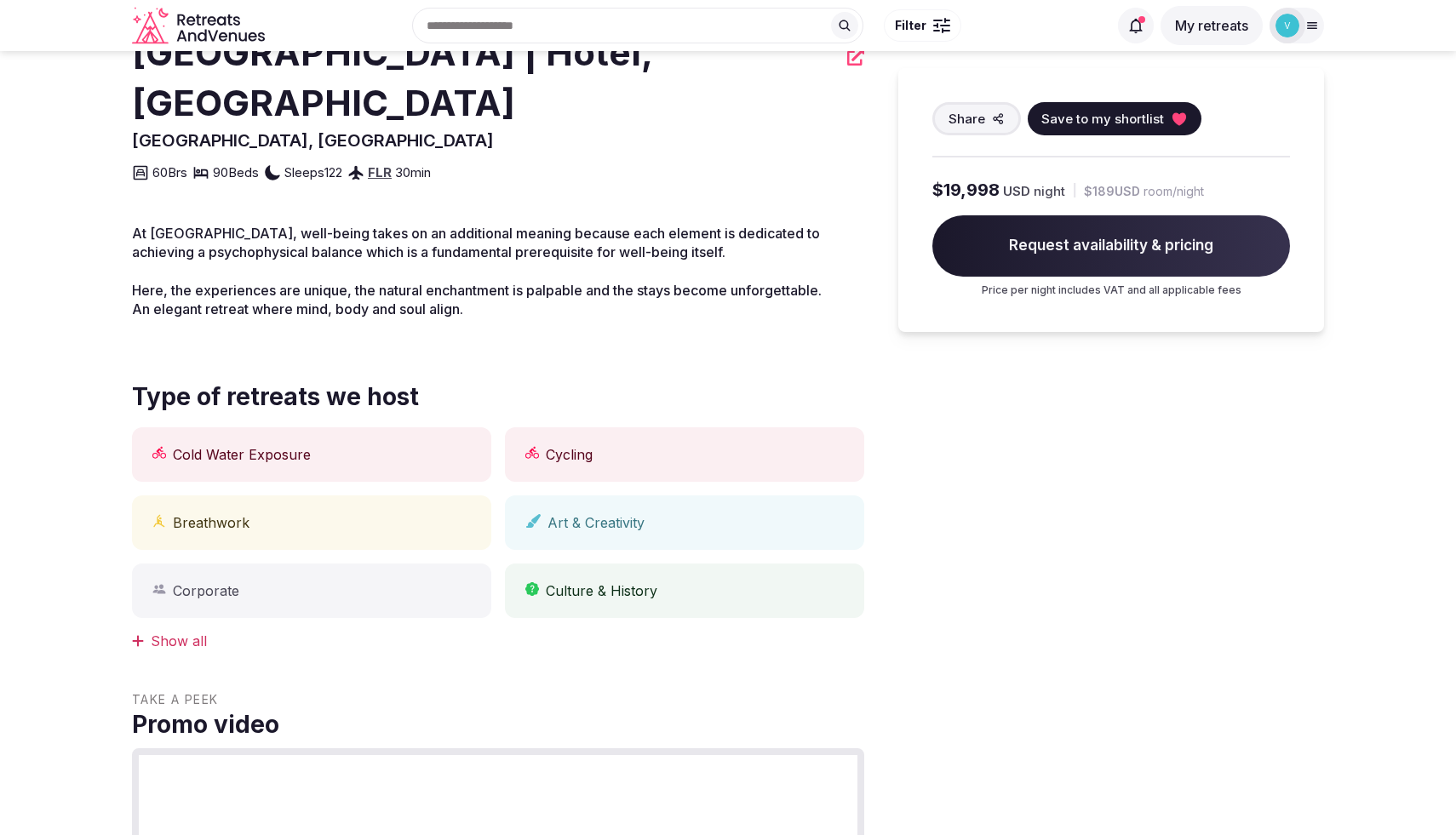
scroll to position [0, 0]
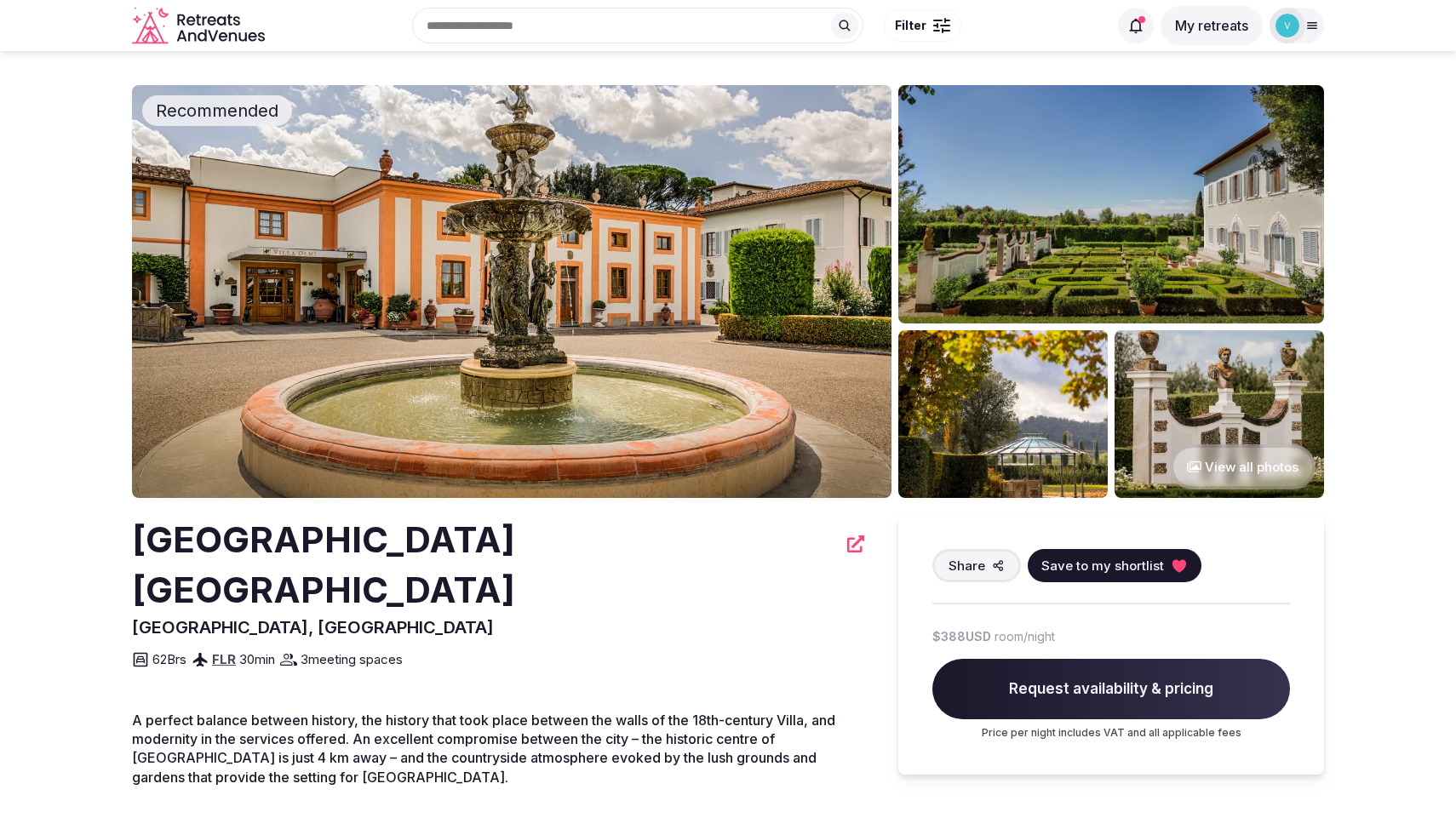
click at [1043, 452] on img at bounding box center [1003, 414] width 209 height 168
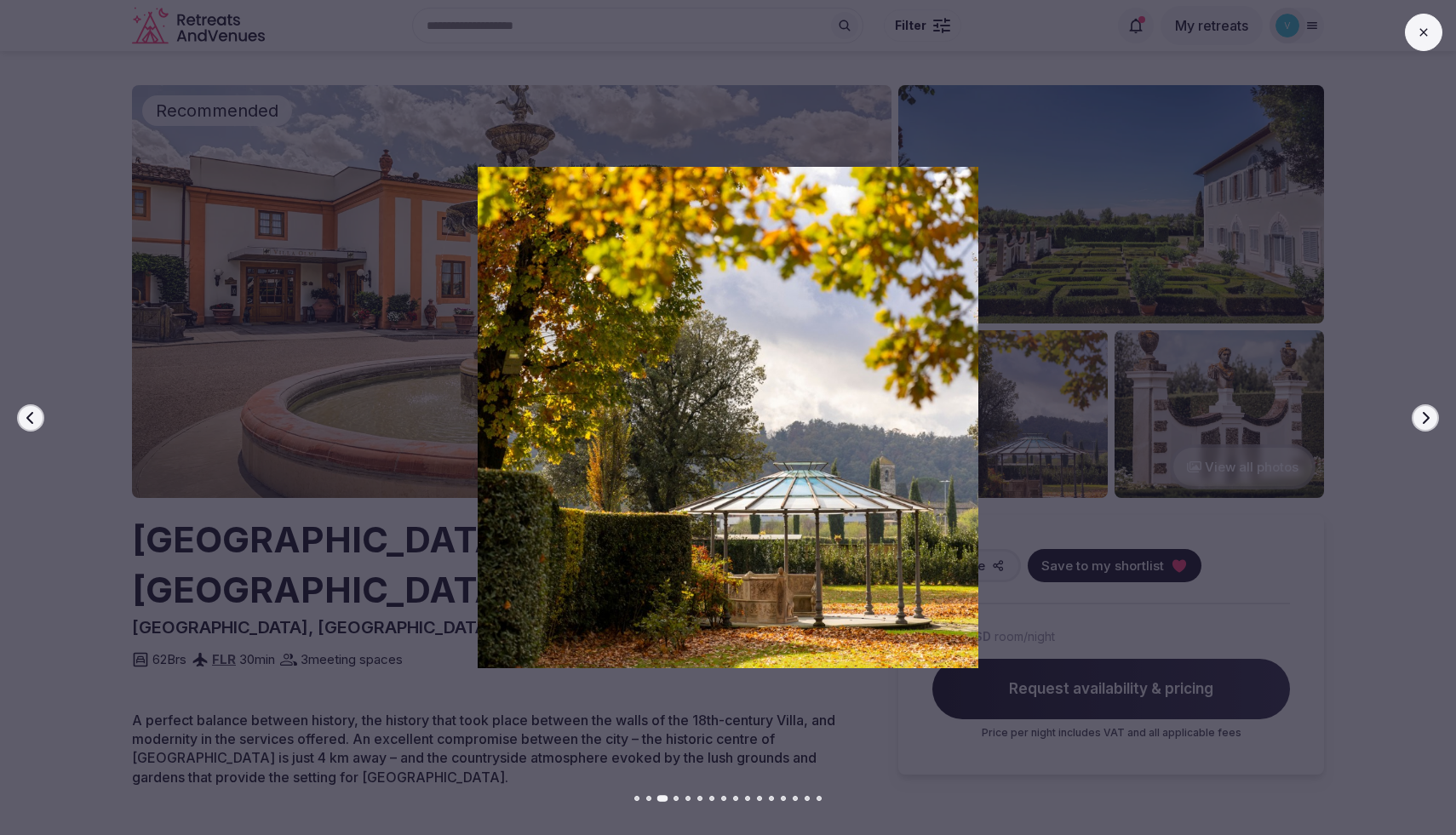
click at [1421, 420] on icon "button" at bounding box center [1424, 418] width 14 height 14
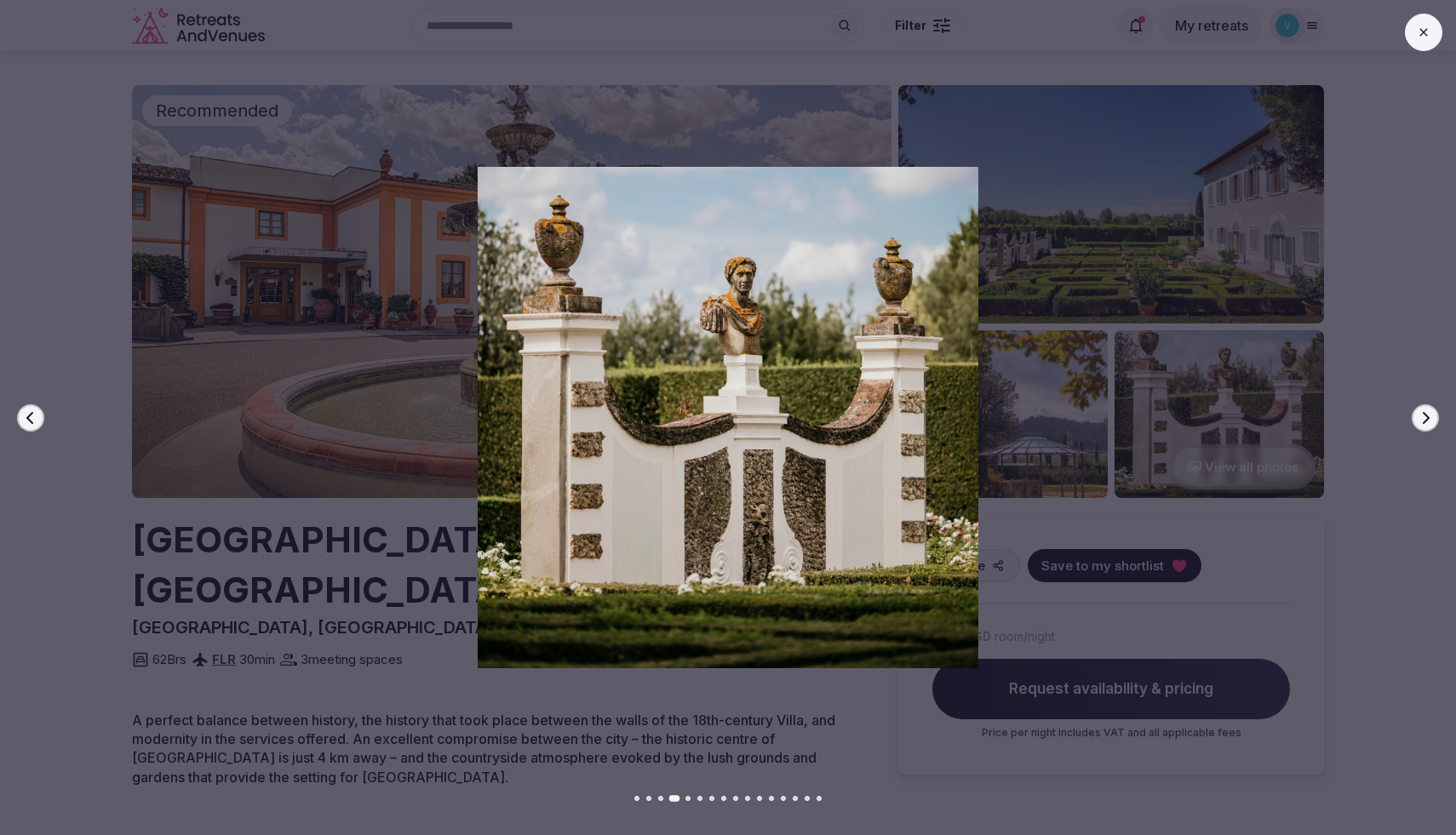
click at [1421, 420] on icon "button" at bounding box center [1424, 418] width 14 height 14
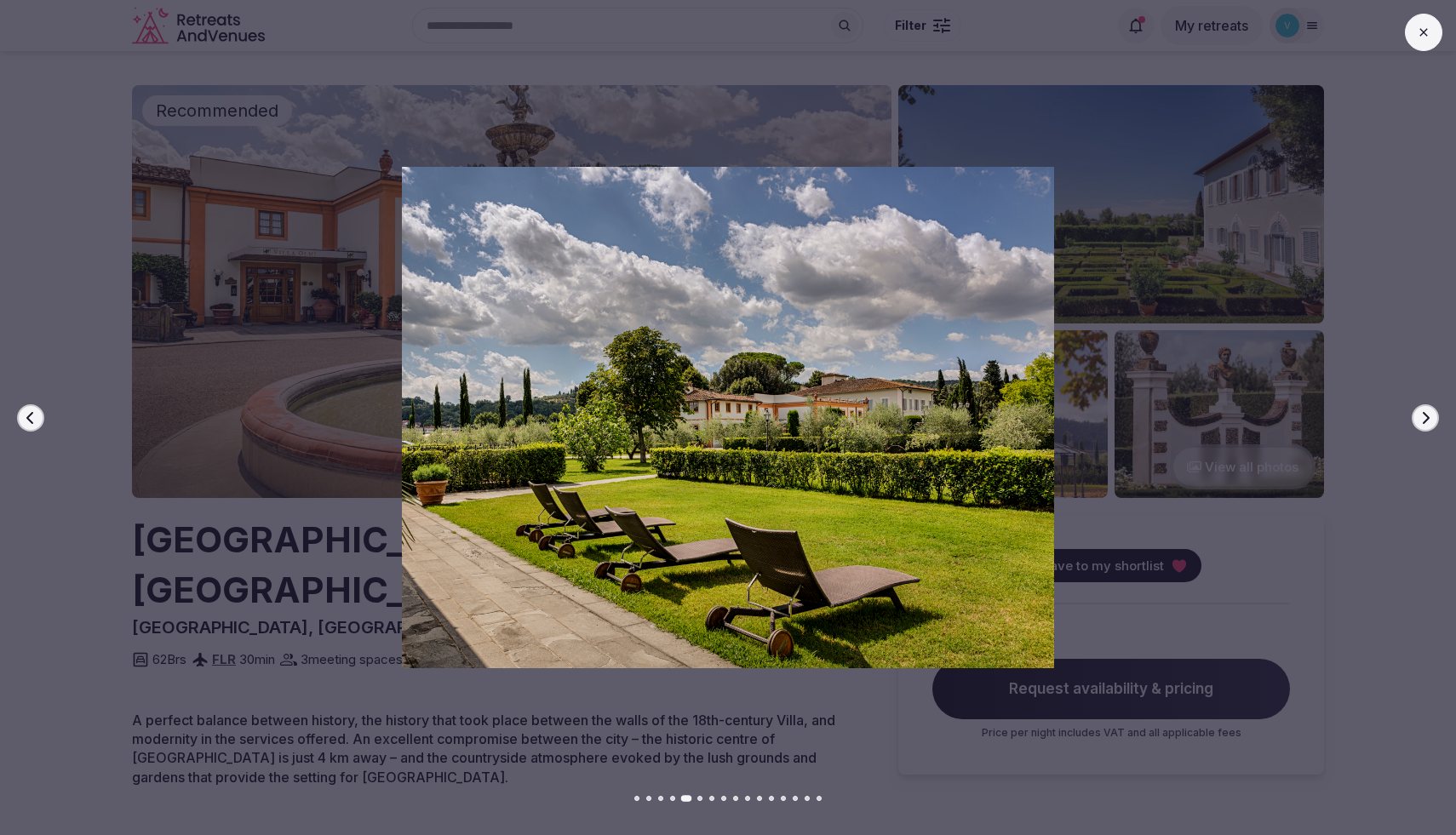
click at [1421, 420] on icon "button" at bounding box center [1424, 418] width 14 height 14
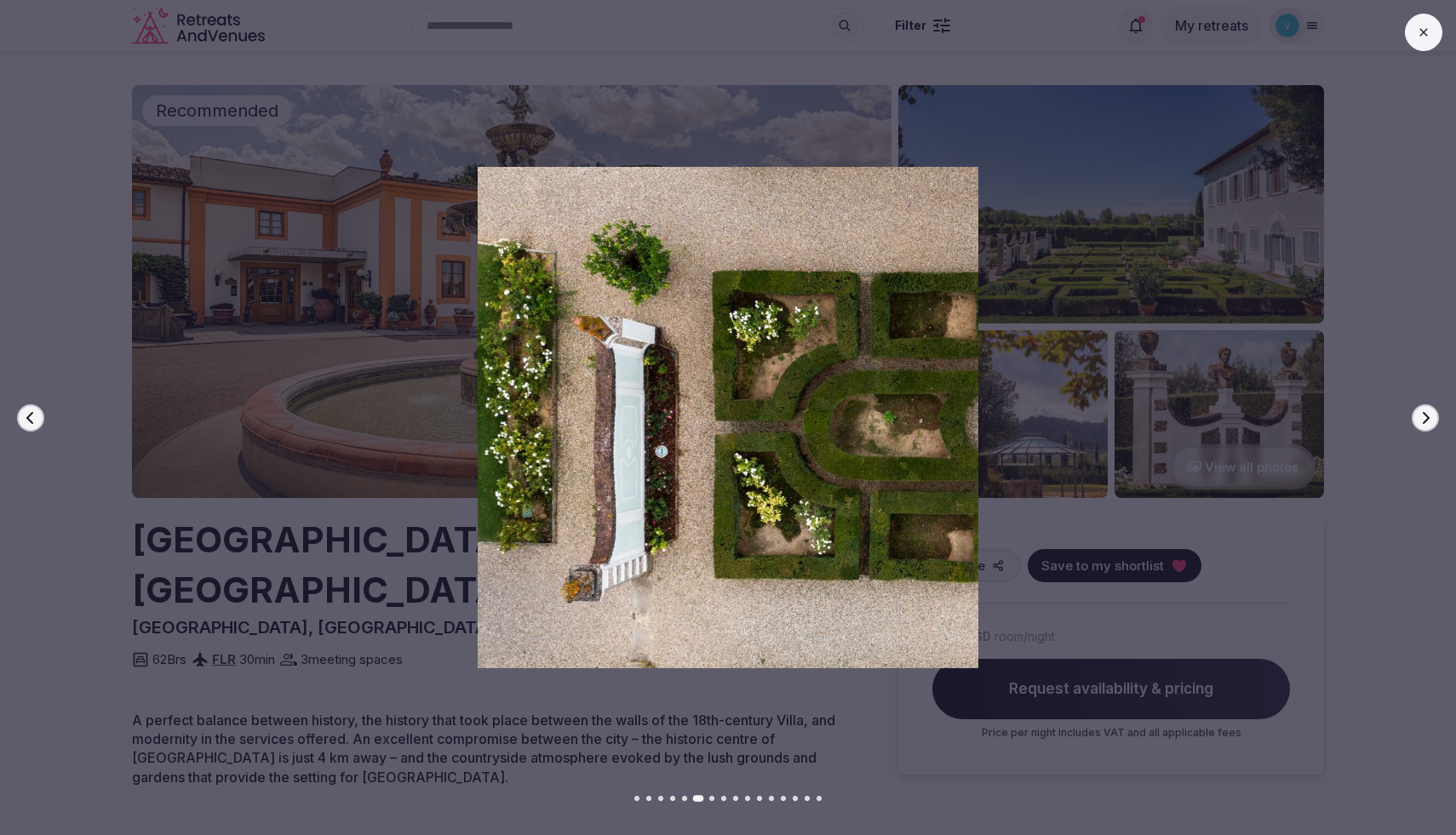
click at [1421, 420] on icon "button" at bounding box center [1424, 418] width 14 height 14
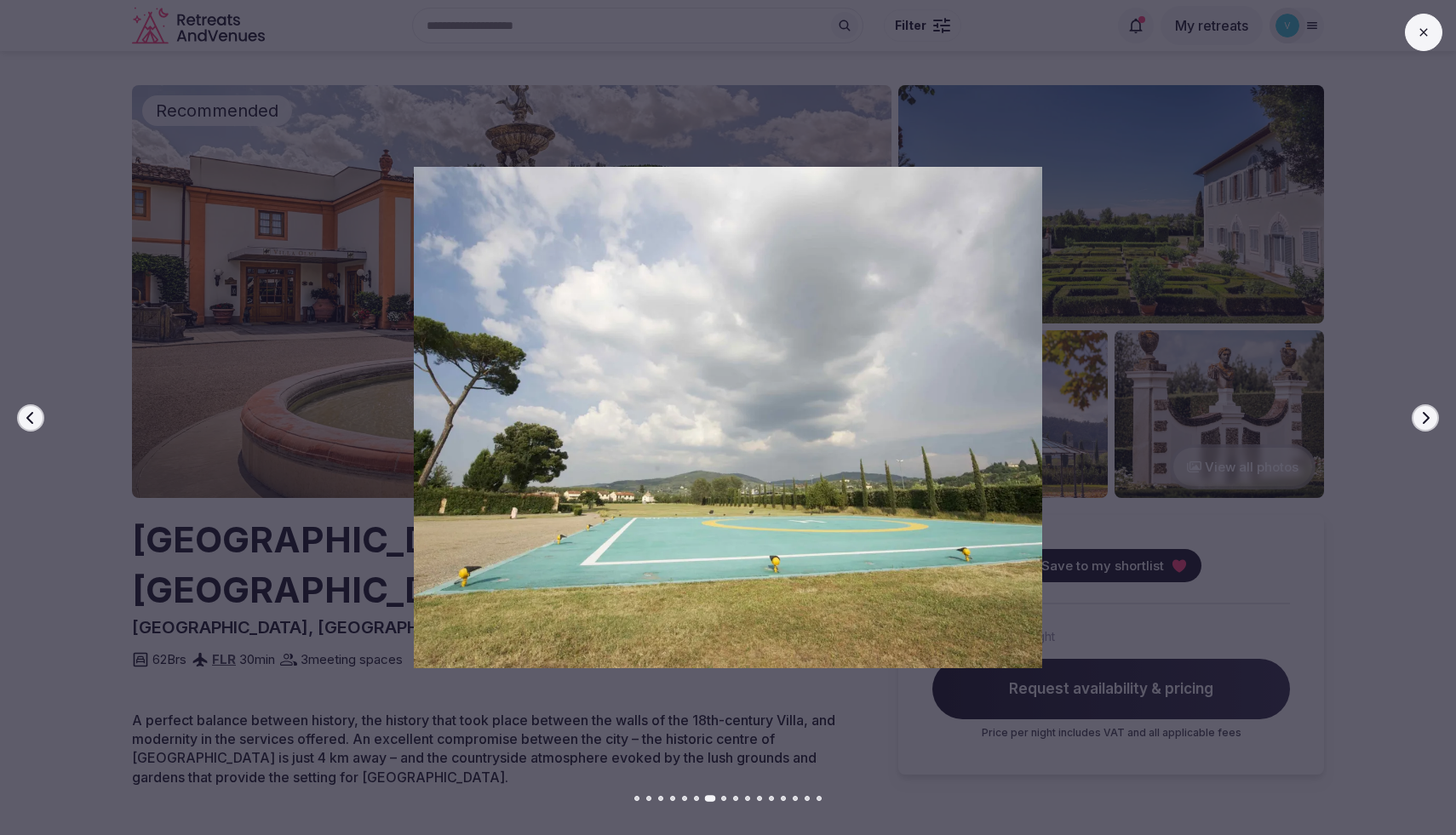
click at [1421, 420] on icon "button" at bounding box center [1424, 418] width 14 height 14
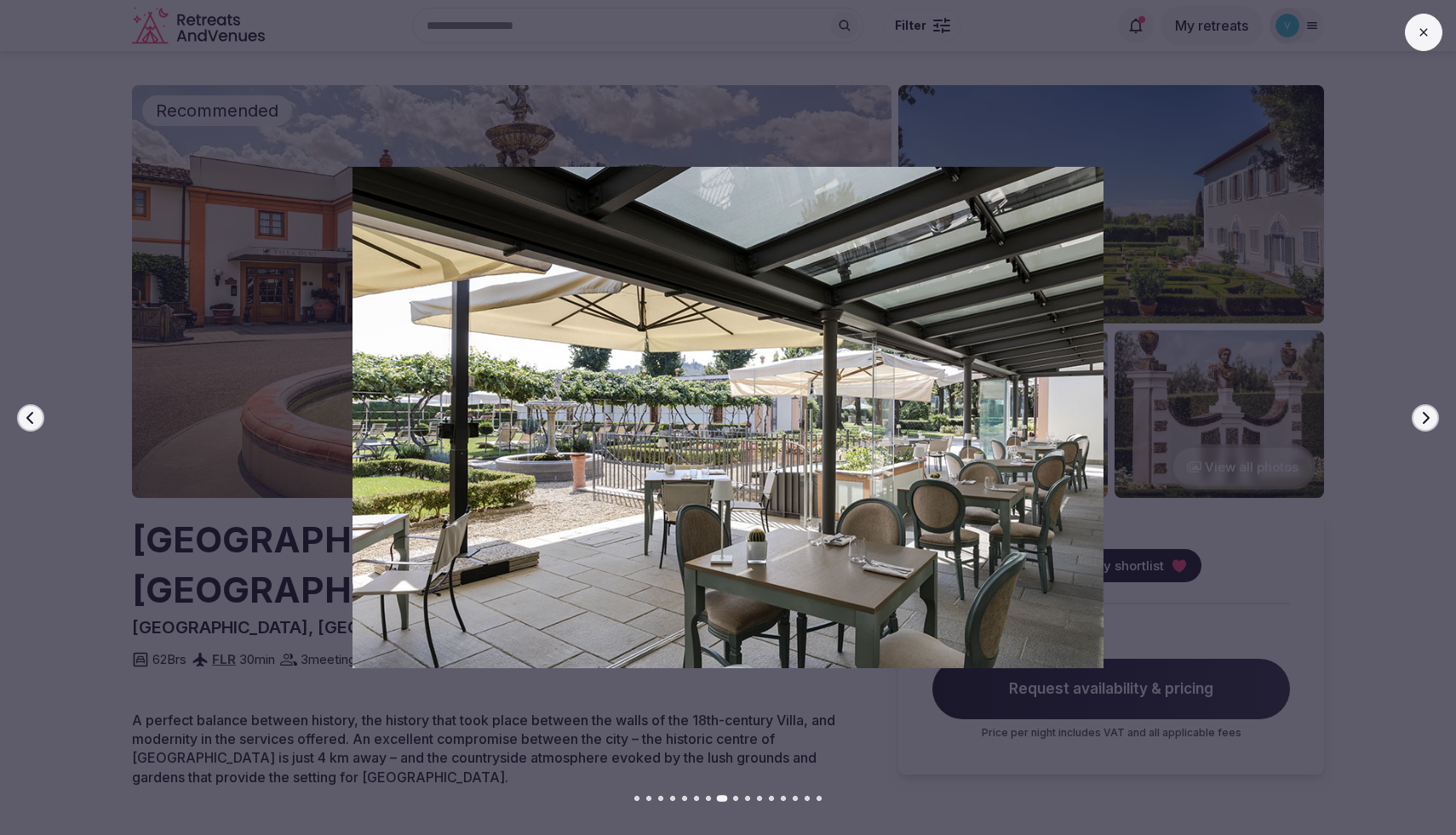
click at [1421, 420] on icon "button" at bounding box center [1424, 418] width 14 height 14
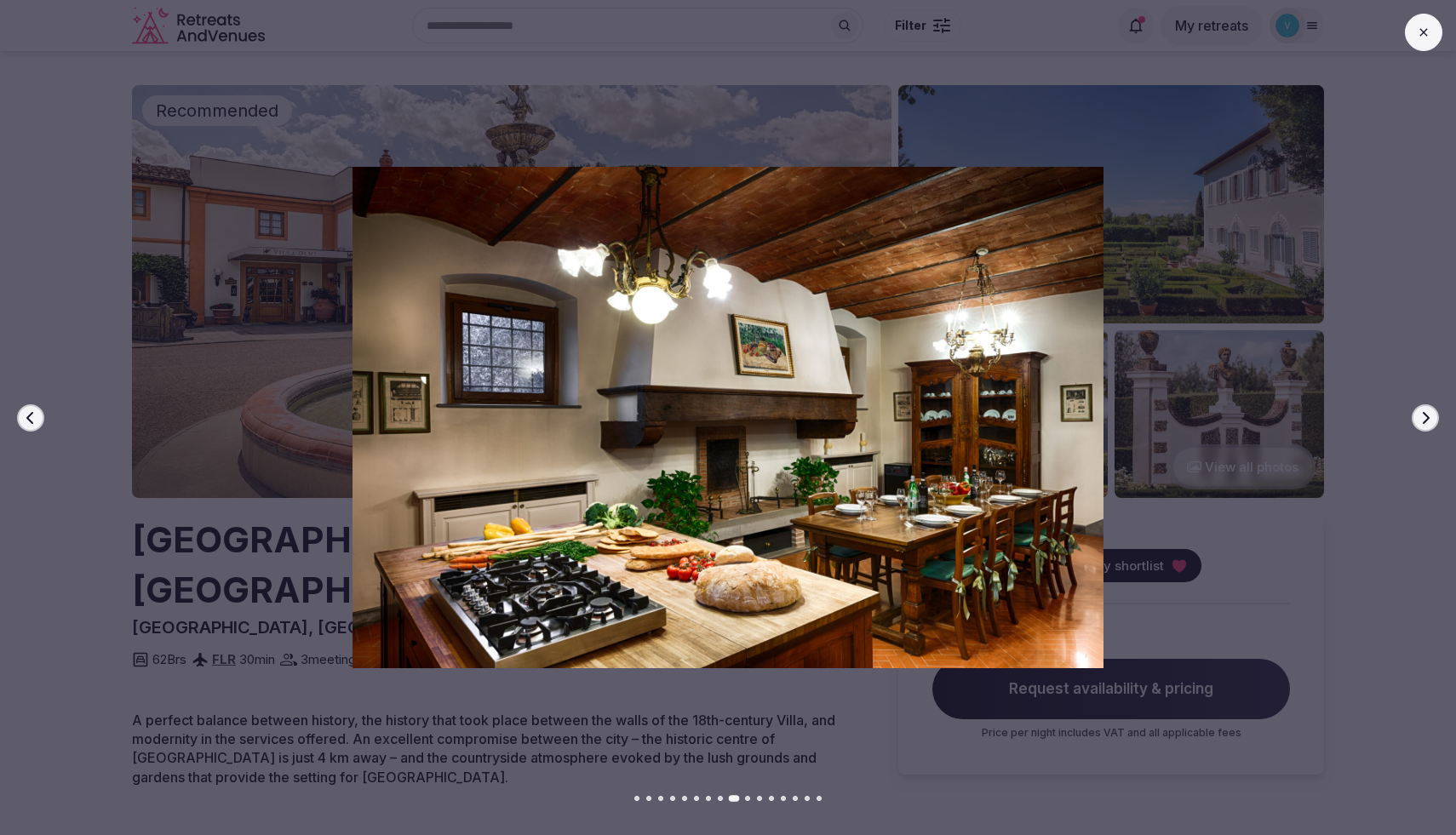
click at [1421, 420] on icon "button" at bounding box center [1424, 418] width 14 height 14
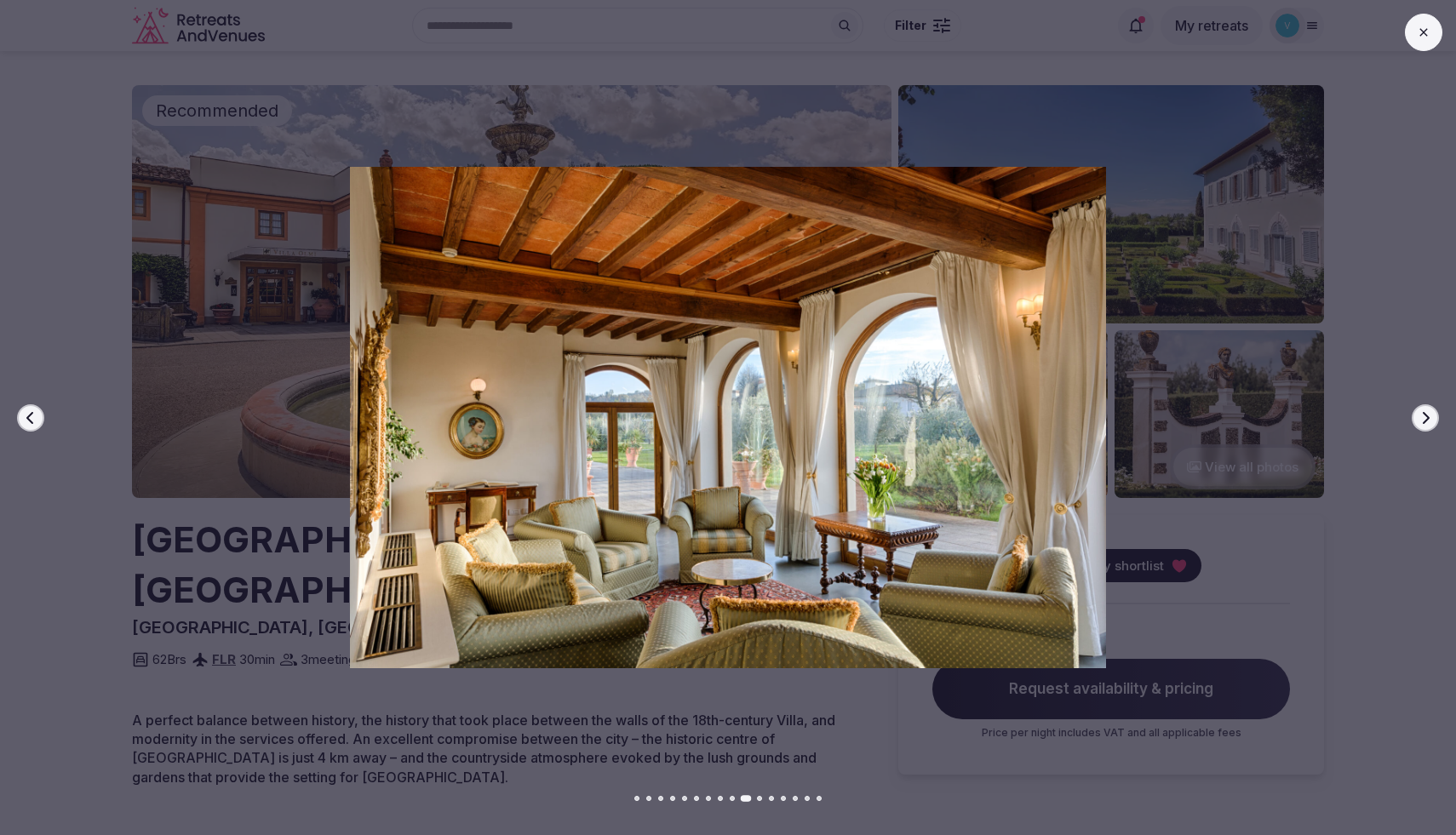
click at [1429, 39] on button at bounding box center [1424, 32] width 38 height 38
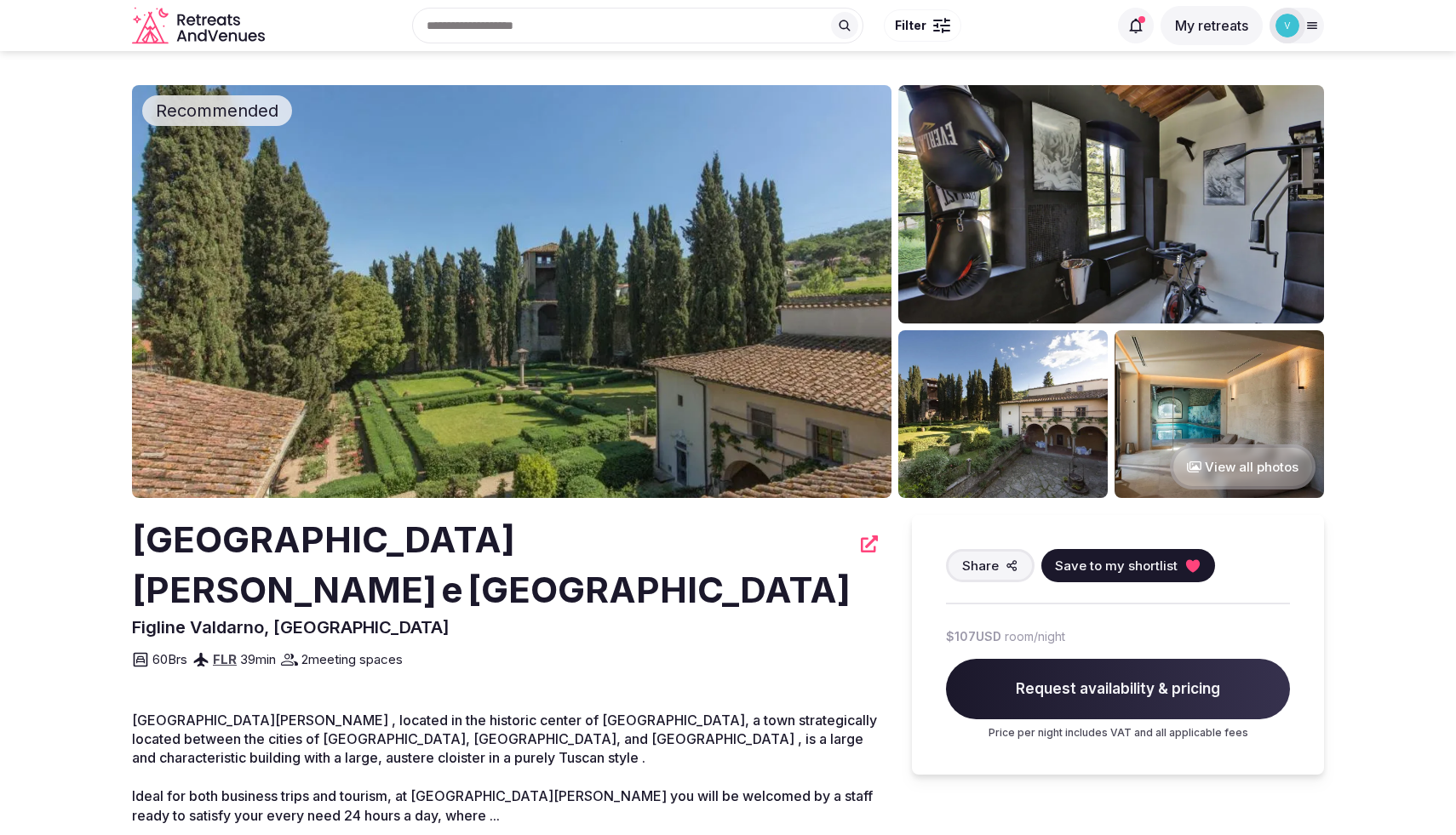
click at [1273, 473] on button "View all photos" at bounding box center [1241, 467] width 145 height 45
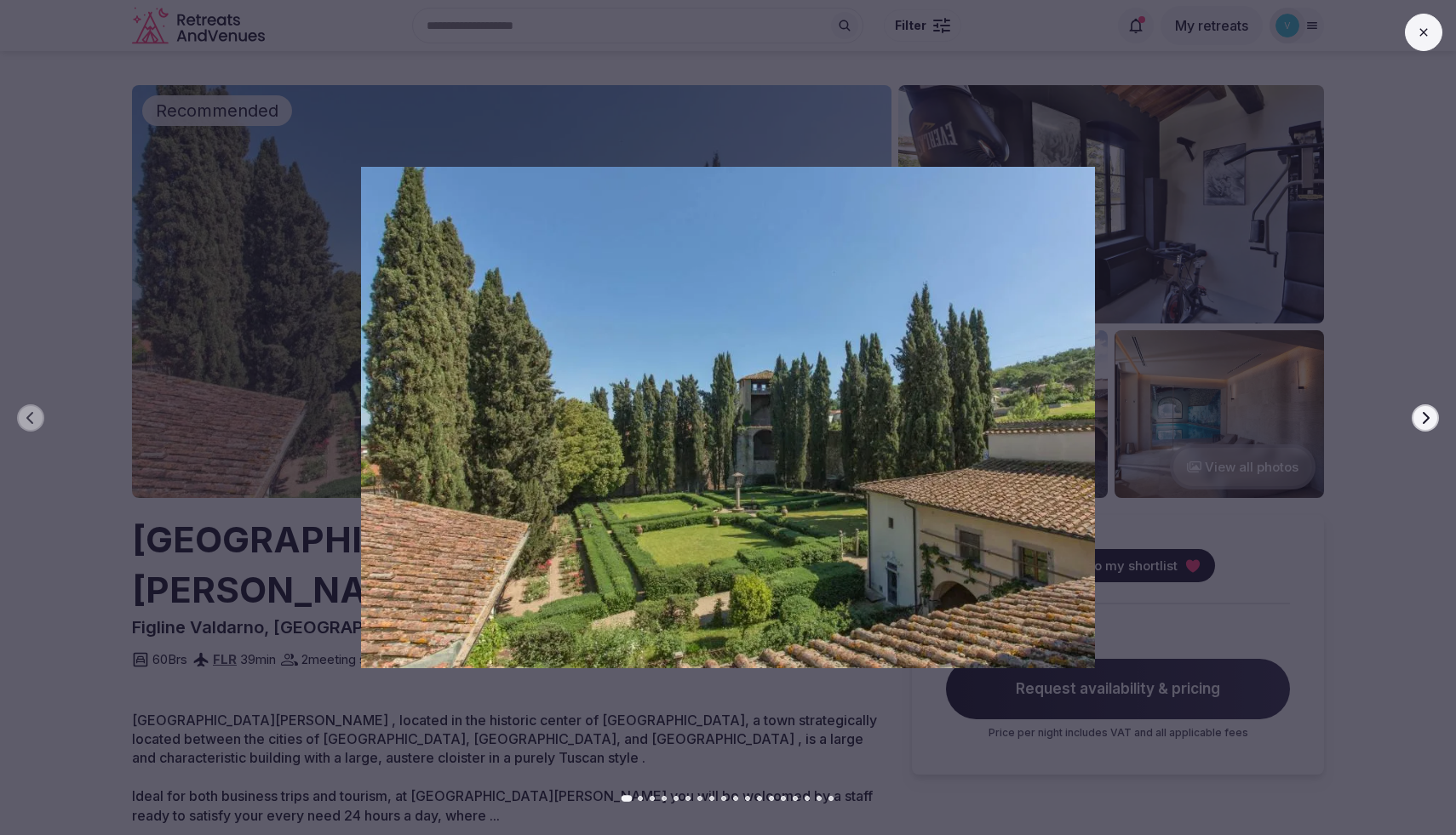
click at [1423, 416] on icon "button" at bounding box center [1424, 418] width 14 height 14
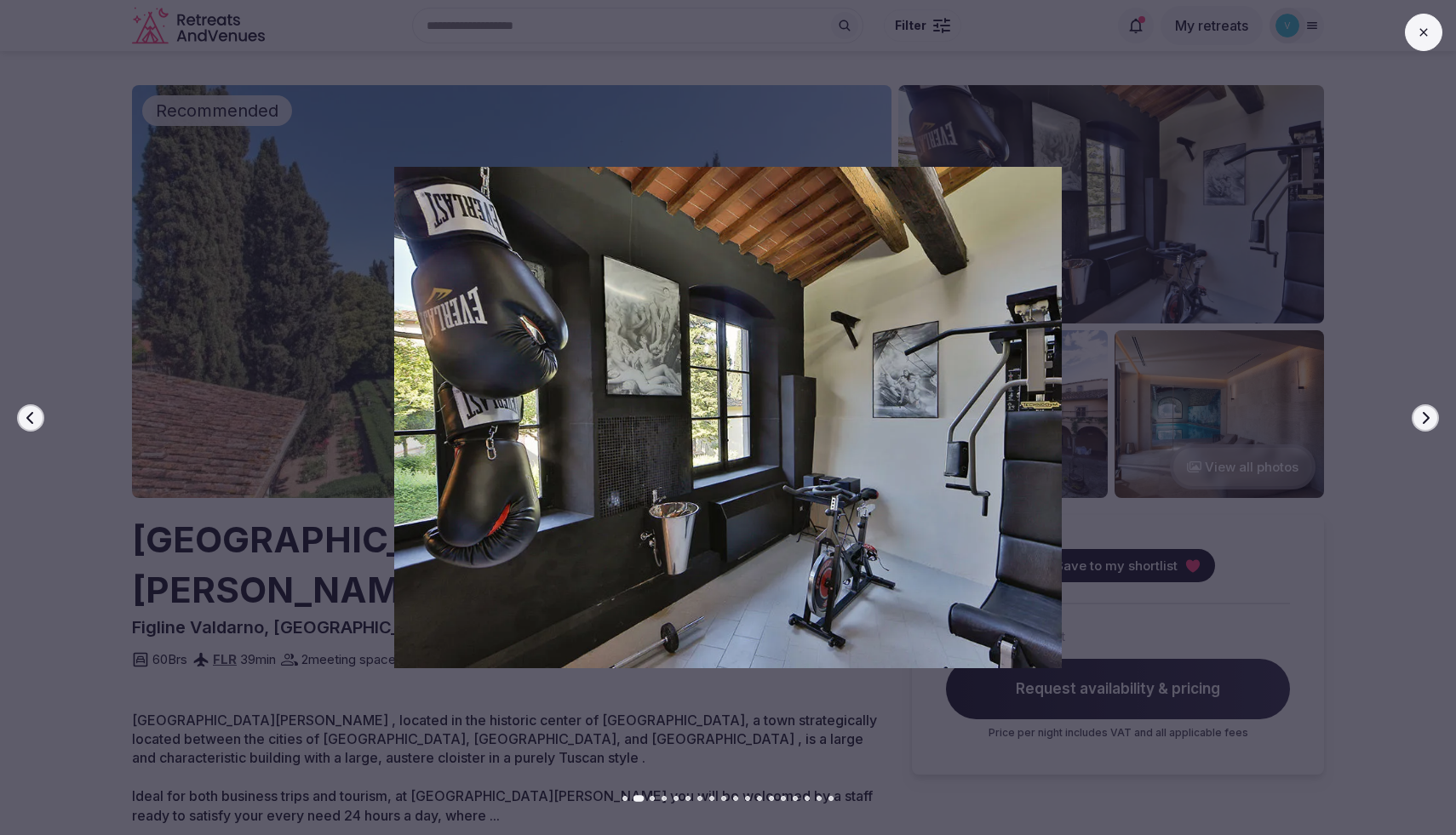
click at [1423, 416] on icon "button" at bounding box center [1424, 418] width 14 height 14
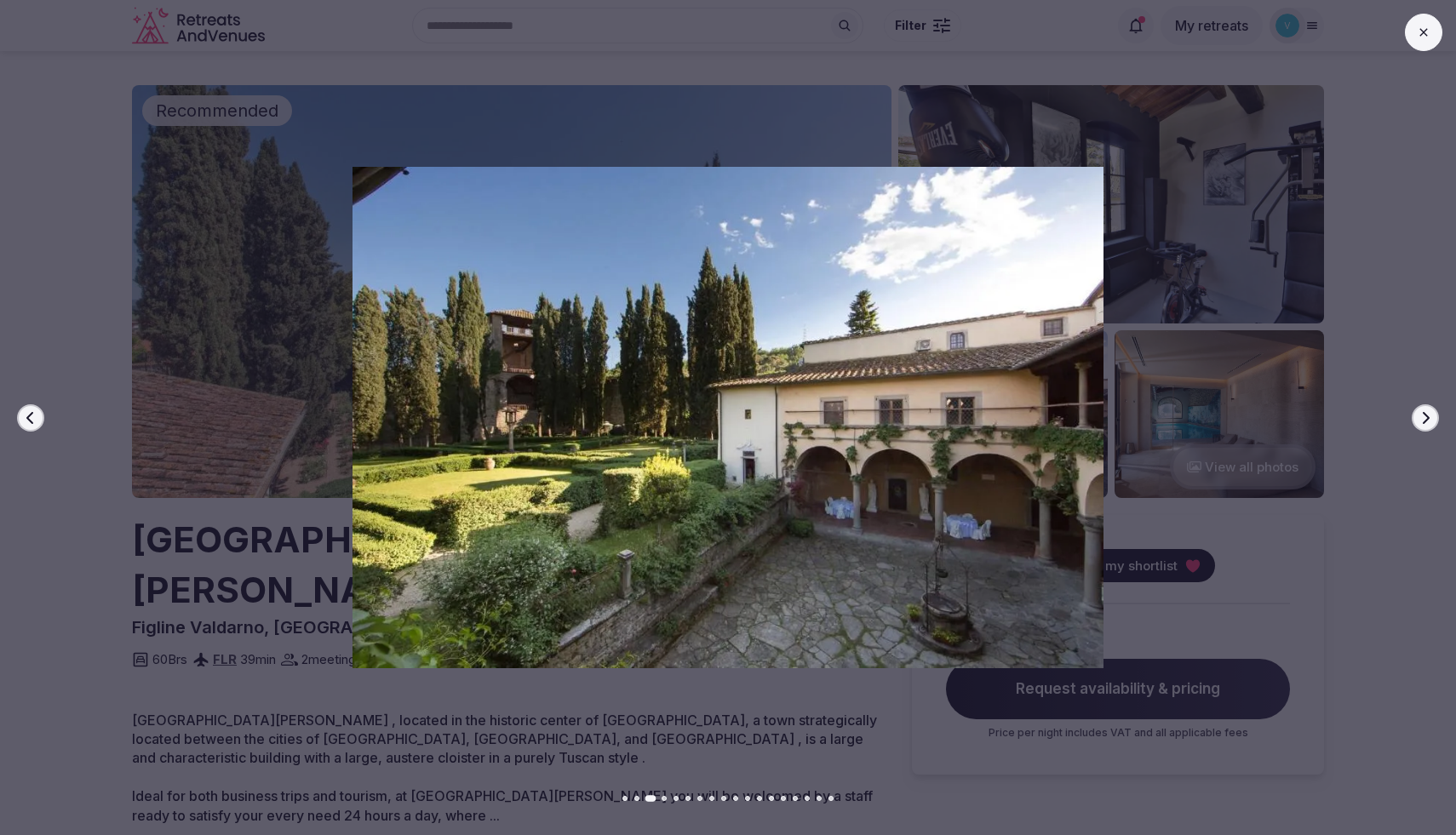
click at [1423, 416] on icon "button" at bounding box center [1424, 418] width 14 height 14
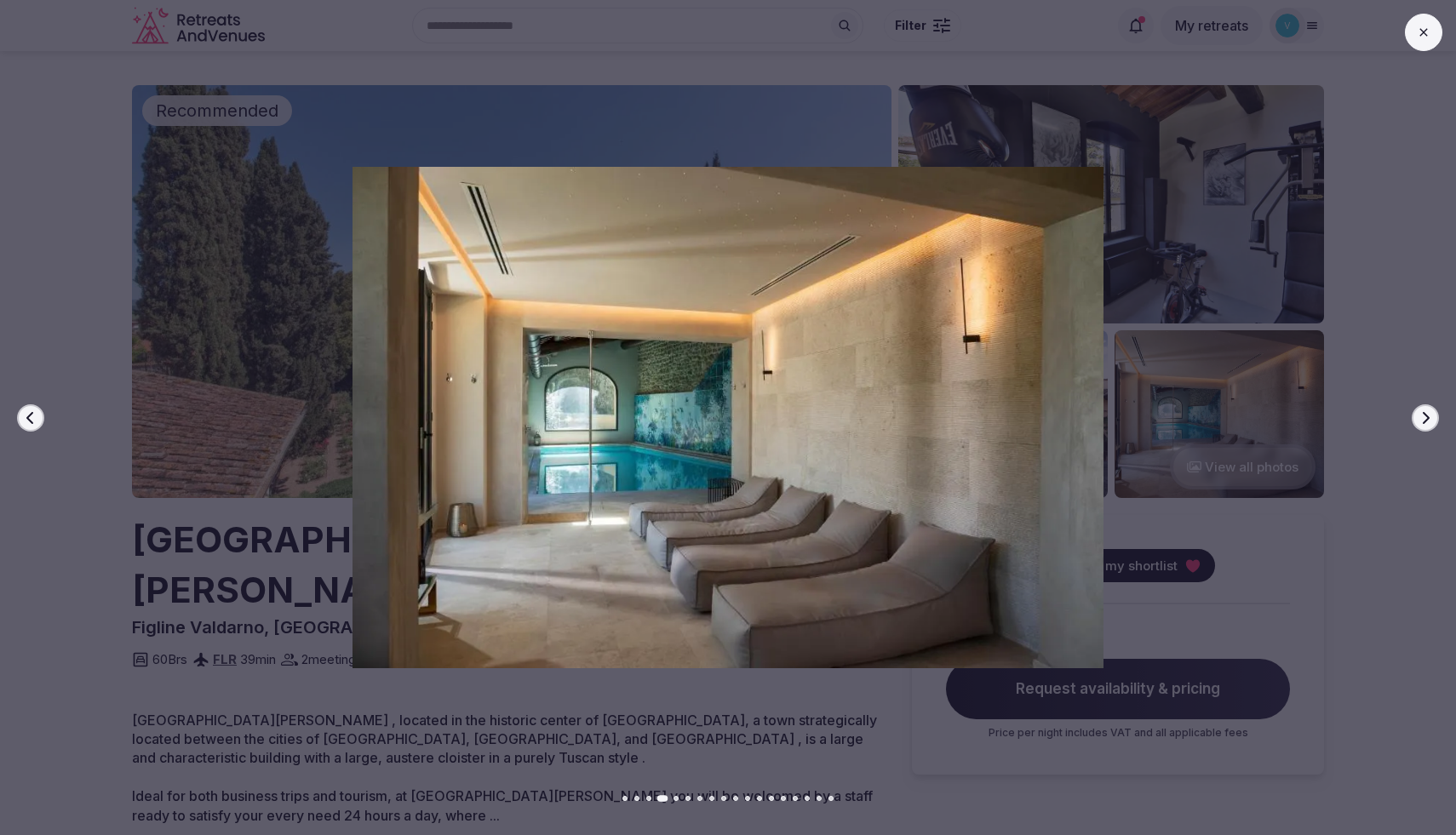
click at [1423, 416] on icon "button" at bounding box center [1424, 418] width 14 height 14
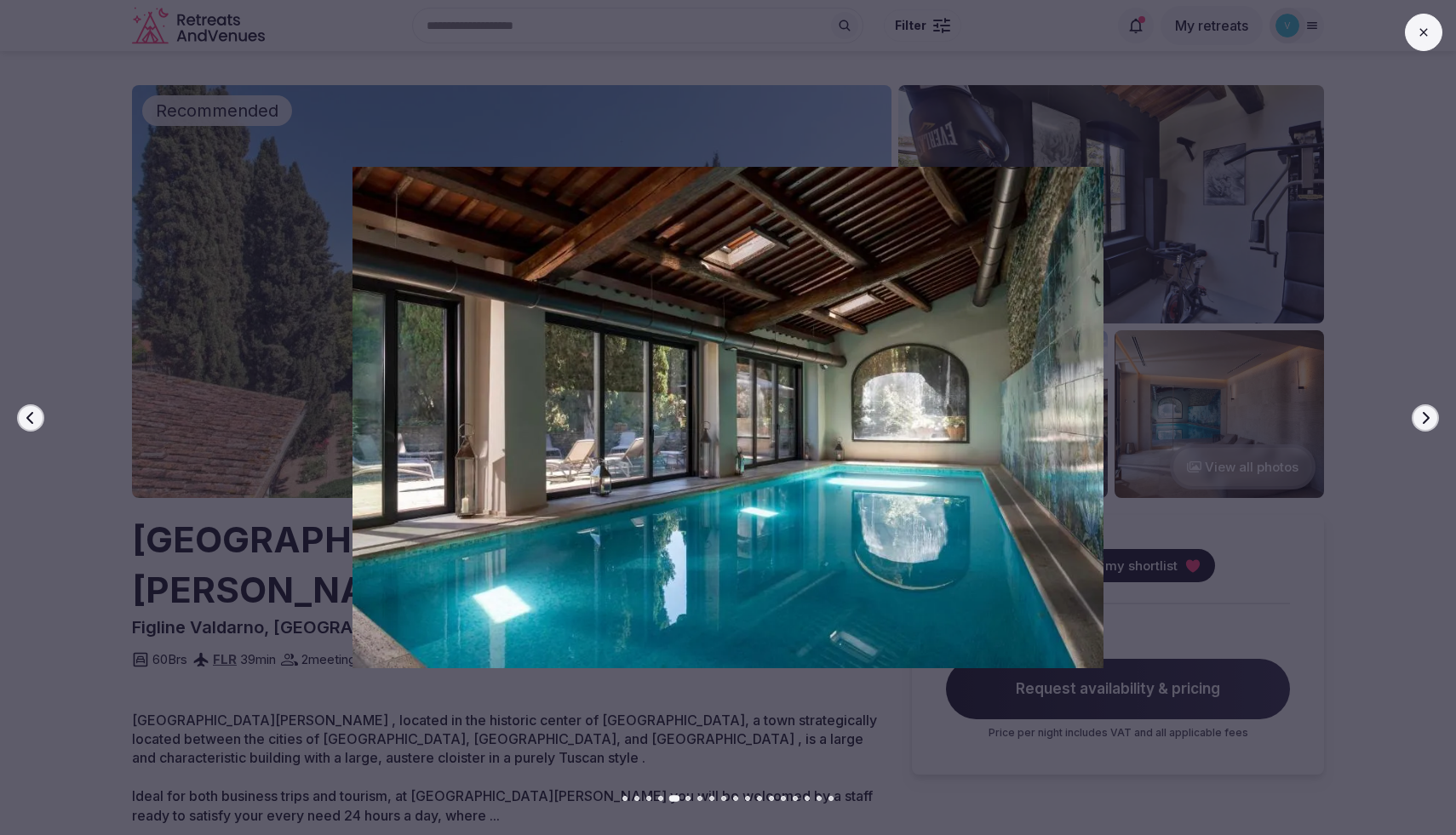
click at [1423, 416] on icon "button" at bounding box center [1424, 418] width 14 height 14
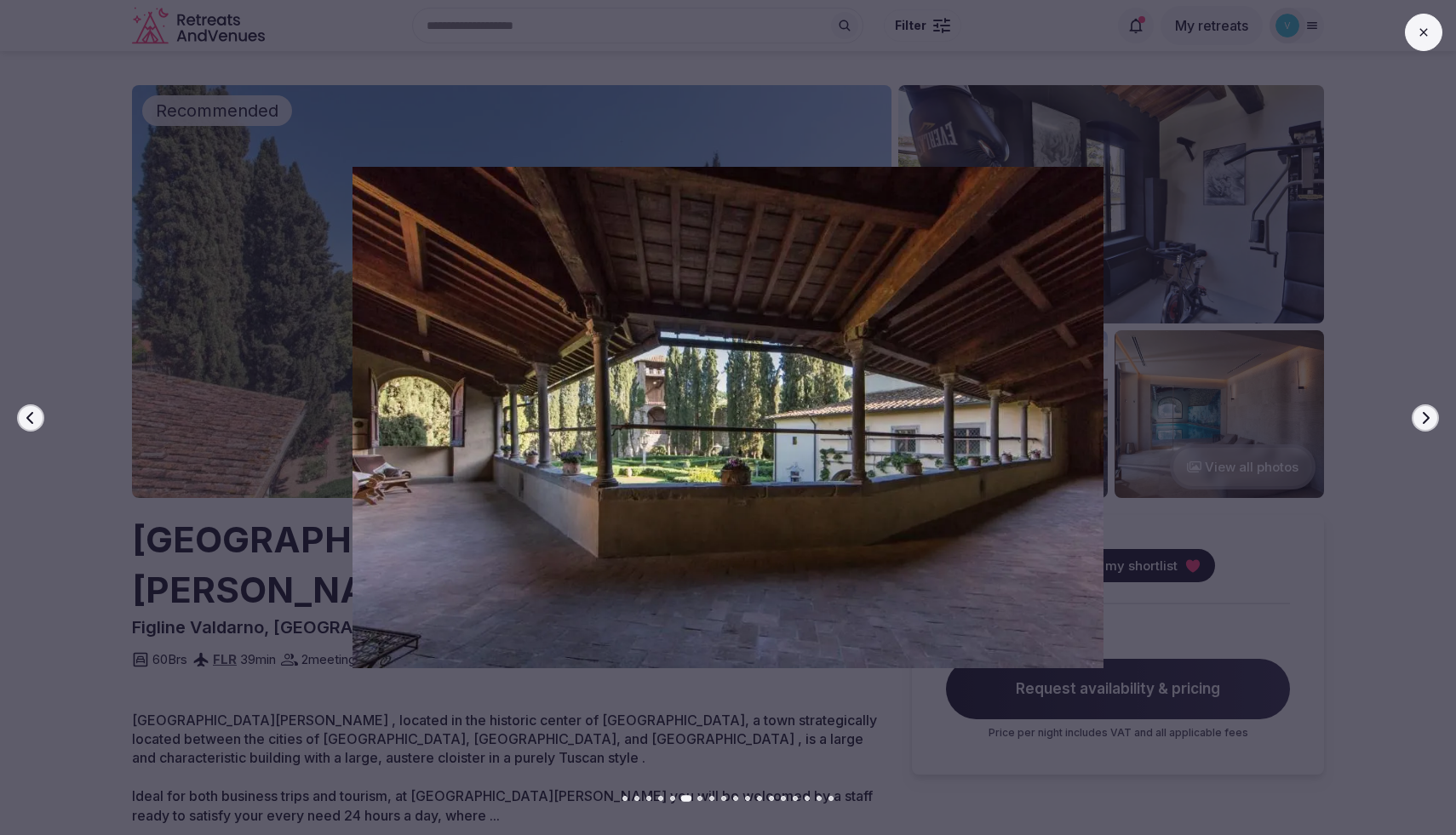
click at [1423, 416] on icon "button" at bounding box center [1424, 418] width 14 height 14
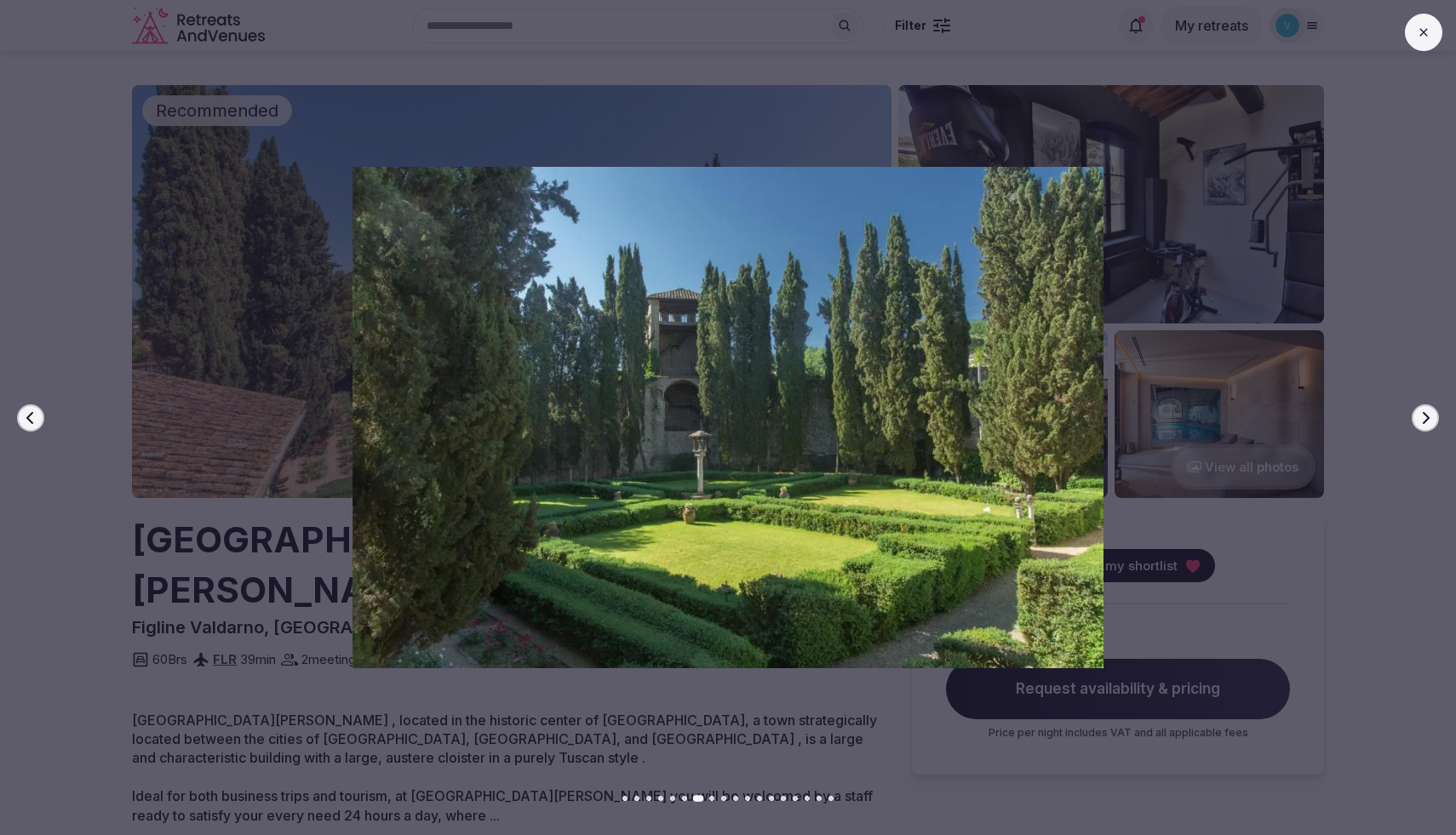
click at [1423, 416] on icon "button" at bounding box center [1424, 418] width 14 height 14
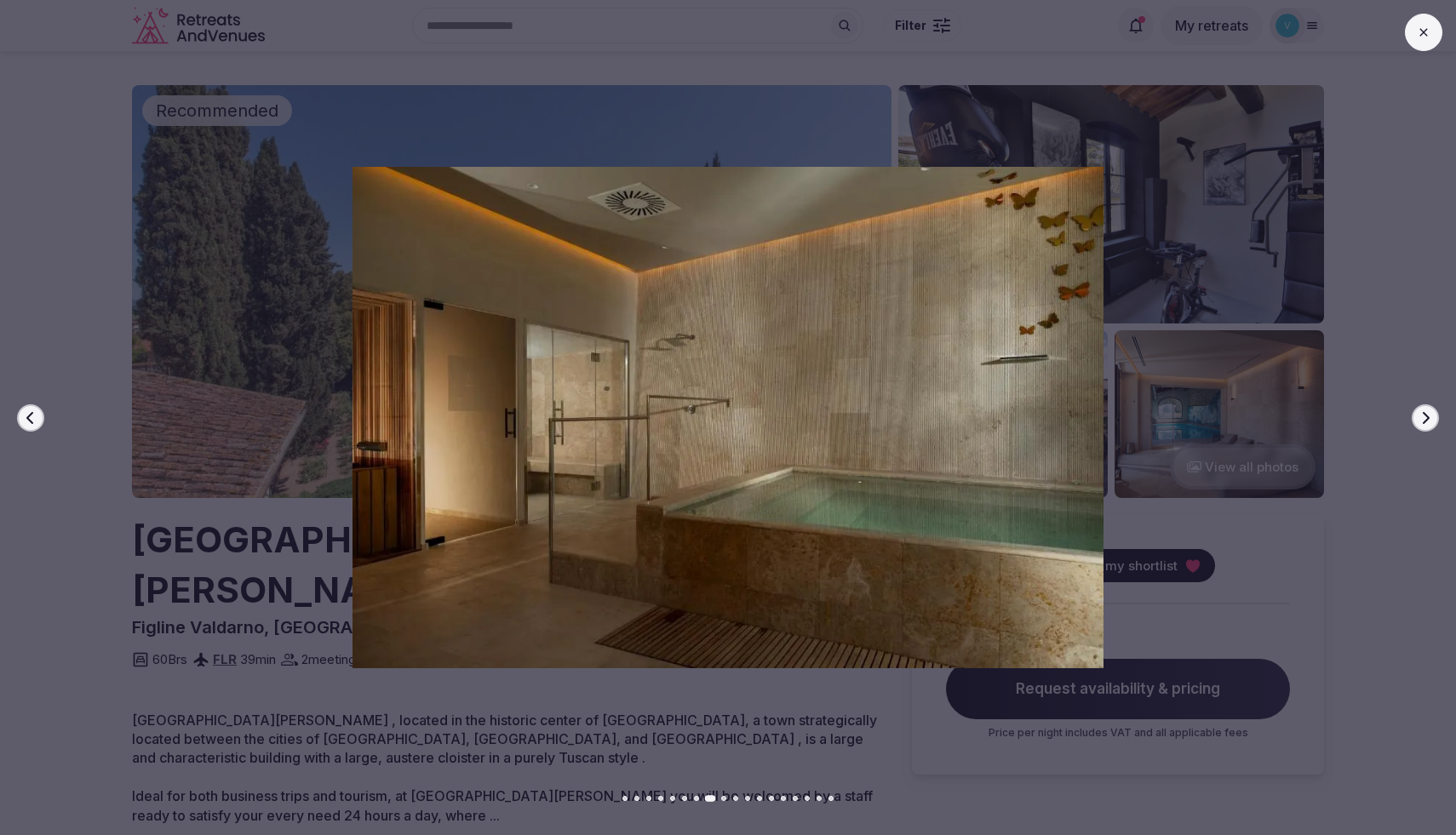
click at [1423, 416] on icon "button" at bounding box center [1424, 418] width 14 height 14
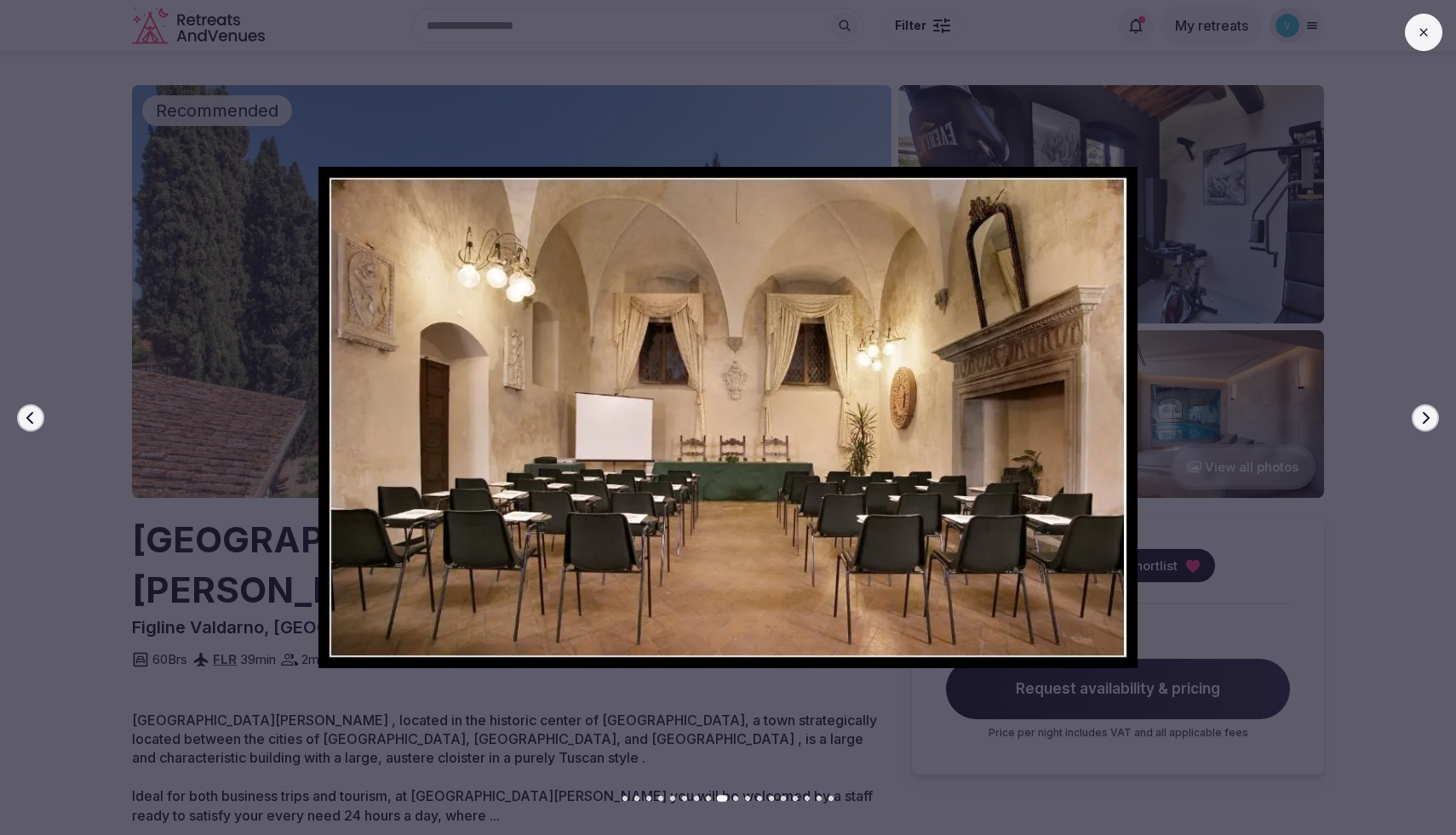
click at [1423, 416] on icon "button" at bounding box center [1424, 418] width 14 height 14
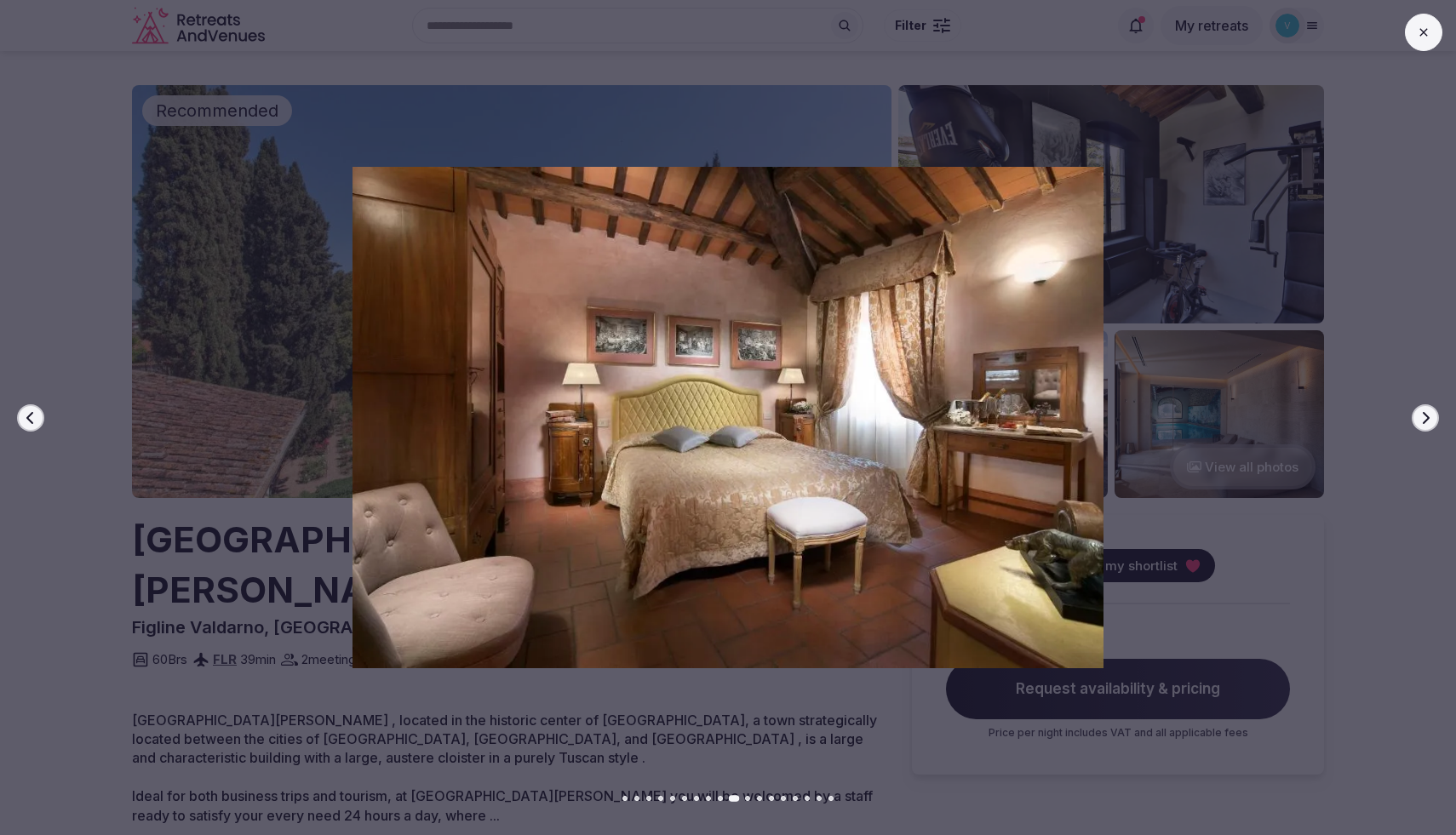
click at [1423, 416] on icon "button" at bounding box center [1424, 418] width 14 height 14
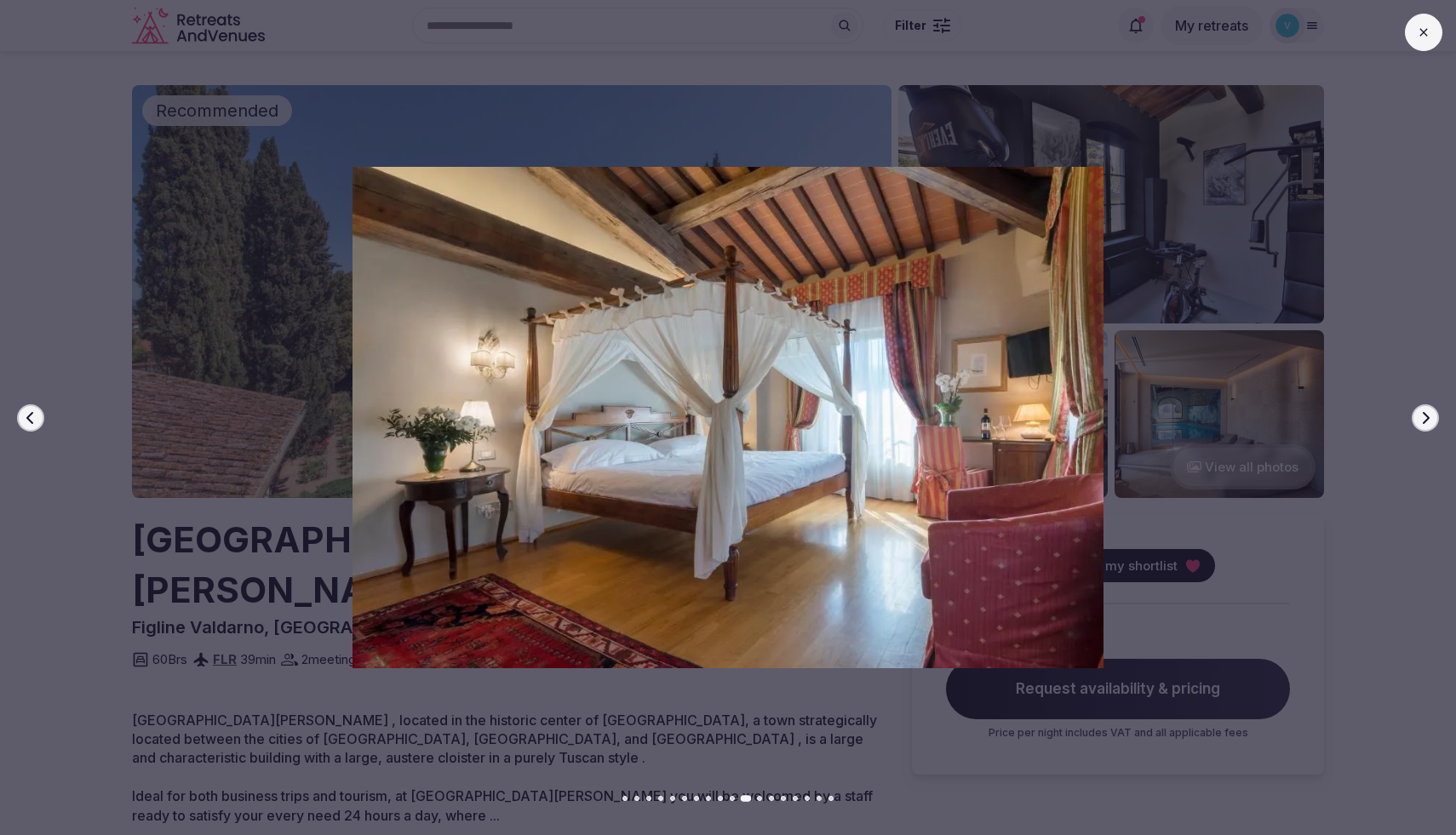
click at [1423, 416] on icon "button" at bounding box center [1424, 418] width 14 height 14
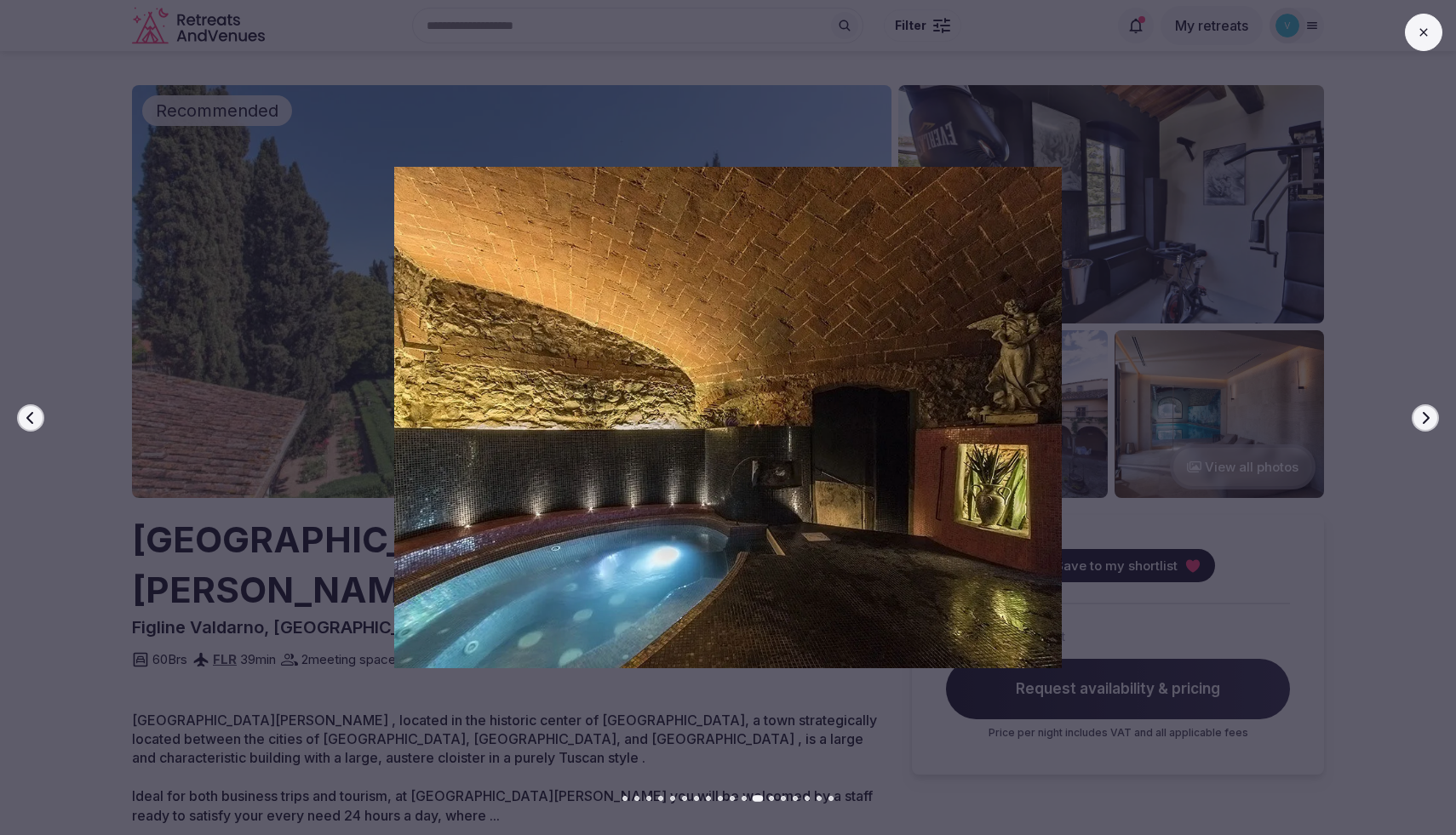
click at [1423, 416] on icon "button" at bounding box center [1424, 418] width 14 height 14
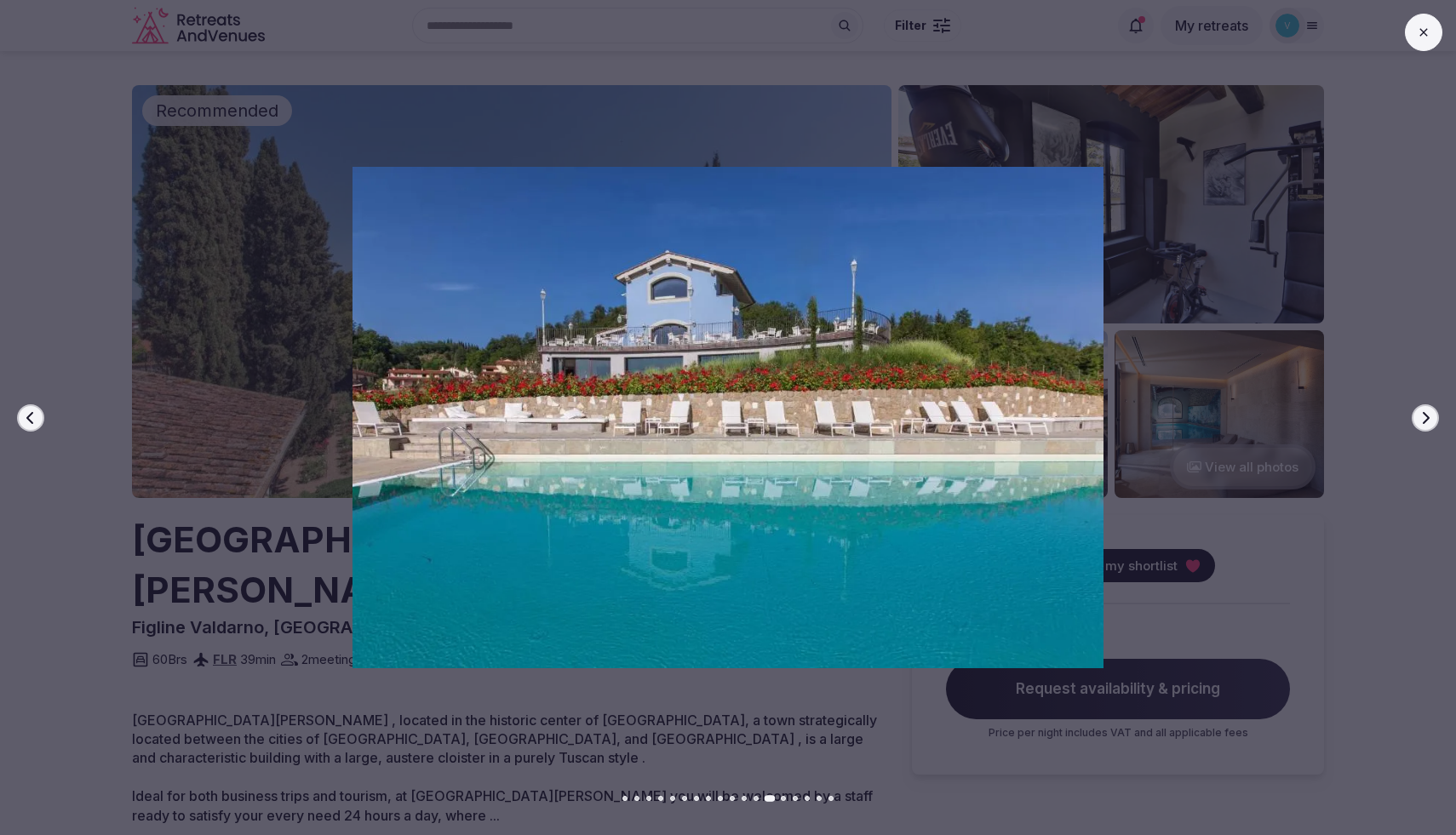
click at [1423, 416] on icon "button" at bounding box center [1424, 418] width 14 height 14
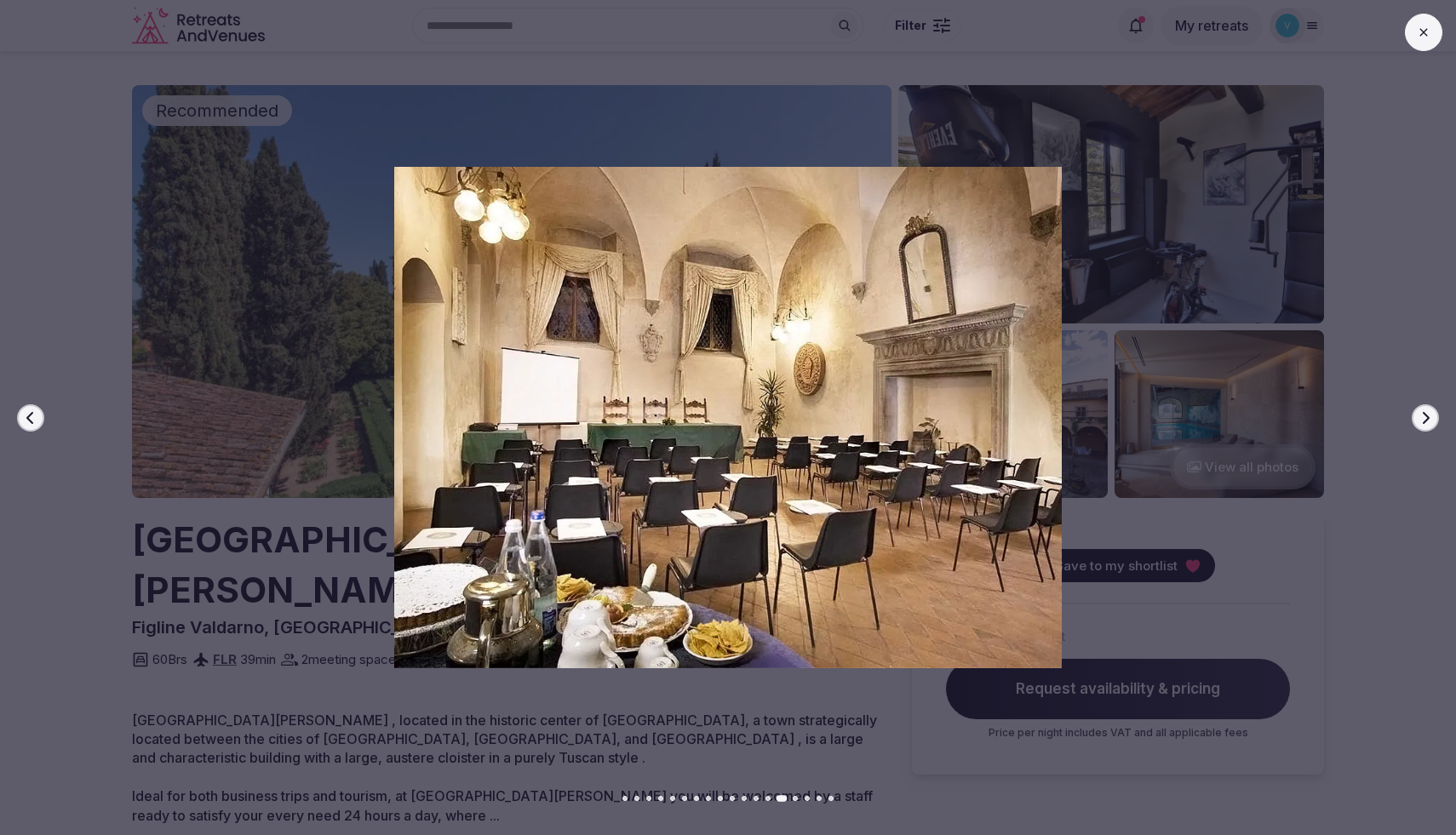
click at [1423, 416] on icon "button" at bounding box center [1424, 418] width 14 height 14
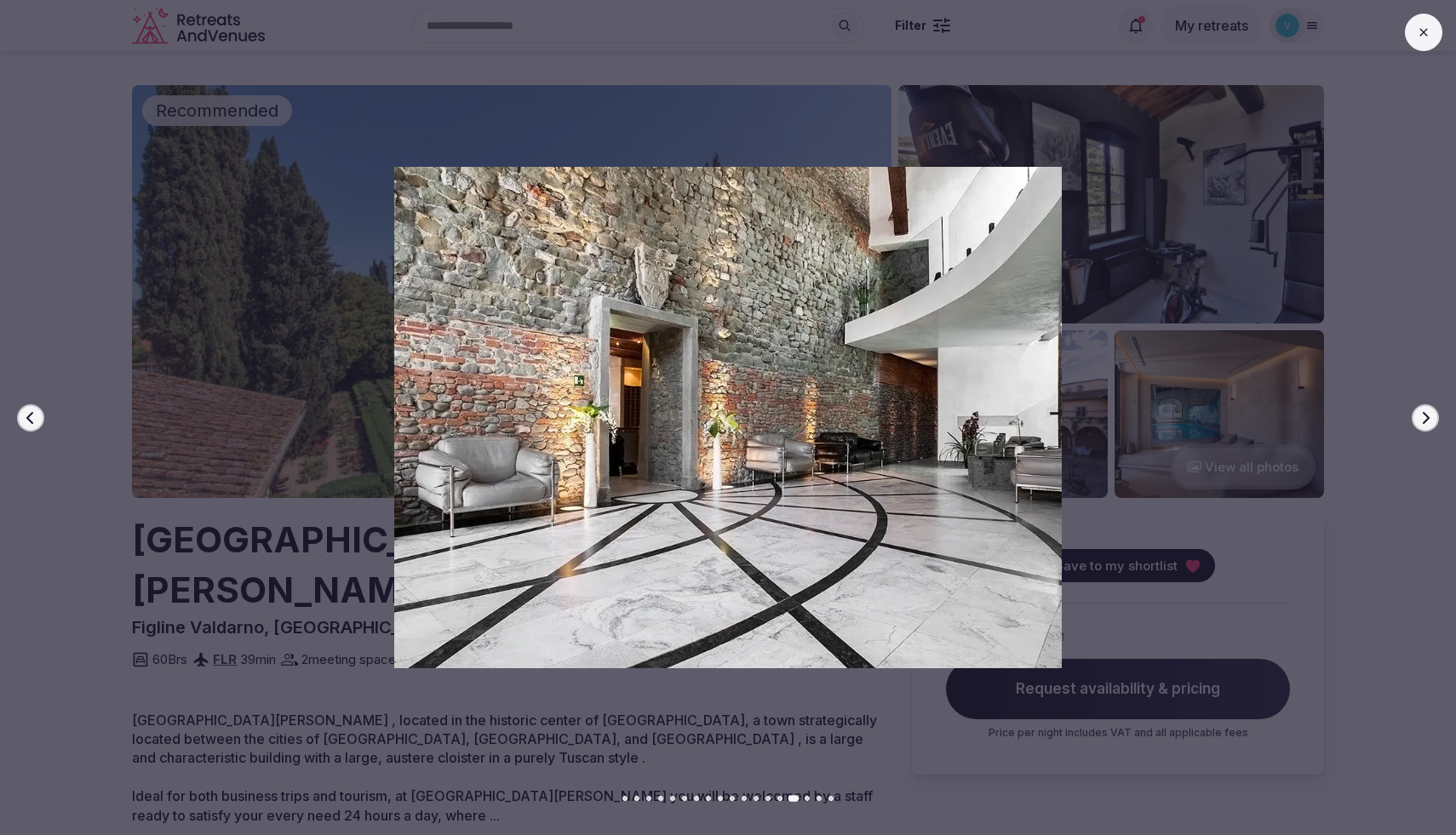
click at [1423, 416] on icon "button" at bounding box center [1424, 418] width 14 height 14
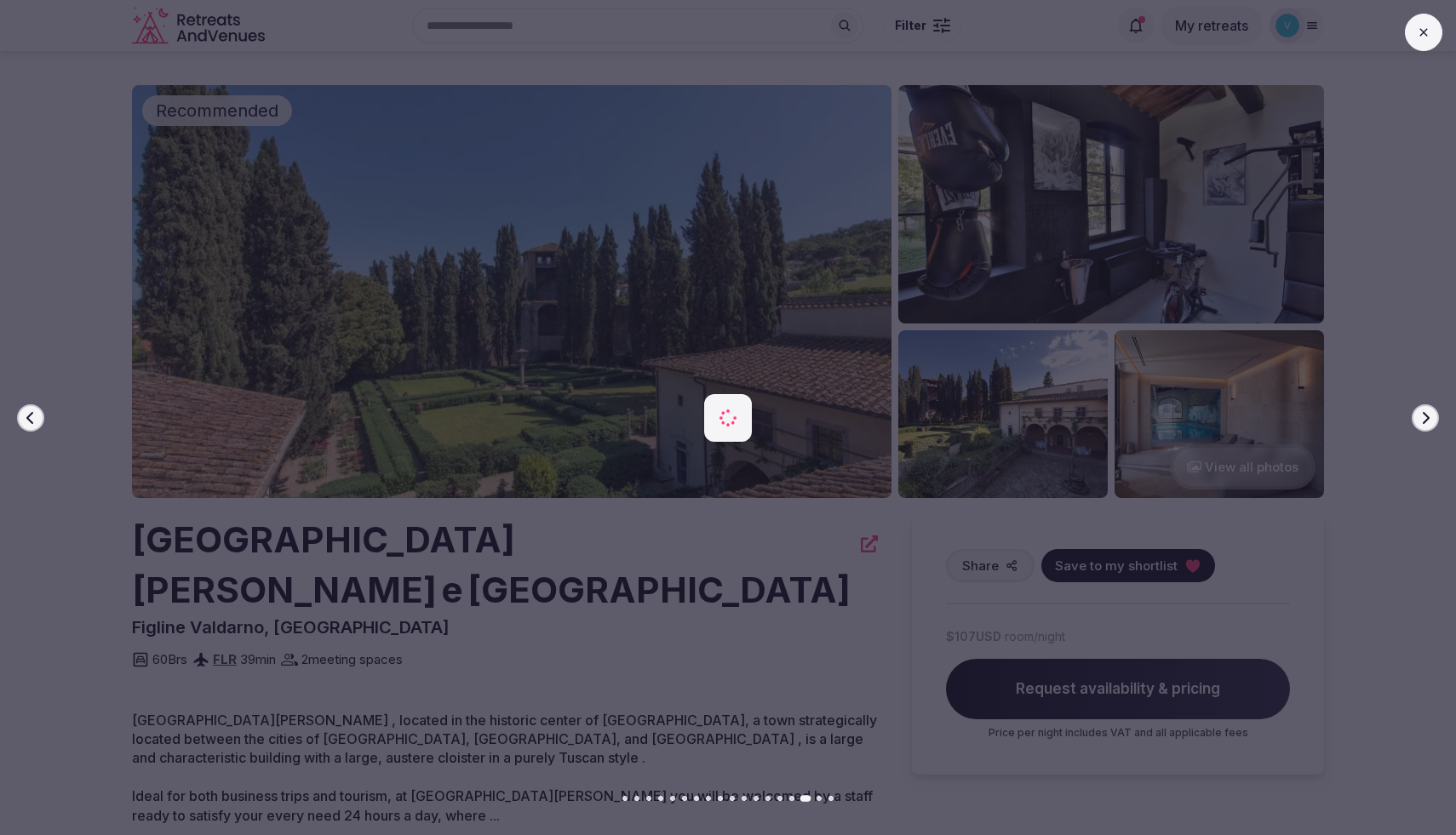
click at [1423, 416] on icon "button" at bounding box center [1424, 418] width 14 height 14
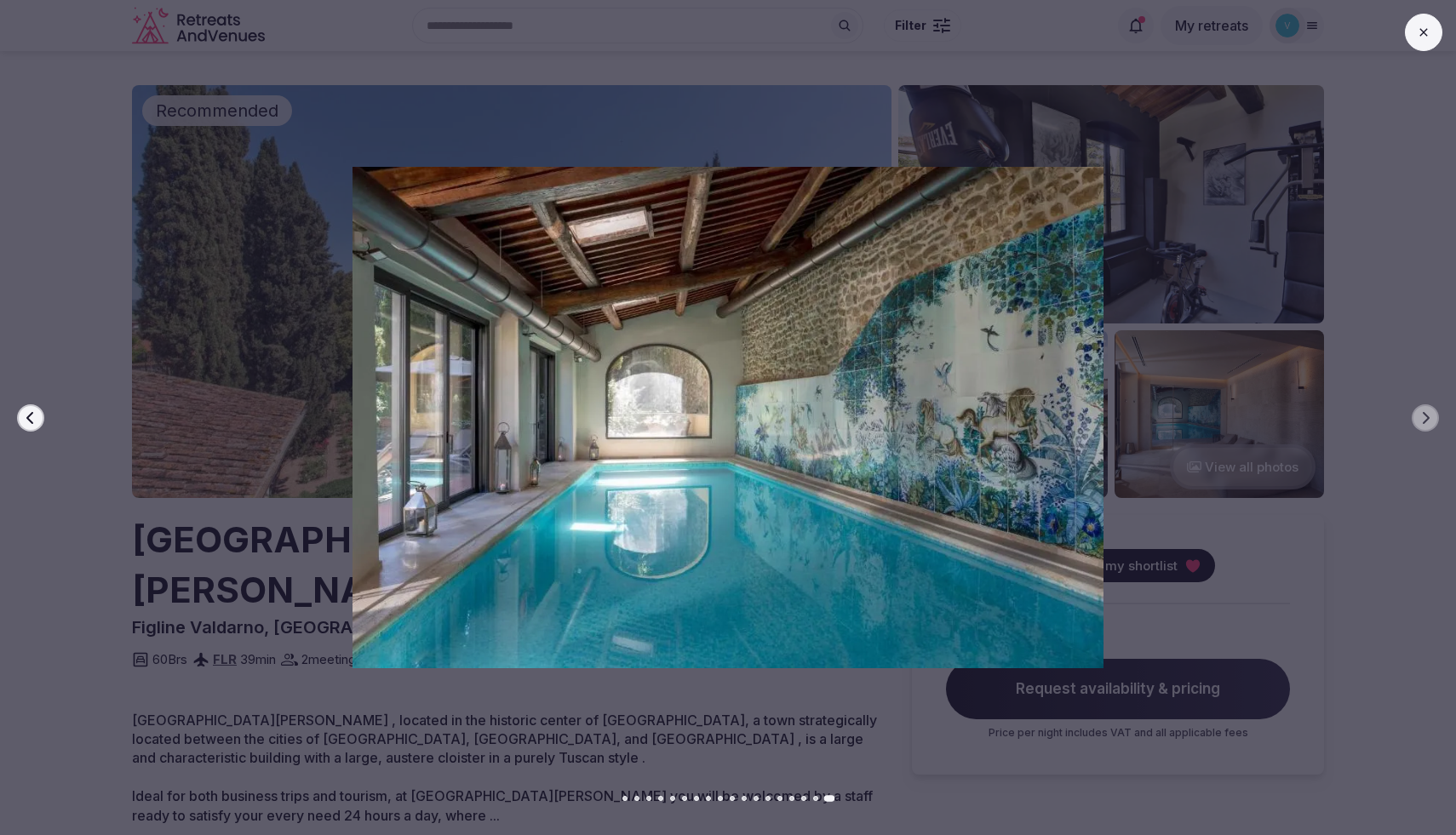
click at [1424, 47] on button at bounding box center [1424, 32] width 38 height 38
